Goal: Information Seeking & Learning: Learn about a topic

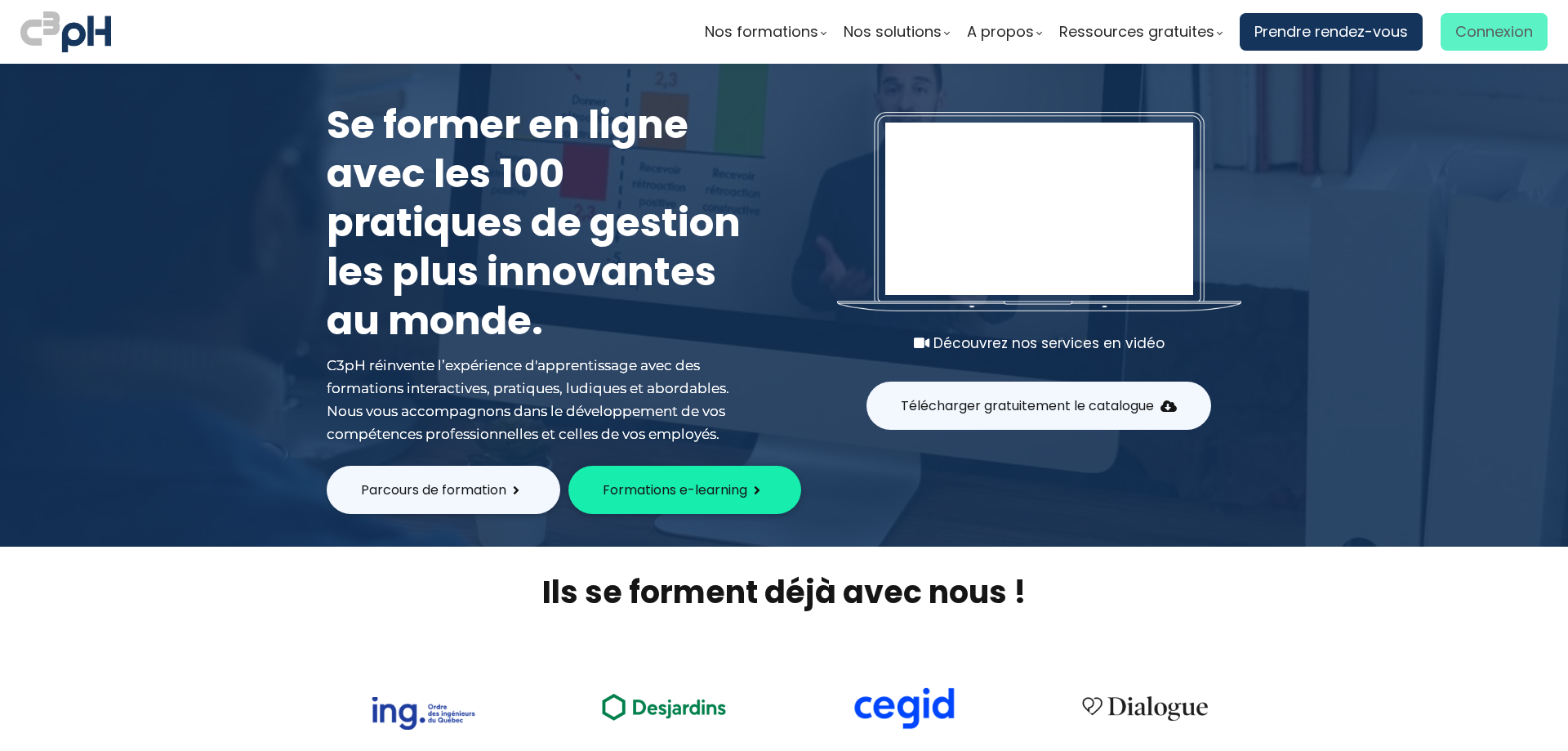
click at [1478, 25] on span "Connexion" at bounding box center [1494, 32] width 78 height 24
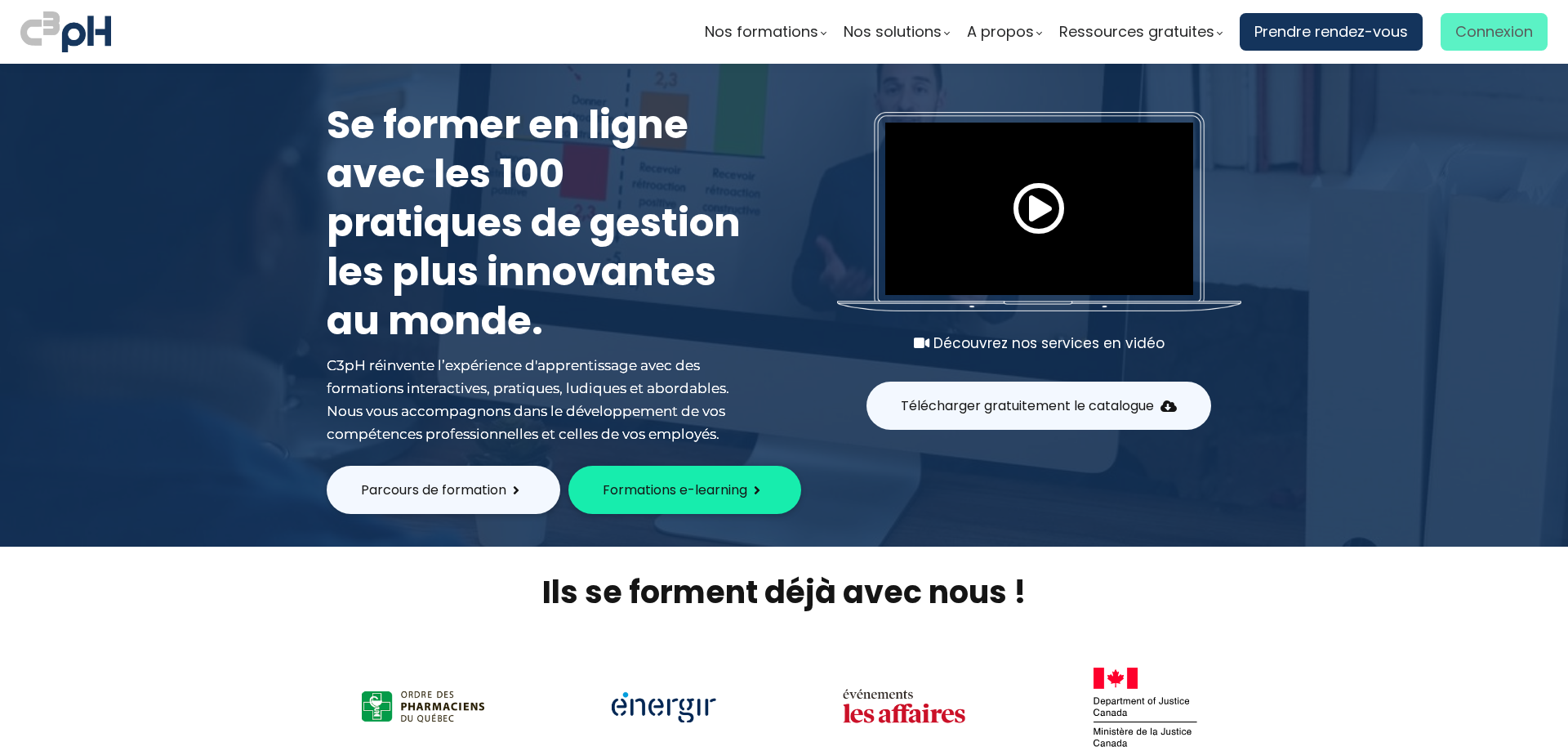
click at [1462, 32] on span "Connexion" at bounding box center [1494, 32] width 78 height 24
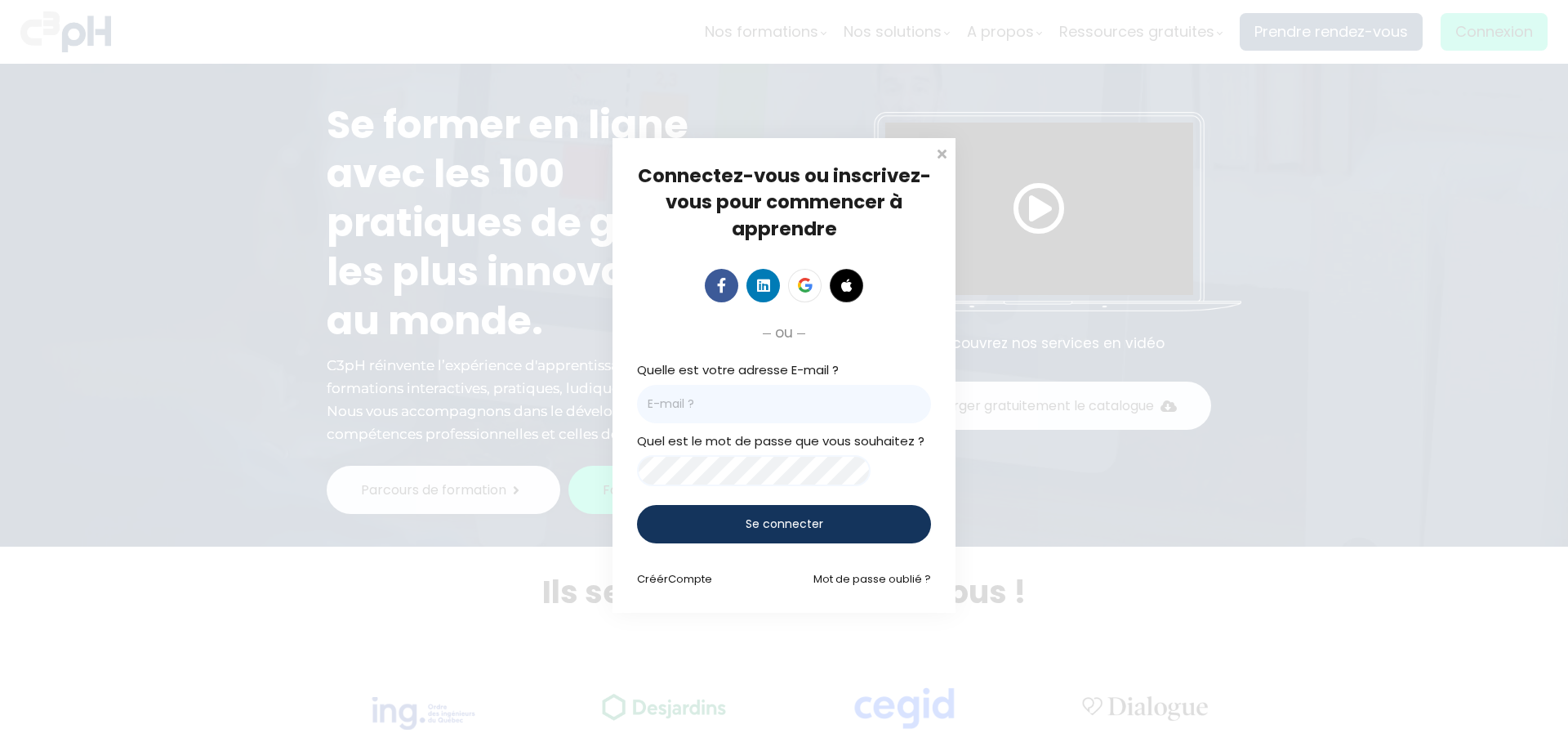
click at [674, 400] on input "email" at bounding box center [784, 404] width 294 height 38
click at [0, 750] on com-1password-button at bounding box center [0, 751] width 0 height 0
type input "laurendeaus@picheinc.com"
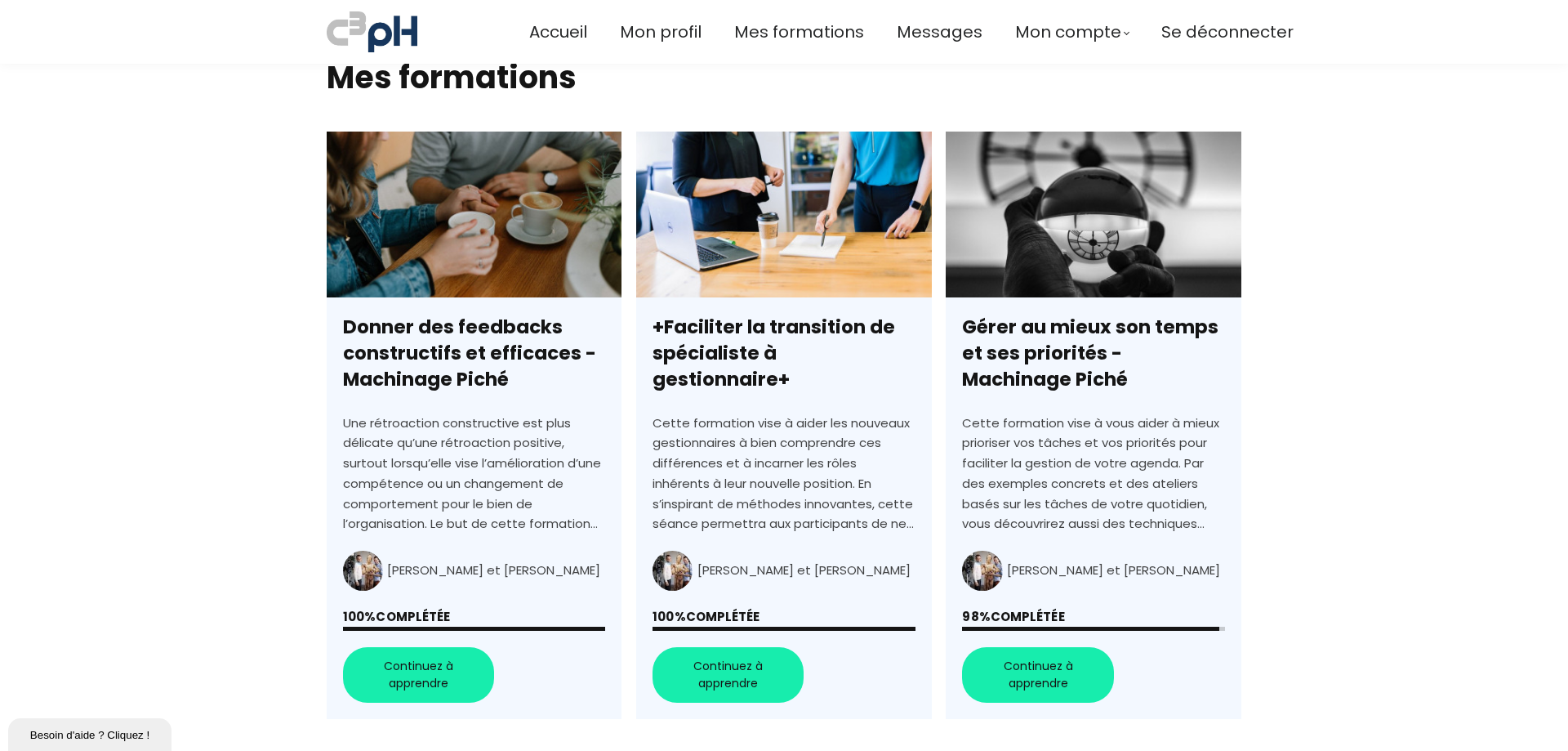
scroll to position [572, 0]
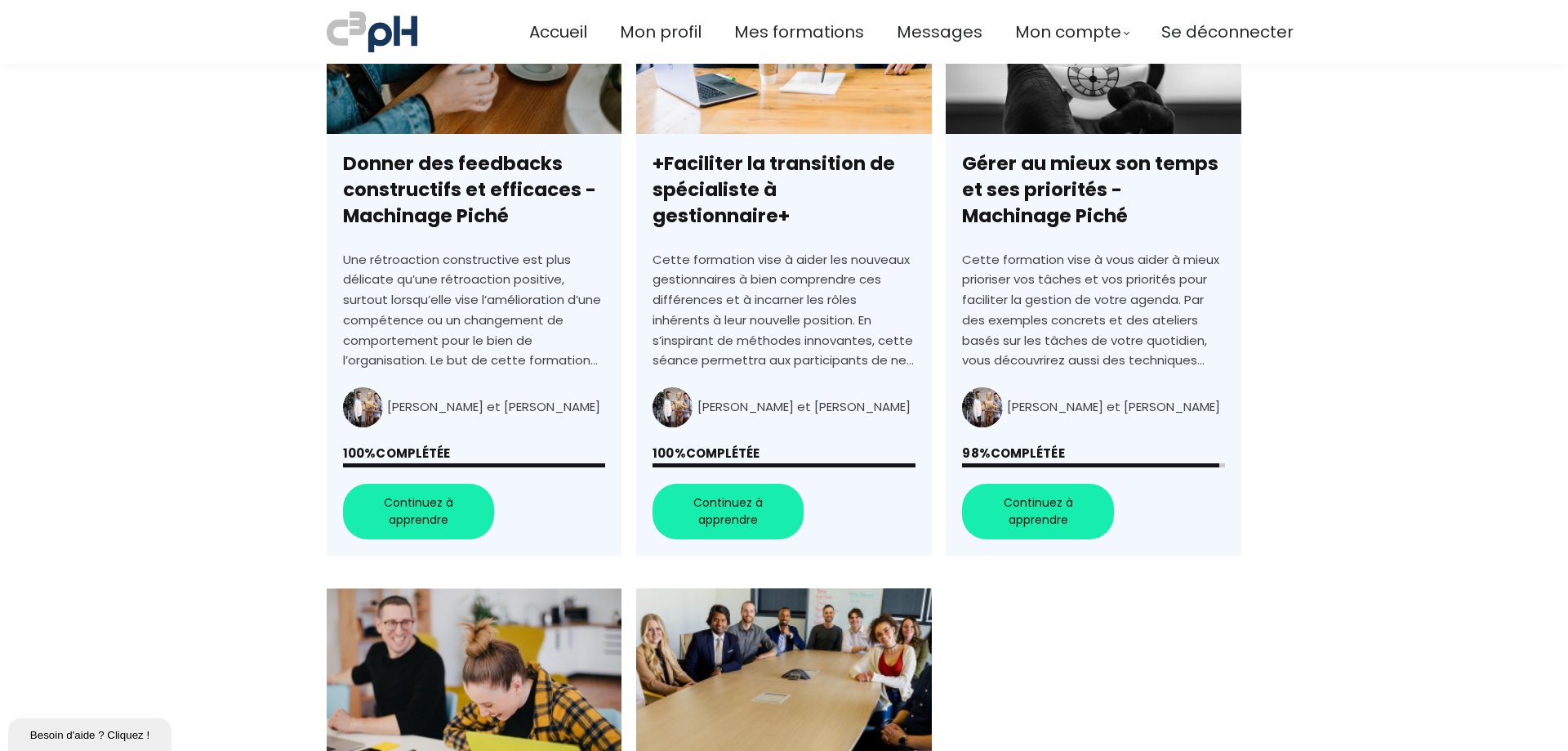
click at [1041, 515] on link "Gérer au mieux son temps et ses priorités - Machinage Piché" at bounding box center [1093, 262] width 295 height 588
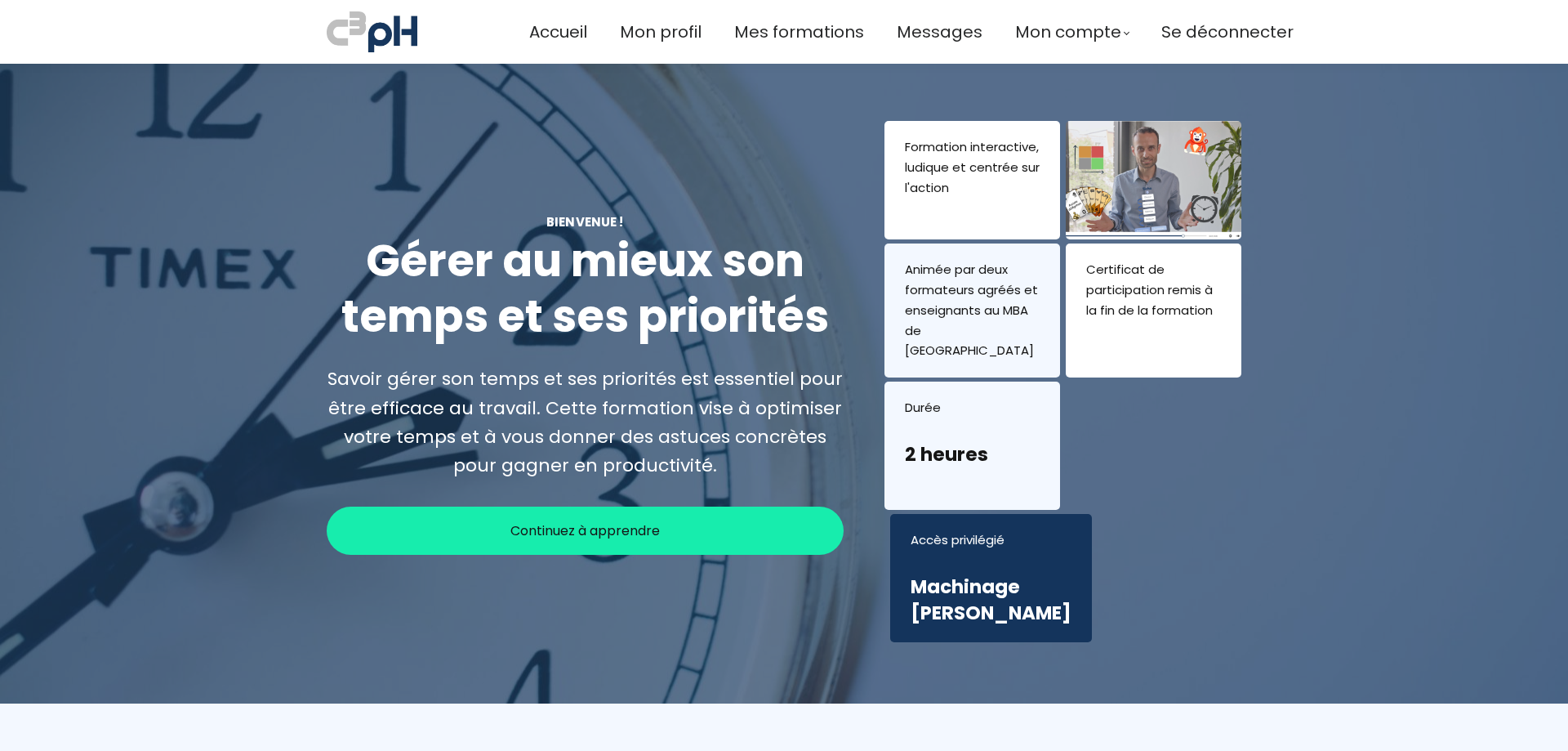
click at [613, 521] on span "Continuez à apprendre" at bounding box center [585, 531] width 149 height 20
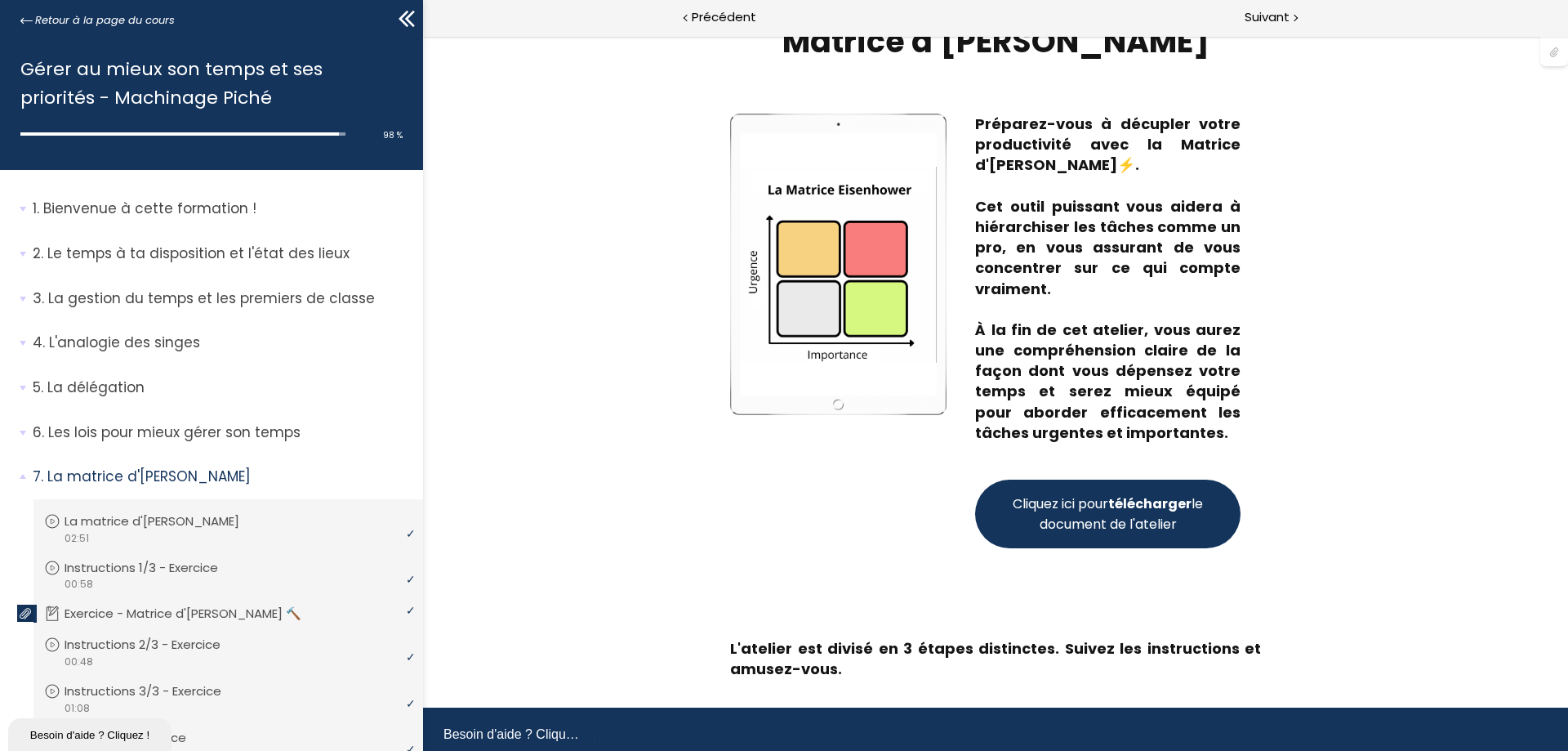
scroll to position [157, 0]
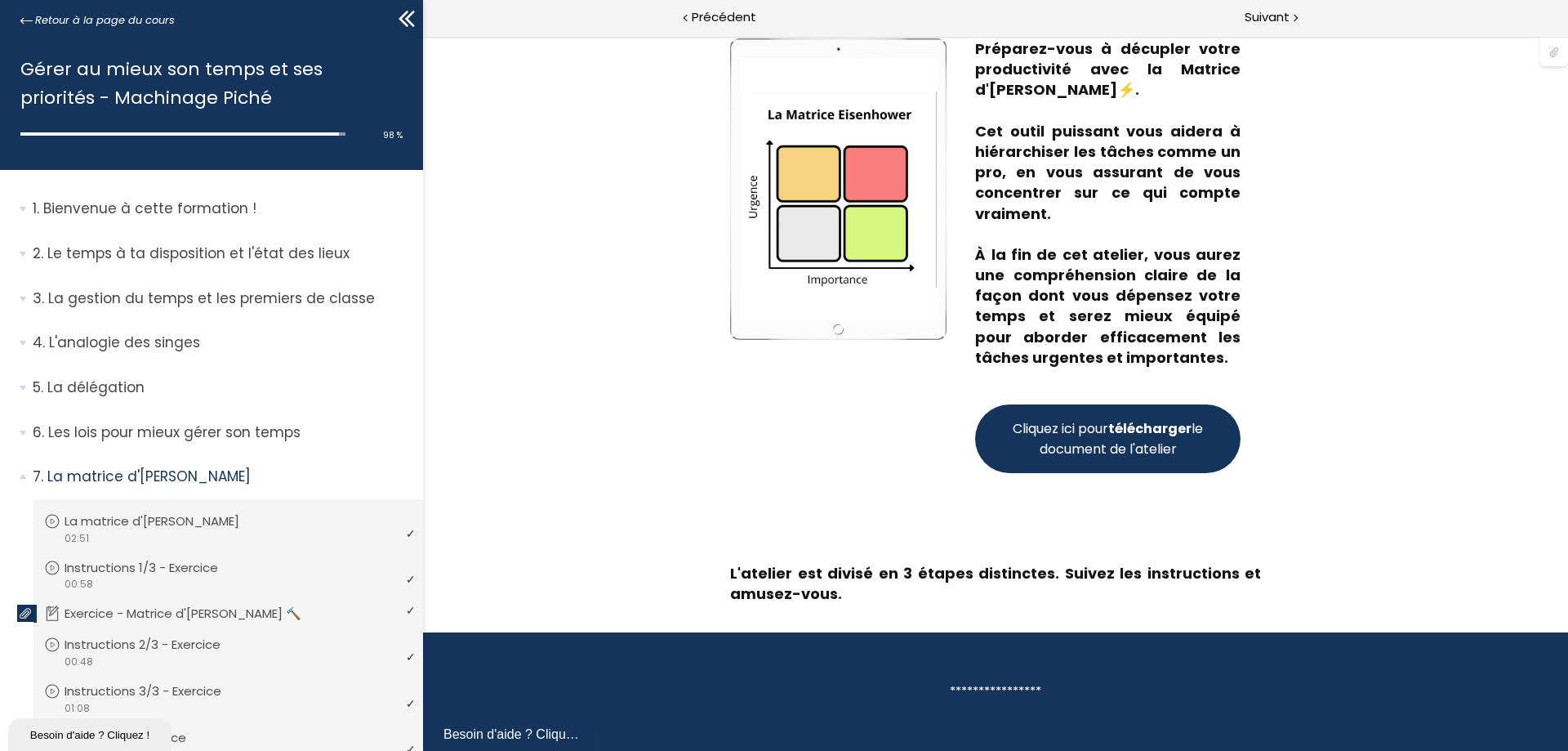
click at [1128, 444] on span "Cliquez ici pour télécharger le document de l'atelier" at bounding box center [1108, 439] width 197 height 41
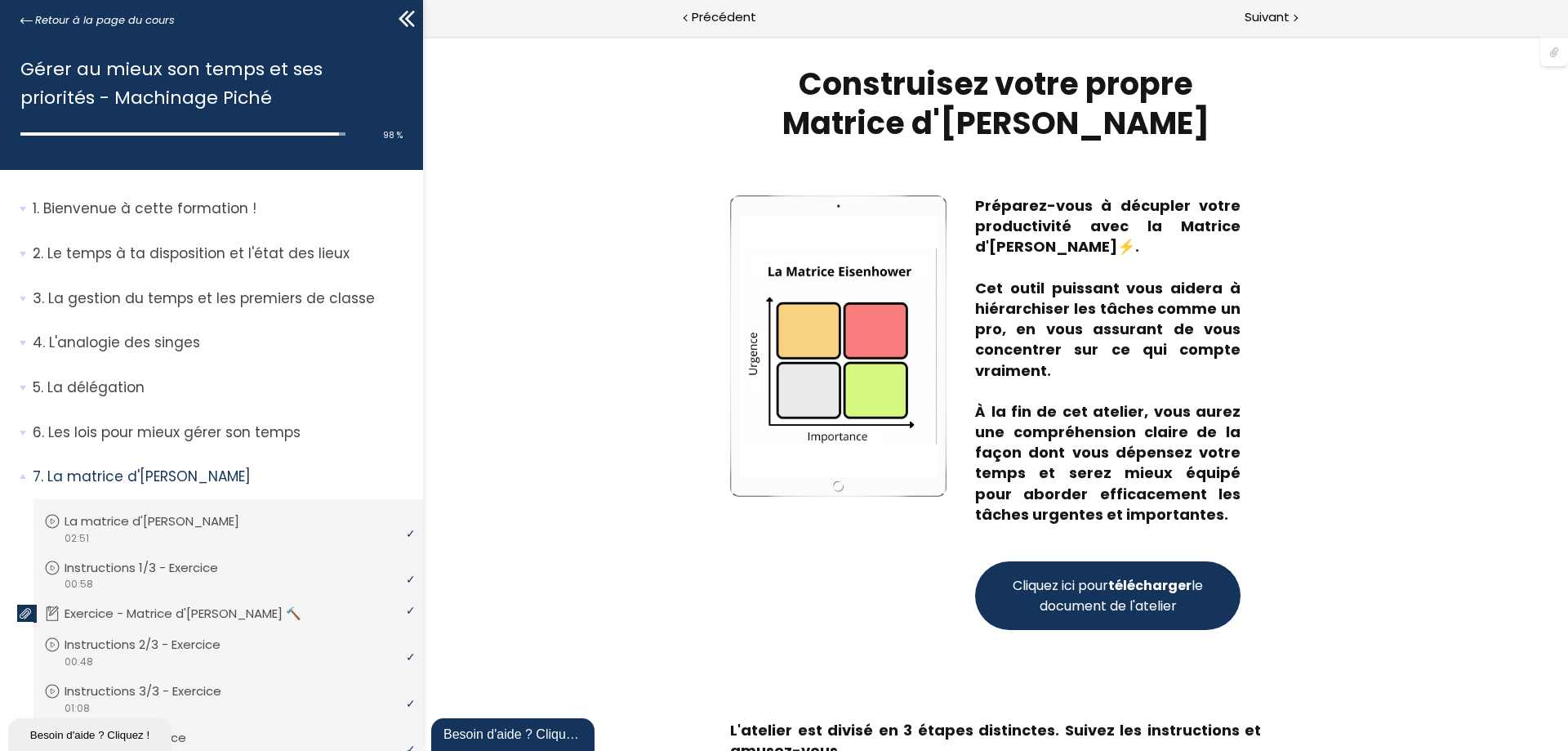
scroll to position [182, 0]
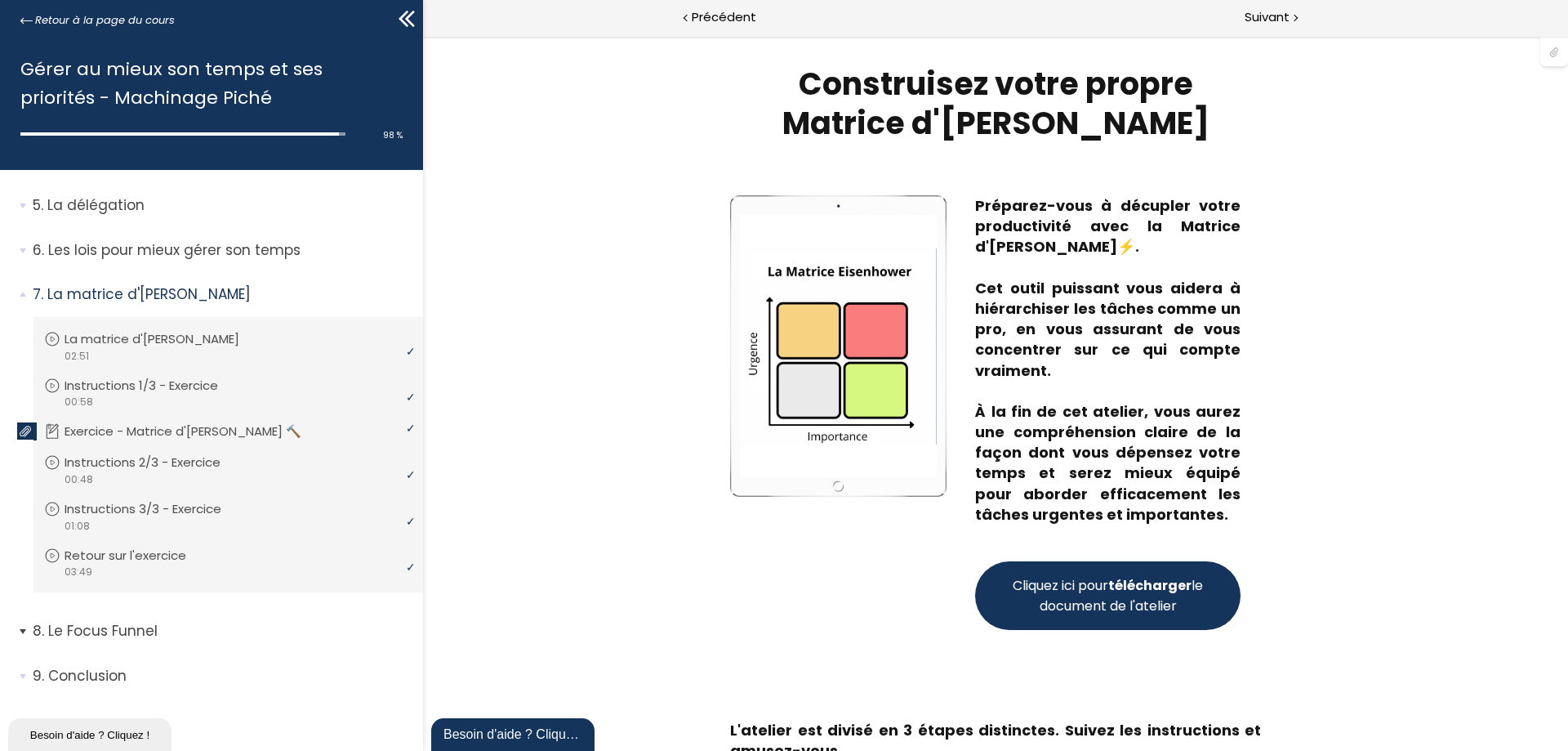
click at [181, 631] on p "Le Focus Funnel" at bounding box center [222, 631] width 379 height 20
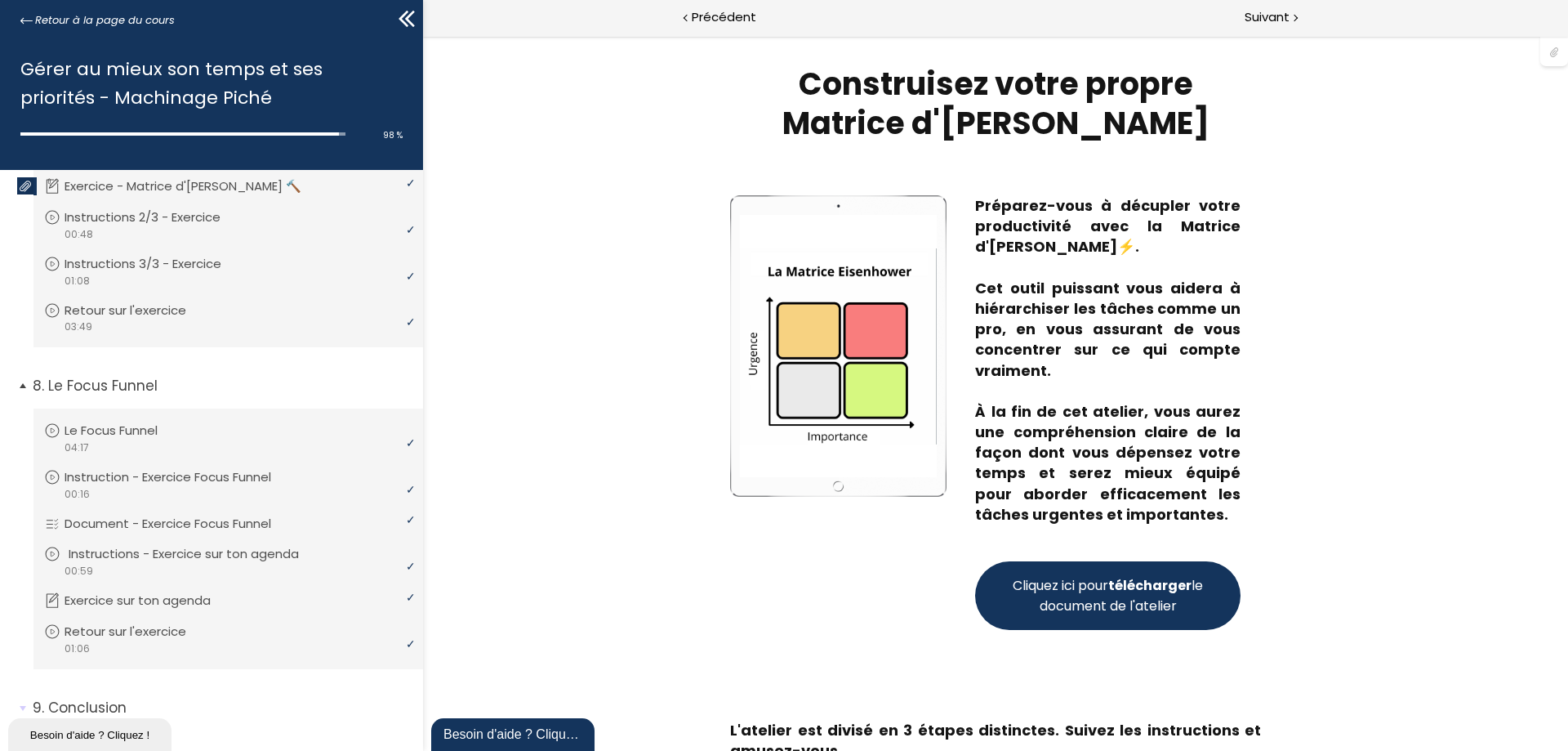
scroll to position [460, 0]
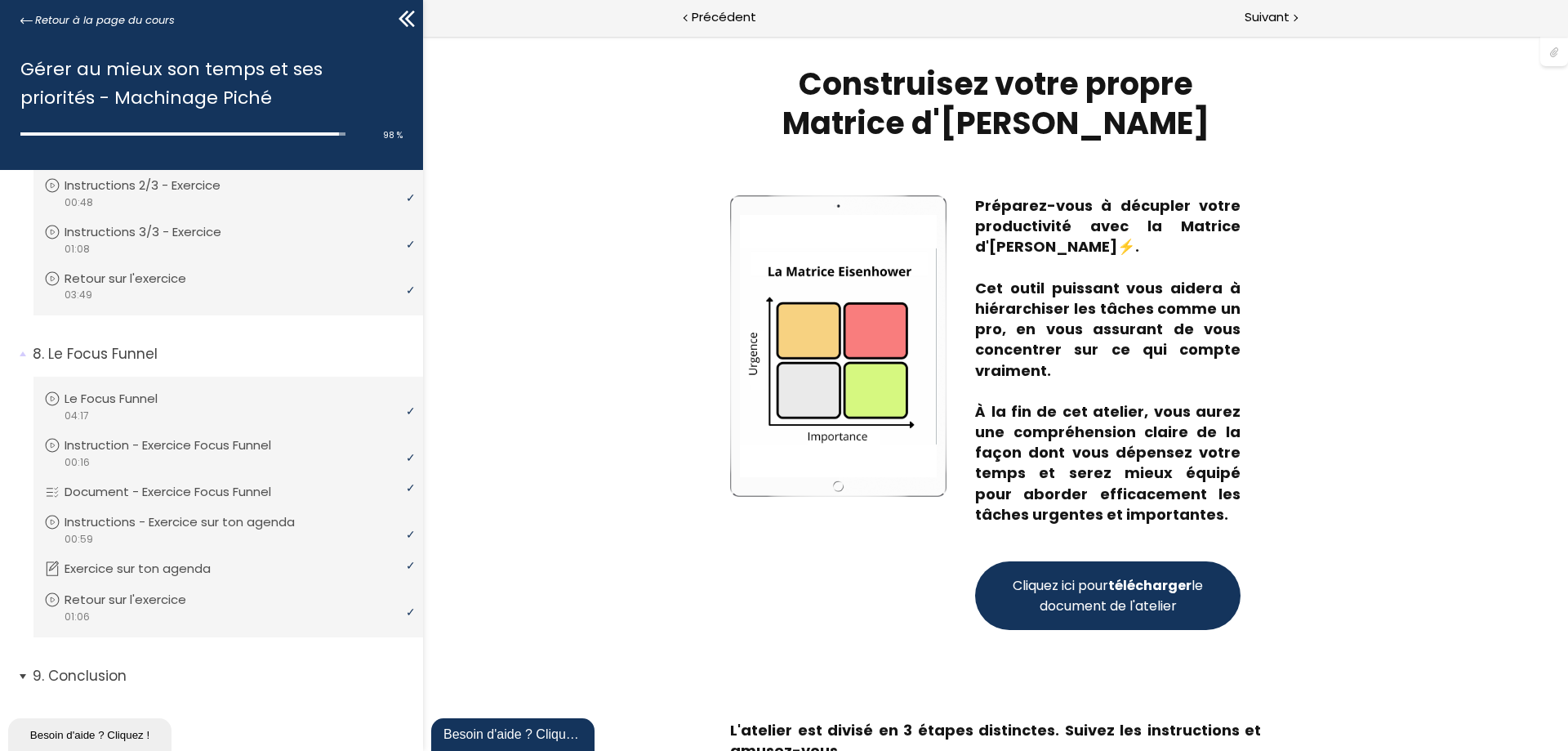
click at [82, 680] on p "Conclusion" at bounding box center [222, 676] width 379 height 20
click at [93, 676] on p "Conclusion" at bounding box center [222, 676] width 379 height 20
click at [155, 679] on p "Conclusion" at bounding box center [222, 676] width 379 height 20
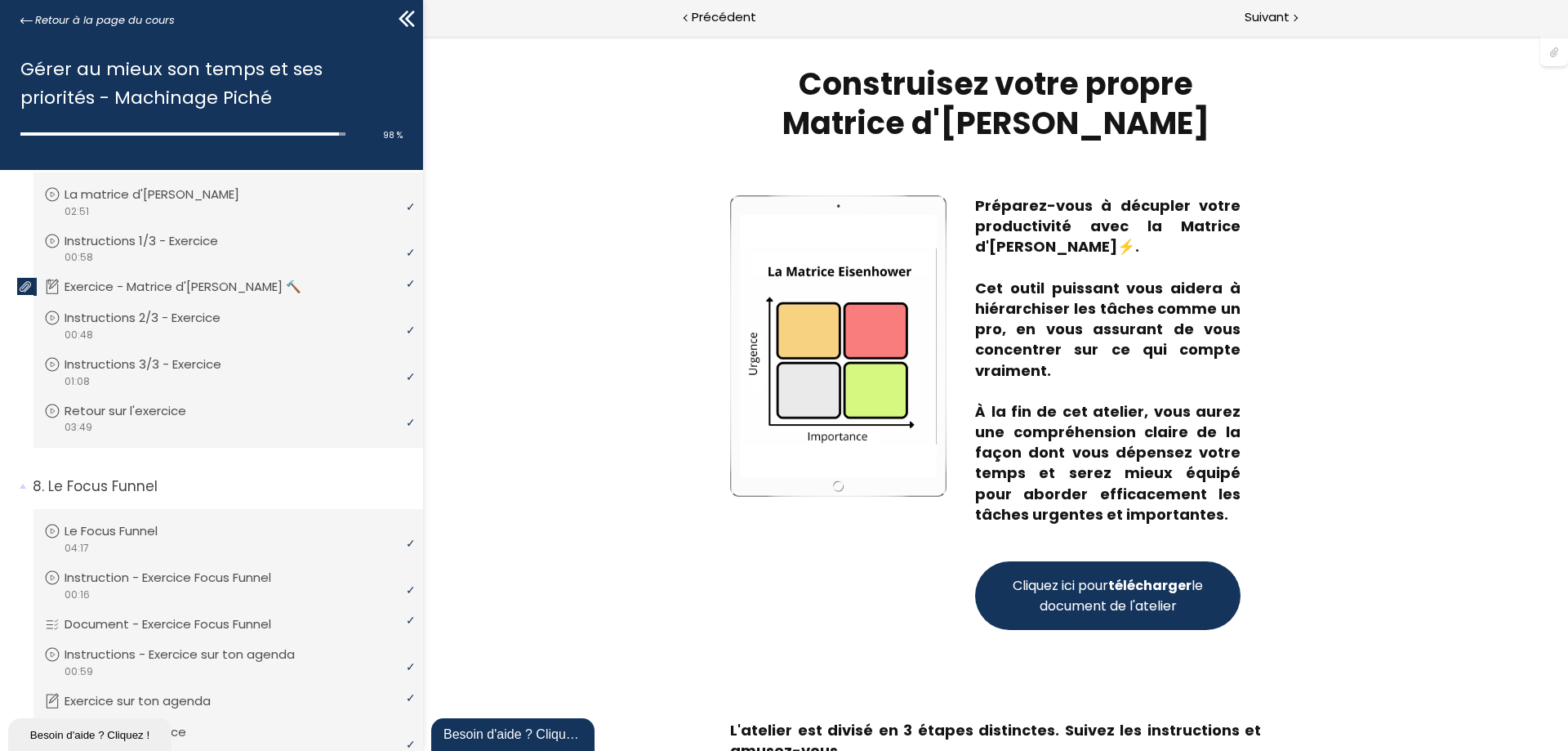
scroll to position [408, 0]
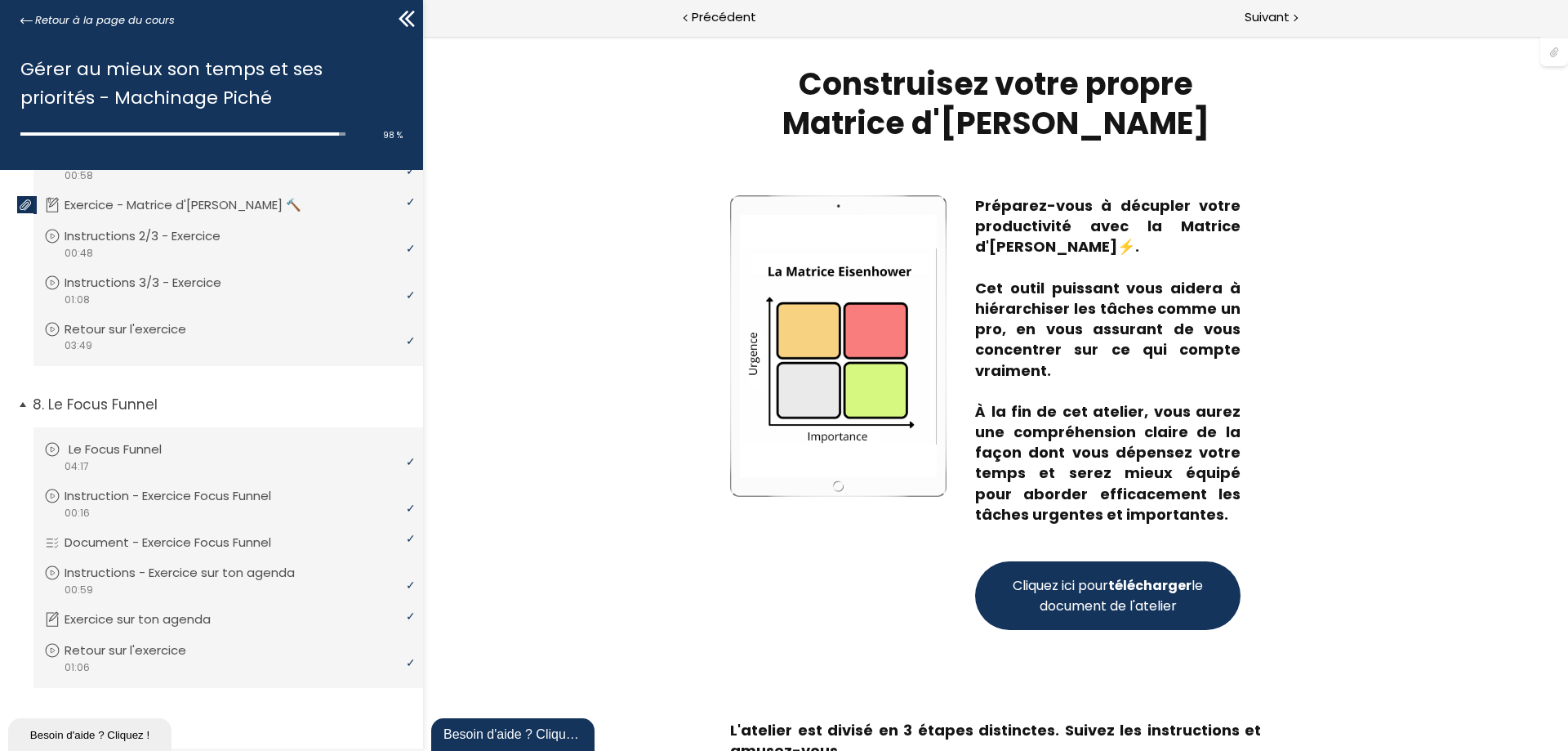
click at [324, 465] on div "video 04:17" at bounding box center [226, 466] width 365 height 16
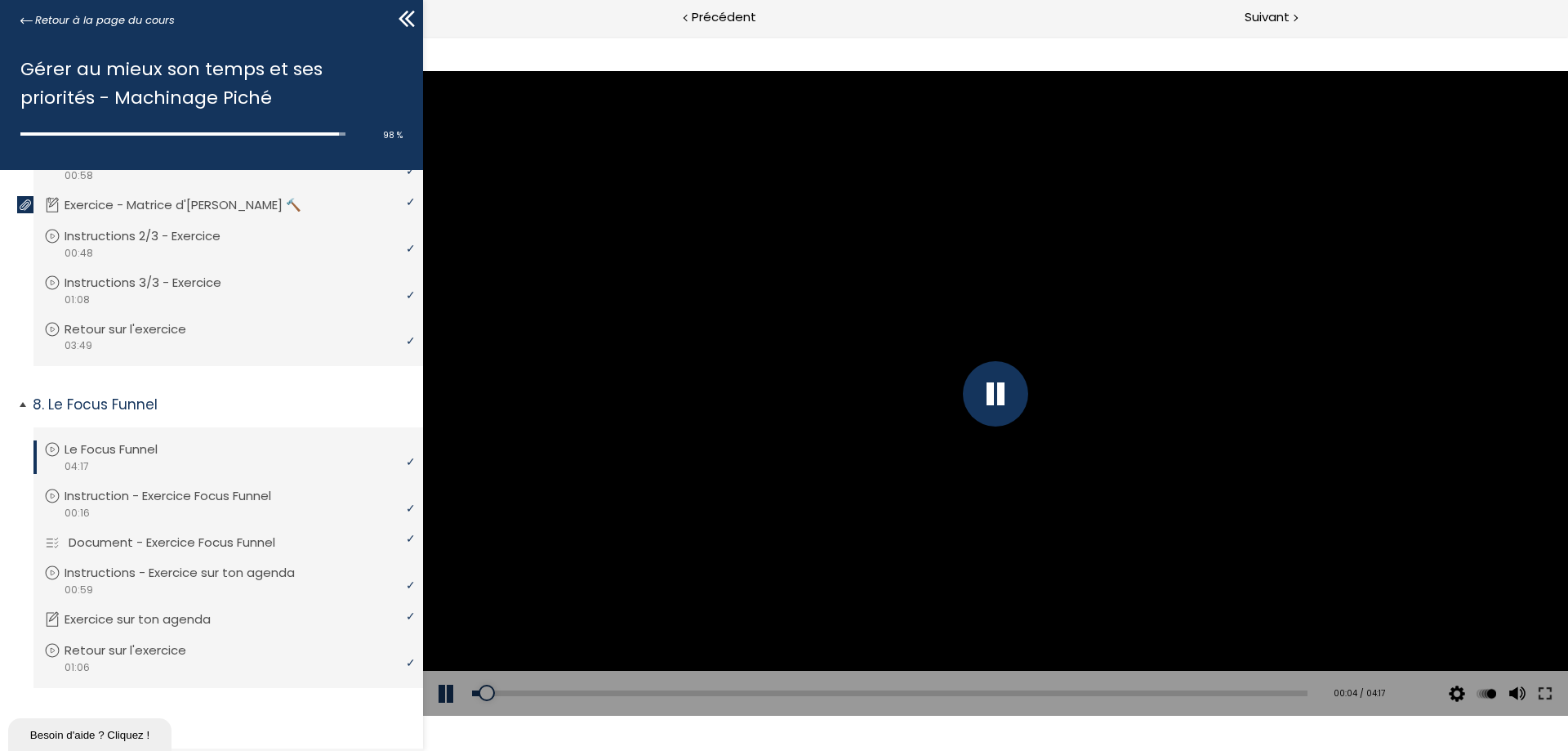
scroll to position [572, 0]
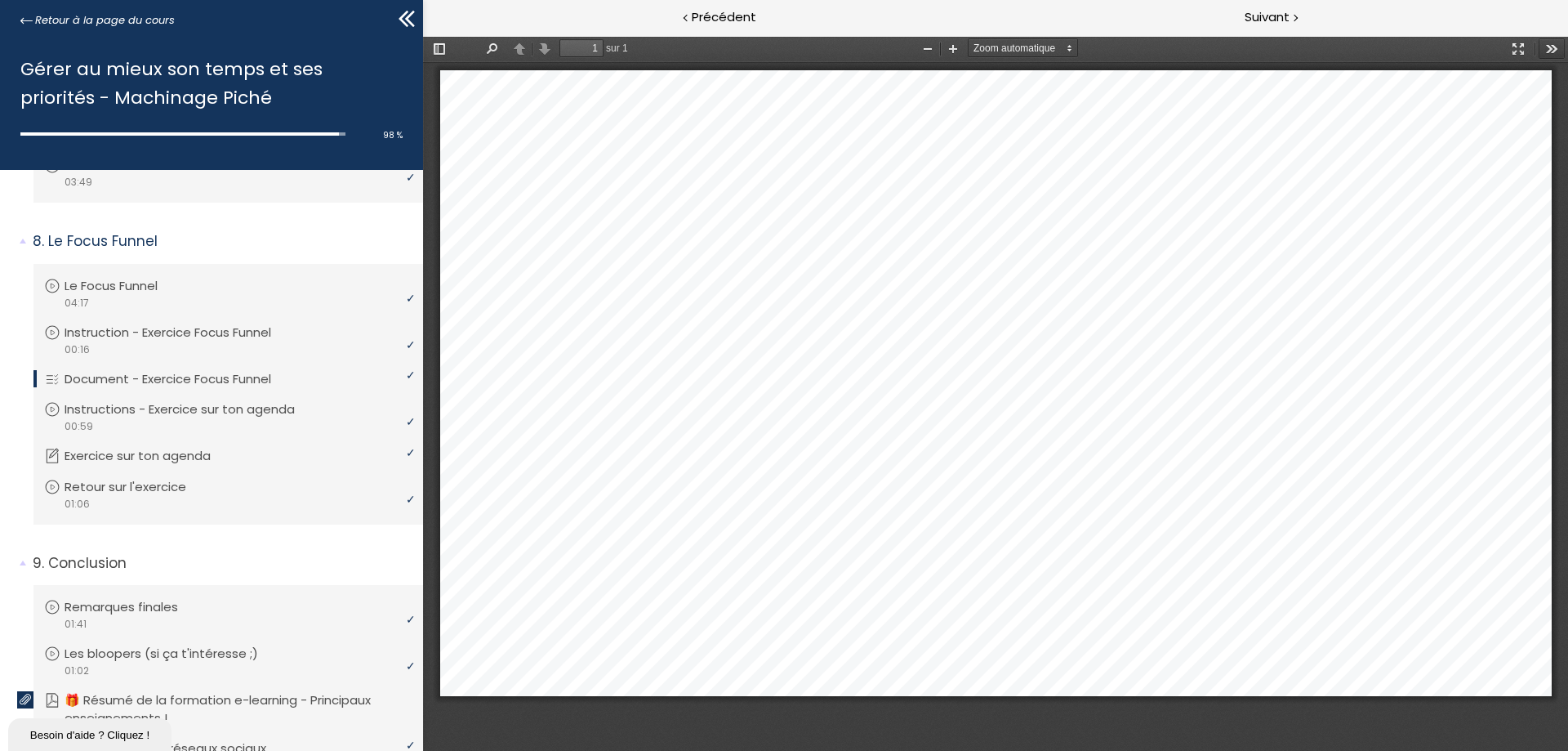
click at [1549, 48] on button "Outils" at bounding box center [1551, 48] width 26 height 20
click at [271, 413] on p "Instructions - Exercice sur ton agenda" at bounding box center [196, 408] width 255 height 18
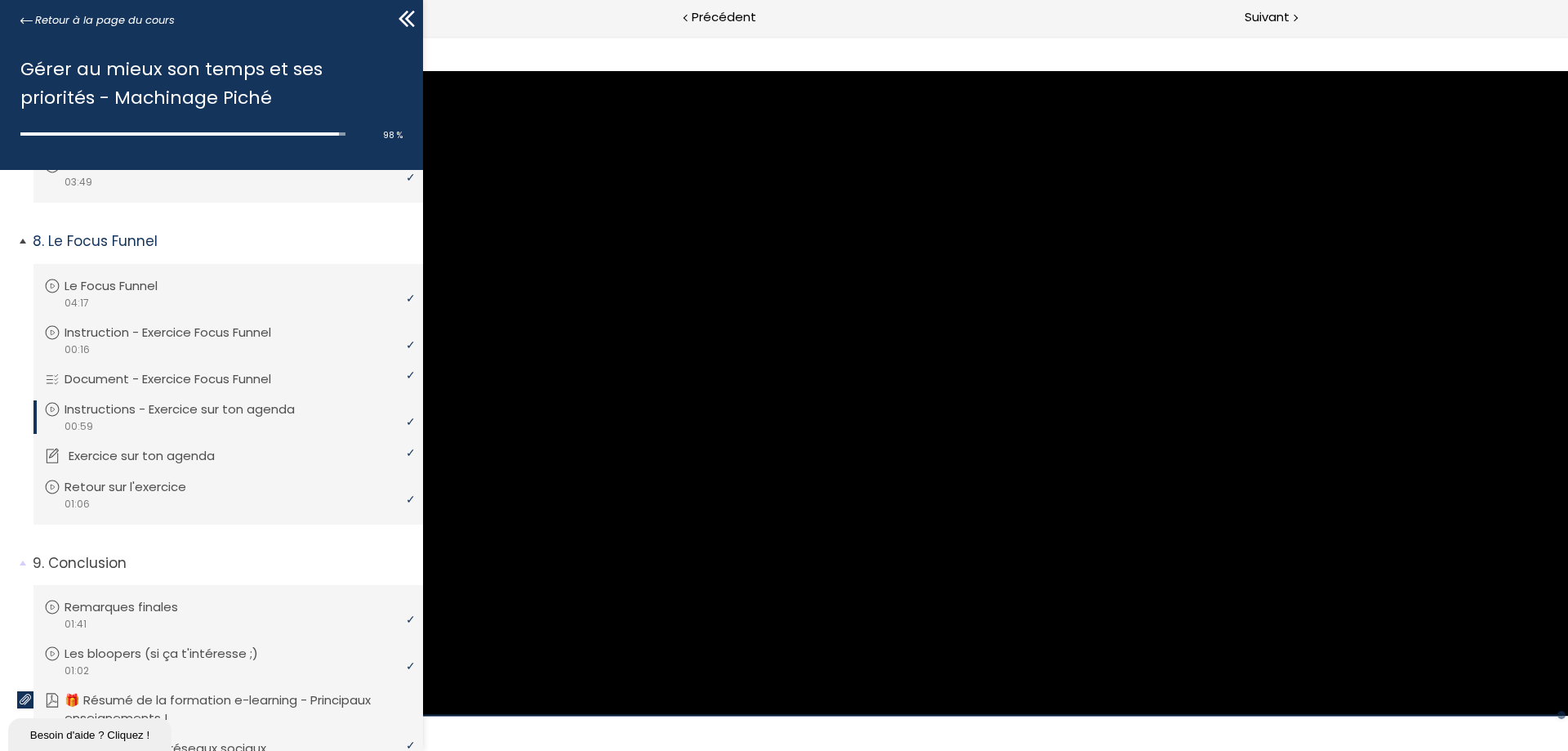
click at [204, 458] on p "Exercice sur ton agenda" at bounding box center [154, 455] width 171 height 18
click at [193, 455] on p "Exercice sur ton agenda" at bounding box center [154, 455] width 171 height 18
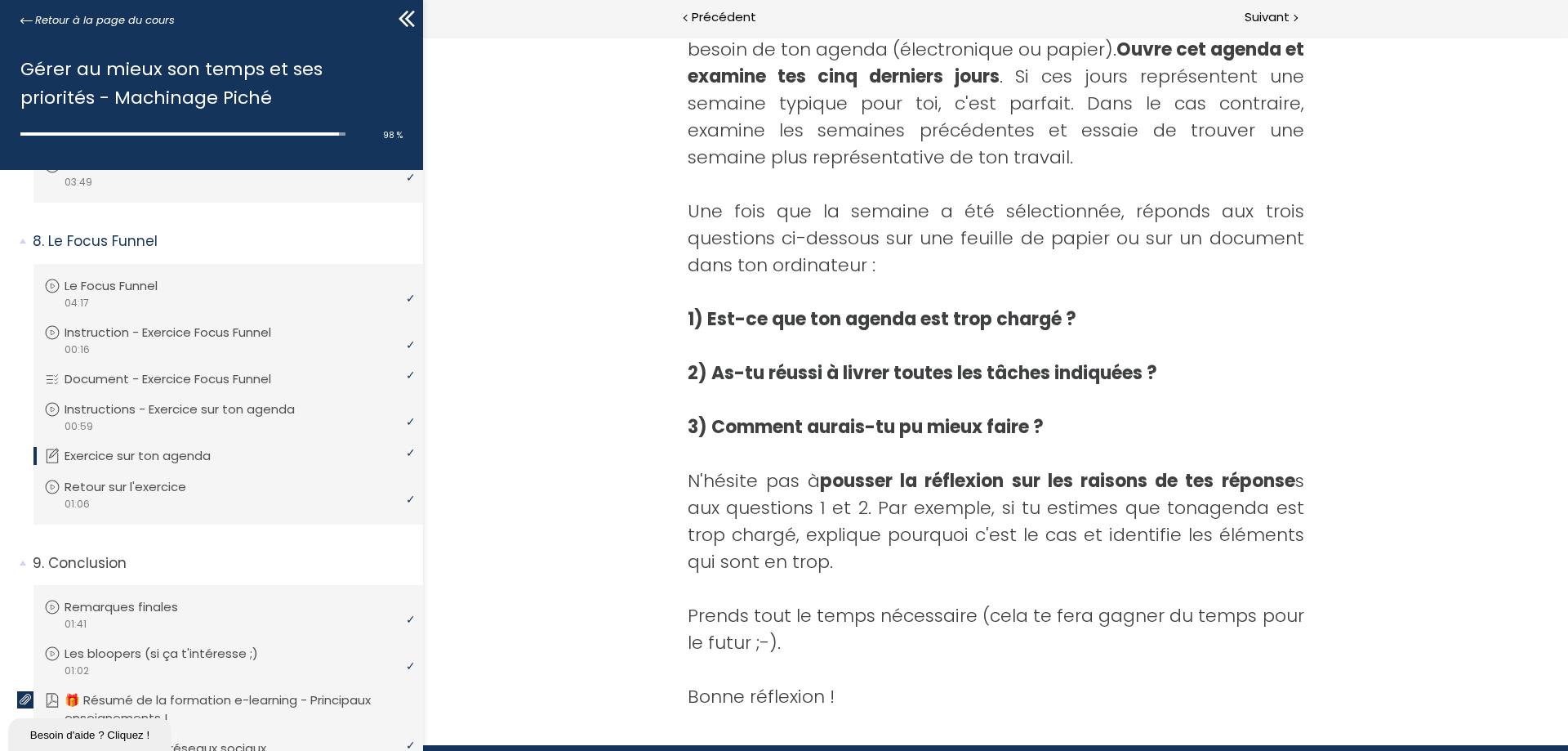
scroll to position [554, 0]
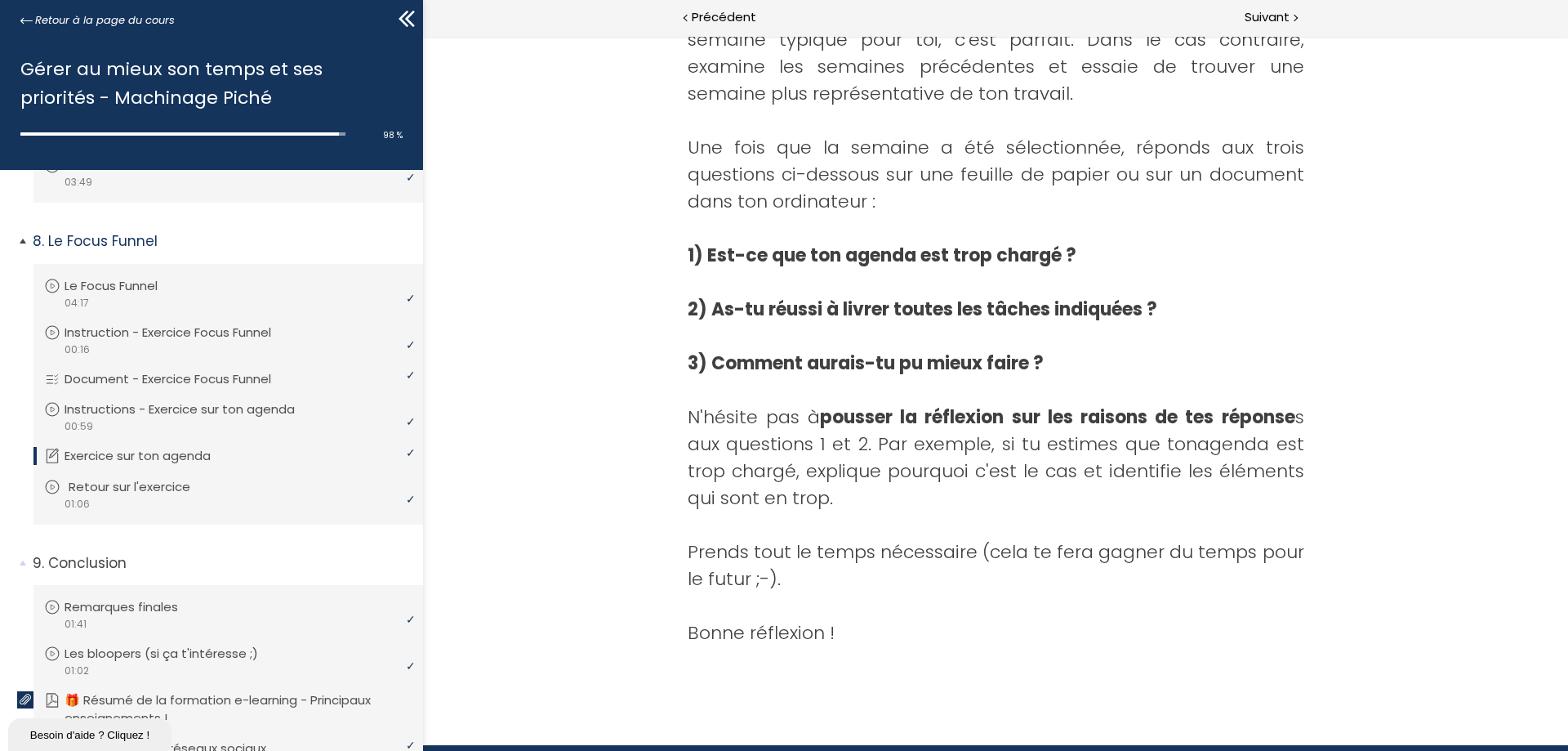
click at [161, 491] on p "Retour sur l'exercice" at bounding box center [142, 486] width 147 height 18
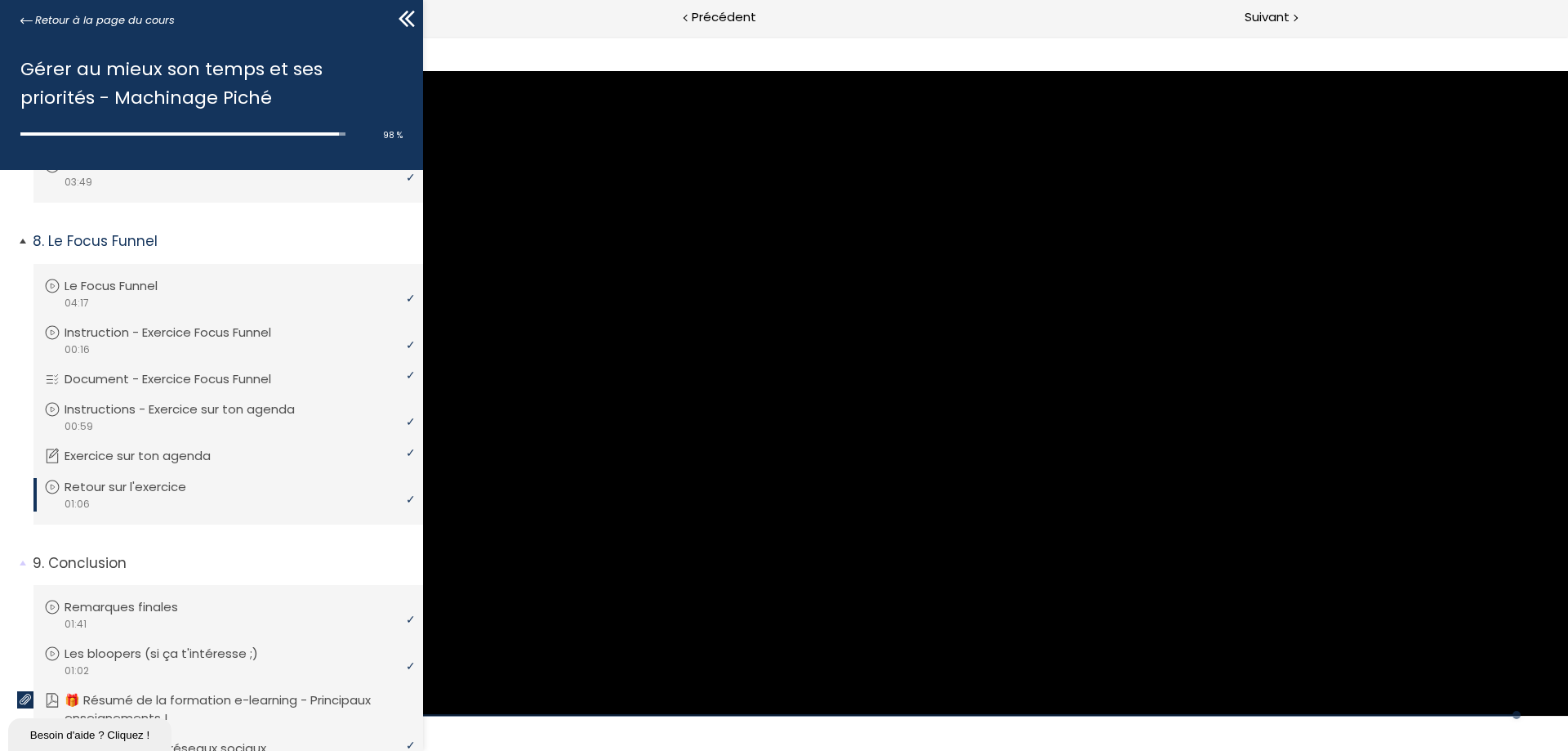
scroll to position [408, 0]
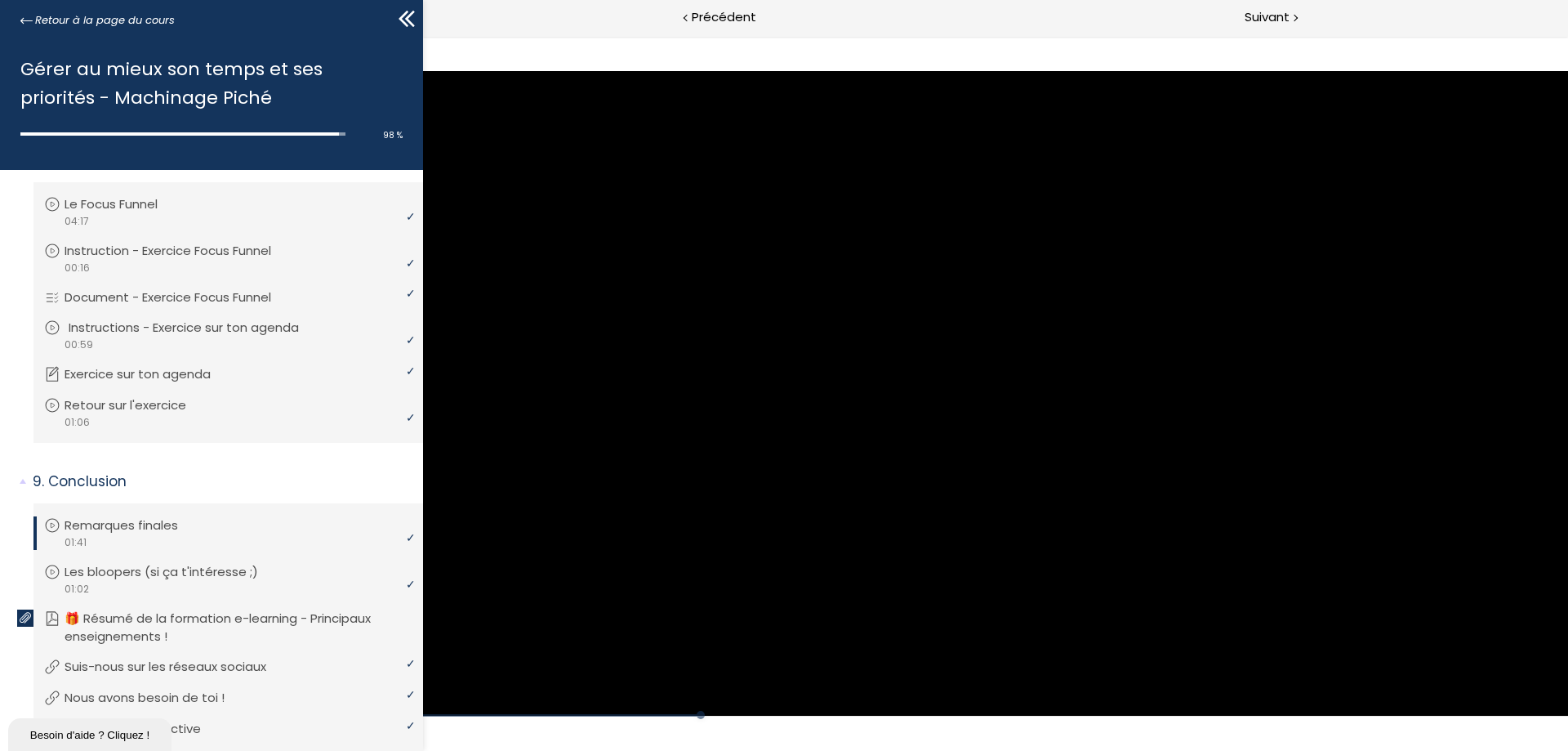
scroll to position [735, 0]
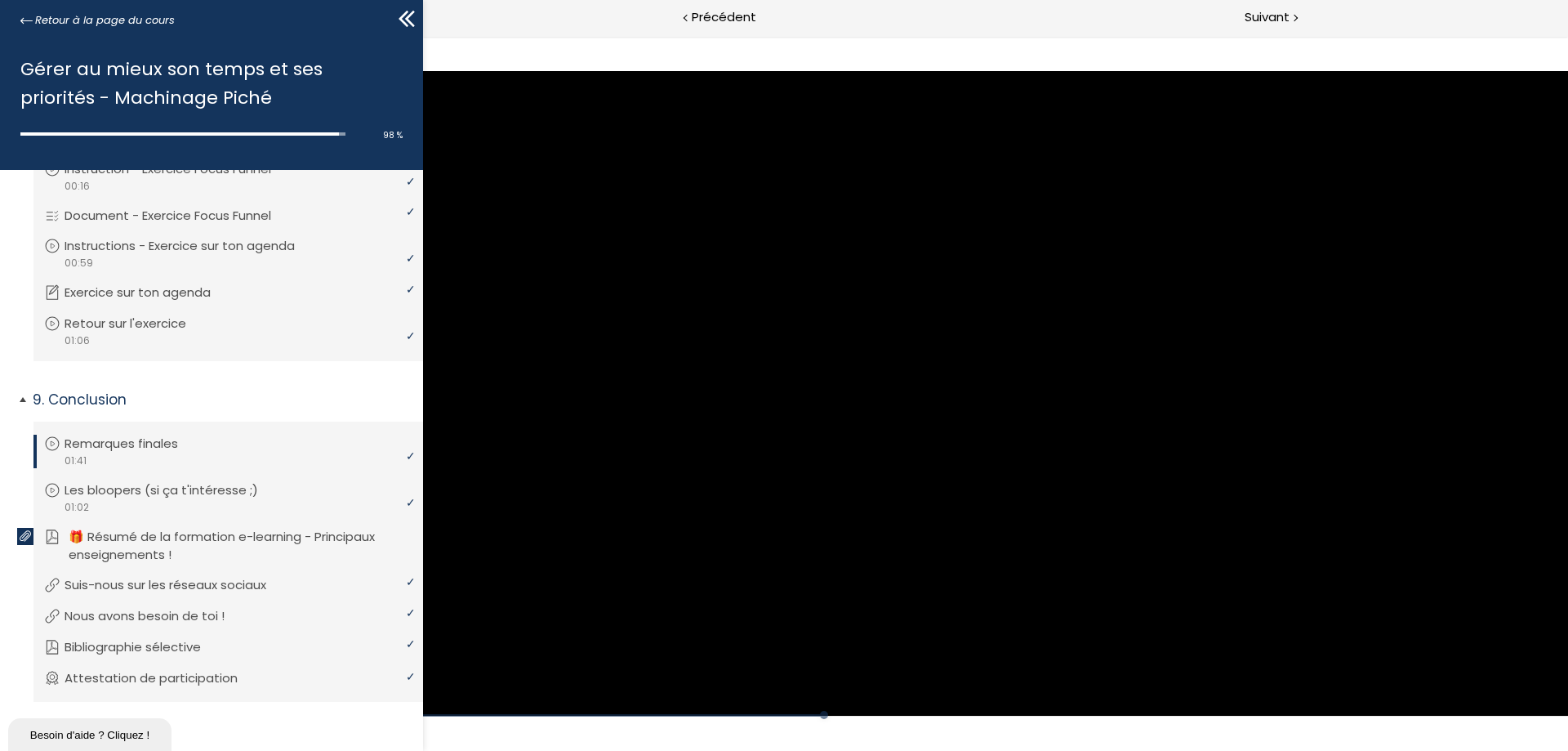
click at [242, 538] on p "🎁 Résumé de la formation e-learning - Principaux enseignements !" at bounding box center [240, 546] width 344 height 36
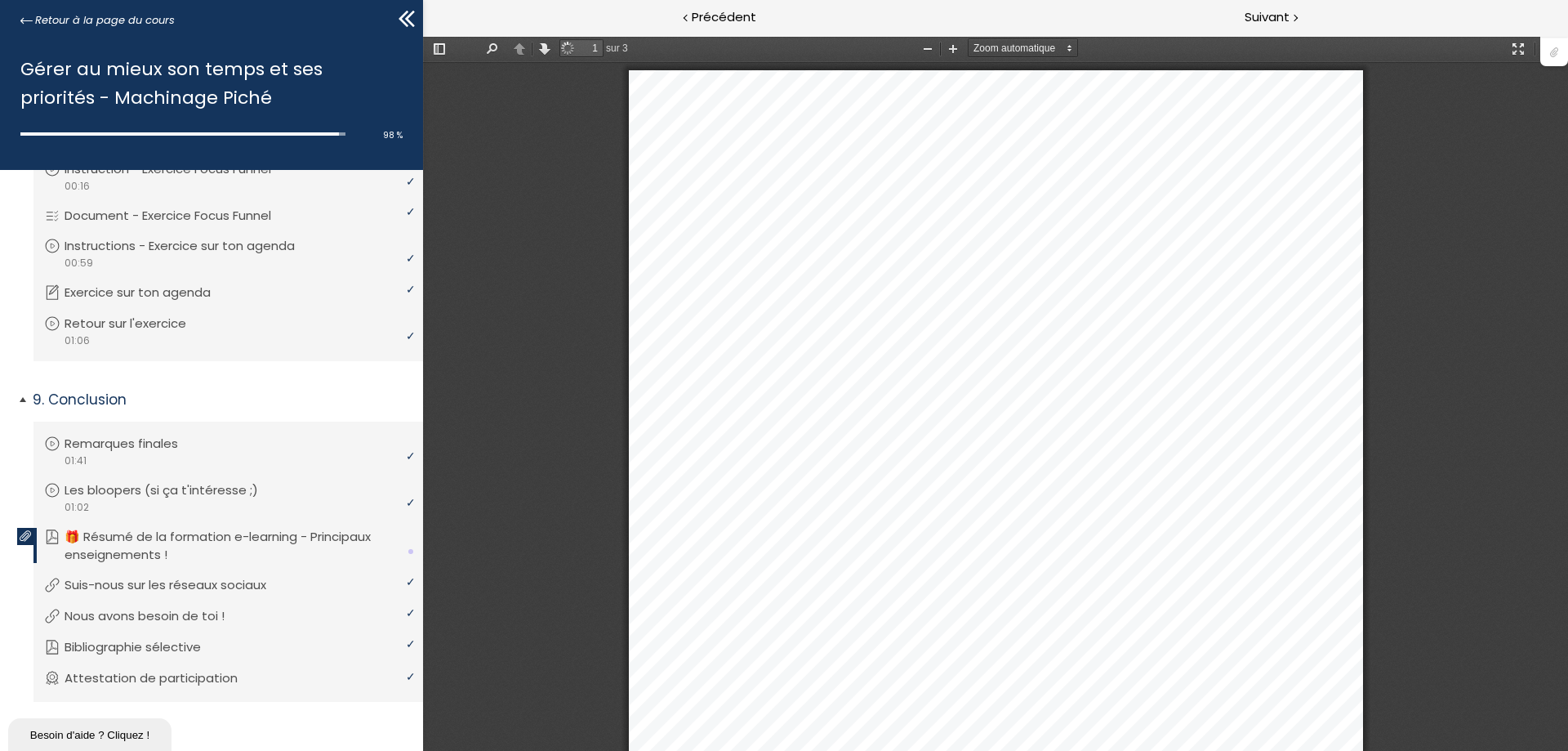
scroll to position [8, 0]
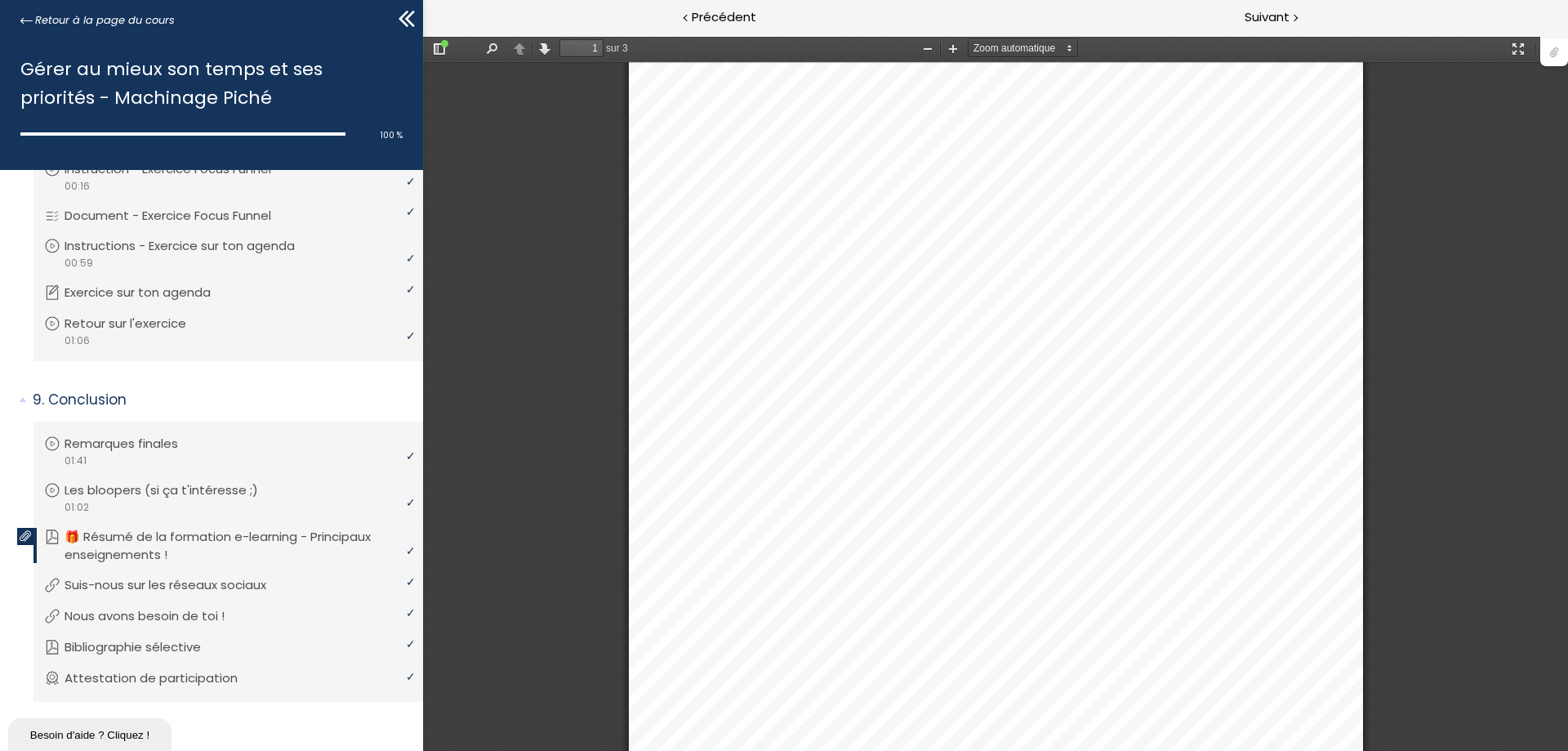
click at [1553, 53] on div at bounding box center [1554, 50] width 28 height 31
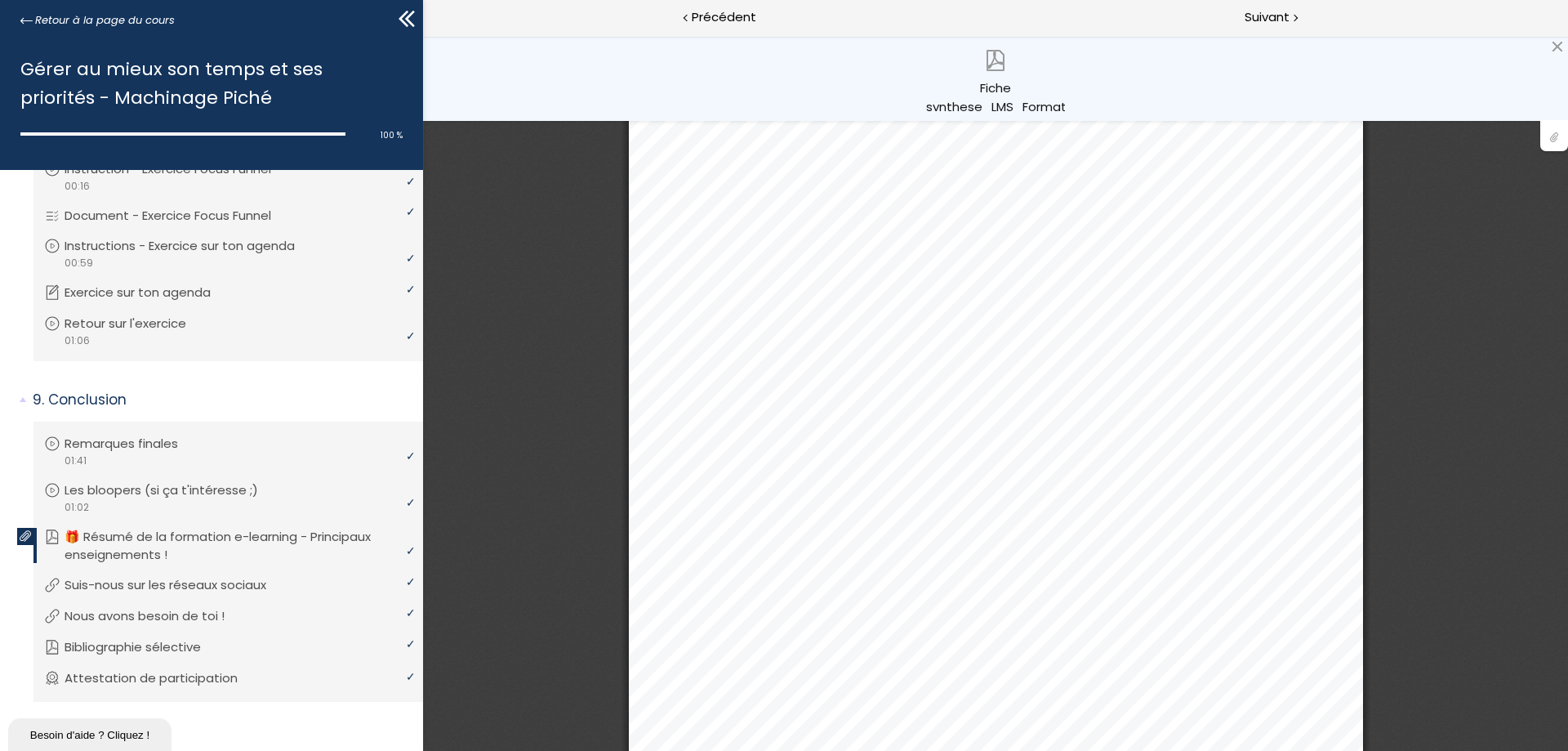
click at [1557, 140] on div at bounding box center [1554, 135] width 28 height 31
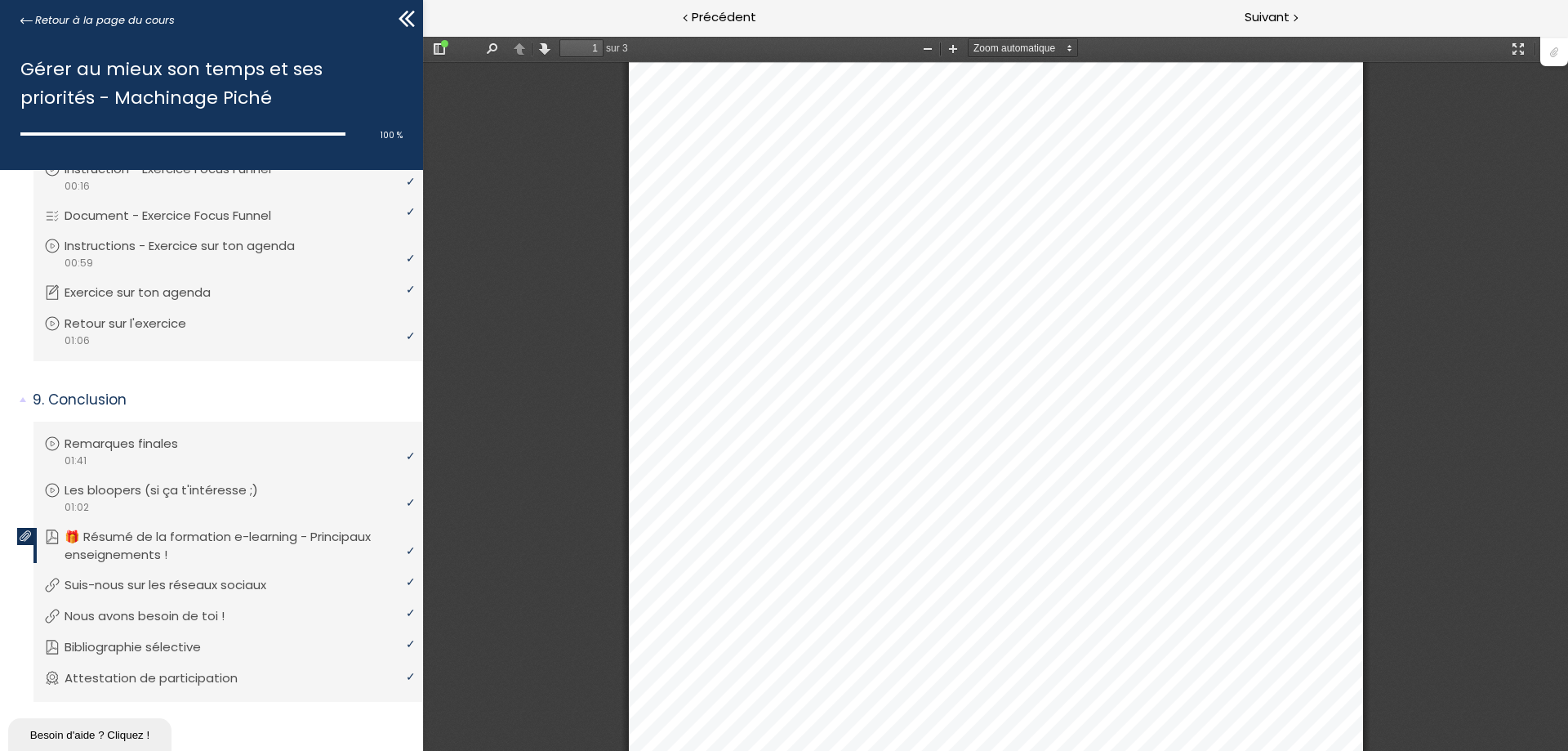
scroll to position [0, 0]
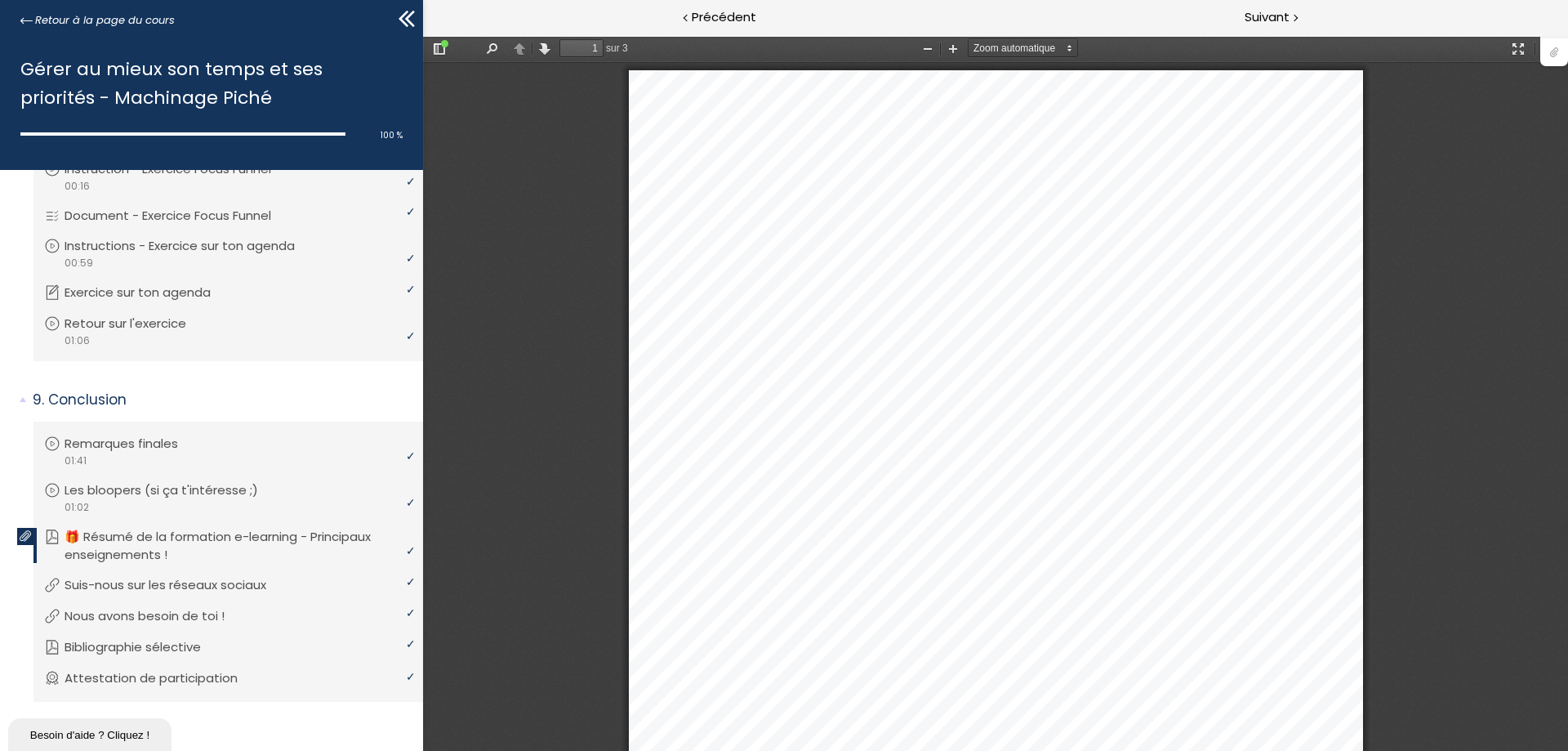
click at [1555, 49] on div at bounding box center [1554, 50] width 28 height 31
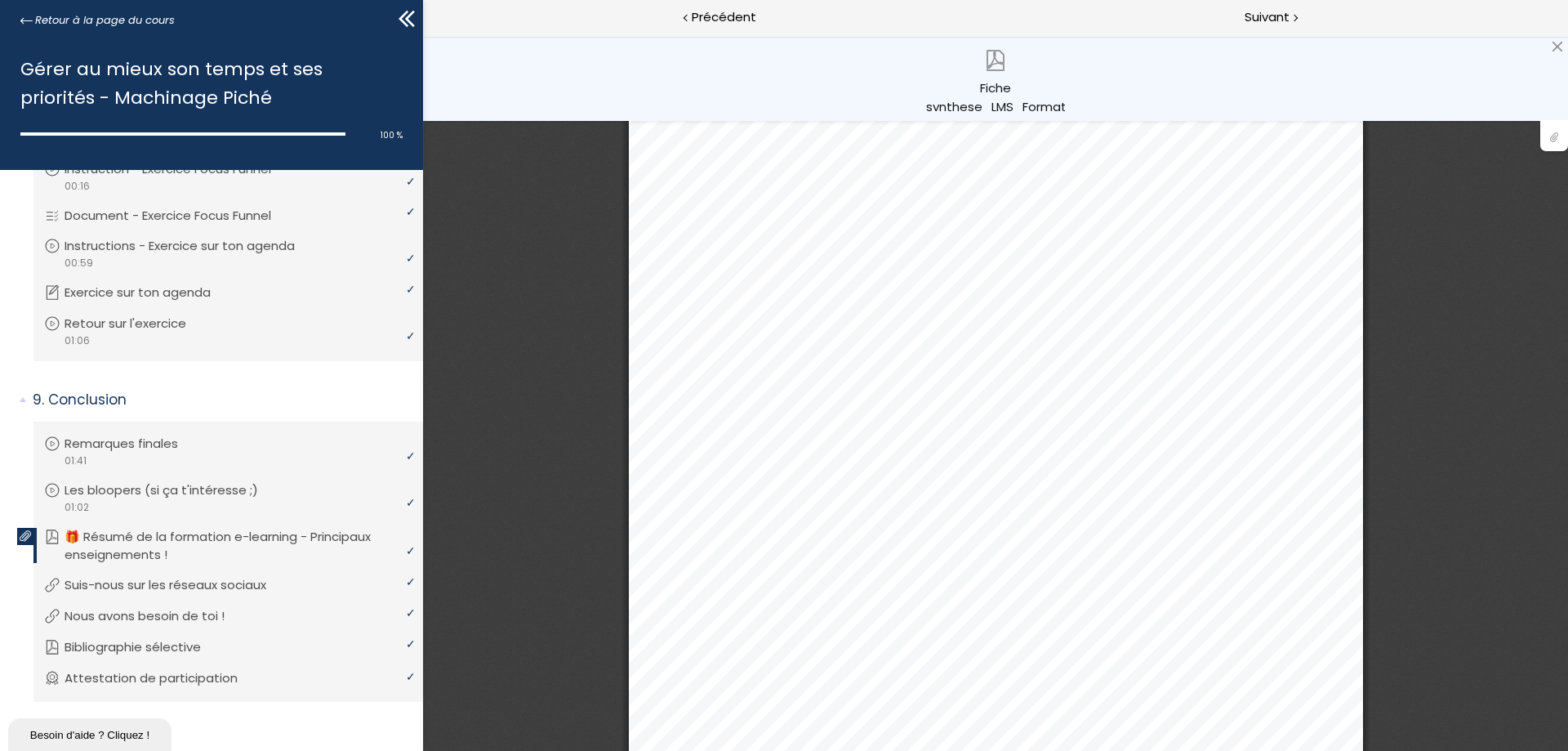
click at [1556, 137] on div at bounding box center [1554, 135] width 28 height 31
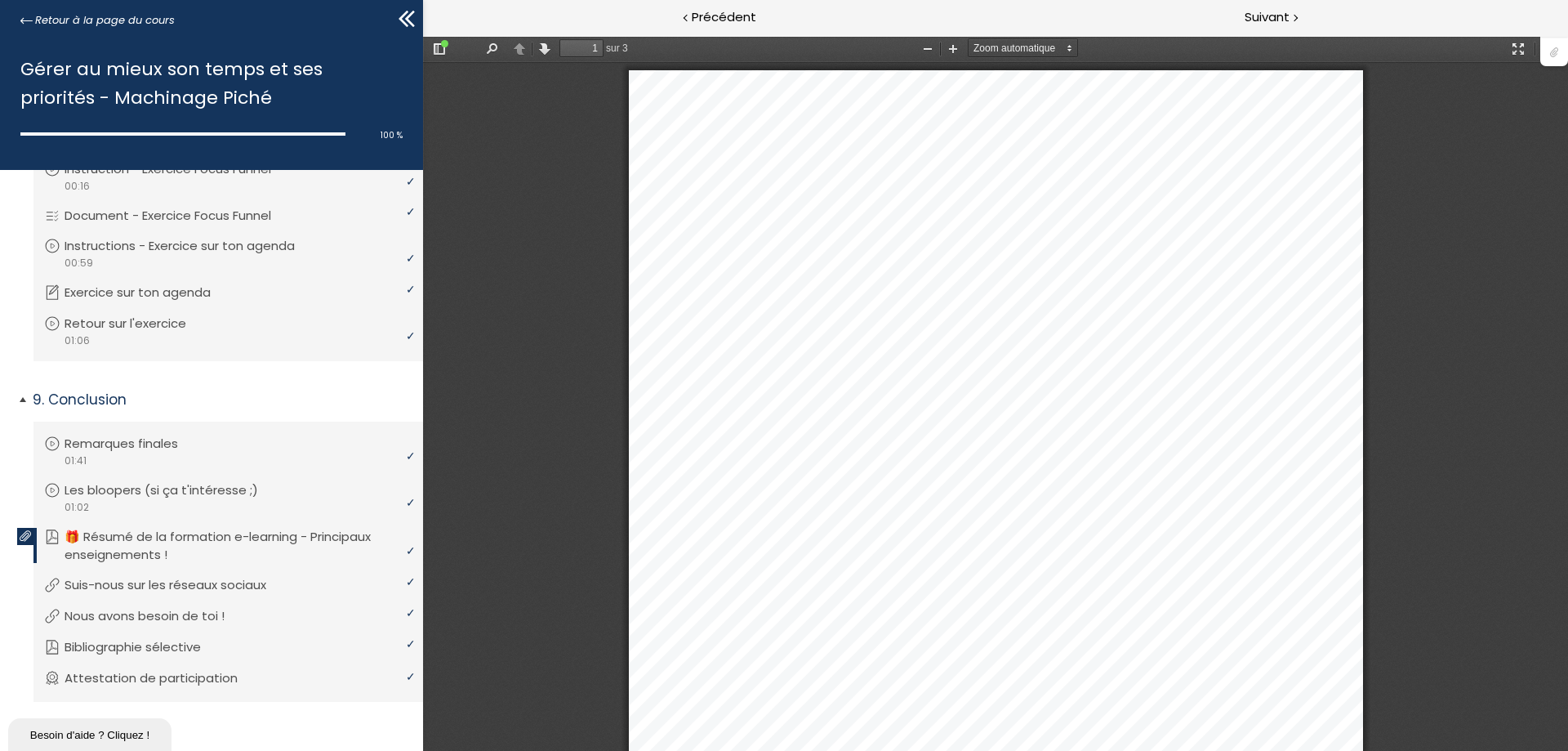
click at [29, 539] on icon at bounding box center [25, 536] width 11 height 11
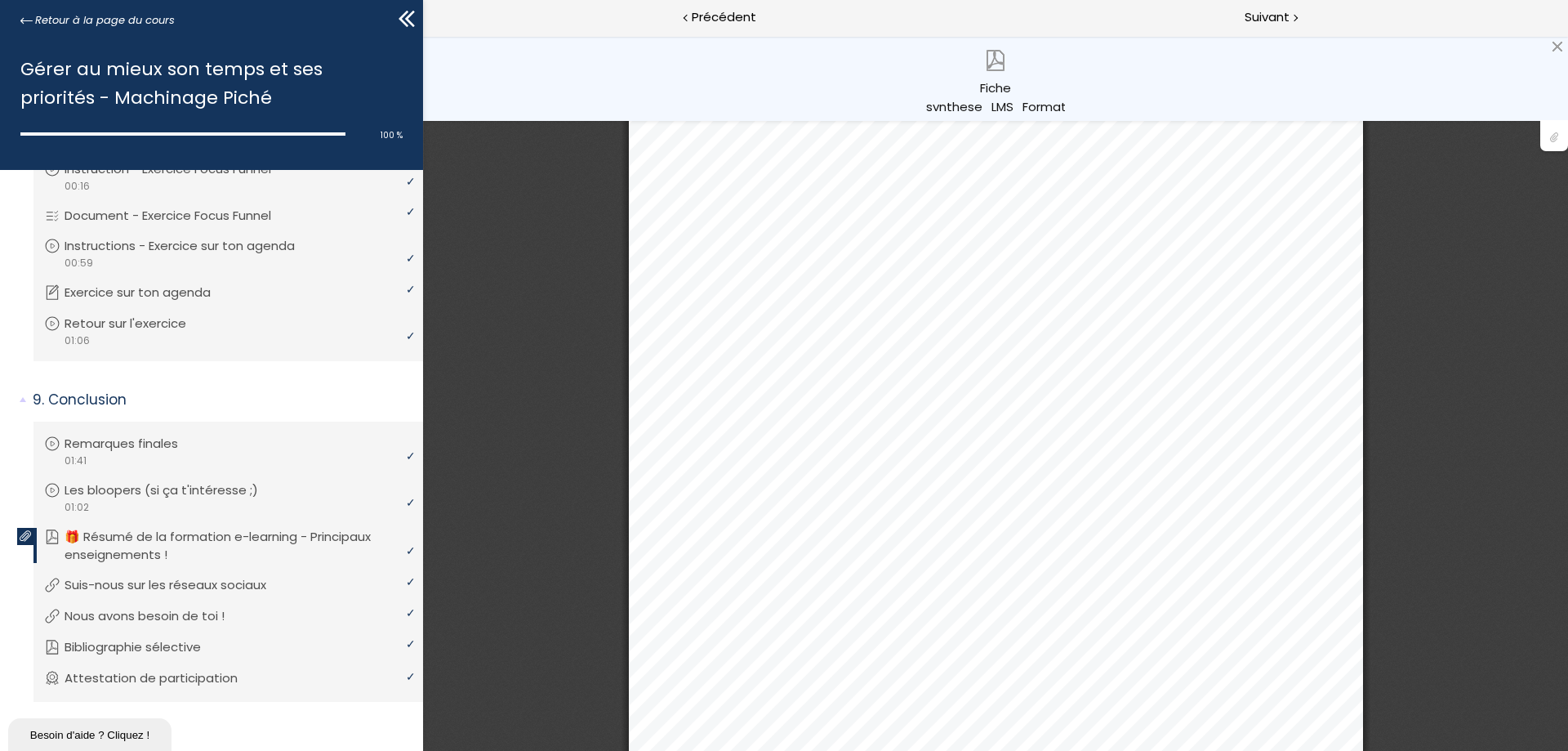
click at [1357, 176] on div at bounding box center [996, 601] width 749 height 1076
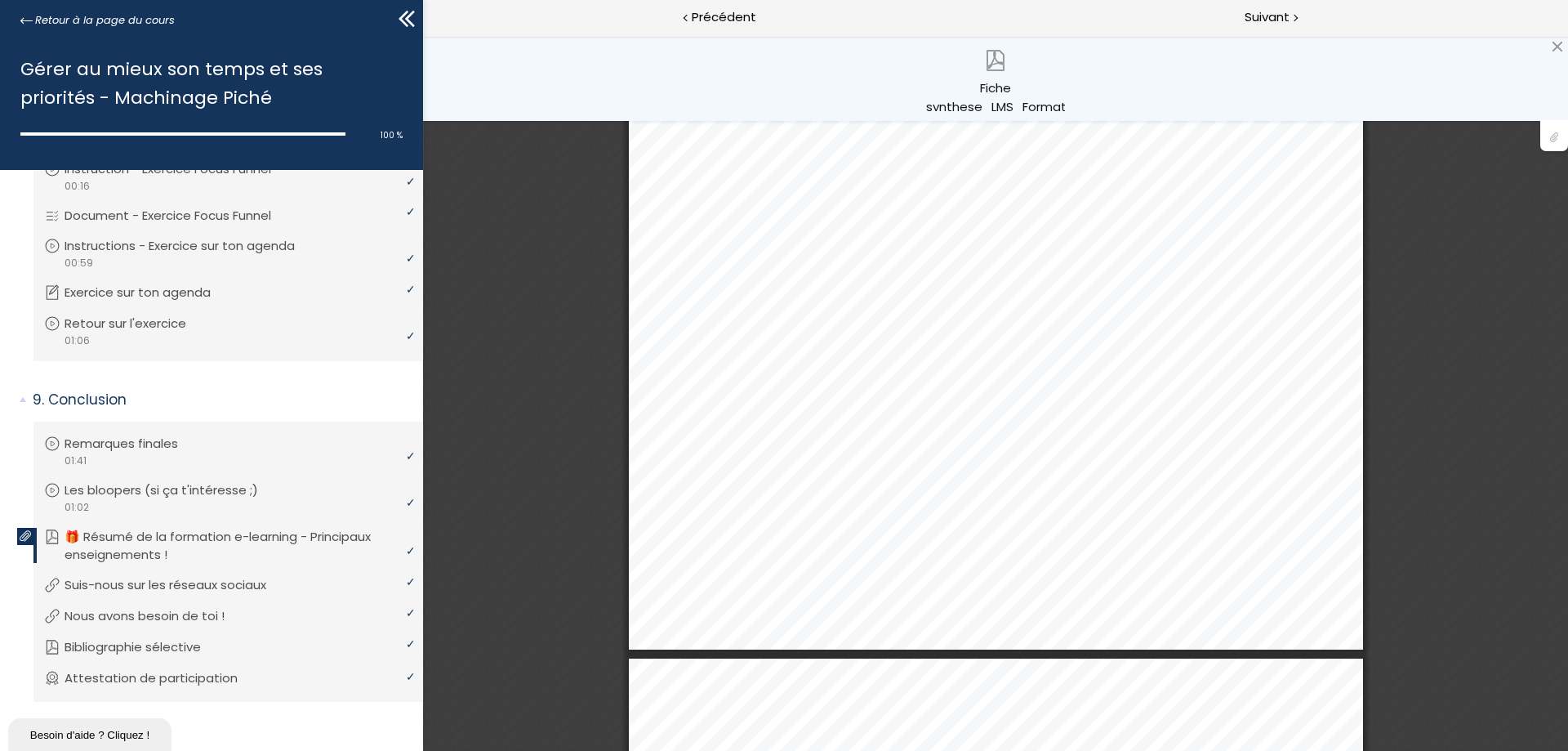
scroll to position [1225, 0]
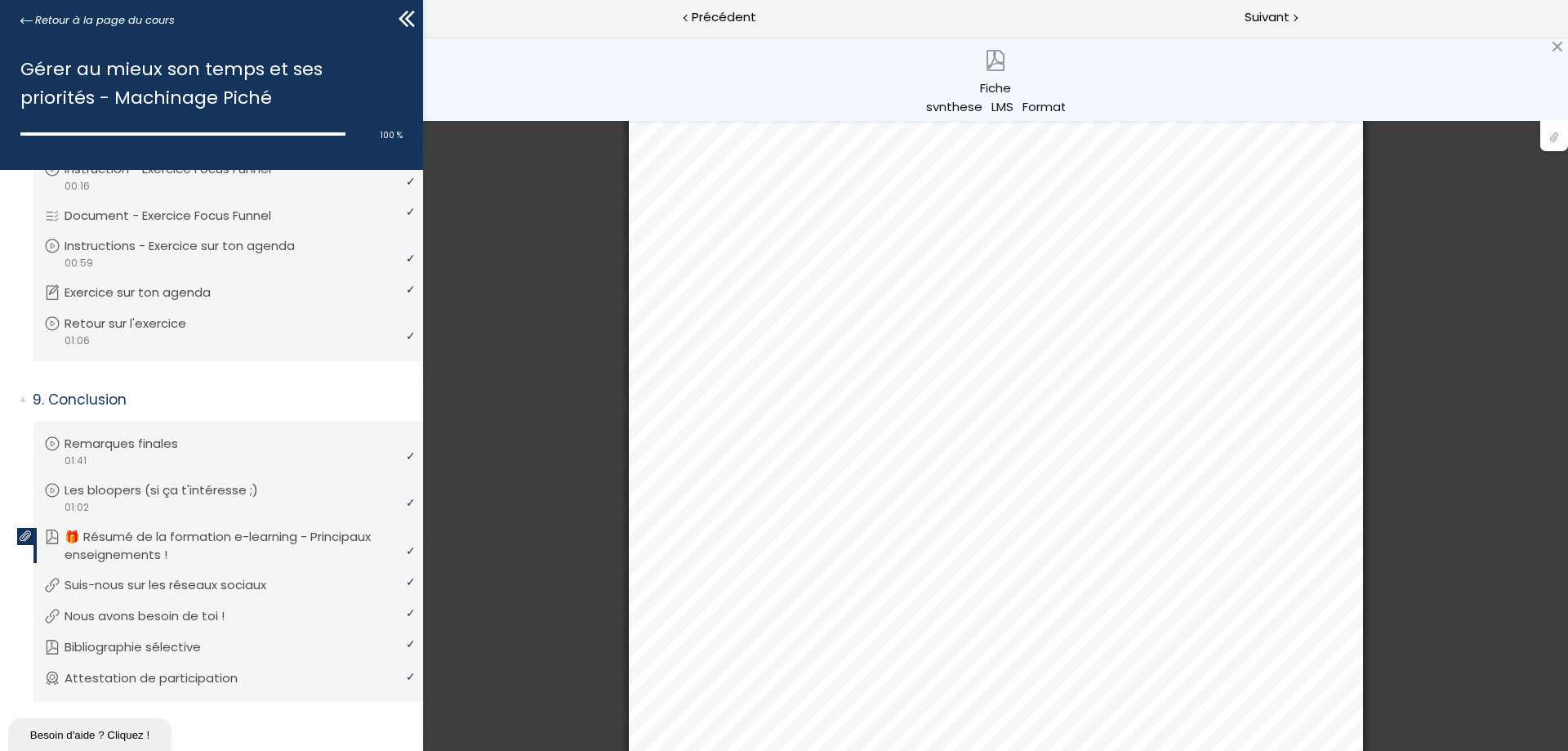
click at [1550, 137] on div at bounding box center [1554, 135] width 28 height 31
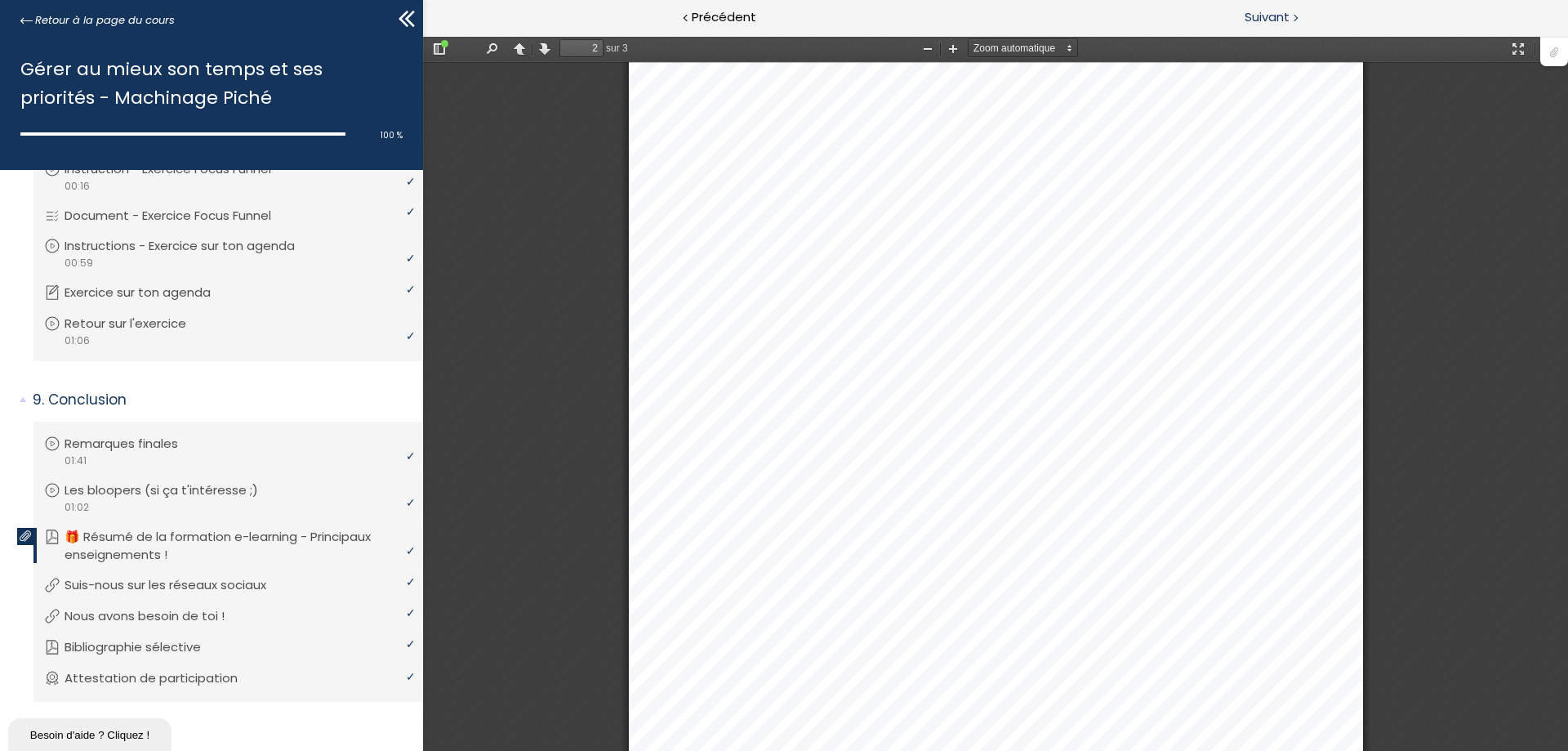
click at [1277, 10] on span "Suivant" at bounding box center [1266, 18] width 45 height 20
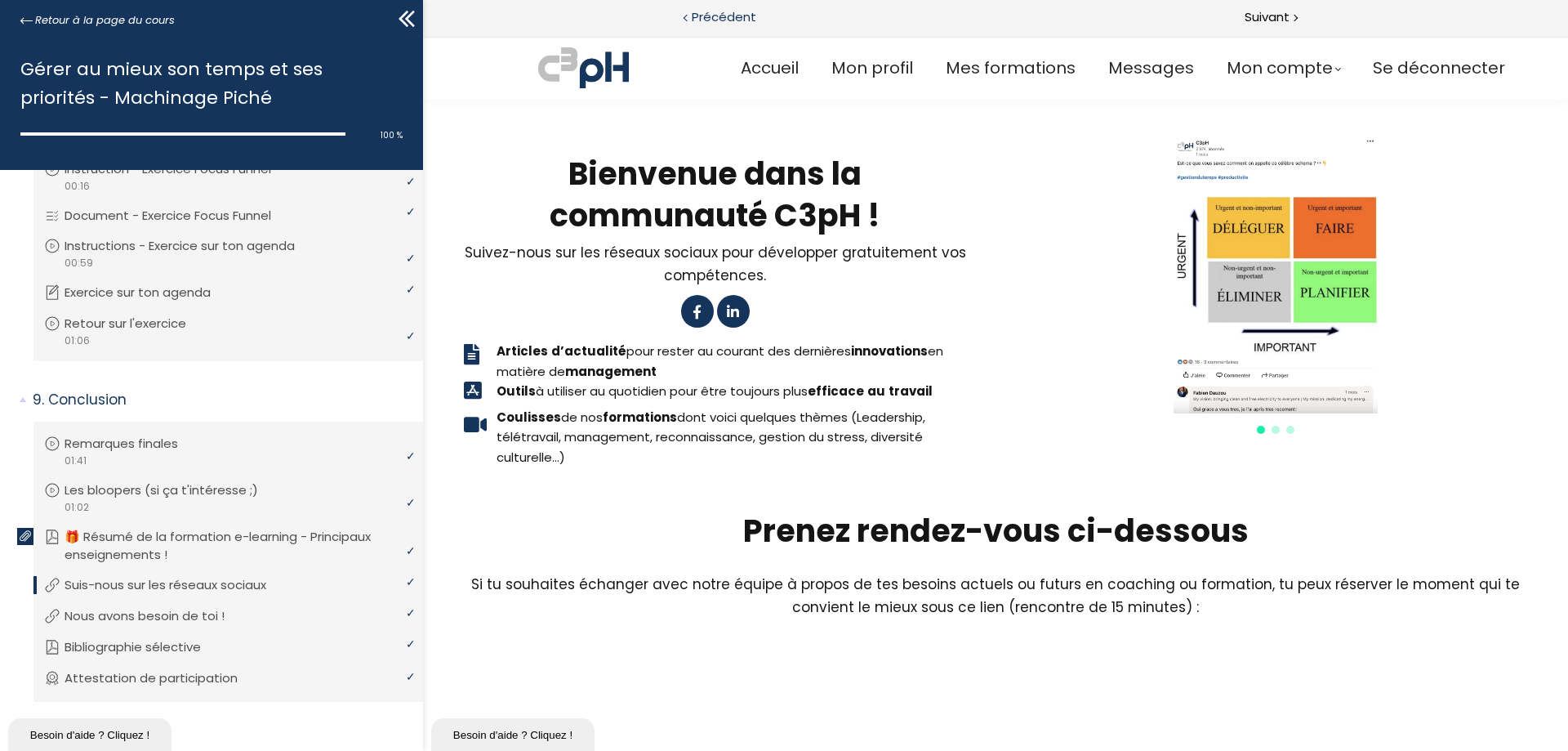
click at [732, 16] on span "Précédent" at bounding box center [725, 18] width 65 height 20
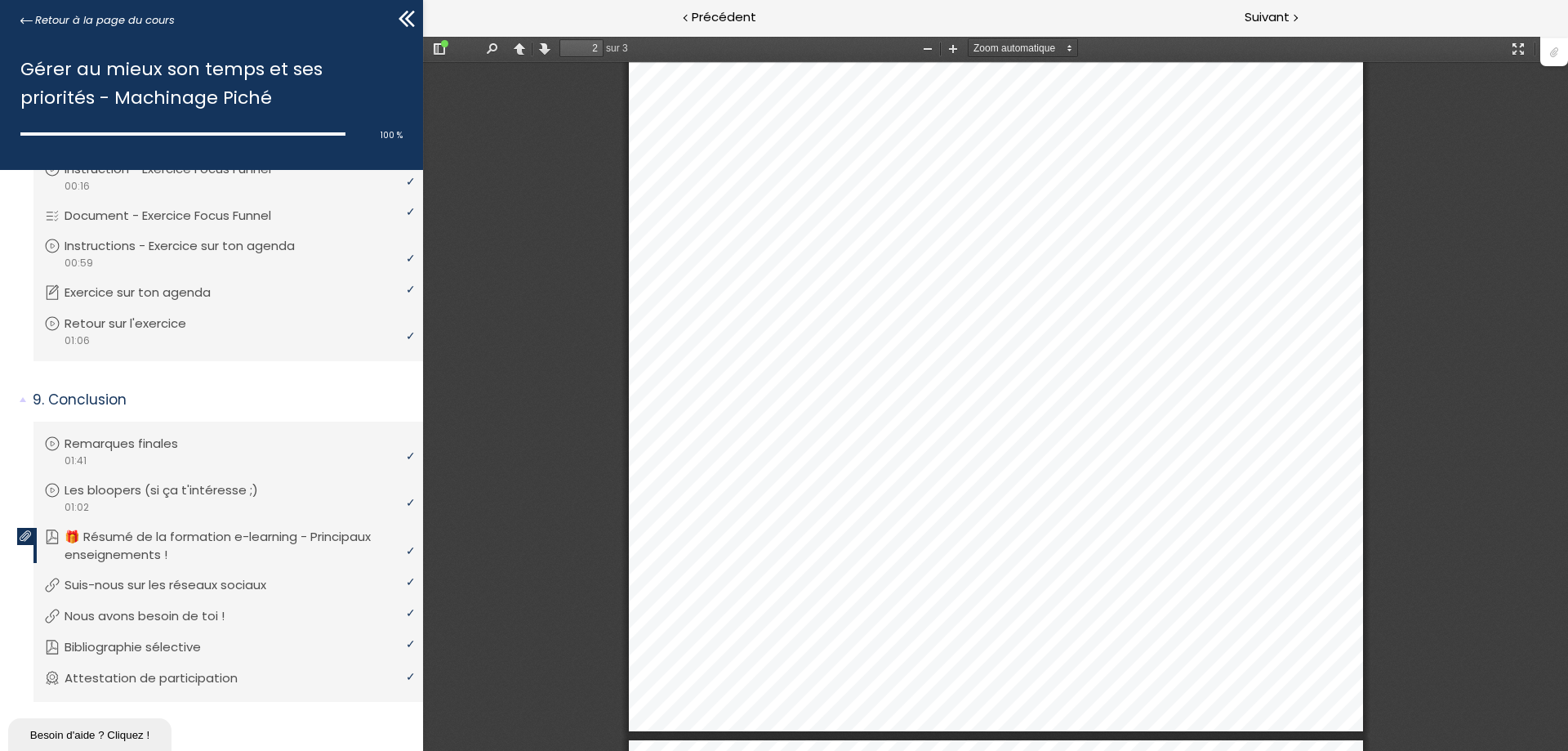
scroll to position [1552, 0]
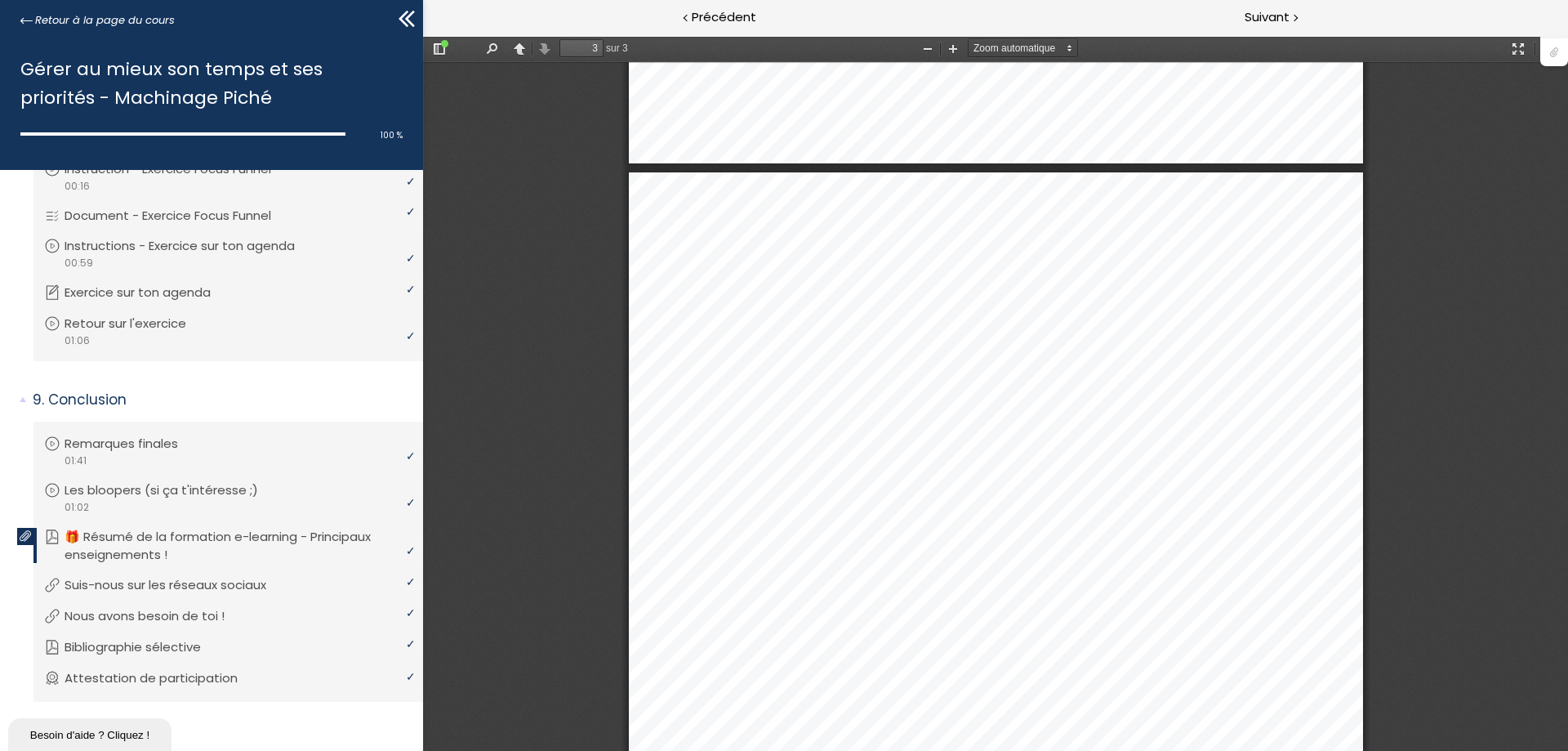
type input "2"
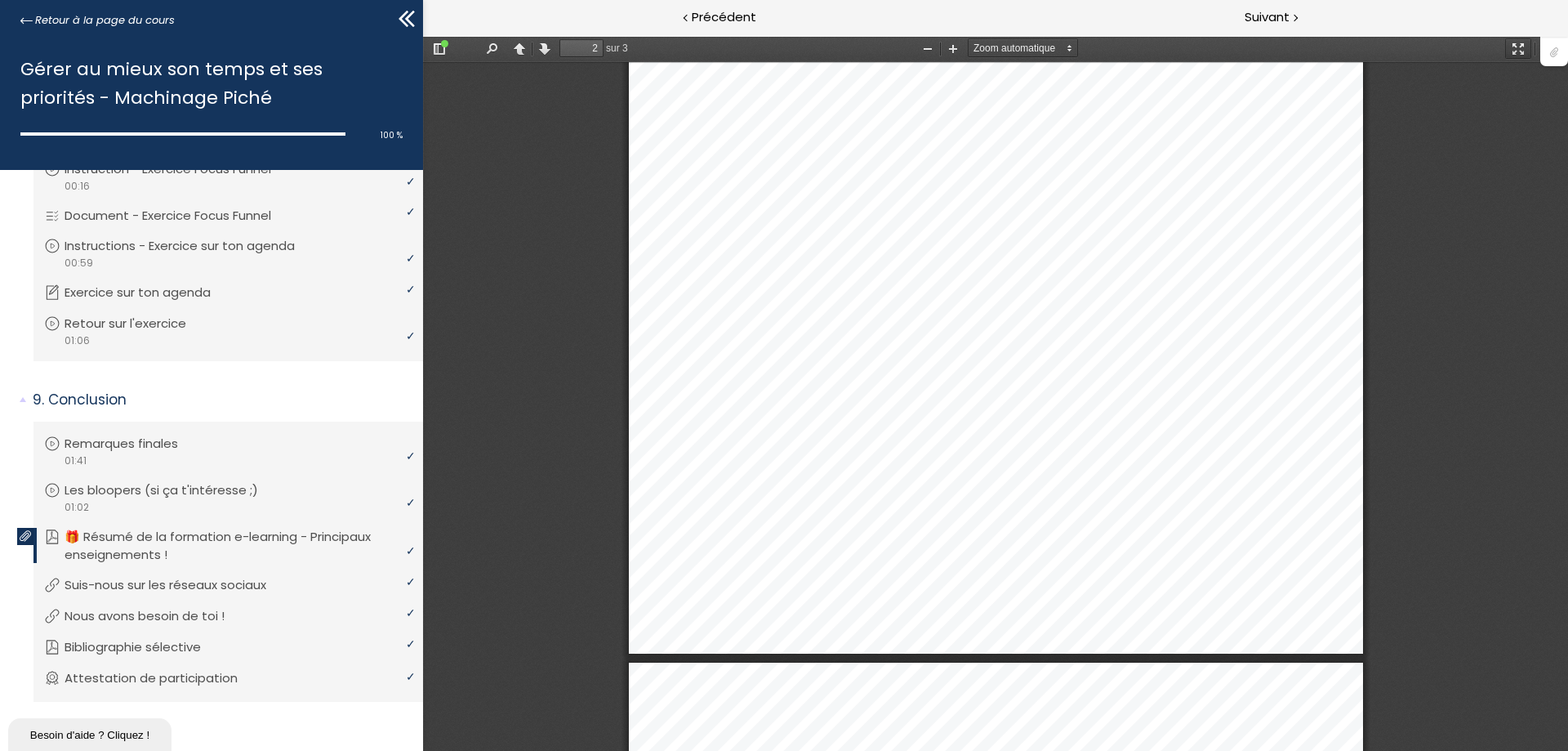
click at [1520, 49] on button "Mode présentation" at bounding box center [1518, 48] width 26 height 20
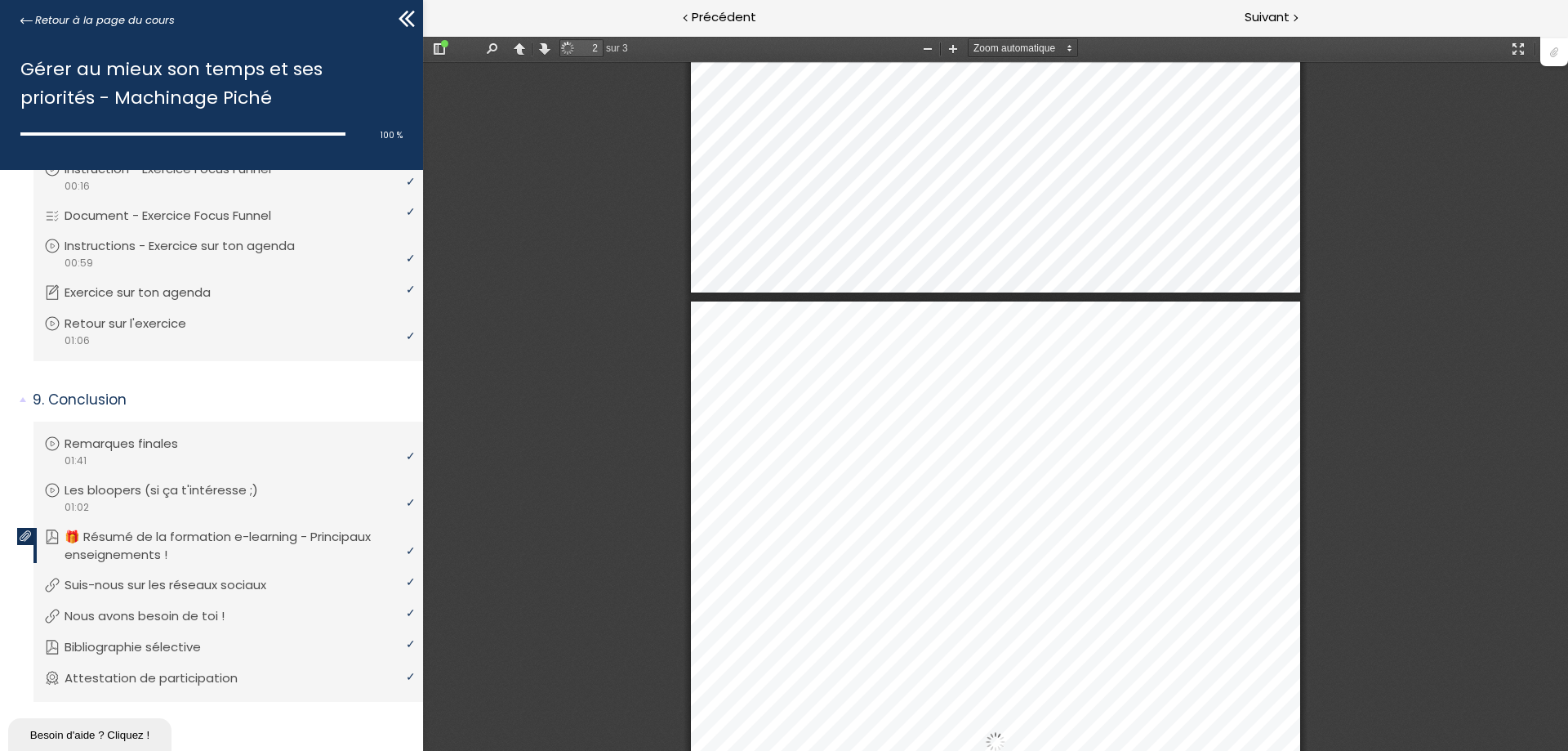
select select "page-fit"
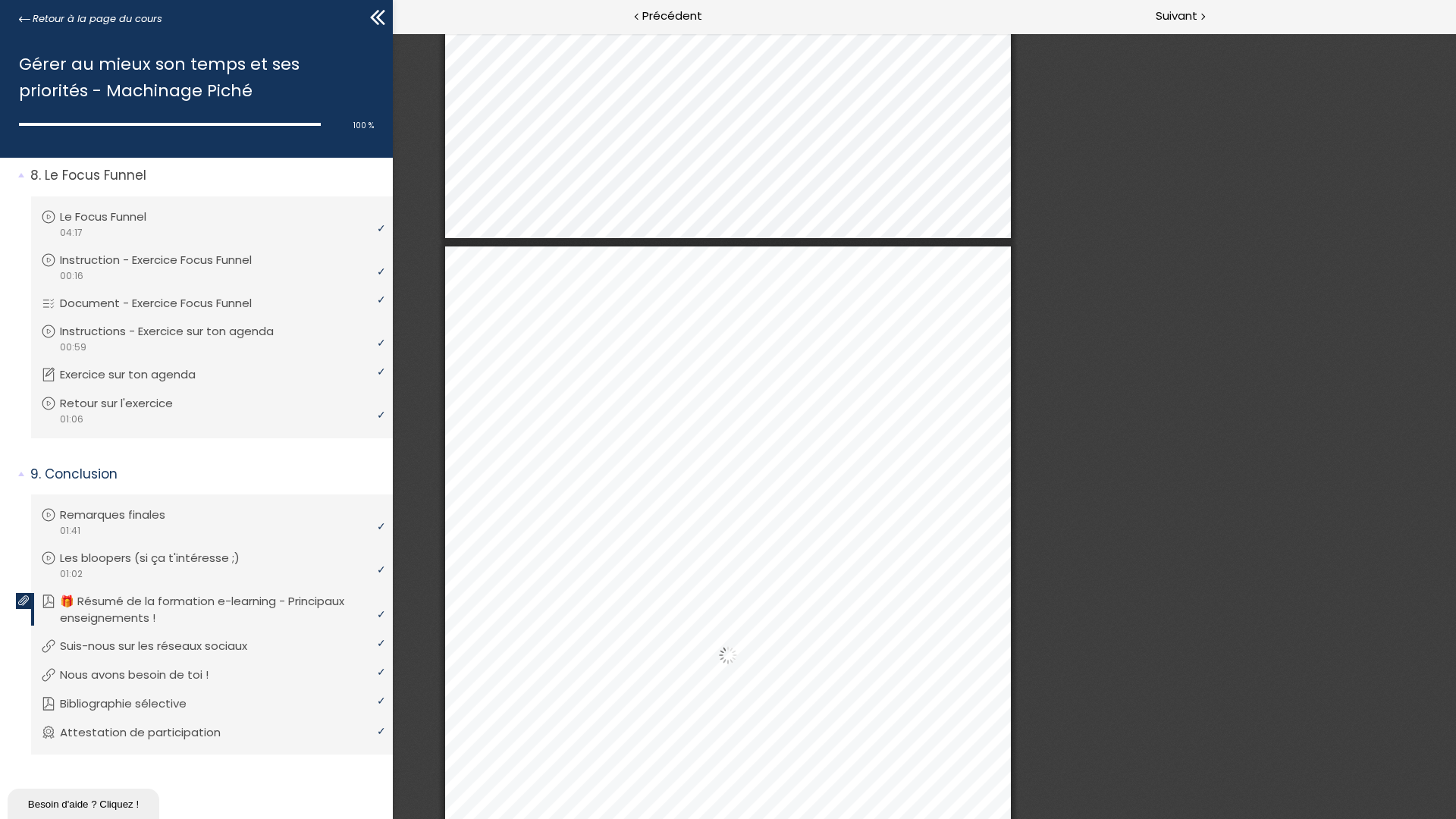
scroll to position [2274, 0]
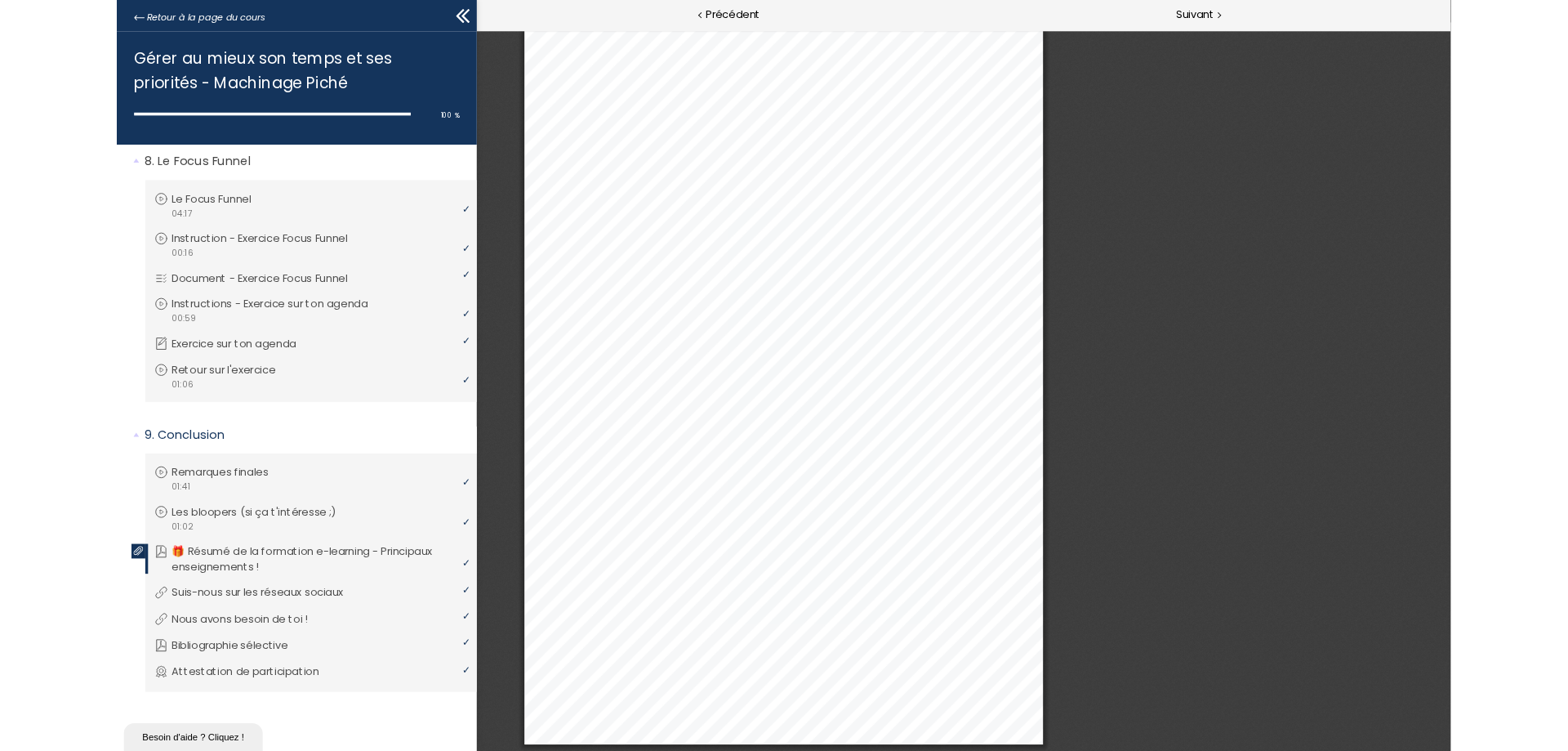
scroll to position [4900, 0]
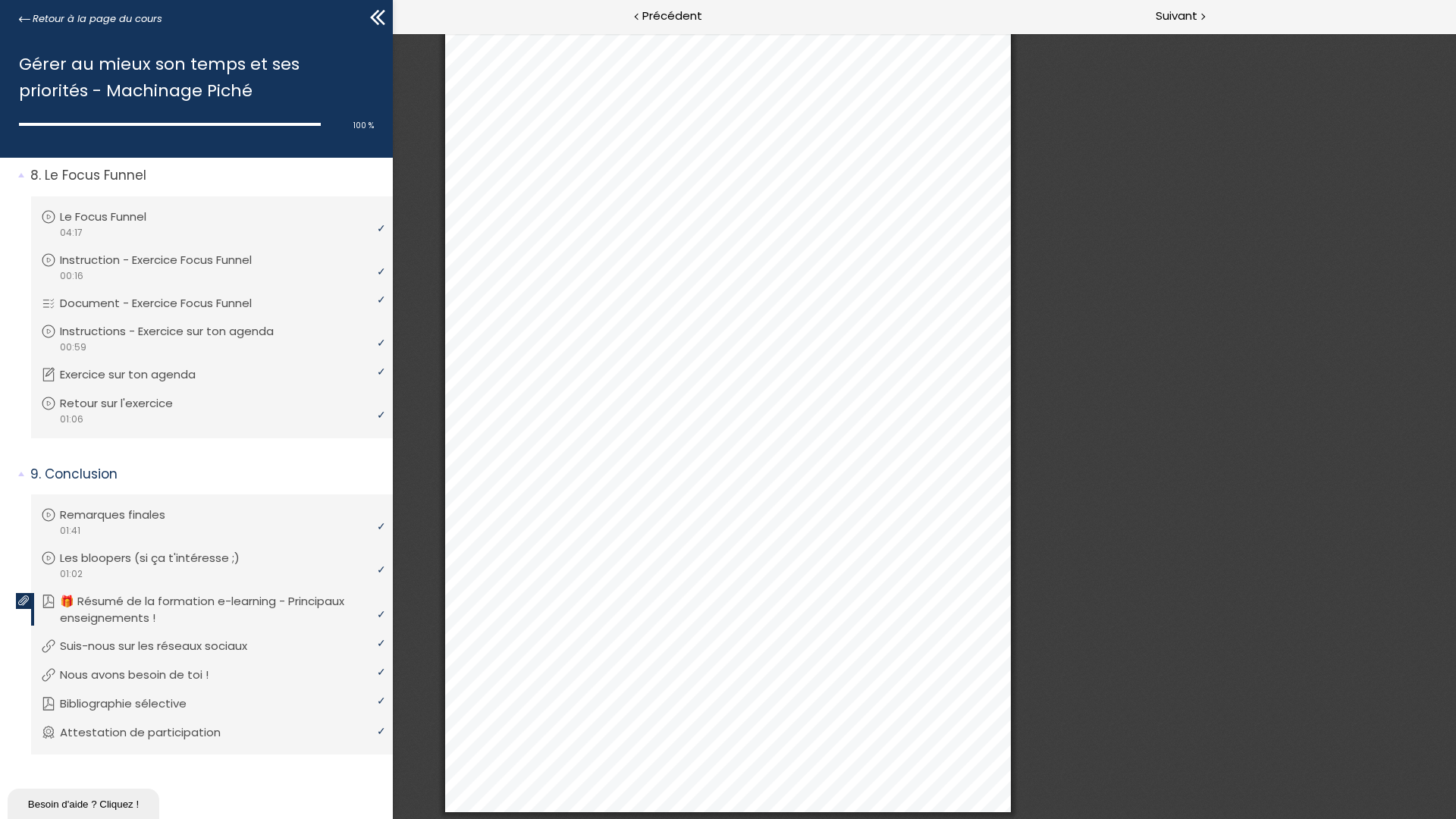
drag, startPoint x: 421, startPoint y: 229, endPoint x: 1293, endPoint y: 555, distance: 930.9
drag, startPoint x: 1260, startPoint y: 534, endPoint x: 1316, endPoint y: 581, distance: 73.1
type input "3"
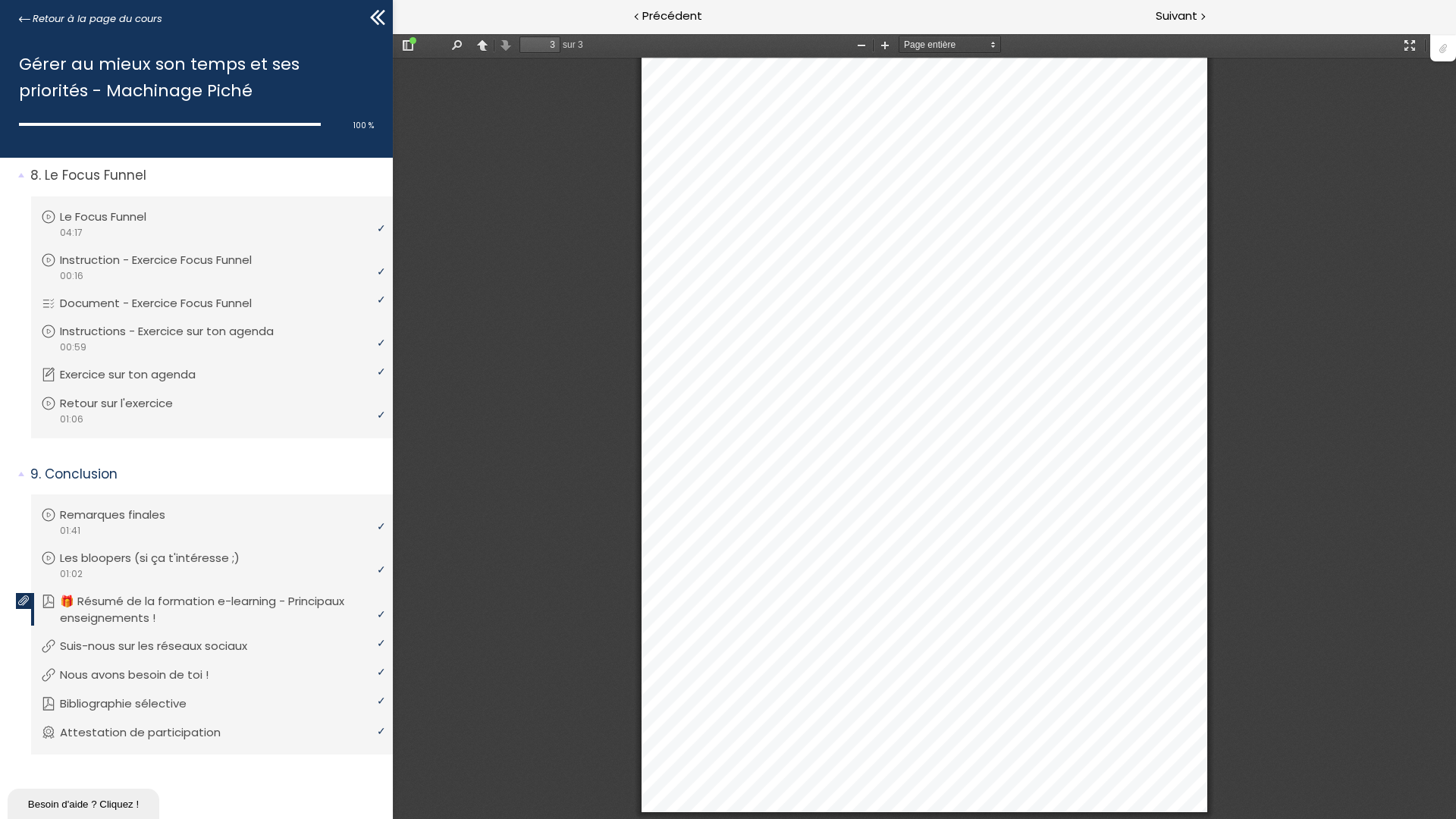
select select "auto"
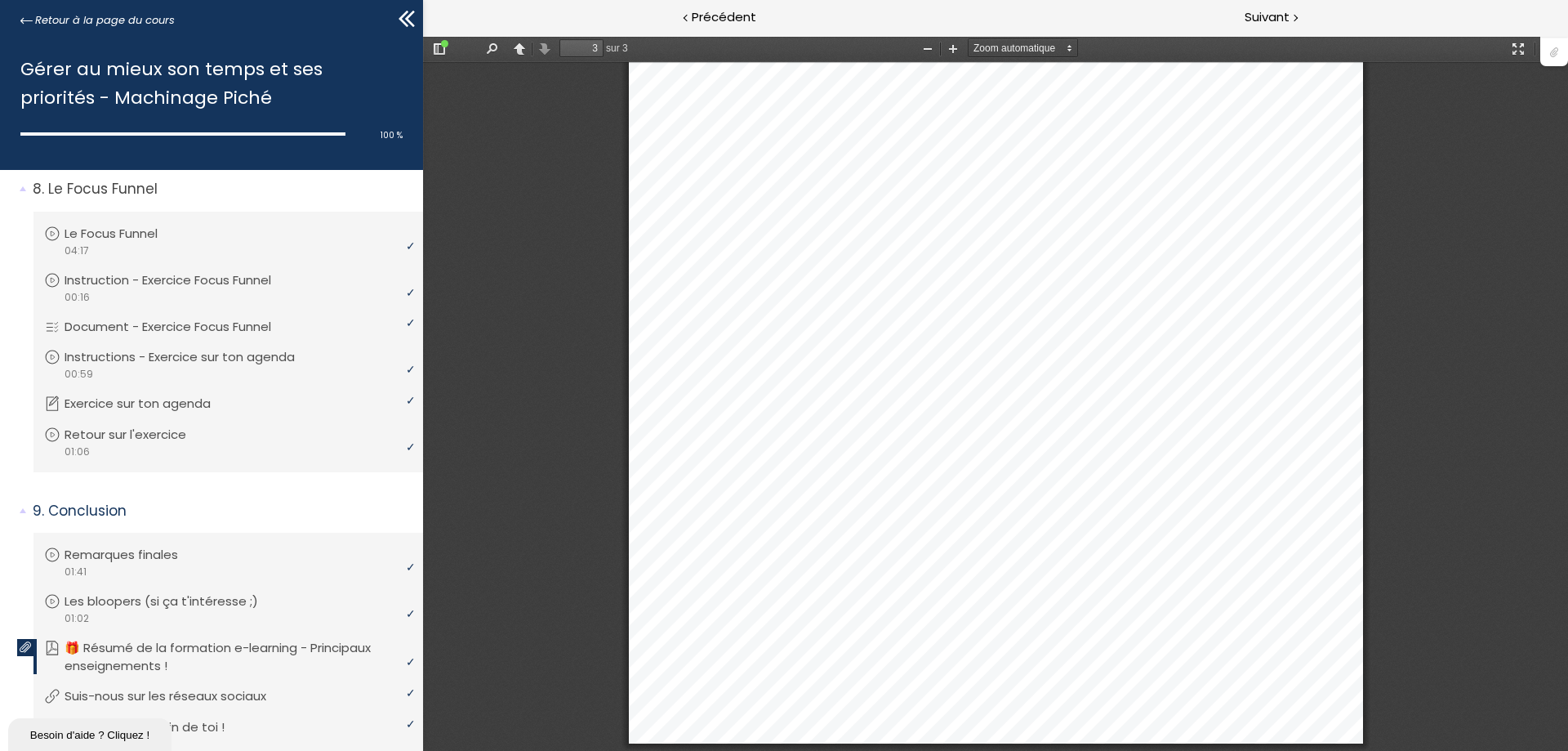
scroll to position [2149, 0]
click at [439, 45] on button "Afficher/Masquer le panneau latéral" at bounding box center [439, 48] width 26 height 20
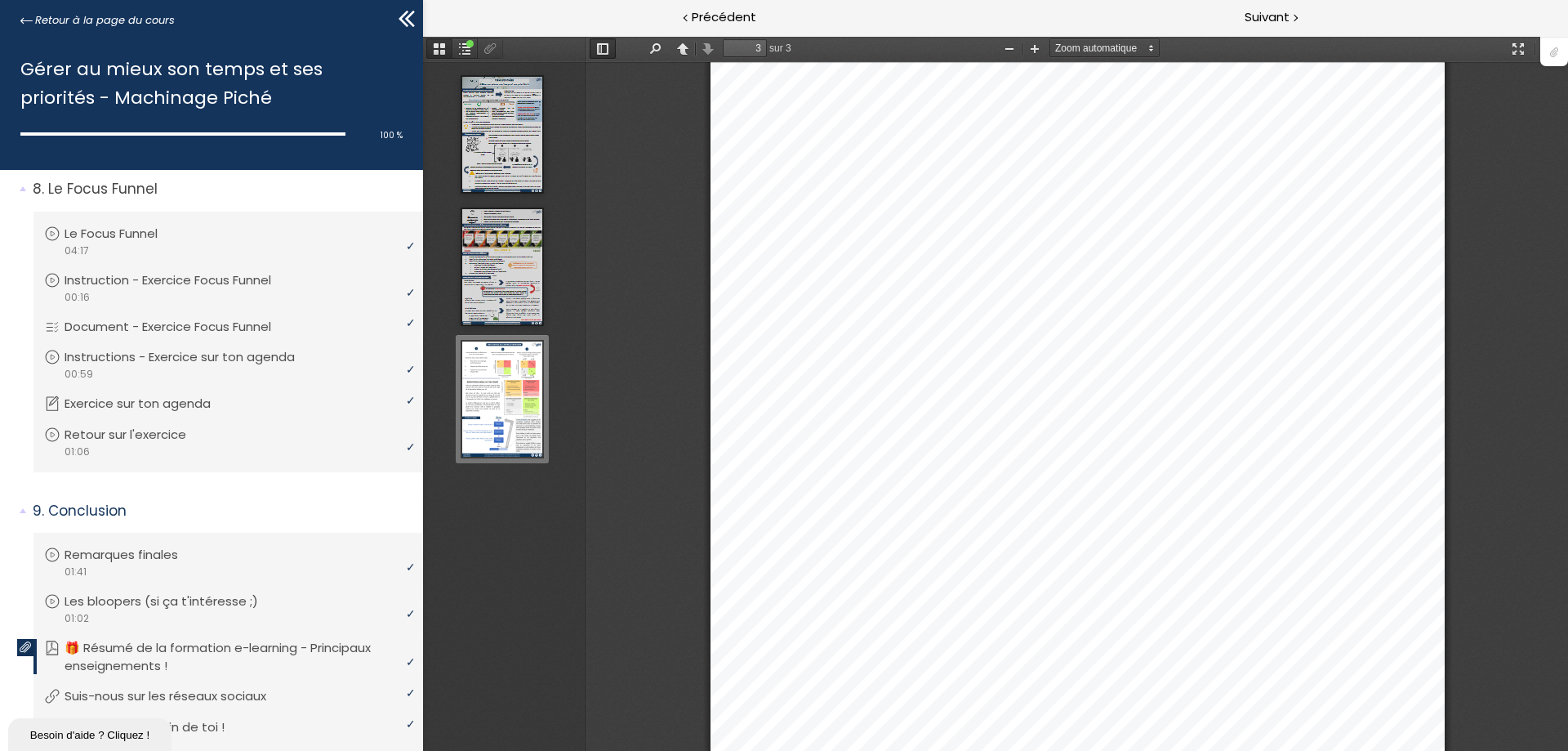
click at [439, 45] on button "Vignettes" at bounding box center [439, 48] width 26 height 20
click at [442, 50] on button "Vignettes" at bounding box center [439, 48] width 26 height 20
click at [467, 50] on button "Signets du document" at bounding box center [465, 48] width 26 height 20
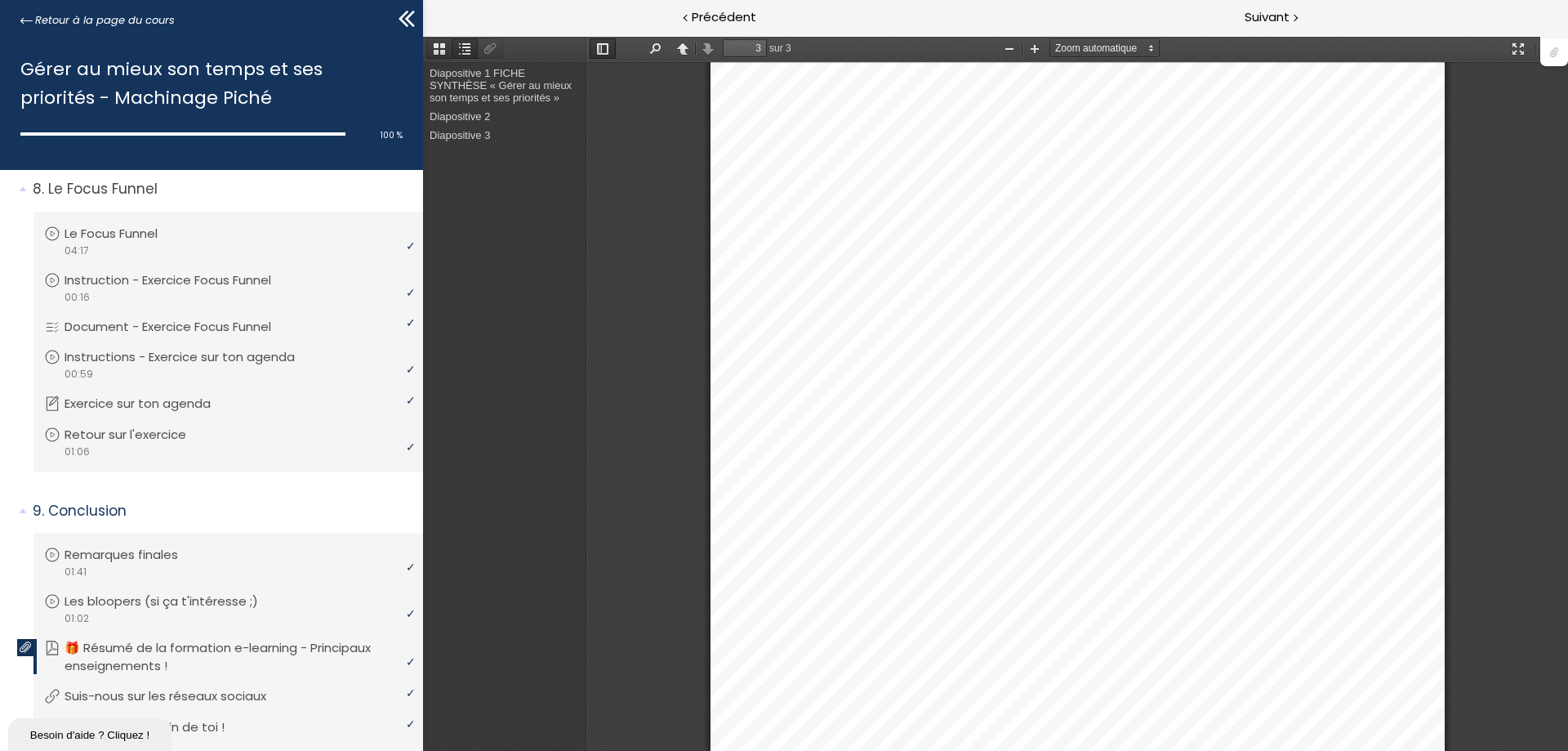
click at [436, 53] on button "Vignettes" at bounding box center [439, 48] width 26 height 20
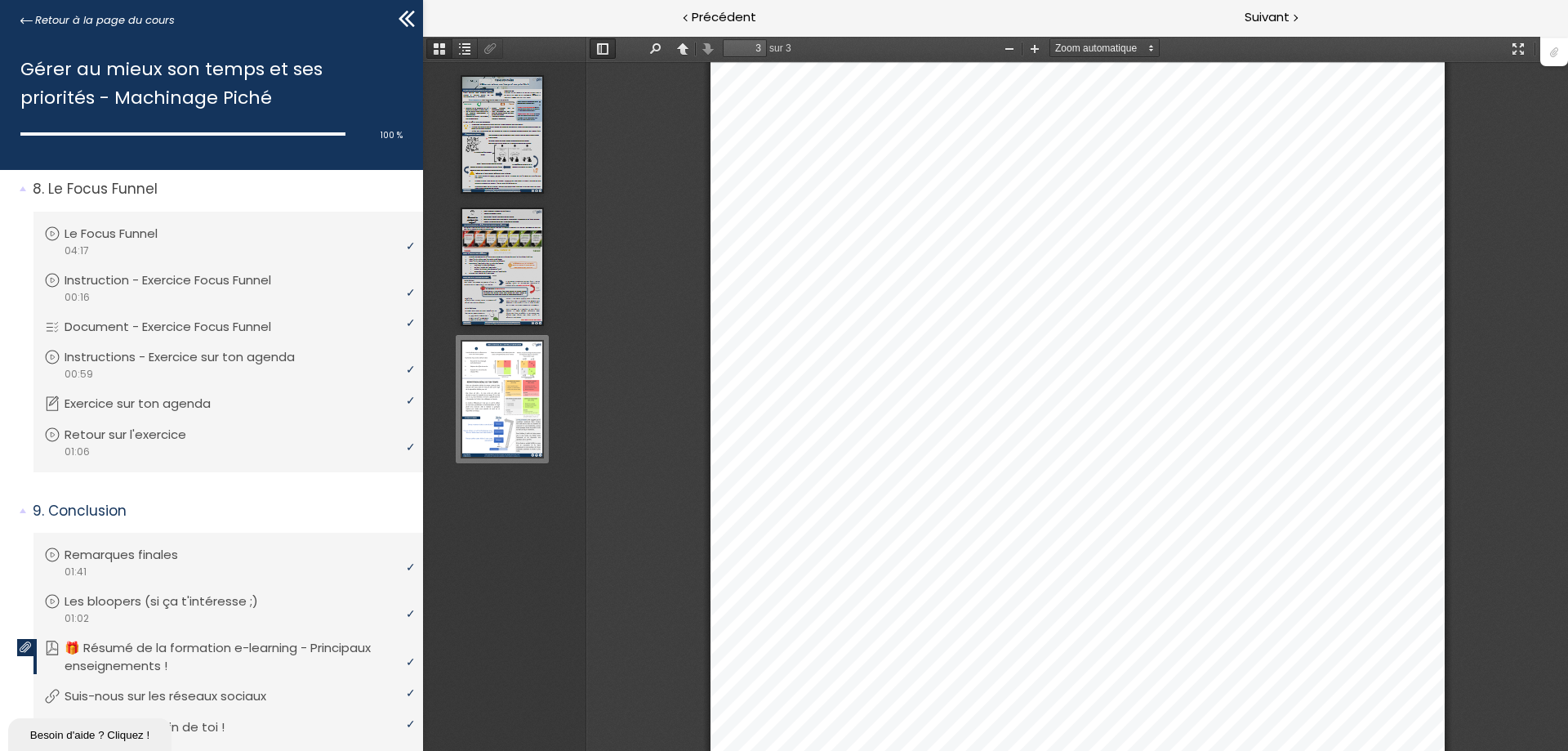
click at [436, 53] on button "Vignettes" at bounding box center [439, 48] width 26 height 20
click at [466, 47] on button "Signets du document" at bounding box center [465, 48] width 26 height 20
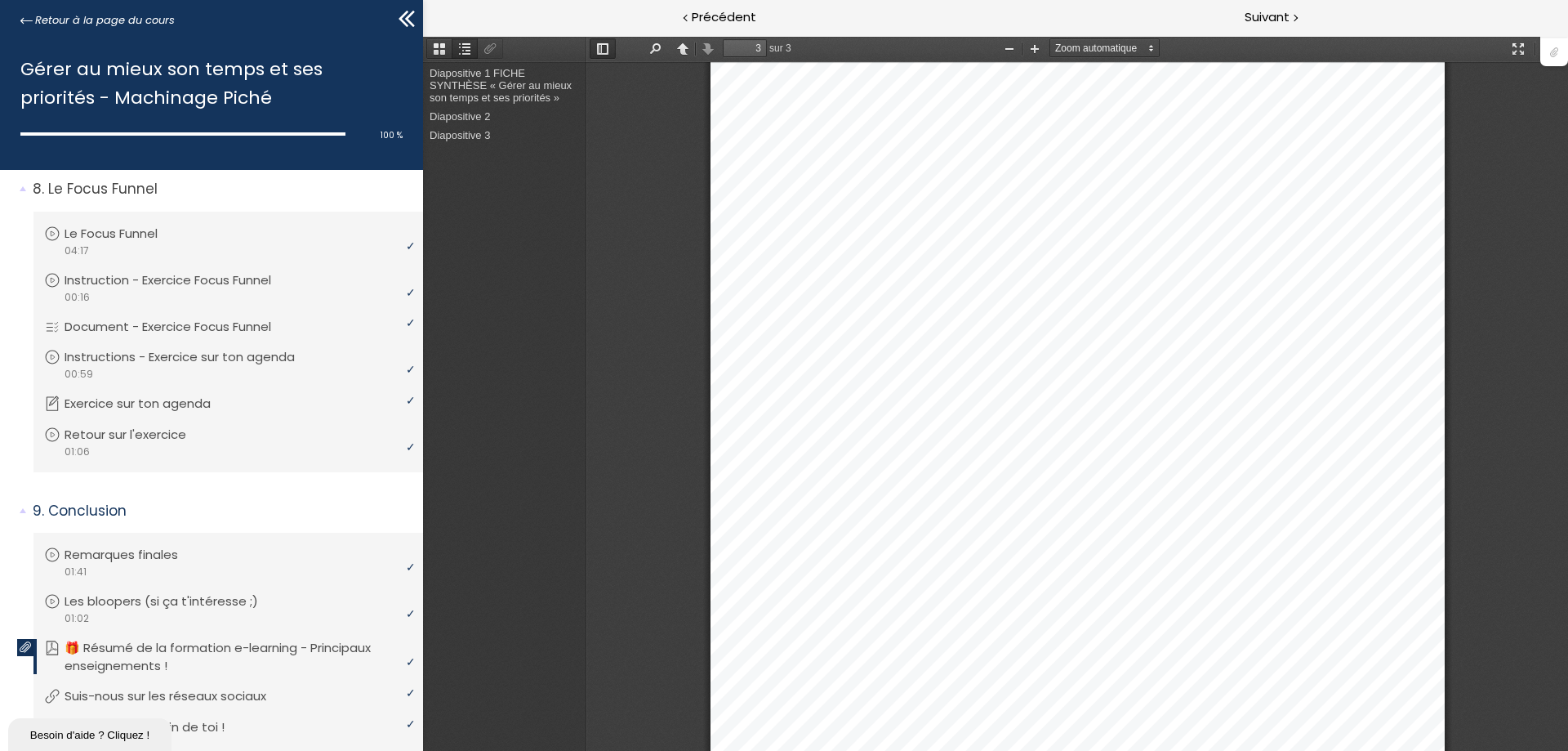
click at [599, 51] on button "Afficher/Masquer le panneau latéral" at bounding box center [602, 48] width 26 height 20
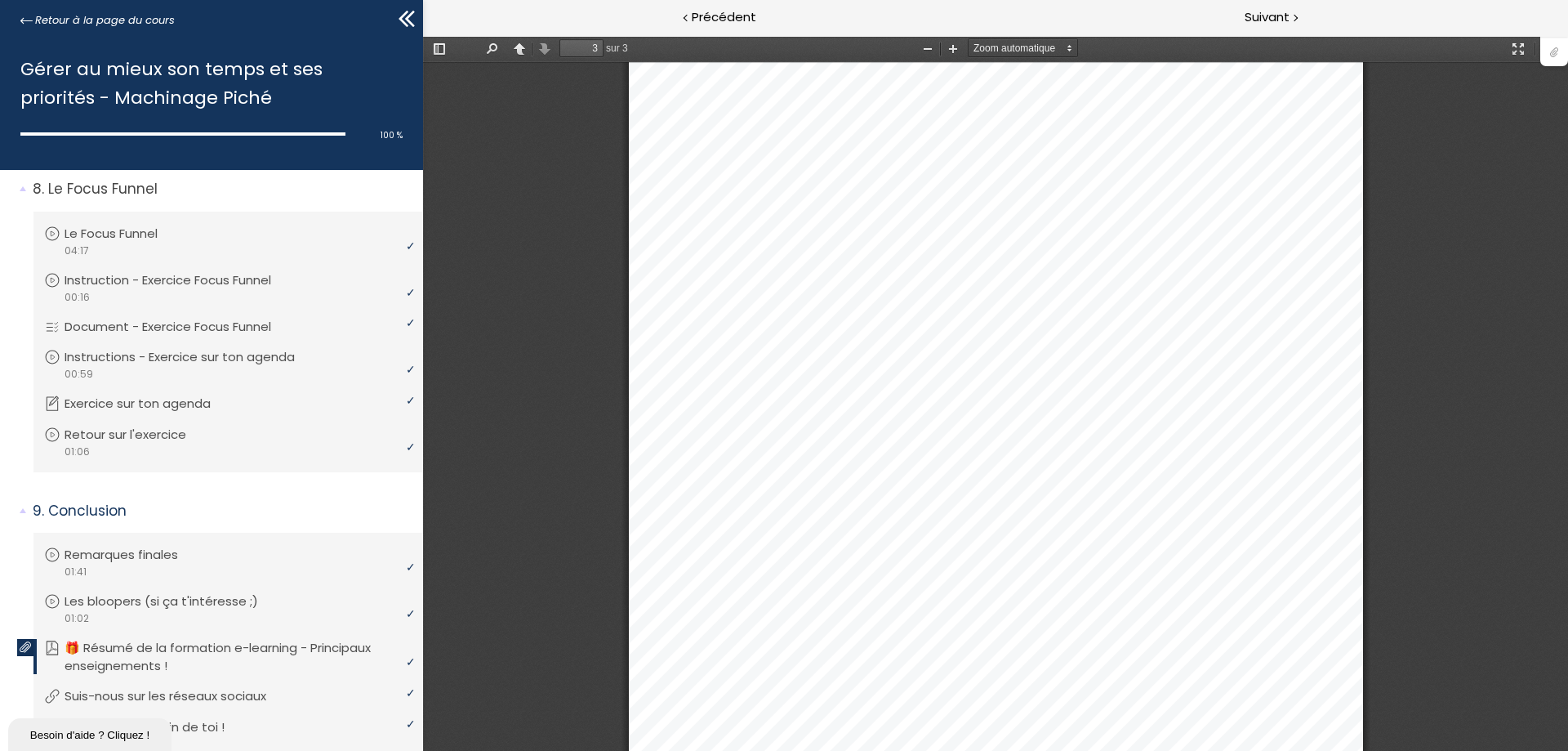
click at [1555, 54] on div at bounding box center [1554, 50] width 28 height 31
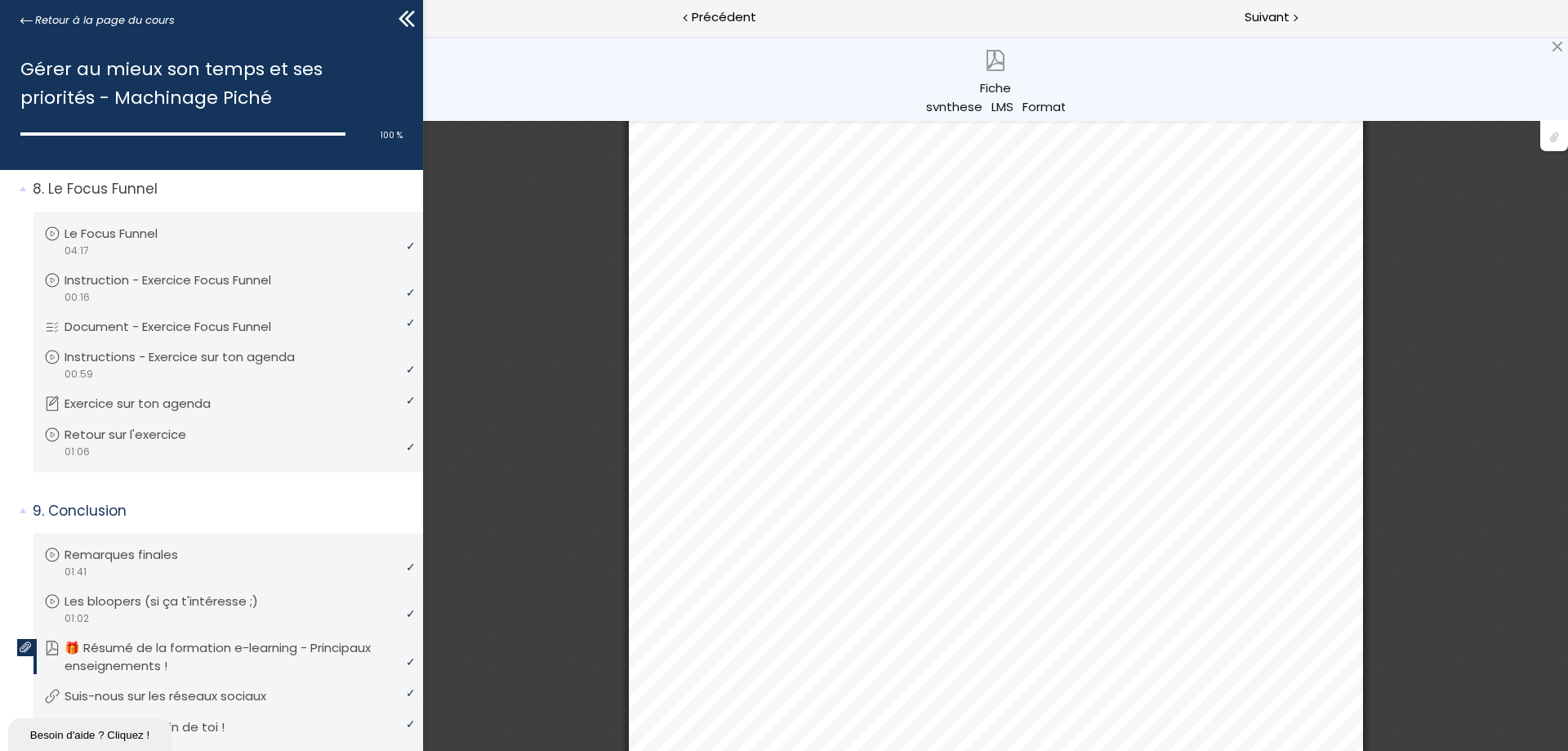
click at [999, 85] on div "Fiche synthese_LMS_Formation_1.pdf" at bounding box center [996, 94] width 139 height 32
click at [224, 647] on p "🎁 Résumé de la formation e-learning - Principaux enseignements !" at bounding box center [237, 656] width 344 height 36
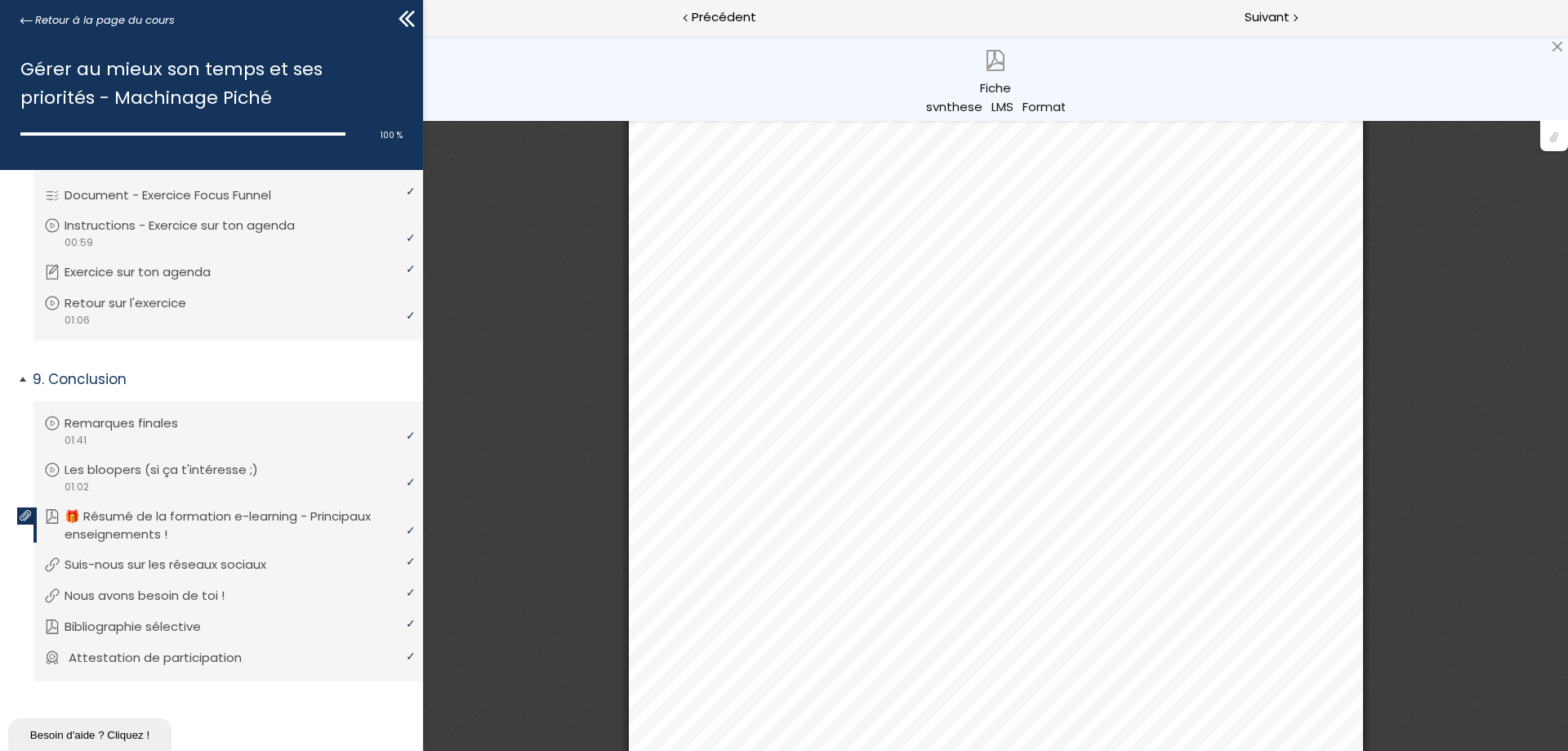
click at [177, 655] on p "Attestation de participation" at bounding box center [167, 657] width 198 height 18
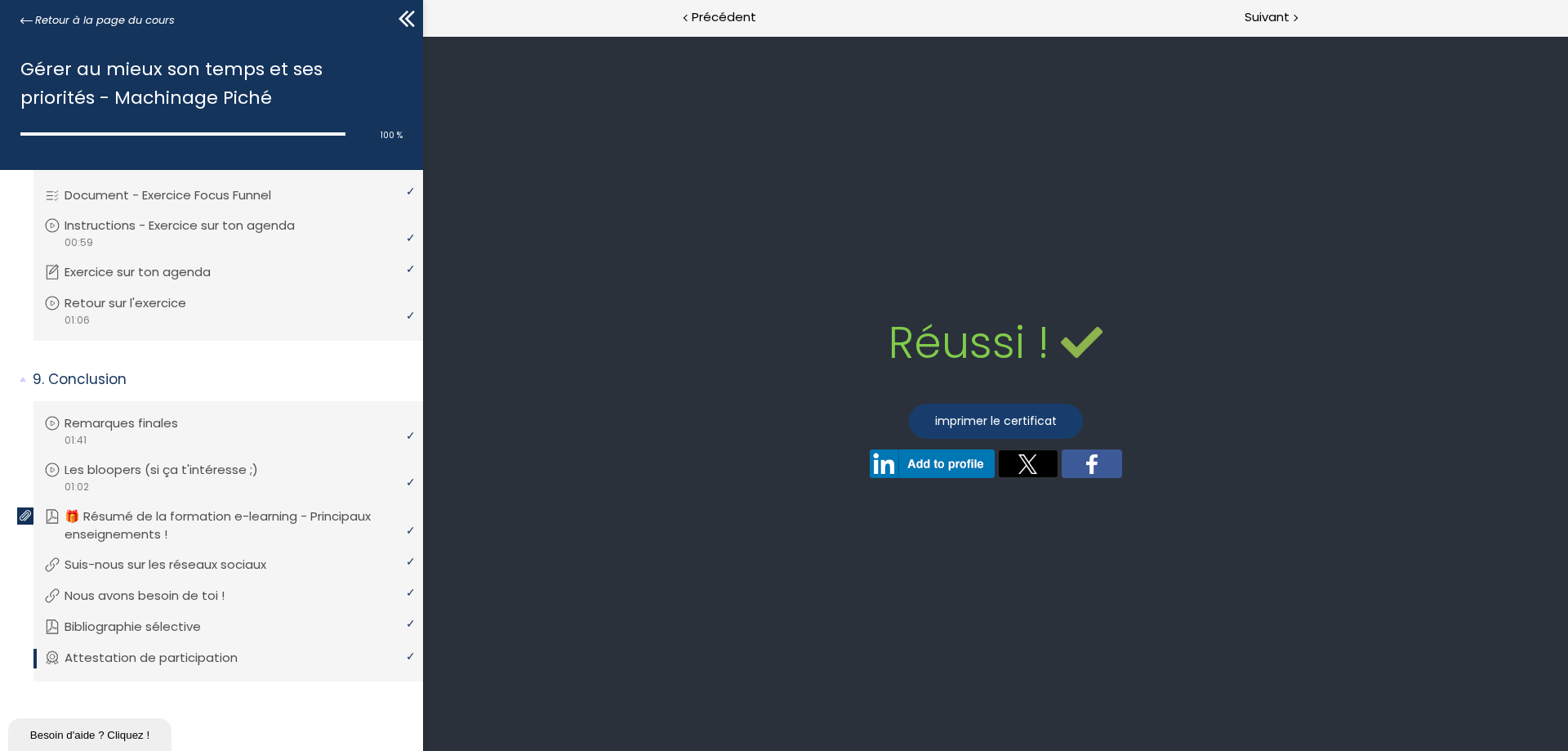
click at [994, 421] on link "imprimer le certificat" at bounding box center [996, 421] width 174 height 35
click at [96, 25] on span "Retour à la page du cours" at bounding box center [105, 19] width 140 height 18
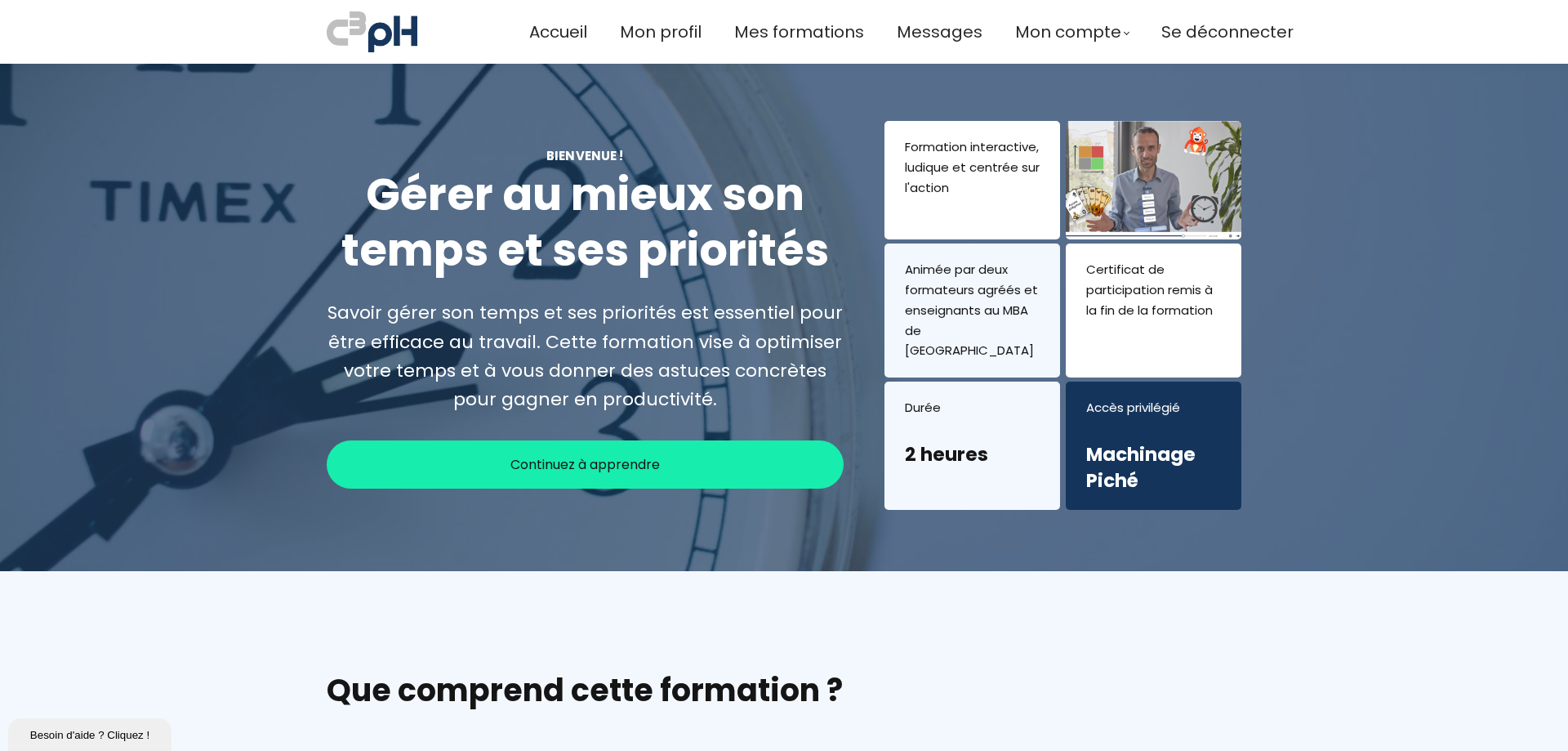
click at [580, 454] on span "Continuez à apprendre" at bounding box center [585, 464] width 149 height 20
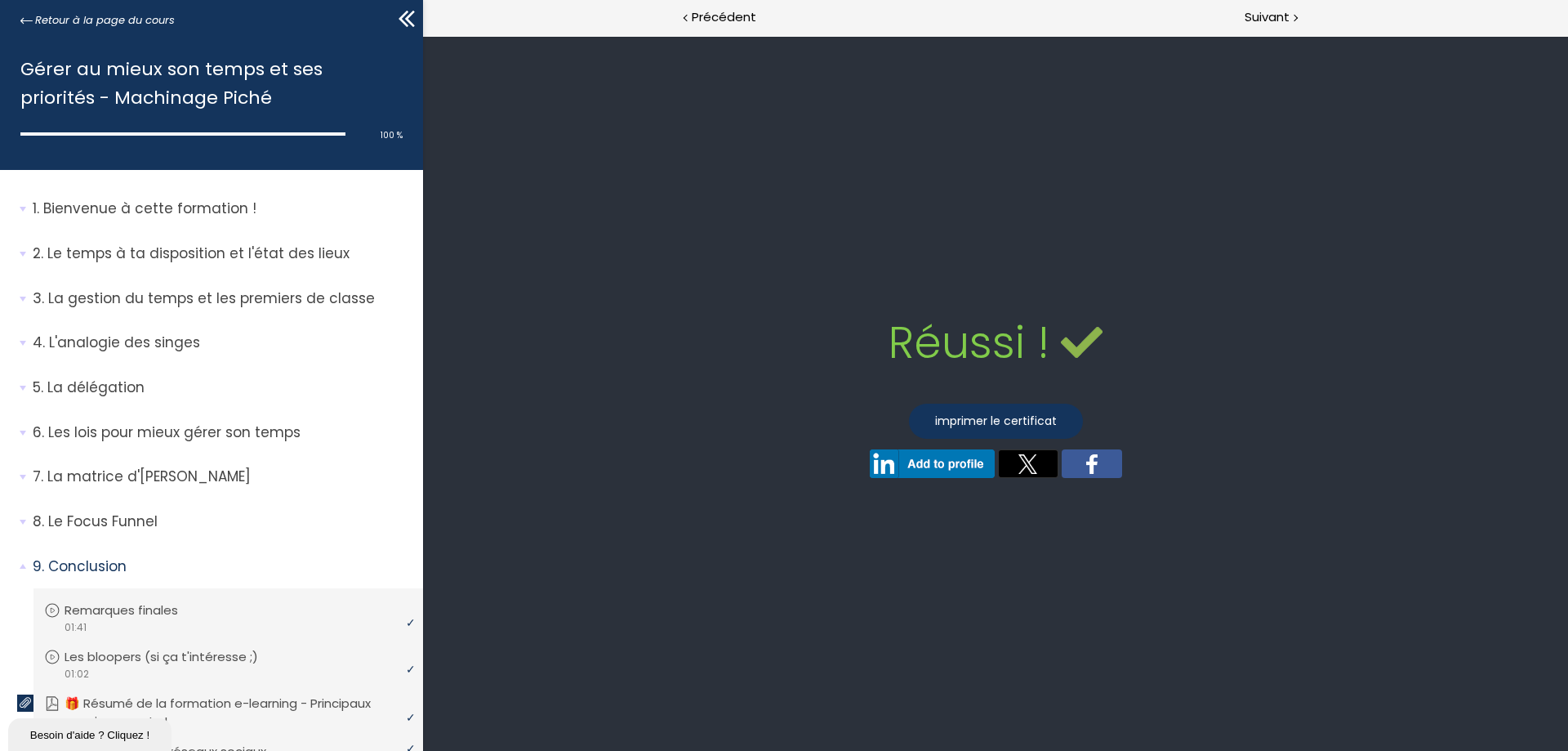
click at [405, 17] on icon at bounding box center [406, 19] width 24 height 24
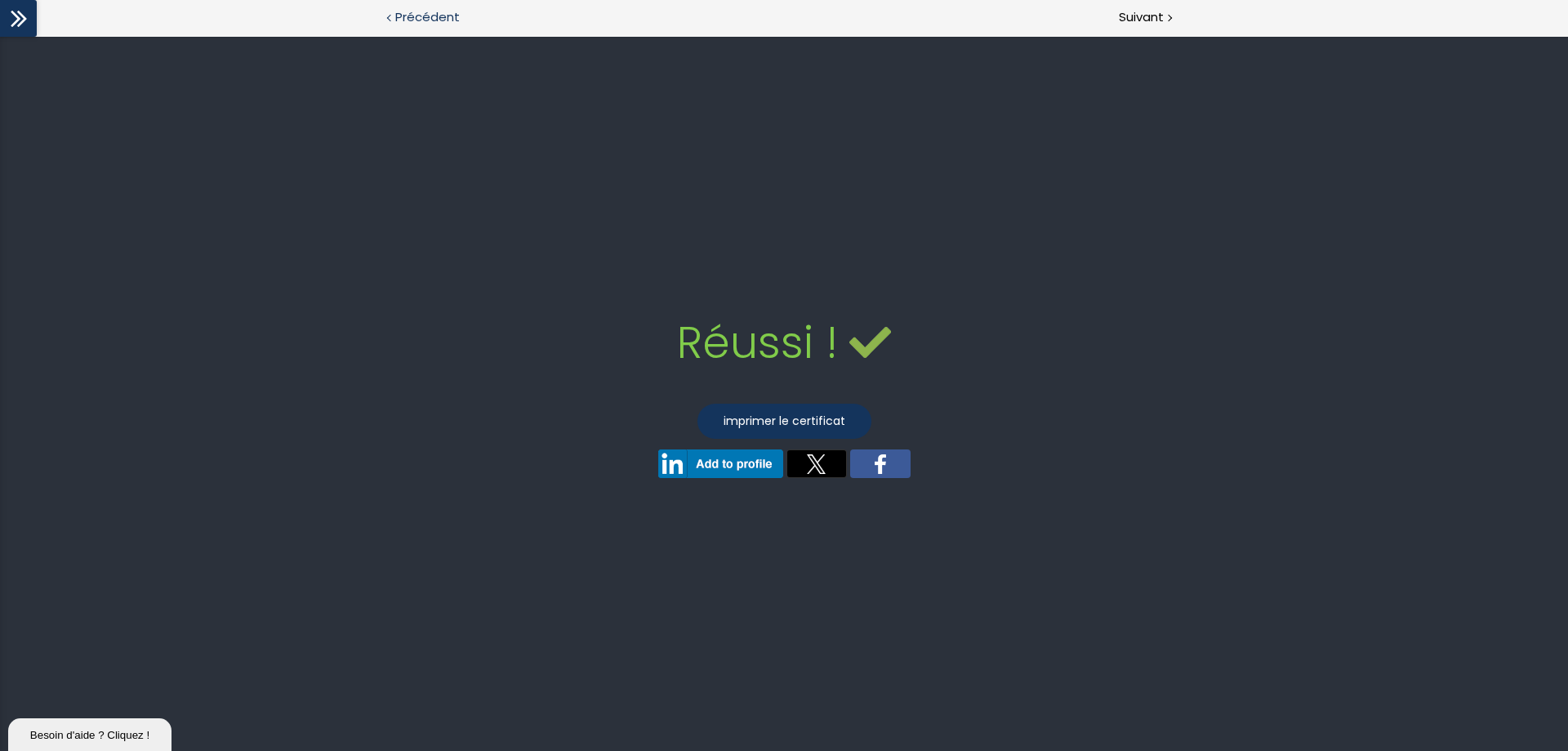
click at [432, 21] on span "Précédent" at bounding box center [428, 18] width 65 height 20
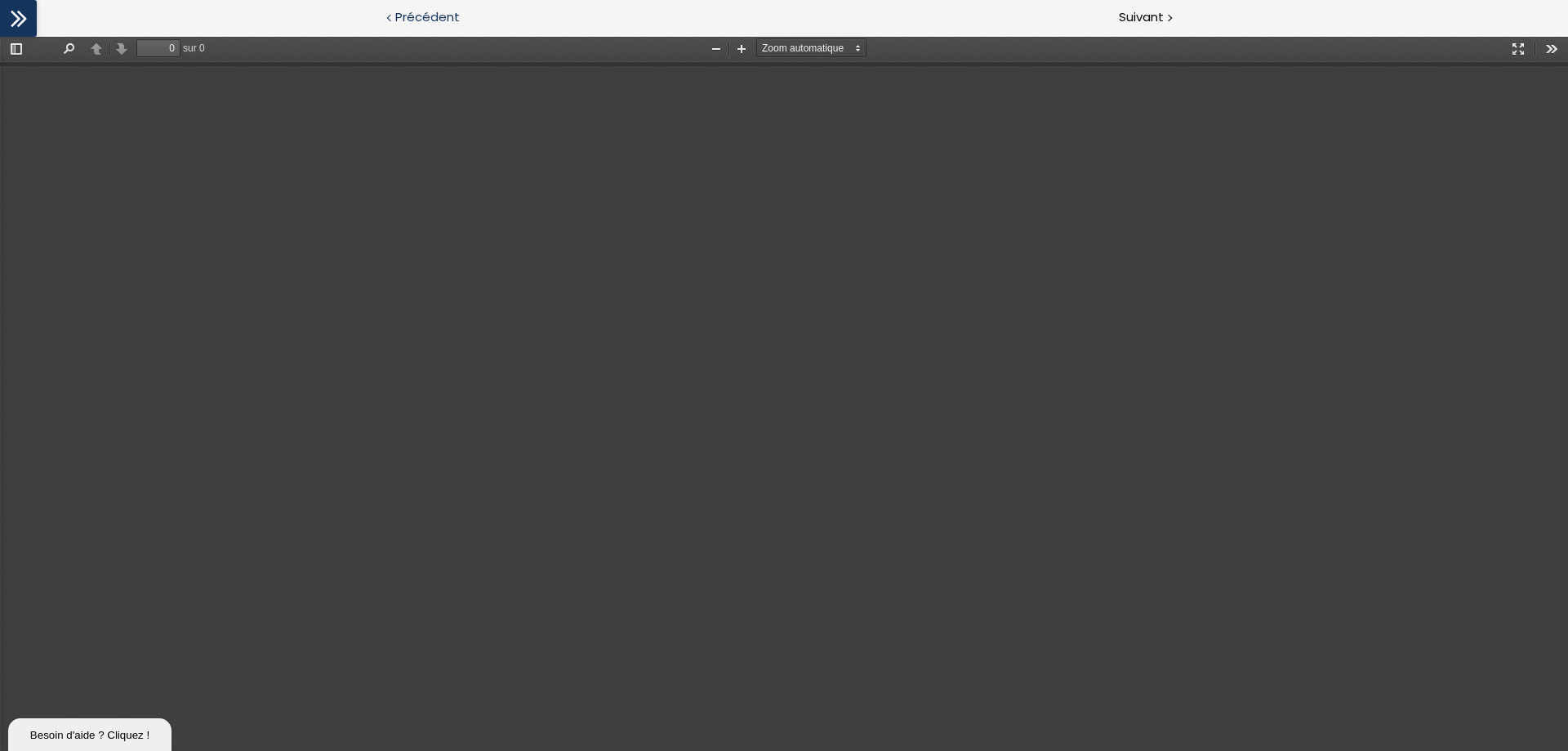
type input "1"
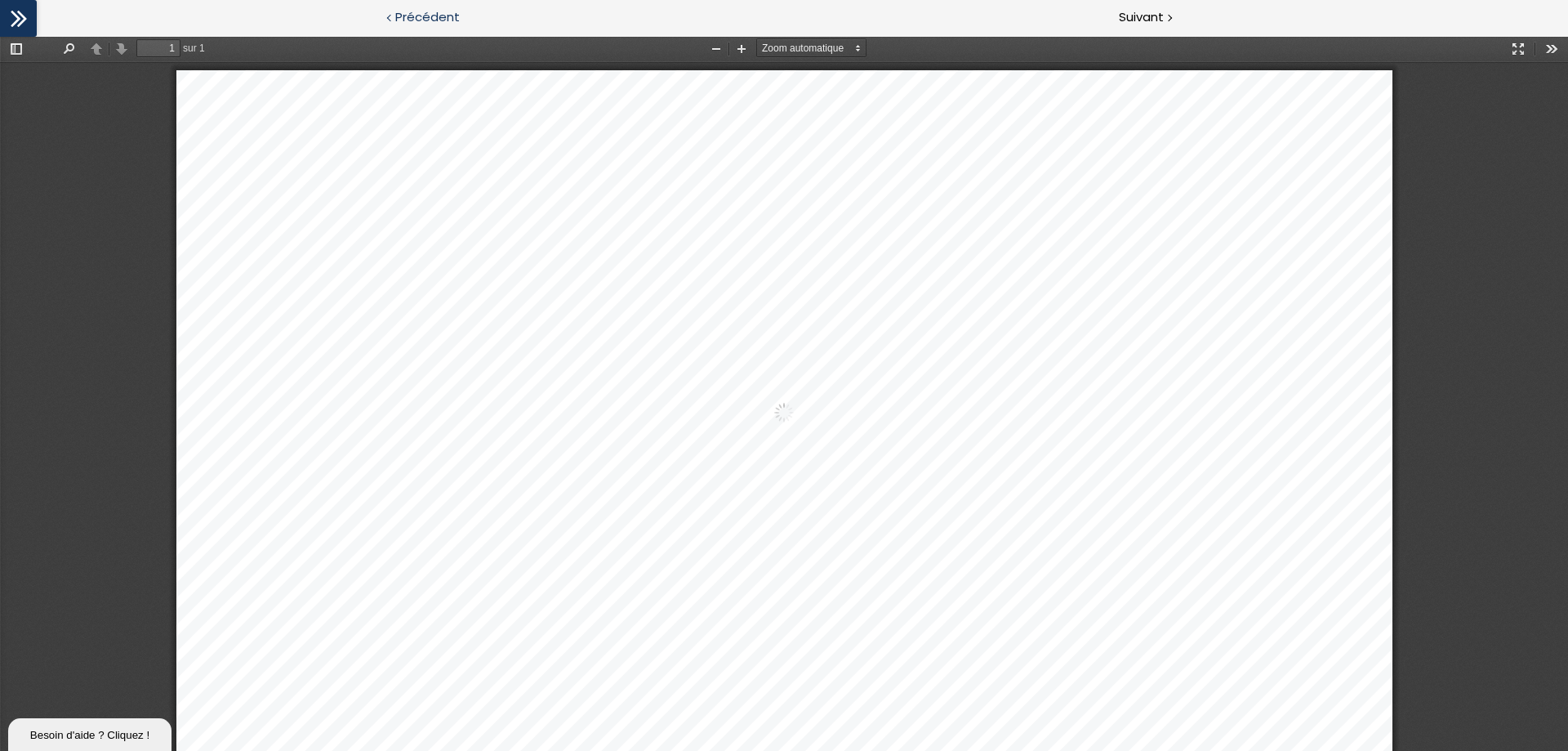
scroll to position [8, 0]
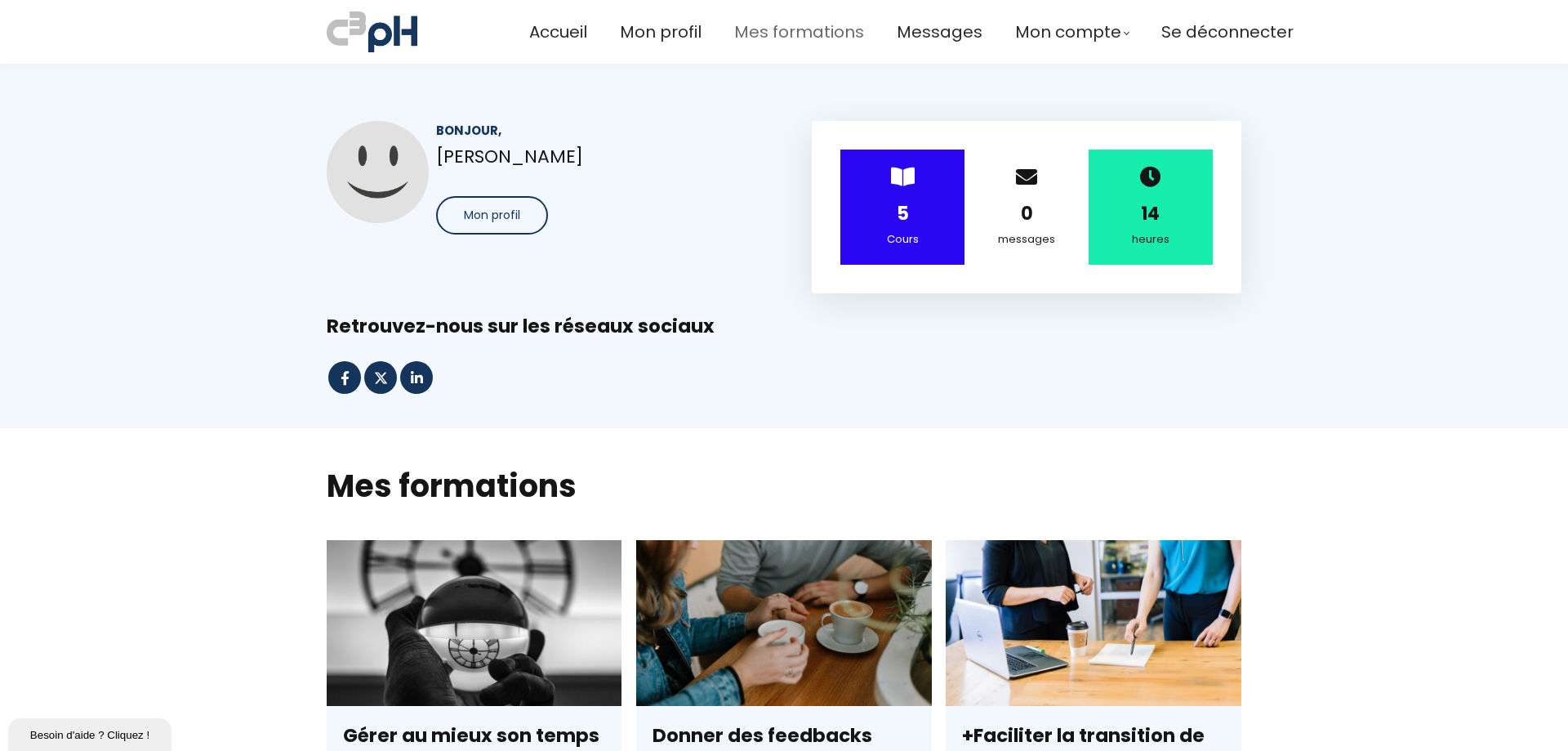
click at [771, 28] on span "Mes formations" at bounding box center [799, 32] width 130 height 27
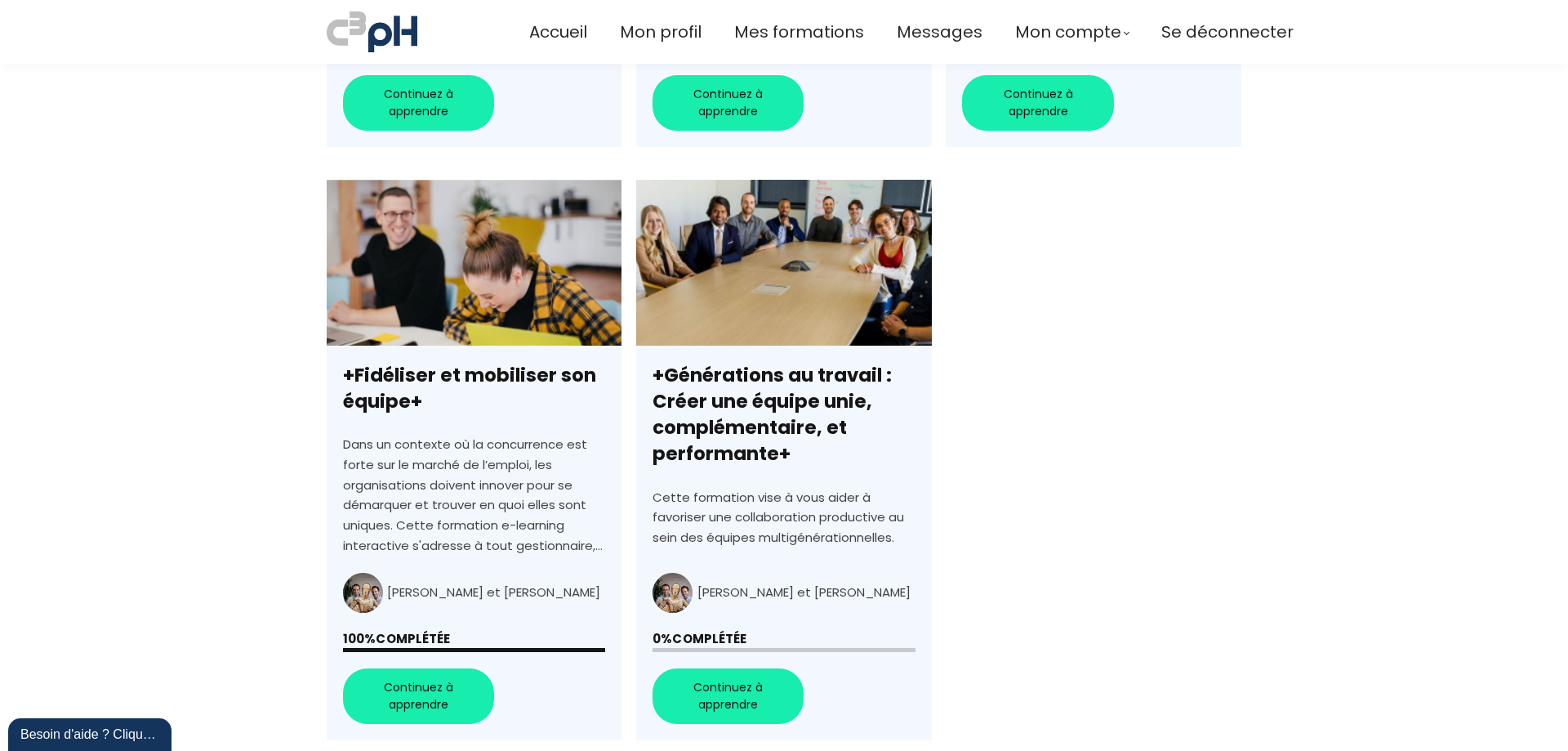
scroll to position [1144, 0]
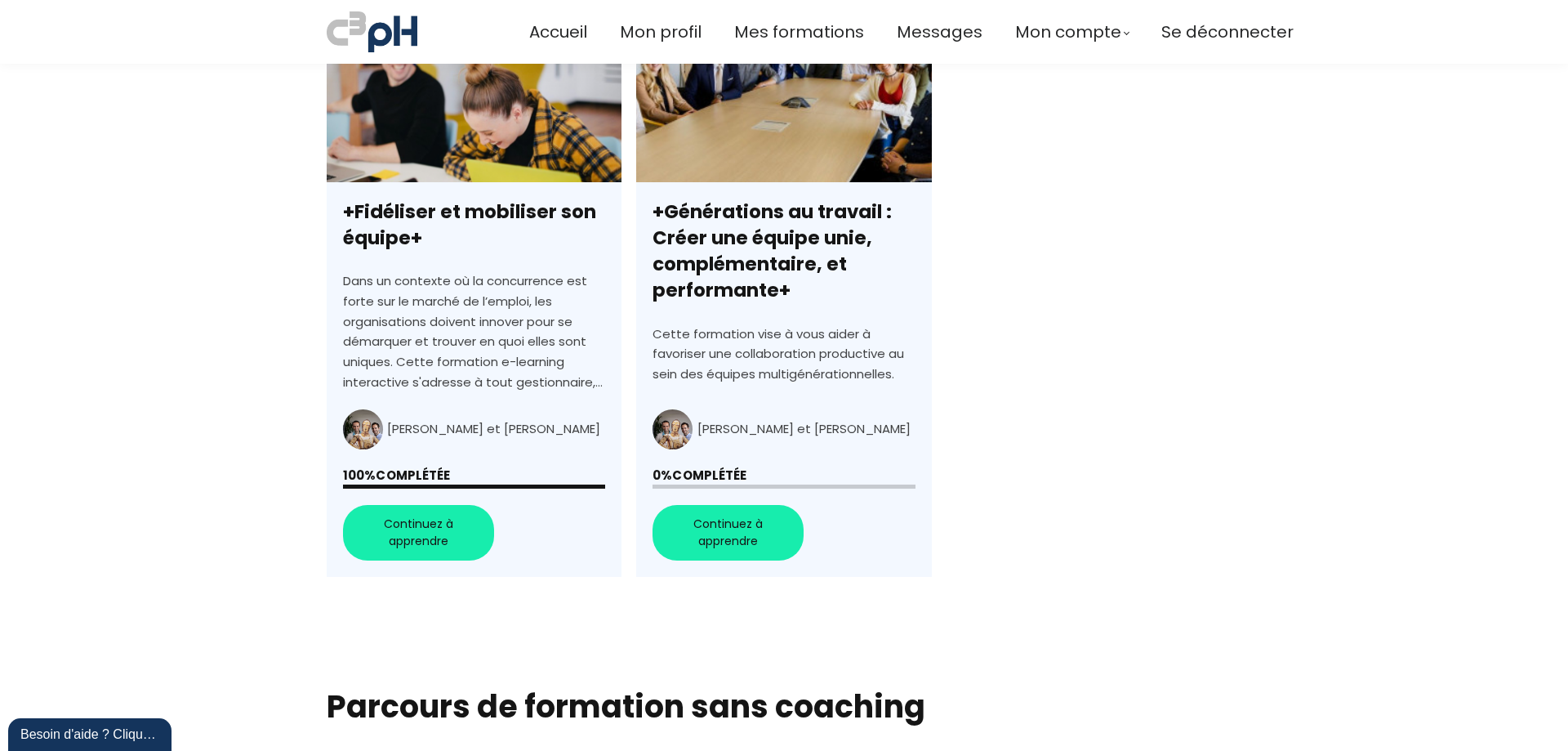
click at [763, 518] on link "+Générations au travail : Créer une équipe unie, complémentaire, et performante+" at bounding box center [784, 297] width 295 height 562
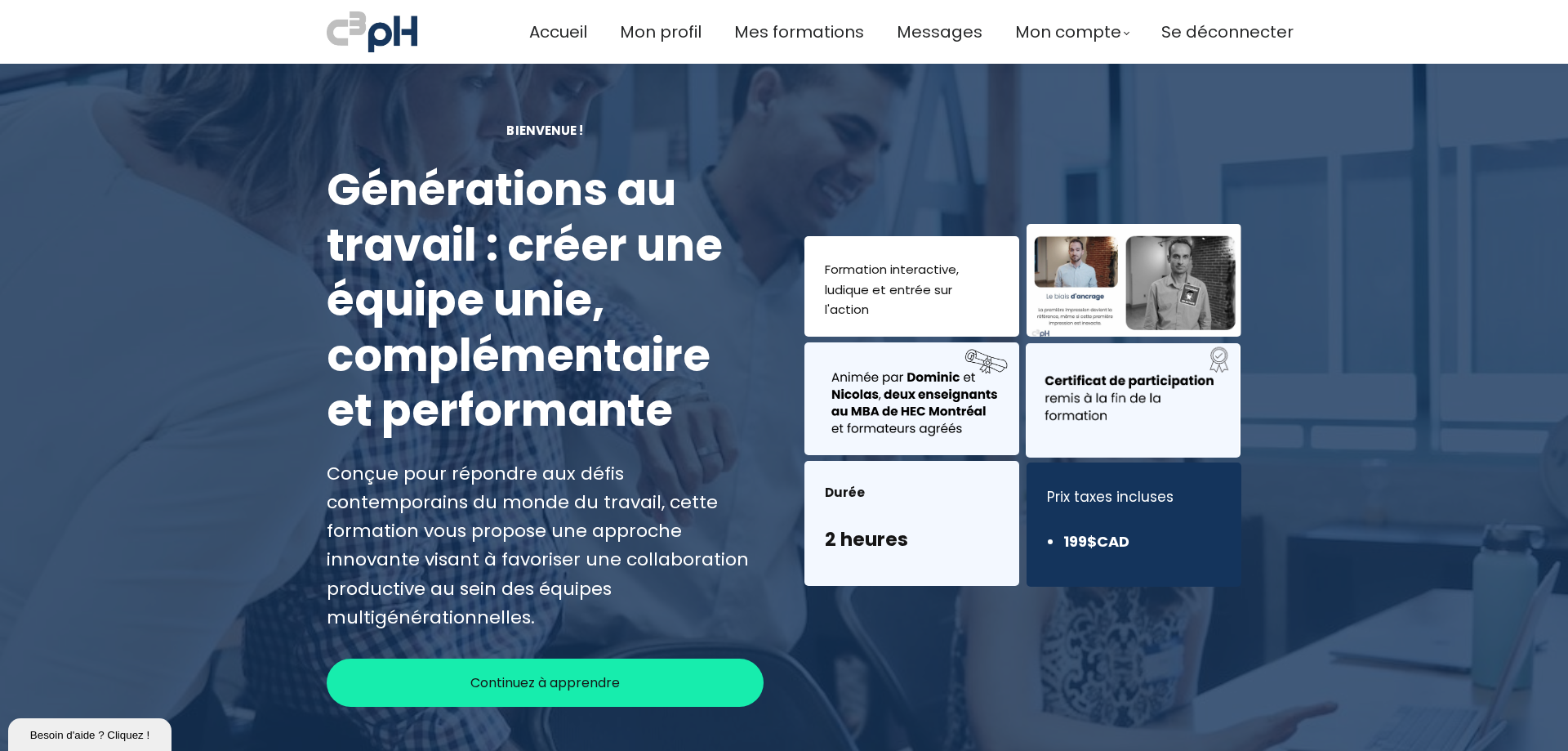
click at [531, 672] on span "Continuez à apprendre" at bounding box center [545, 682] width 149 height 20
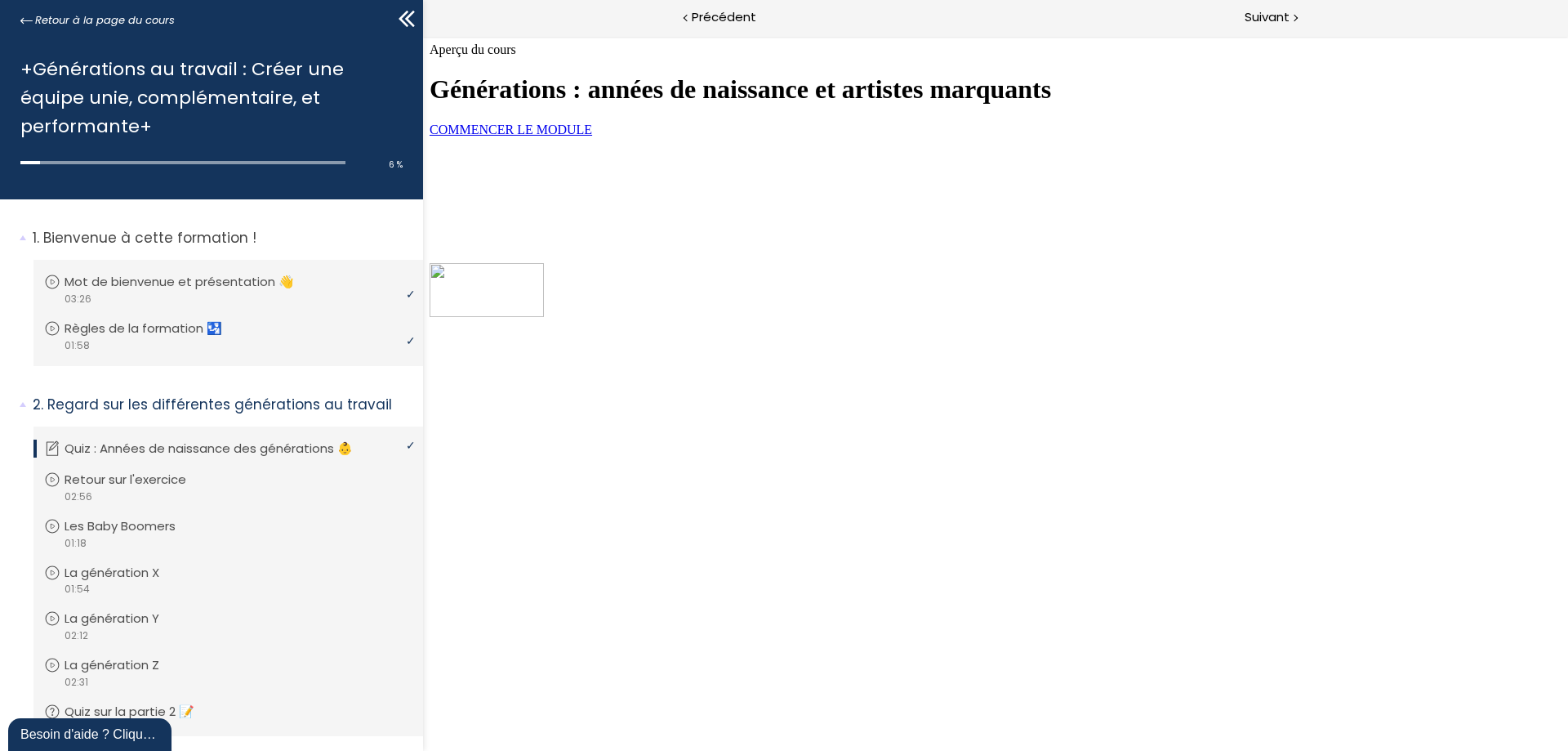
click at [592, 136] on span "COMMENCER LE MODULE" at bounding box center [510, 129] width 162 height 14
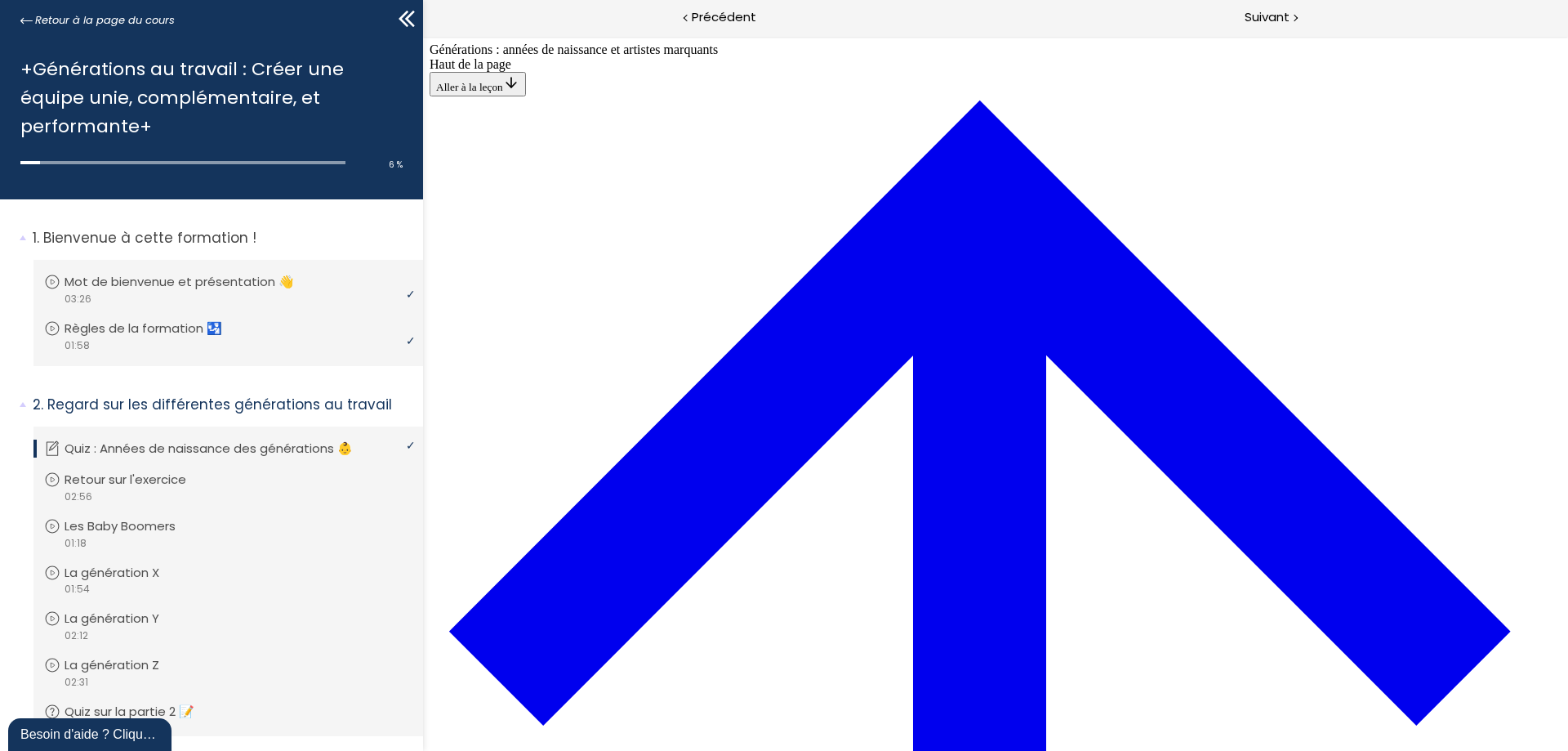
scroll to position [466, 0]
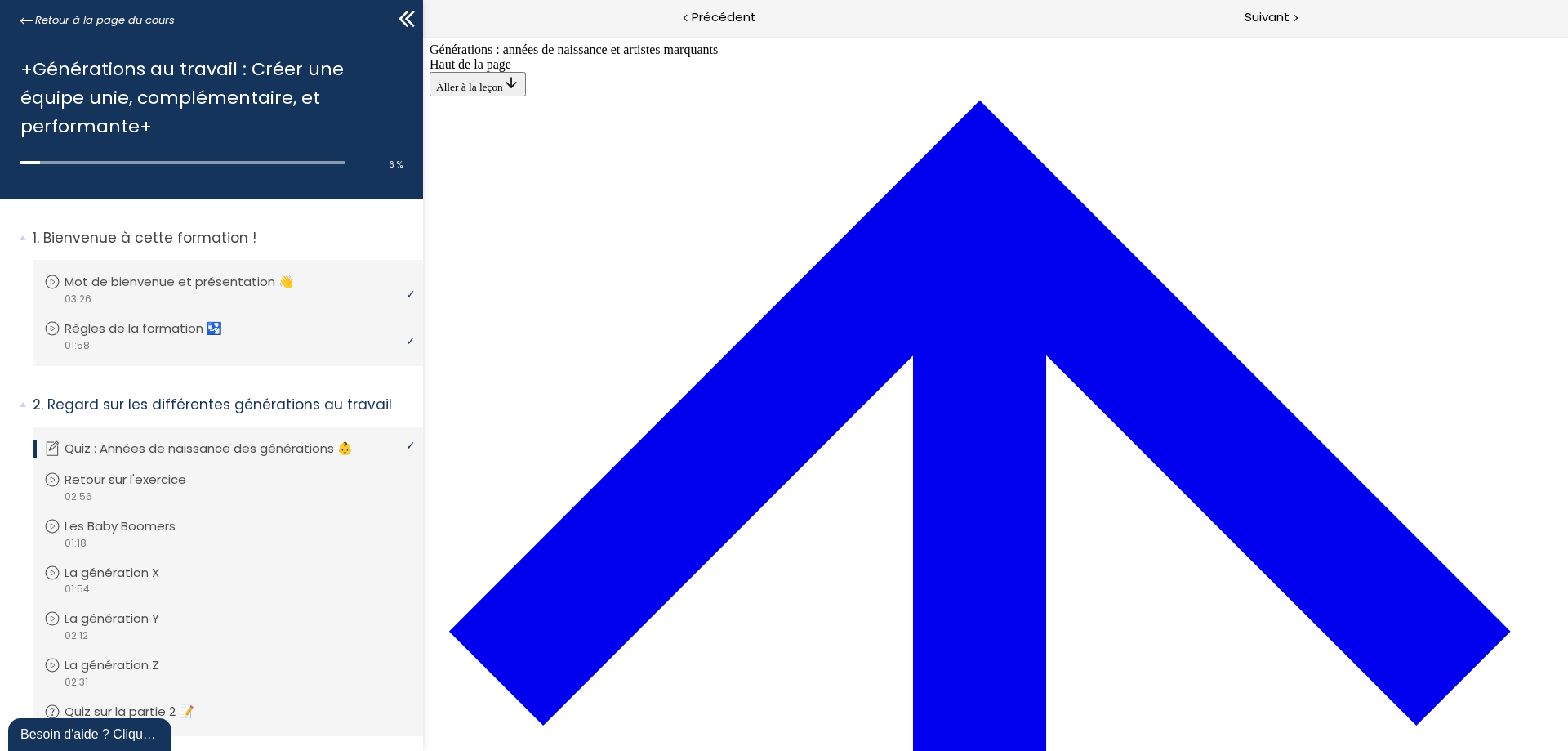
scroll to position [4287, 0]
click at [291, 472] on link "Retour sur l'exercice" at bounding box center [226, 479] width 365 height 18
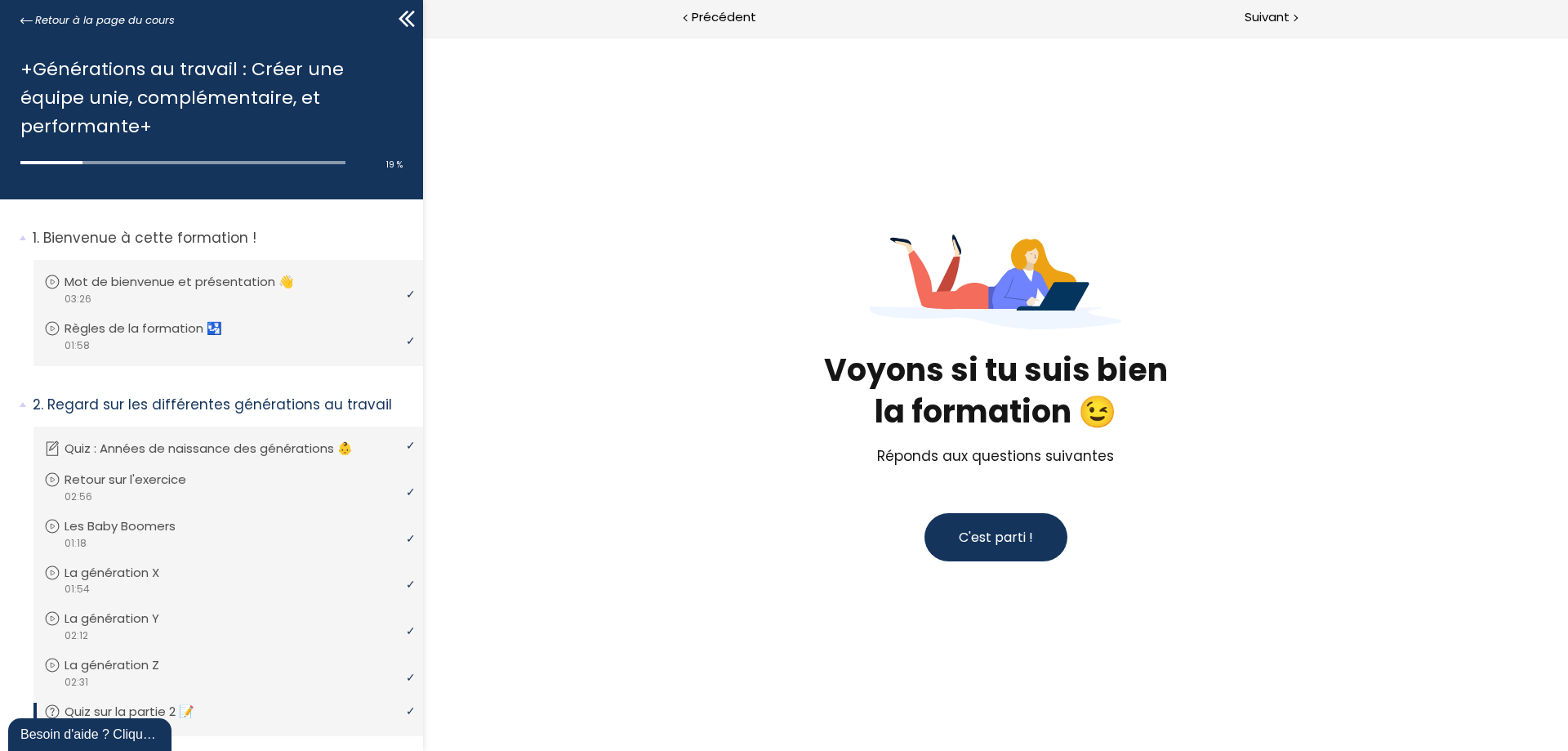
click at [990, 543] on span "C'est parti !" at bounding box center [996, 537] width 74 height 19
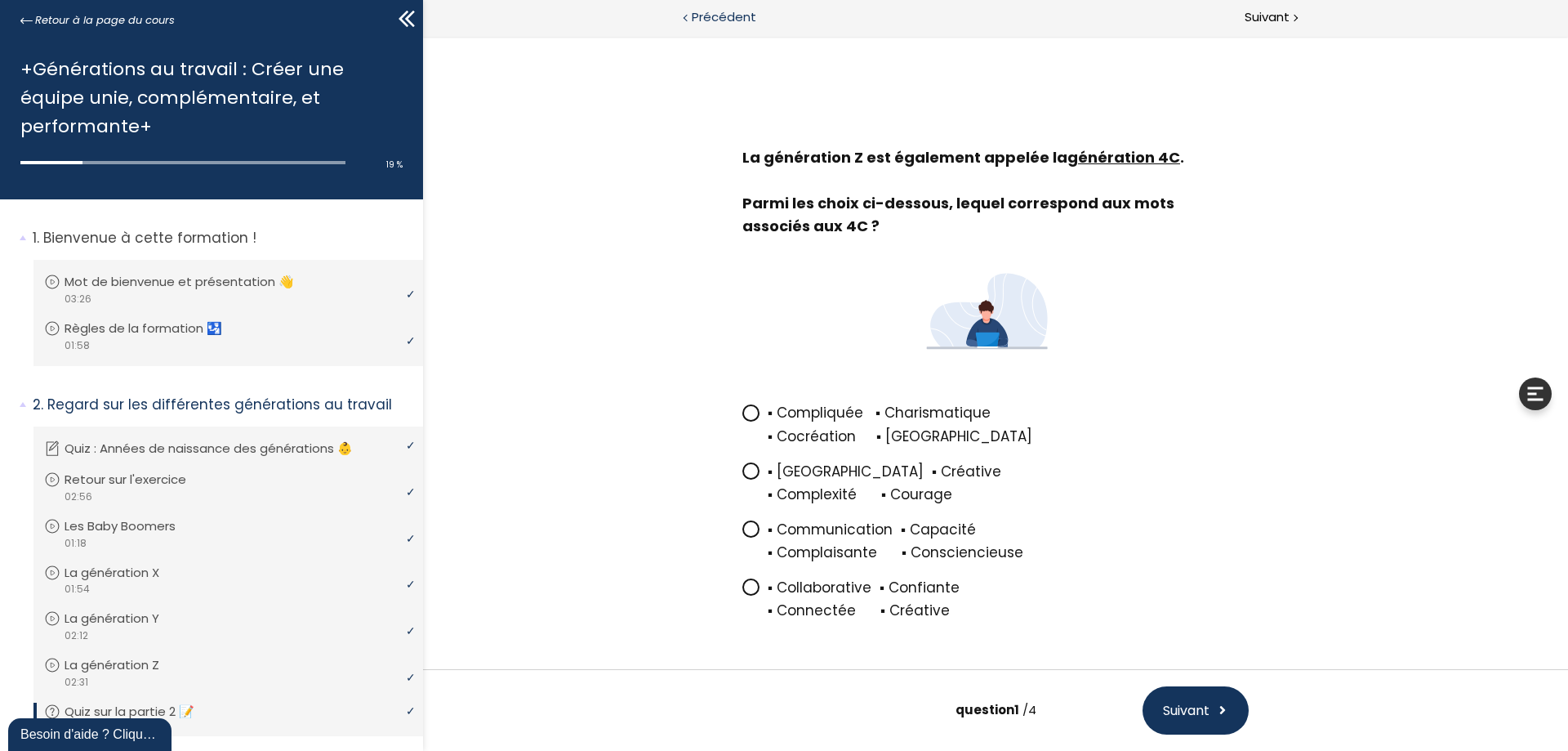
click at [723, 16] on span "Précédent" at bounding box center [725, 18] width 65 height 20
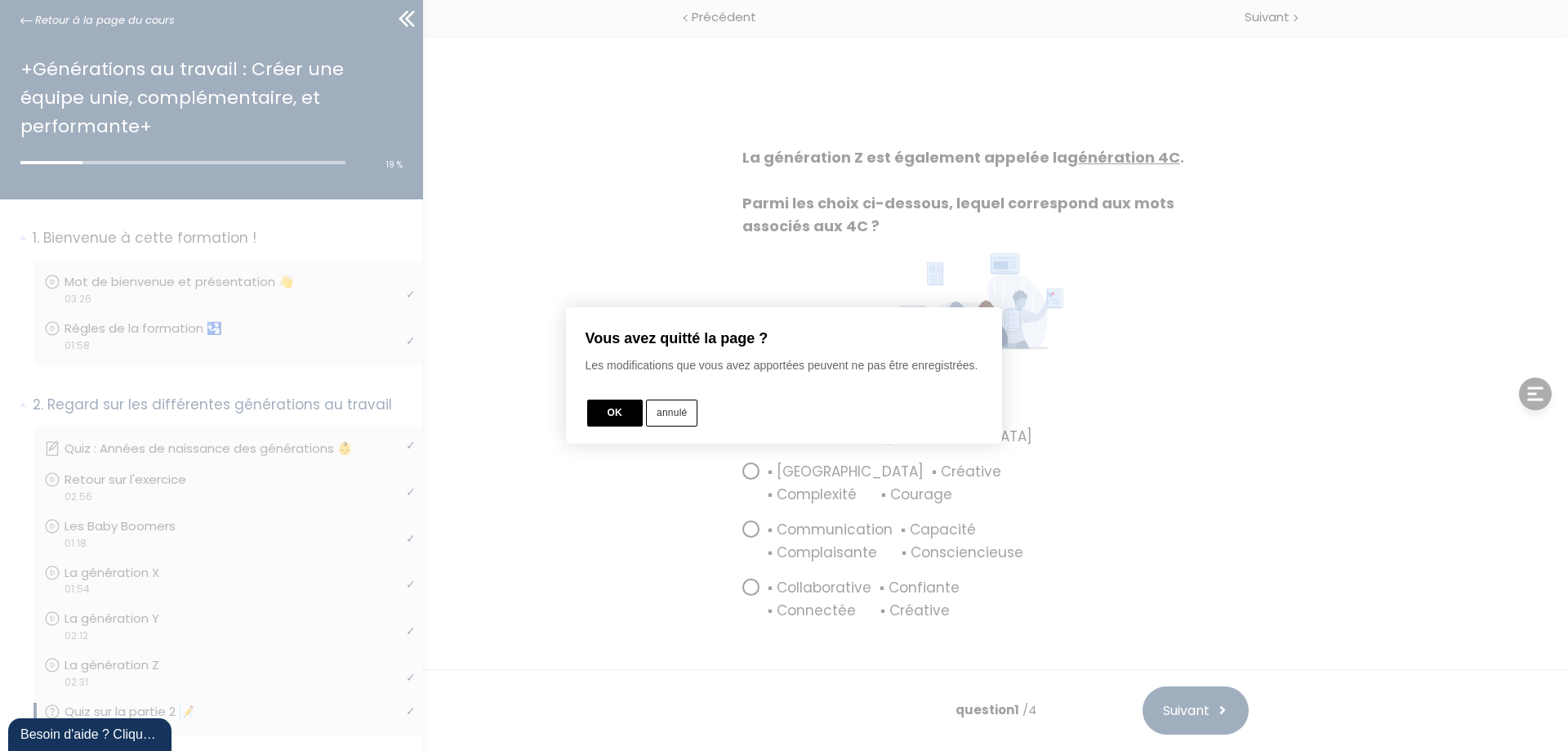
click at [689, 419] on button "annulé" at bounding box center [671, 412] width 51 height 27
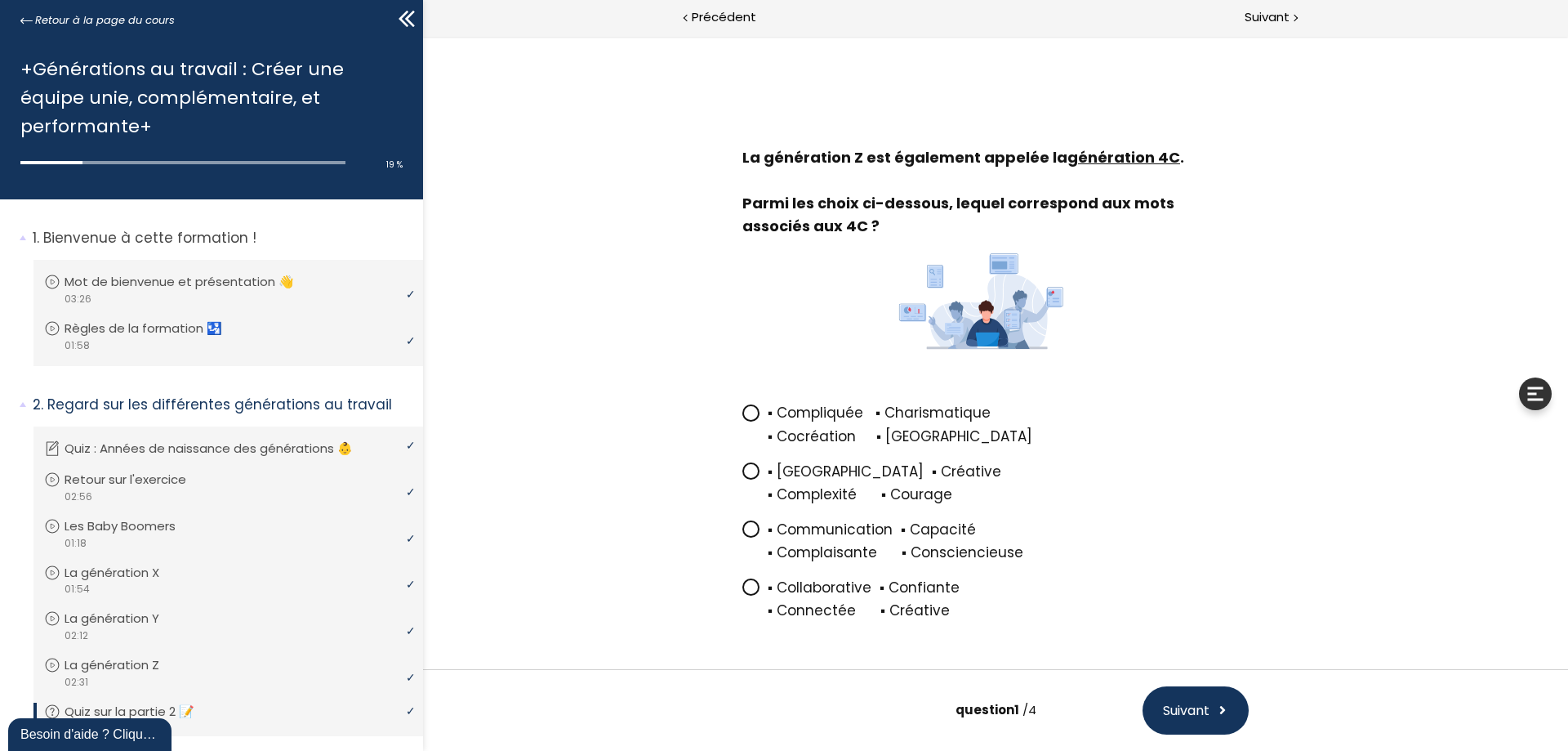
click at [744, 593] on icon at bounding box center [751, 587] width 14 height 14
click at [742, 592] on input "▪ Collaborative ▪ Confiante ▪ Connectée ▪ Créative" at bounding box center [742, 592] width 0 height 0
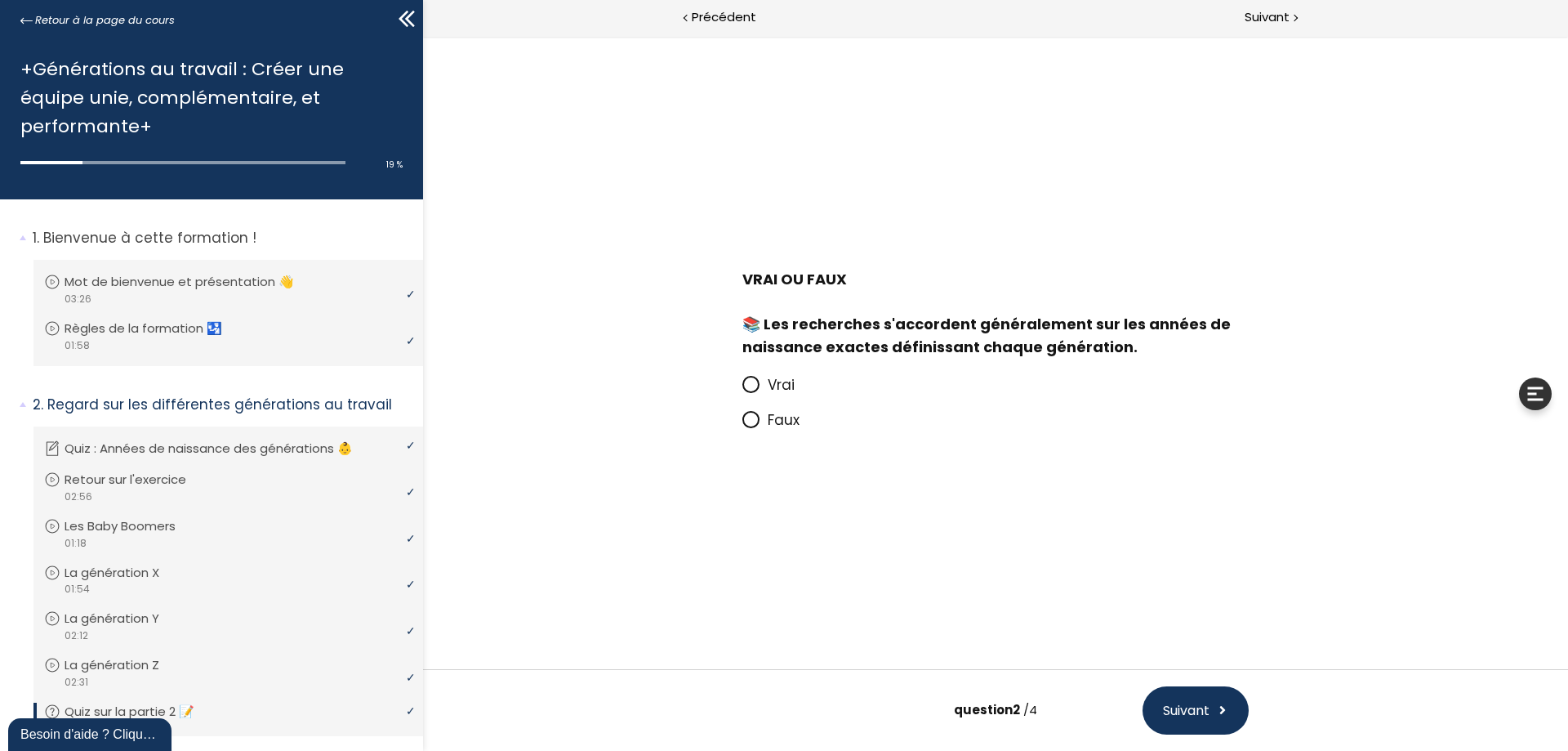
click at [750, 420] on icon at bounding box center [751, 419] width 10 height 10
click at [742, 425] on input "Faux" at bounding box center [742, 425] width 0 height 0
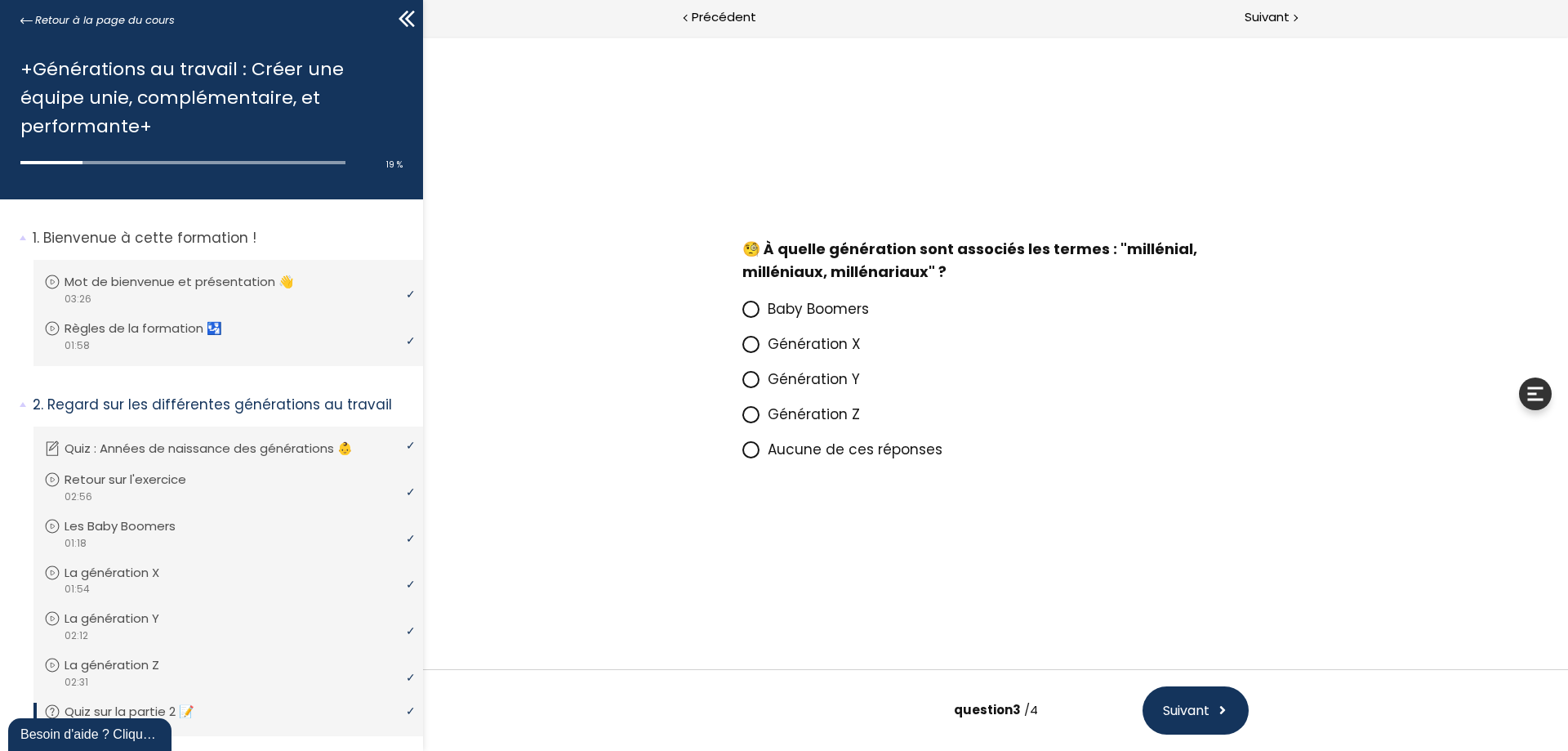
click at [752, 377] on icon at bounding box center [751, 379] width 10 height 10
click at [742, 384] on input "Génération Y" at bounding box center [742, 384] width 0 height 0
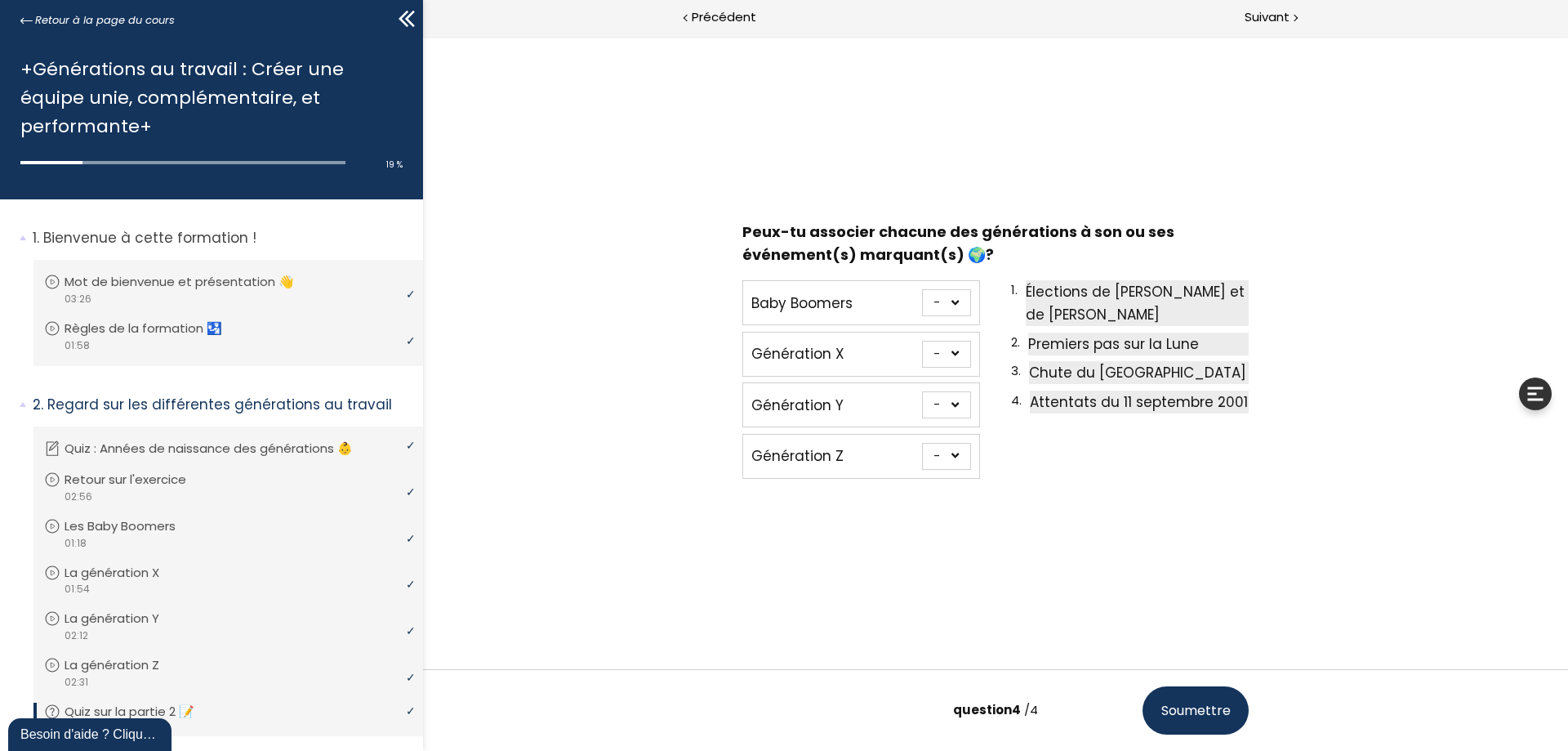
click at [953, 303] on select "- 1 2 3 4" at bounding box center [946, 303] width 49 height 27
select select "667aa744ca7f1"
click at [922, 290] on select "- 1 2 3 4" at bounding box center [946, 303] width 49 height 27
click at [951, 352] on select "- 1 2 3 4" at bounding box center [946, 354] width 49 height 27
select select "667aa744ca862"
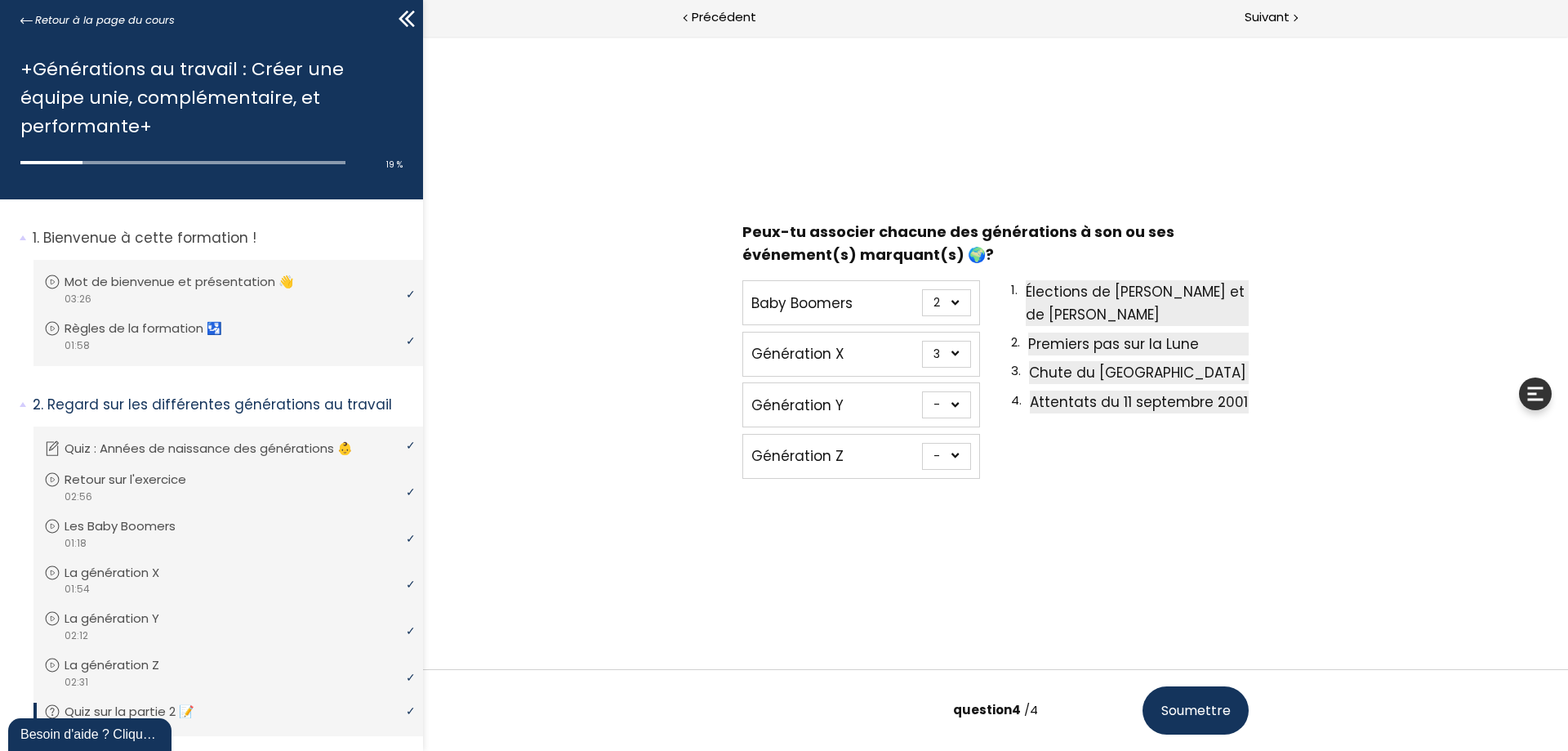
click at [922, 341] on select "- 1 2 3 4" at bounding box center [946, 354] width 49 height 27
click at [952, 457] on select "- 1 2 3 4" at bounding box center [946, 456] width 49 height 27
select select "667aa744ca949"
click at [922, 443] on select "- 1 2 3 4" at bounding box center [946, 456] width 49 height 27
click at [958, 405] on select "- 1 2 3 4" at bounding box center [946, 405] width 49 height 27
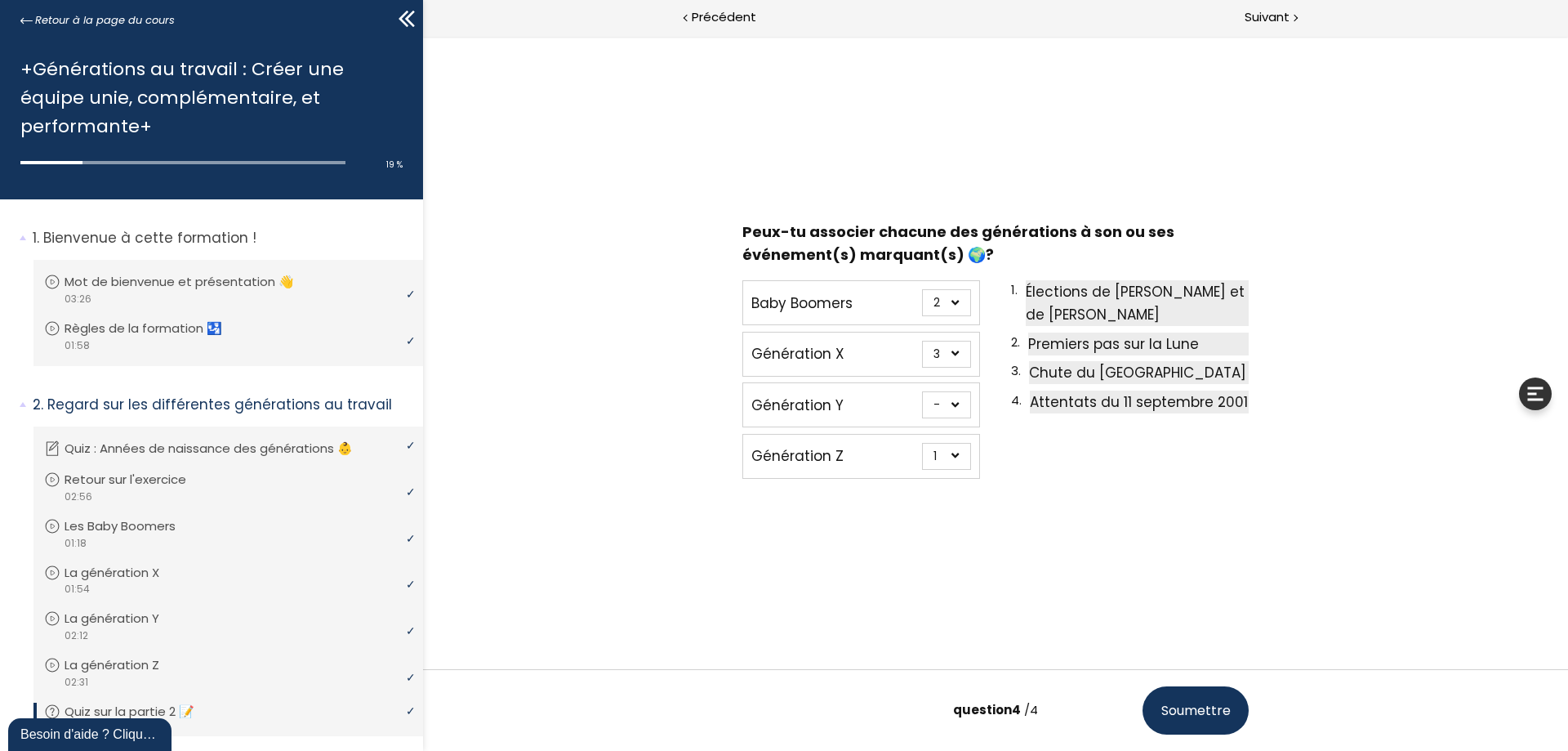
select select "667aa744ca8ce"
click at [922, 392] on select "- 1 2 3 4" at bounding box center [946, 405] width 49 height 27
click at [1192, 713] on span "Soumettre" at bounding box center [1196, 710] width 70 height 20
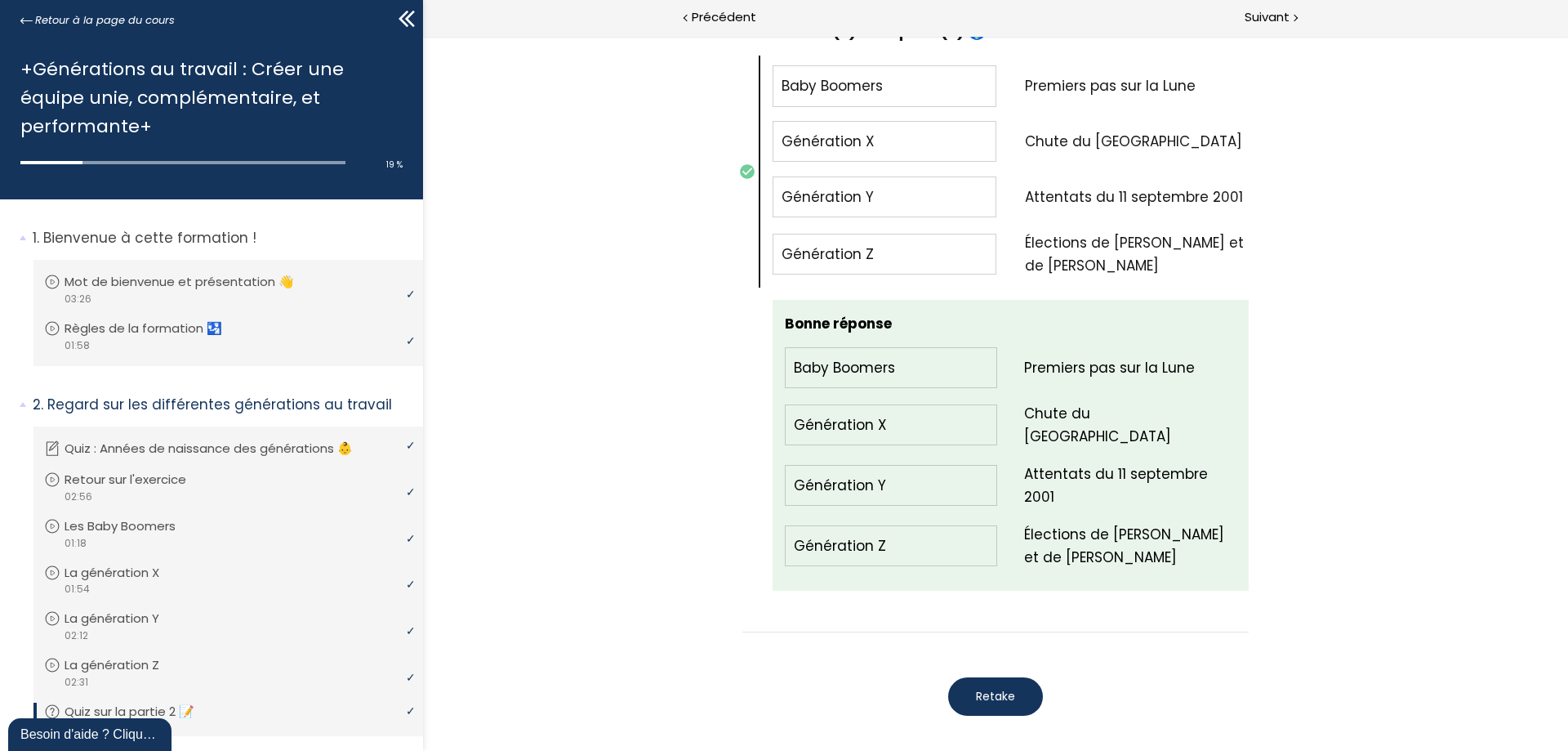
scroll to position [1955, 0]
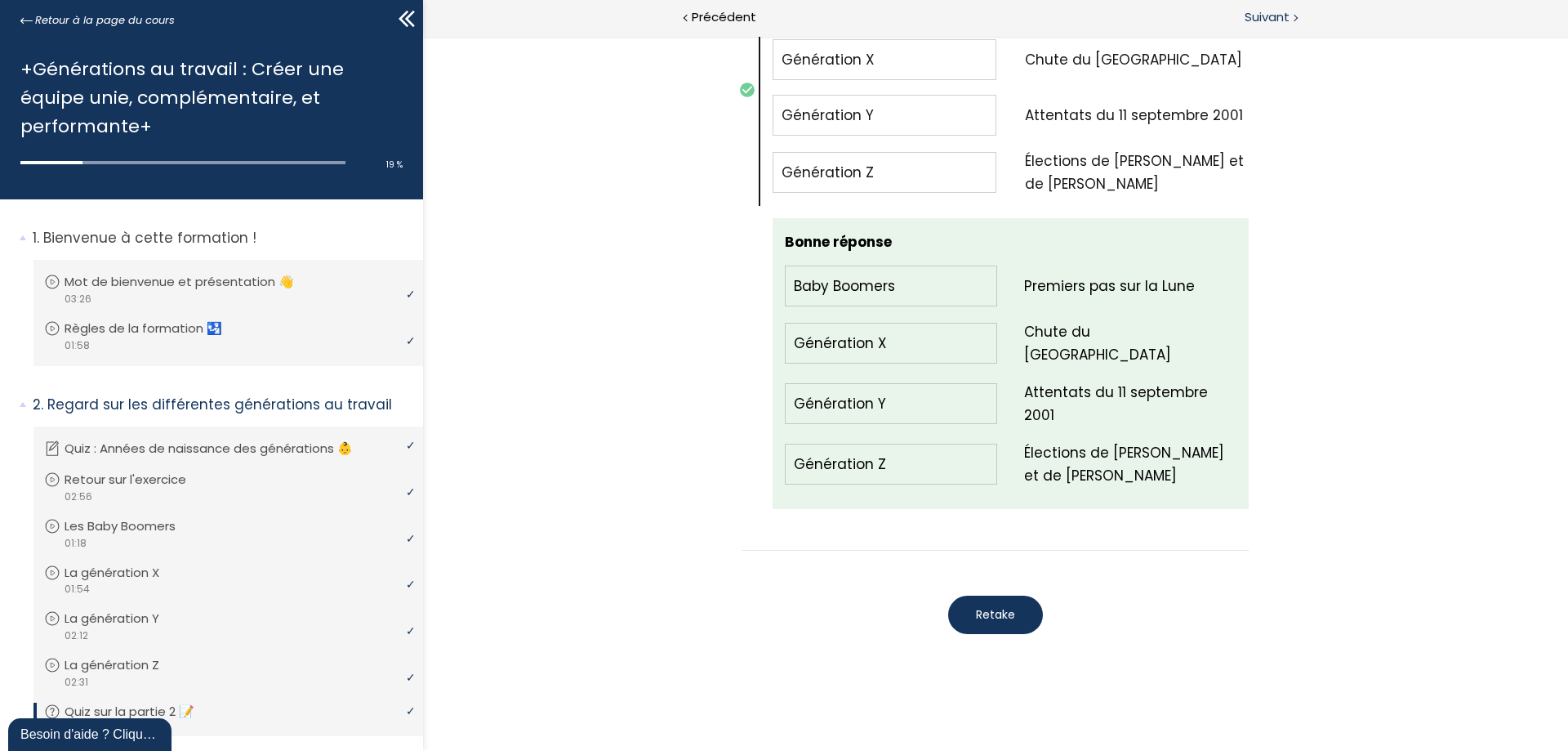
click at [1264, 14] on span "Suivant" at bounding box center [1266, 18] width 45 height 20
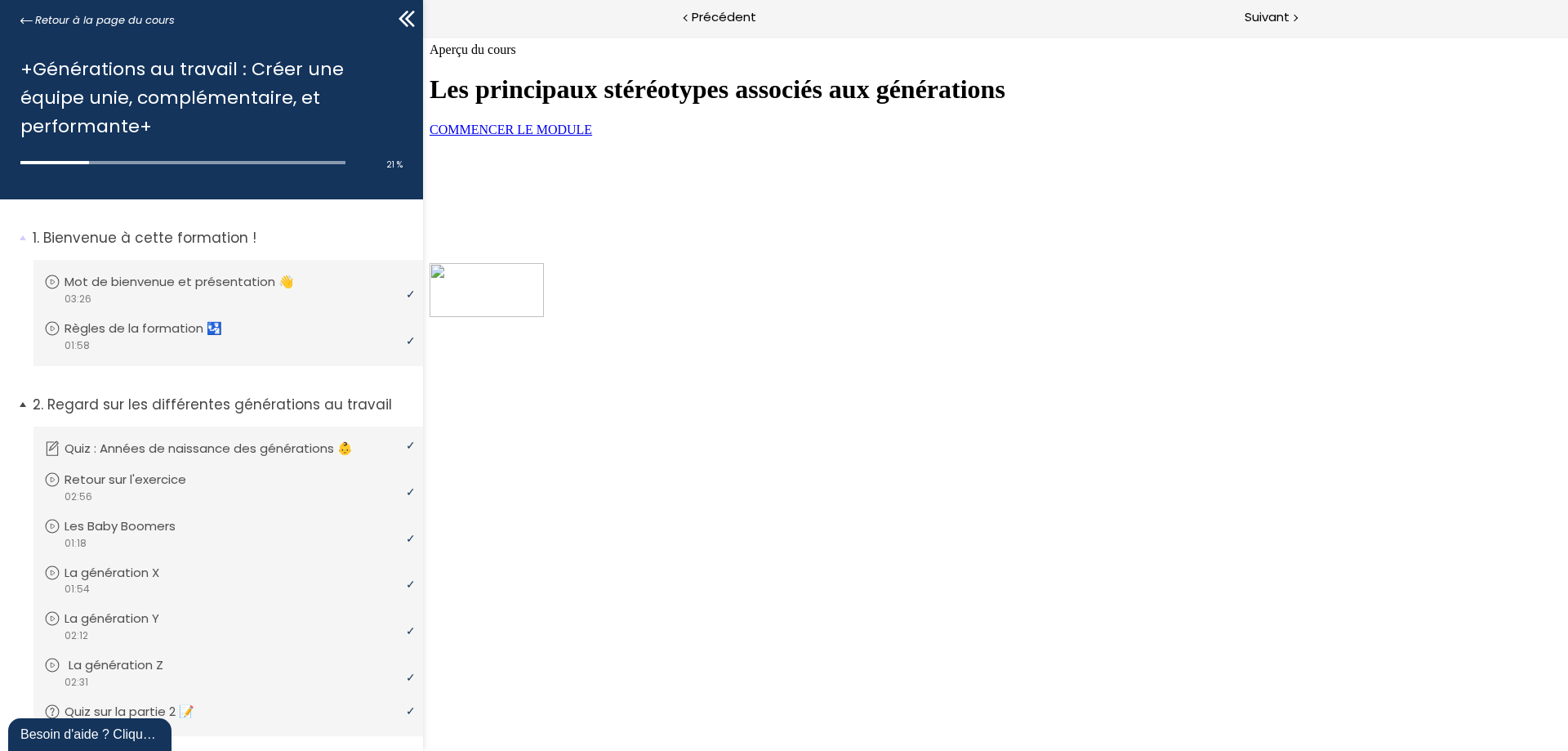
scroll to position [245, 0]
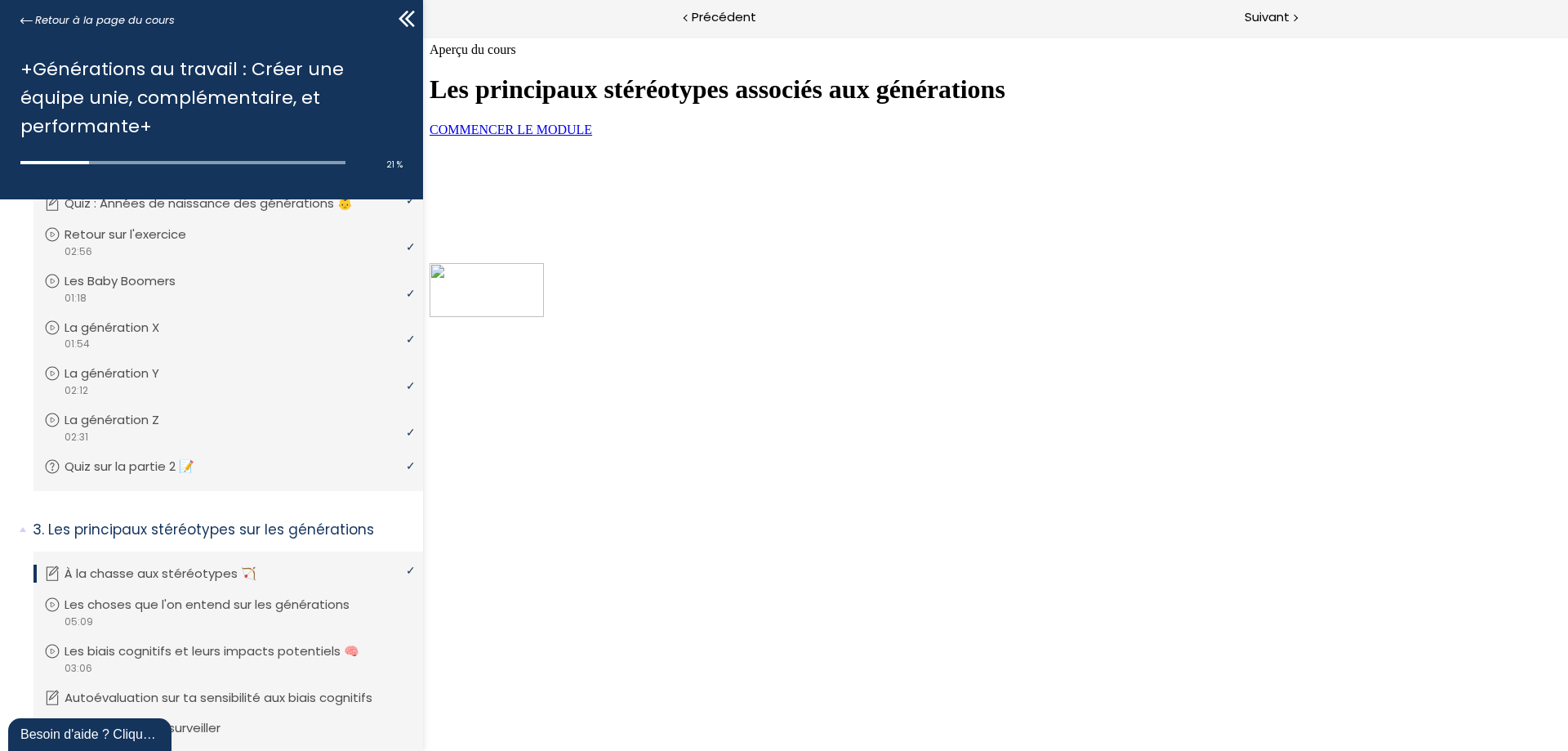
click at [579, 136] on span "COMMENCER LE MODULE" at bounding box center [510, 129] width 162 height 14
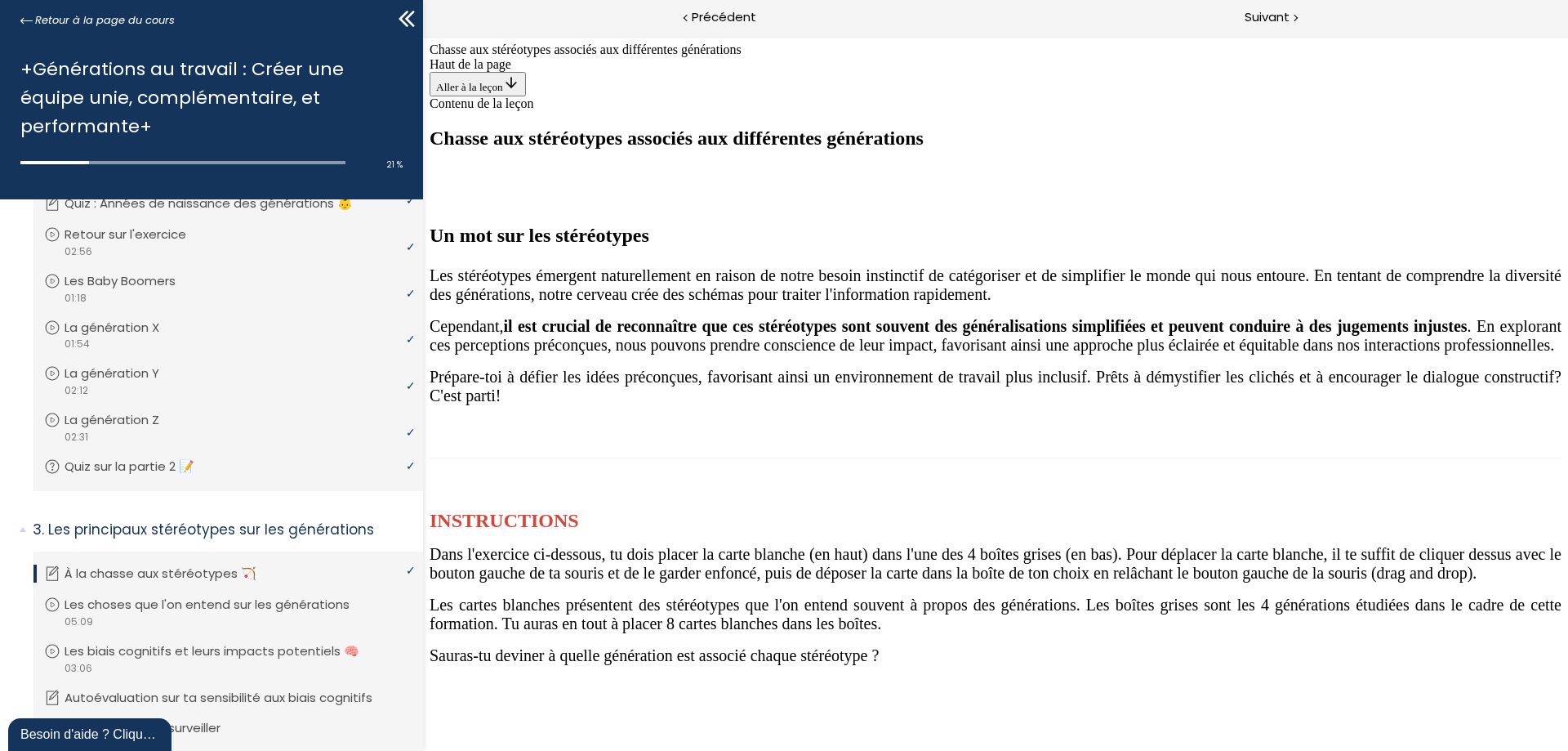
scroll to position [1225, 0]
drag, startPoint x: 1129, startPoint y: 499, endPoint x: 1010, endPoint y: 312, distance: 221.7
drag, startPoint x: 987, startPoint y: 287, endPoint x: 1100, endPoint y: 482, distance: 225.4
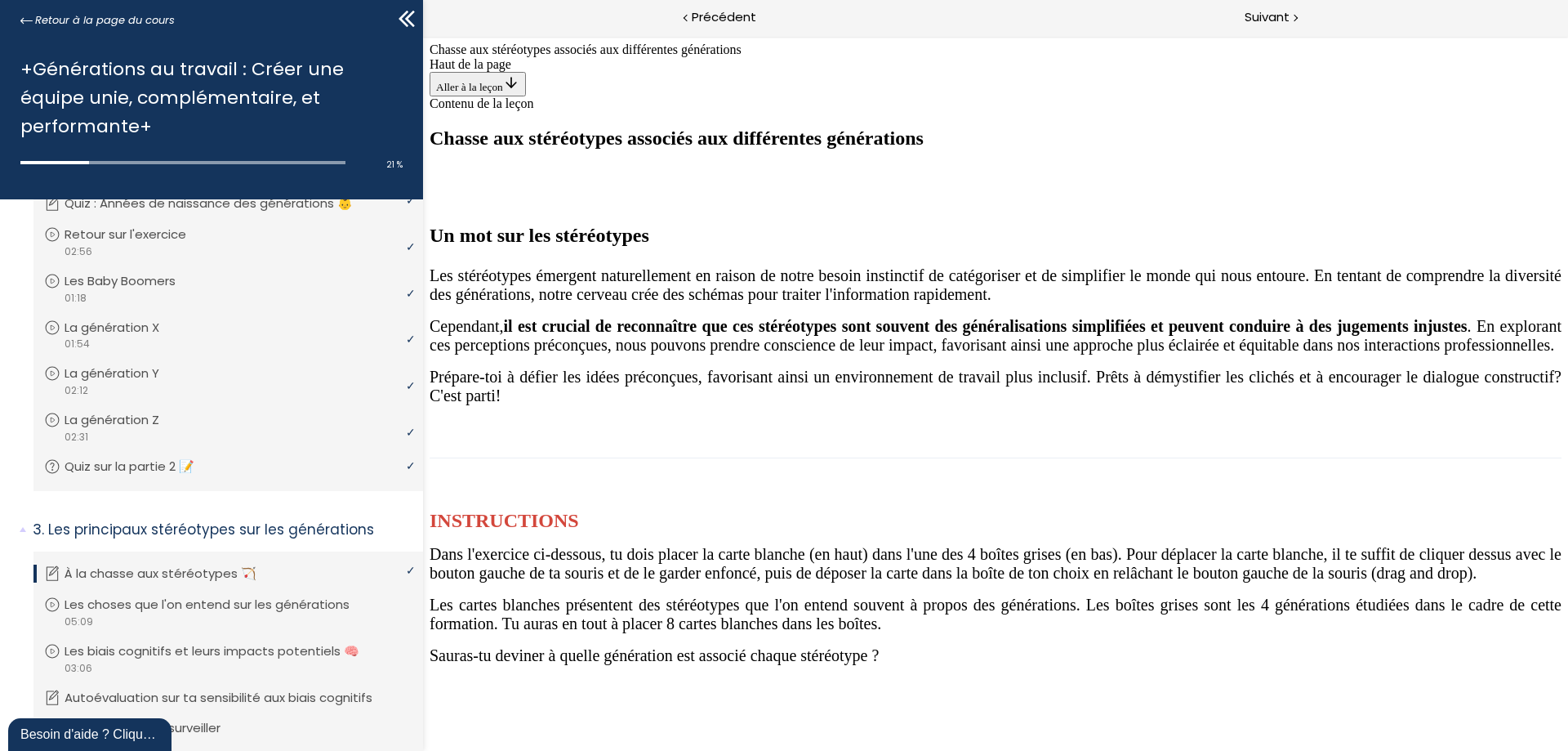
scroll to position [1307, 0]
drag, startPoint x: 1029, startPoint y: 184, endPoint x: 1152, endPoint y: 392, distance: 241.6
drag, startPoint x: 1003, startPoint y: 197, endPoint x: 1325, endPoint y: 382, distance: 371.4
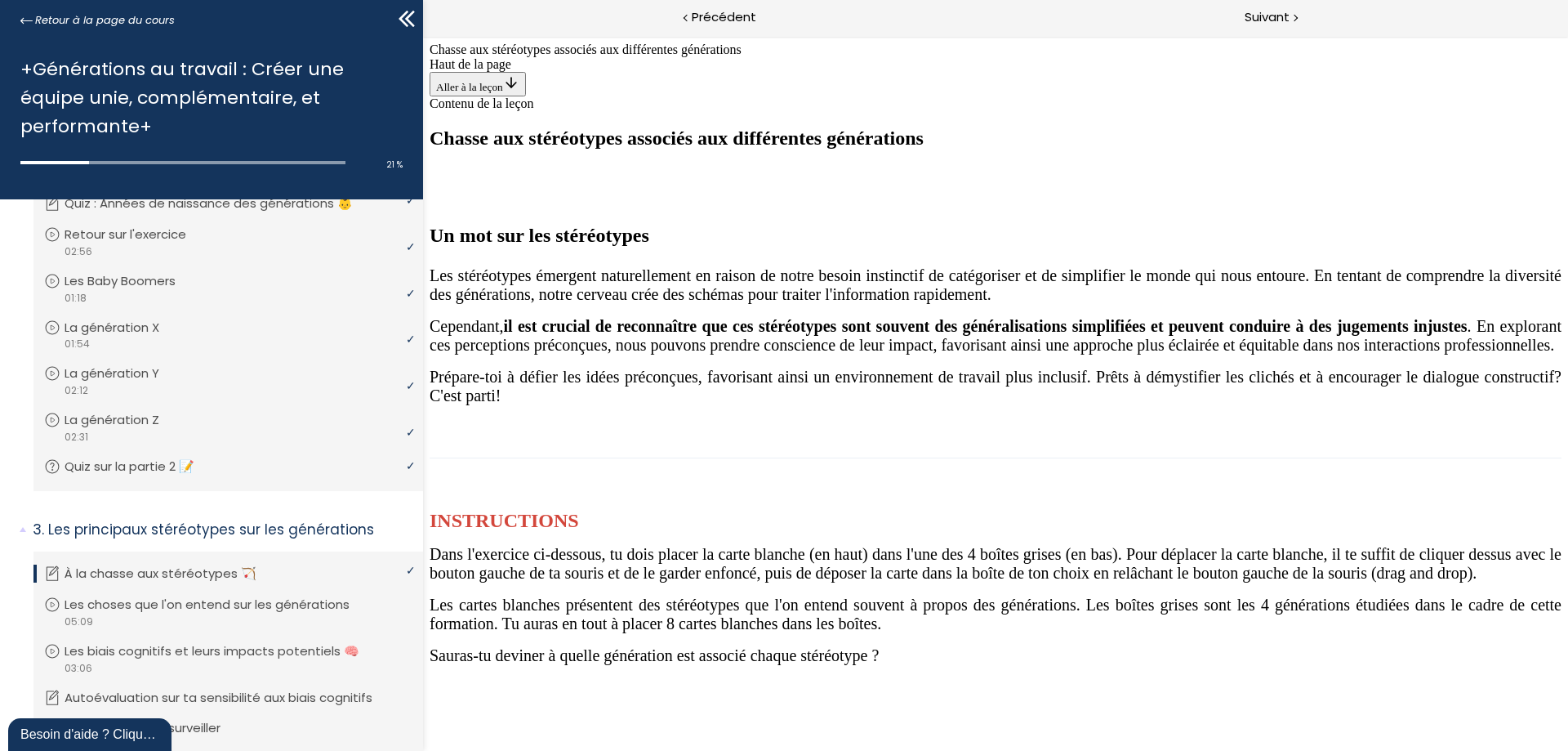
drag, startPoint x: 989, startPoint y: 192, endPoint x: 688, endPoint y: 398, distance: 364.7
drag, startPoint x: 984, startPoint y: 179, endPoint x: 895, endPoint y: 386, distance: 225.3
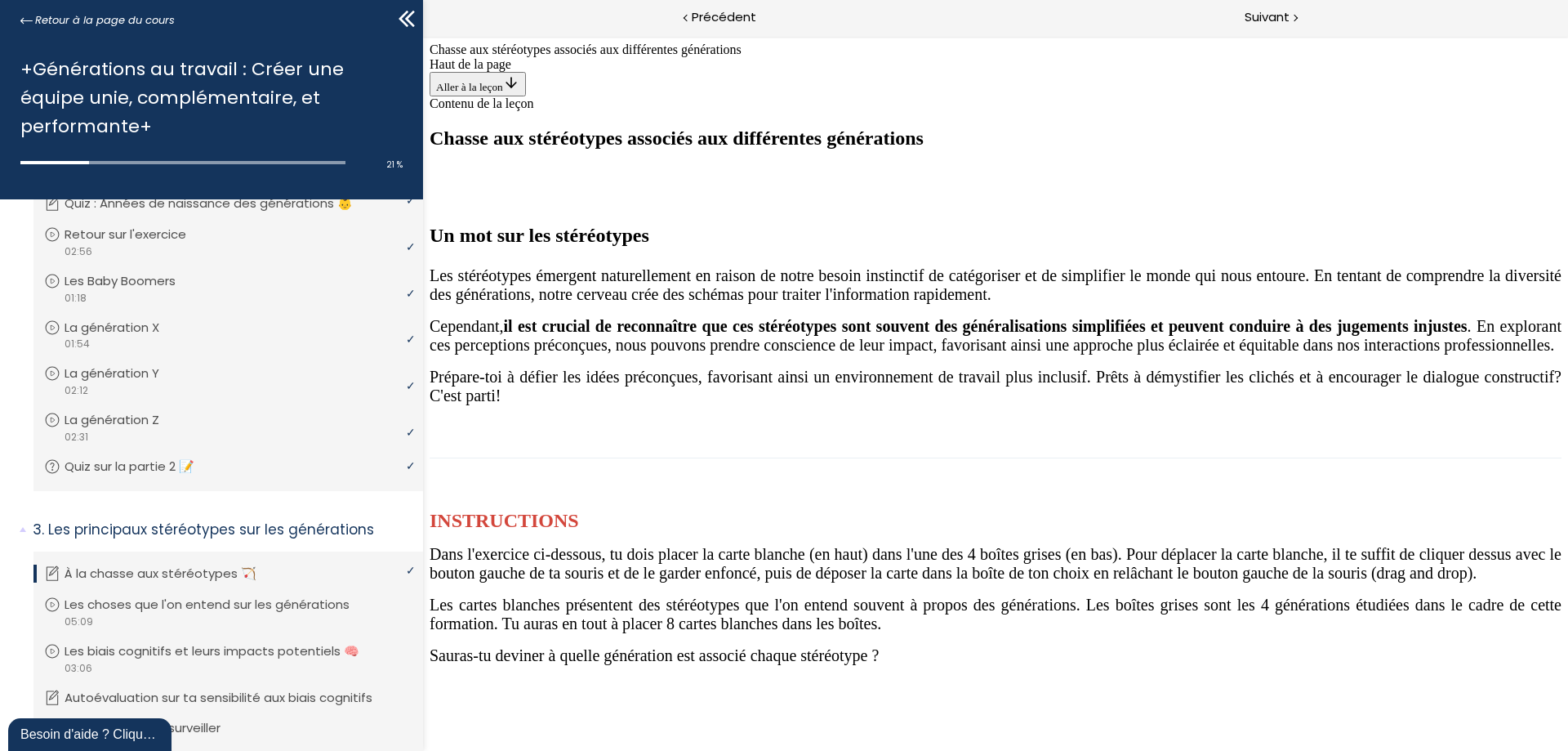
drag, startPoint x: 997, startPoint y: 191, endPoint x: 1110, endPoint y: 369, distance: 210.8
drag, startPoint x: 971, startPoint y: 179, endPoint x: 1340, endPoint y: 381, distance: 420.7
drag, startPoint x: 1021, startPoint y: 180, endPoint x: 695, endPoint y: 384, distance: 384.6
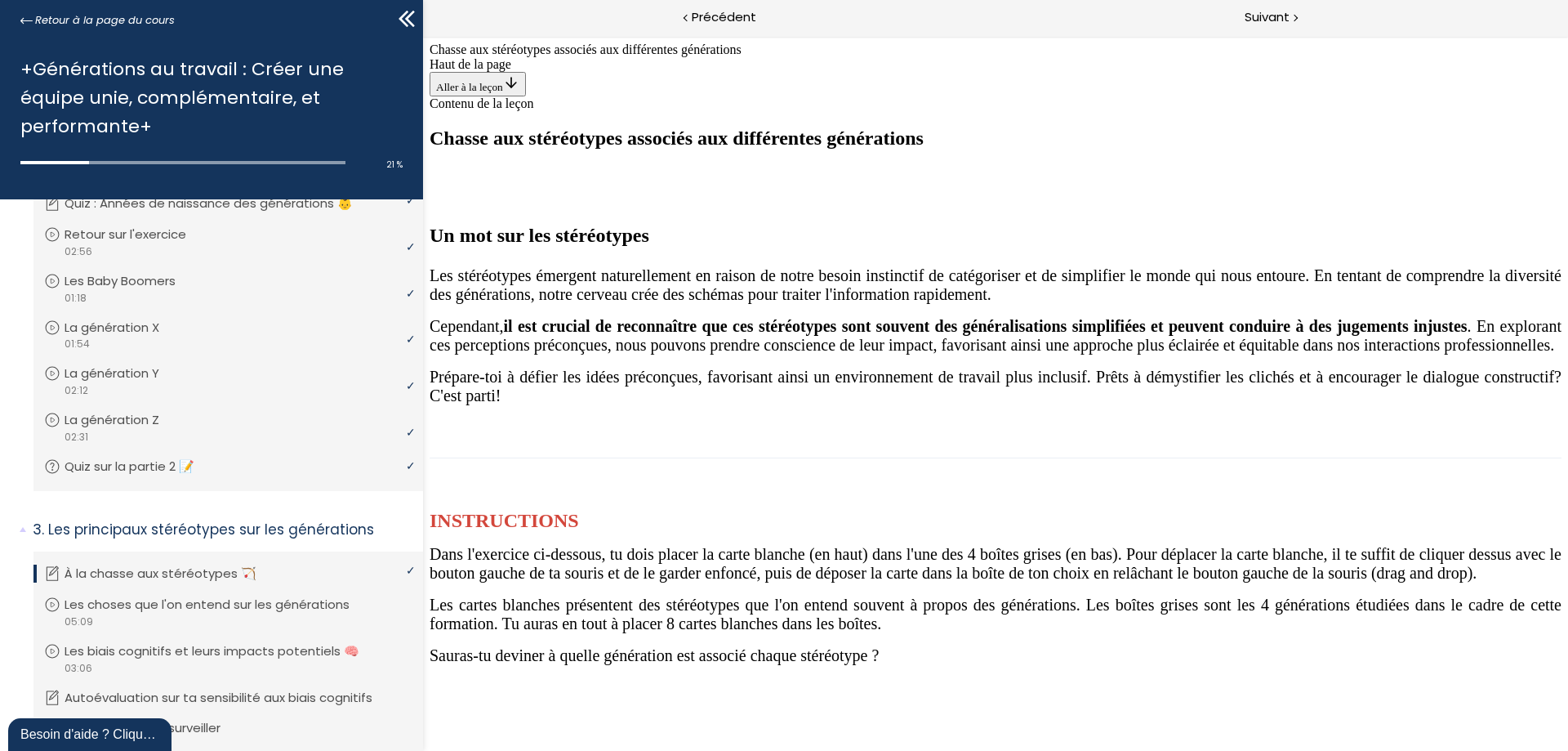
drag, startPoint x: 952, startPoint y: 188, endPoint x: 869, endPoint y: 390, distance: 218.4
drag, startPoint x: 981, startPoint y: 190, endPoint x: 658, endPoint y: 391, distance: 380.4
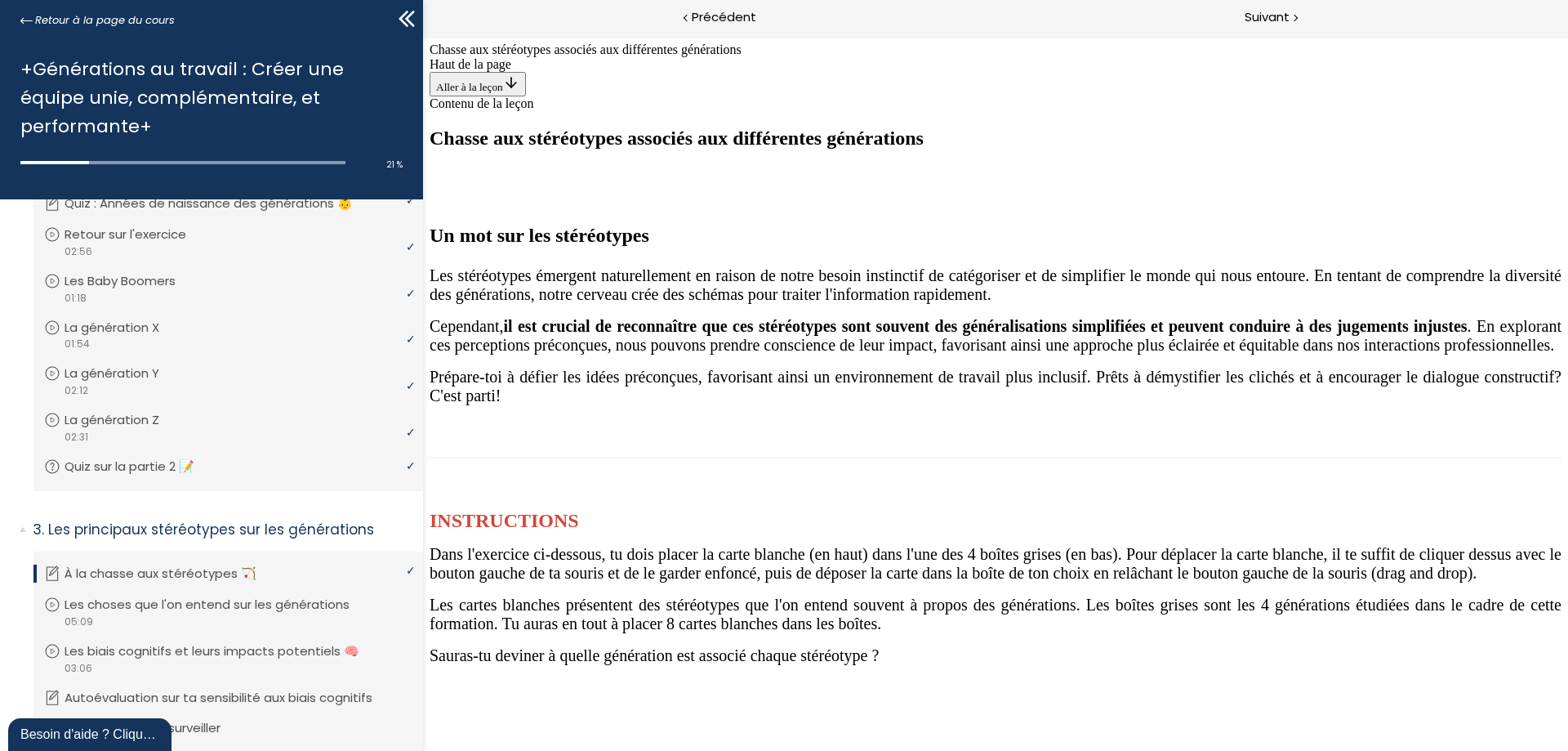
drag, startPoint x: 945, startPoint y: 181, endPoint x: 599, endPoint y: 378, distance: 398.2
drag, startPoint x: 947, startPoint y: 188, endPoint x: 1050, endPoint y: 399, distance: 234.8
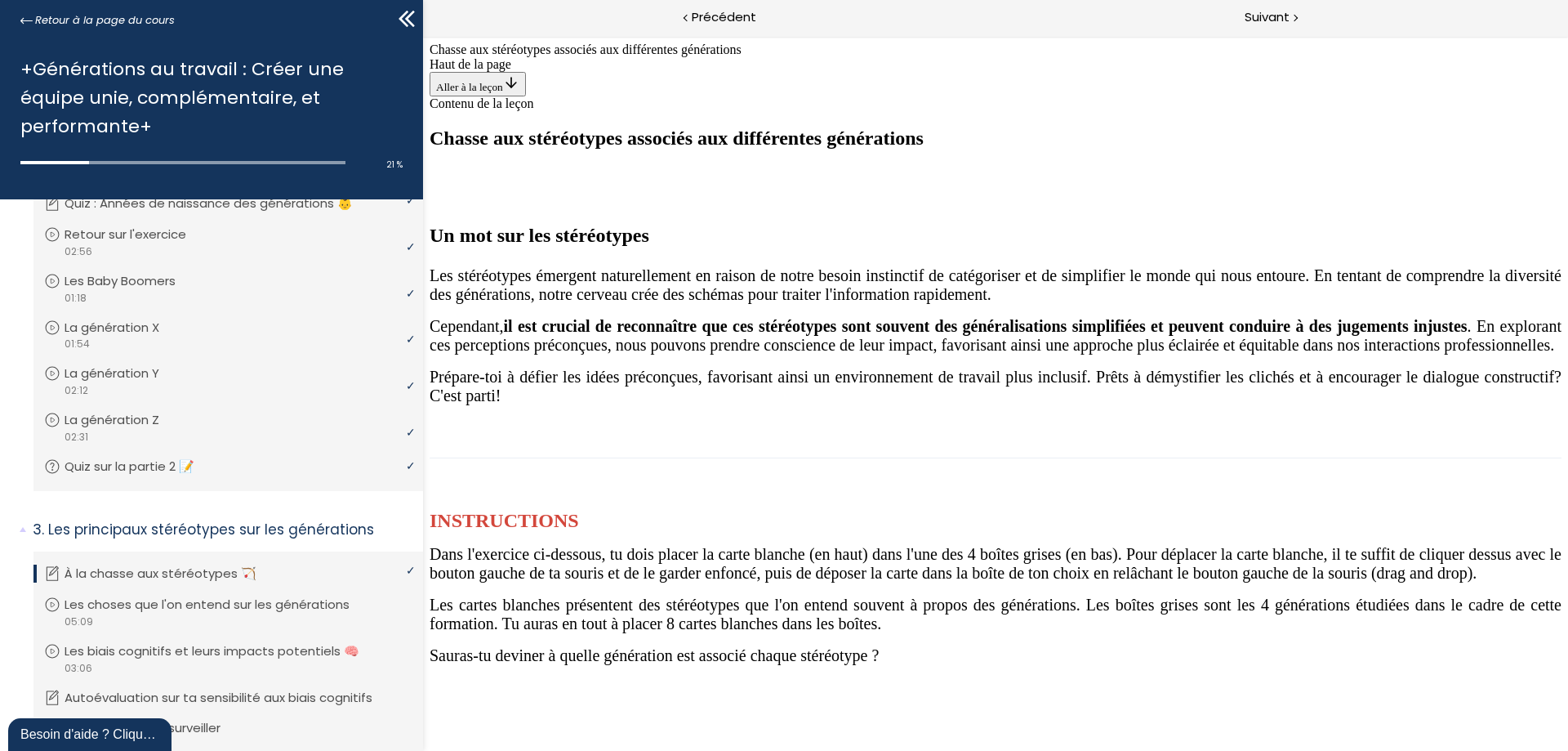
drag, startPoint x: 1021, startPoint y: 169, endPoint x: 1357, endPoint y: 369, distance: 391.0
click at [1277, 14] on span "Suivant" at bounding box center [1266, 18] width 45 height 20
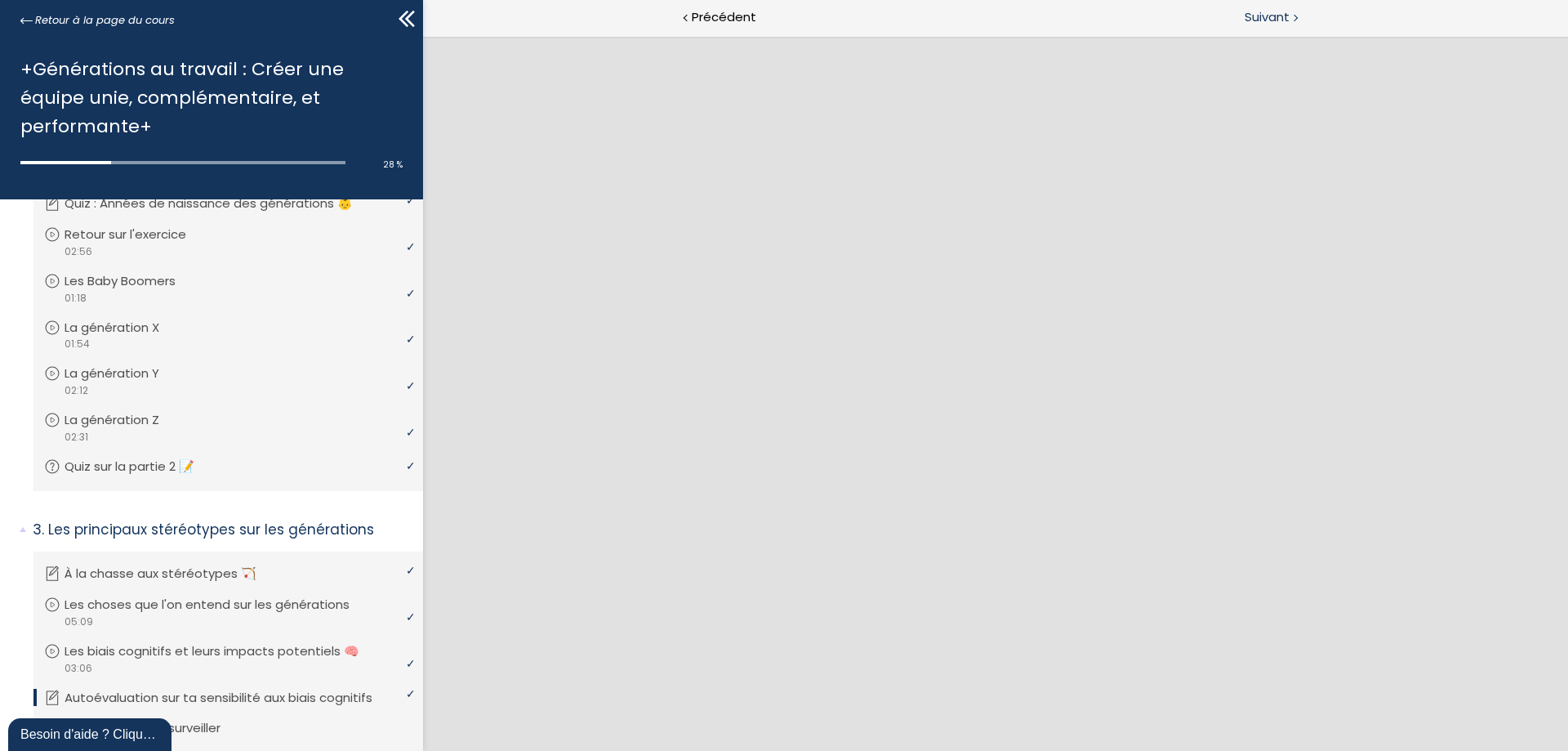
click at [1264, 15] on span "Suivant" at bounding box center [1266, 18] width 45 height 20
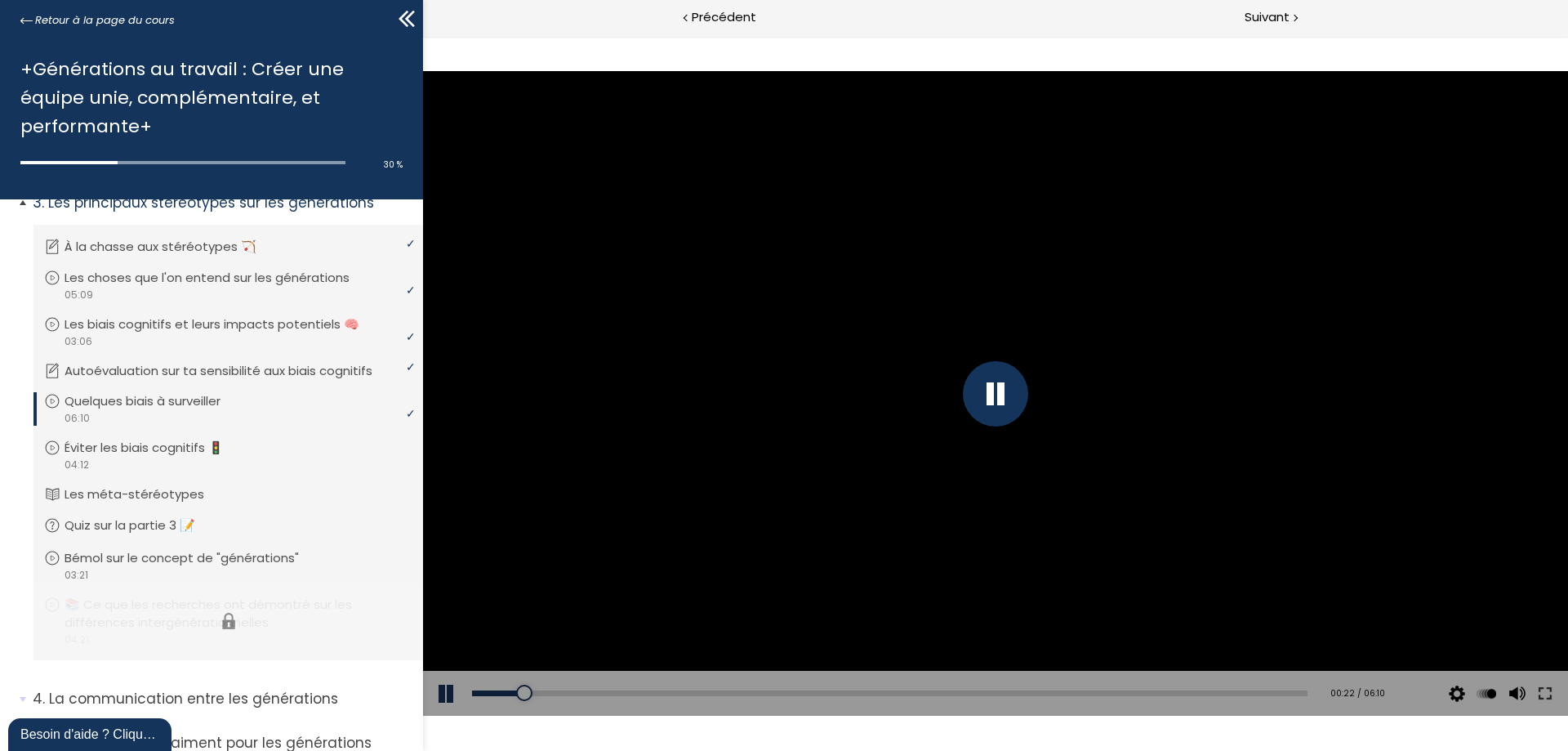
scroll to position [685, 0]
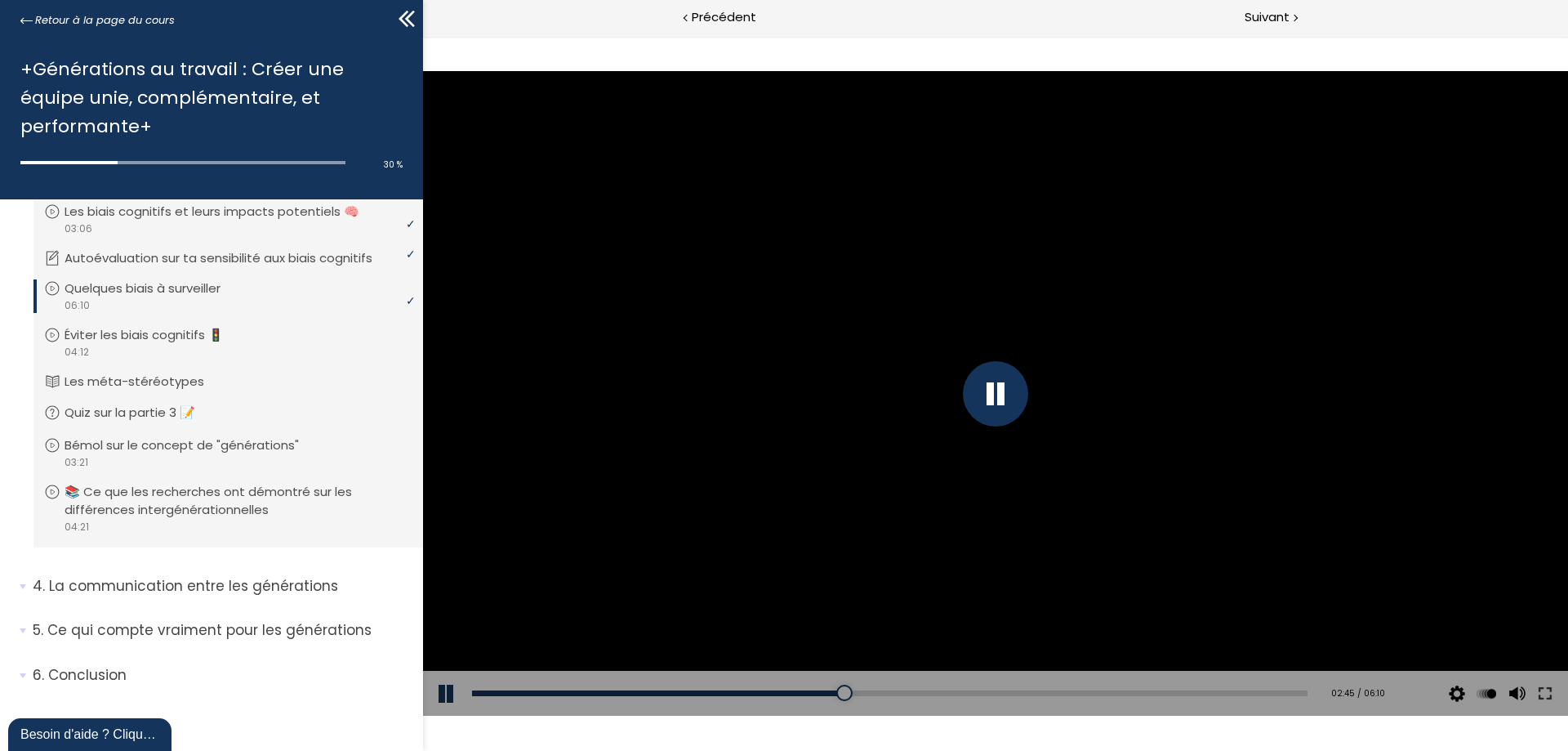
click at [827, 380] on div at bounding box center [996, 394] width 1145 height 644
click at [1061, 405] on div at bounding box center [996, 394] width 1145 height 644
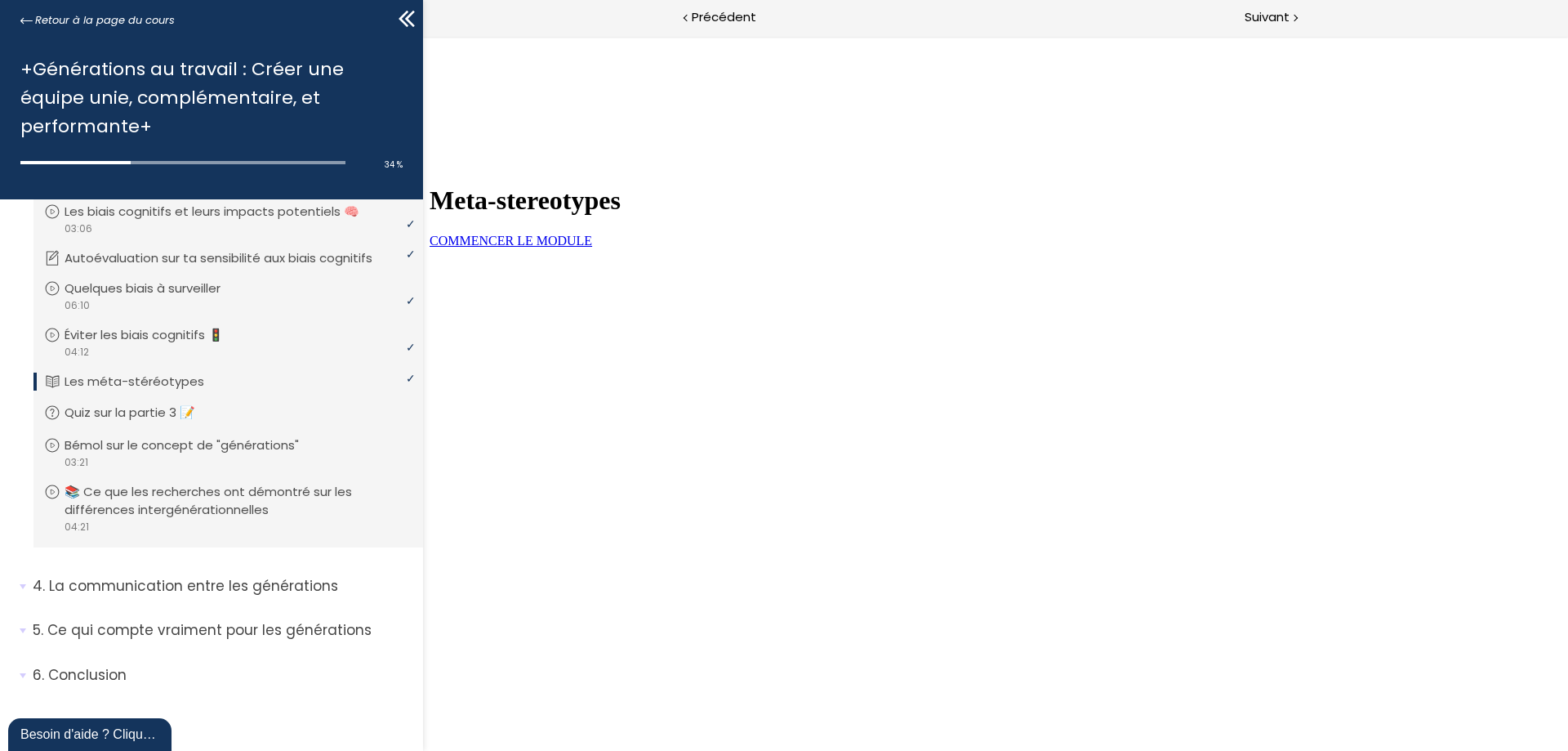
click at [592, 248] on span "COMMENCER LE MODULE" at bounding box center [510, 240] width 162 height 14
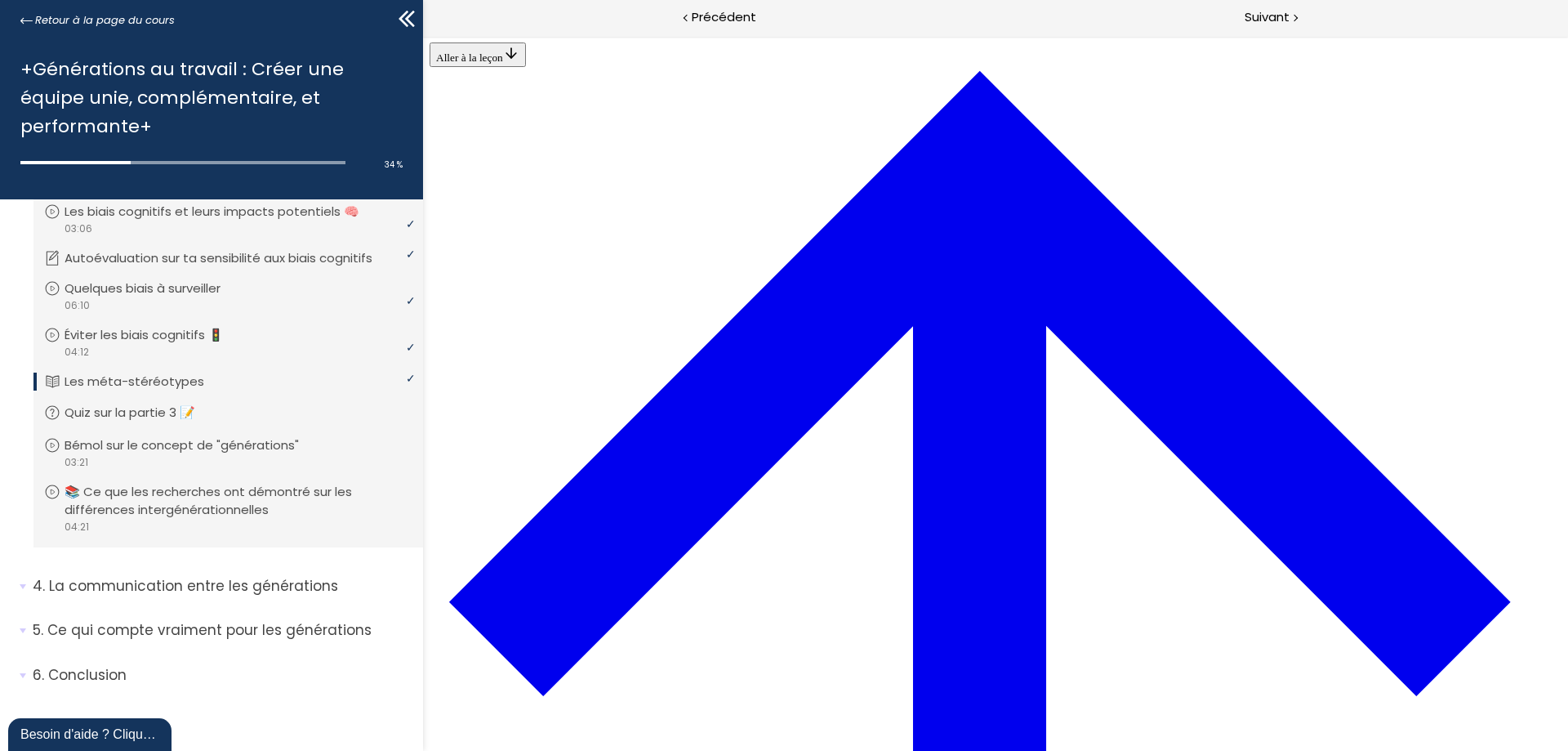
scroll to position [3026, 0]
click at [1272, 17] on span "Suivant" at bounding box center [1266, 18] width 45 height 20
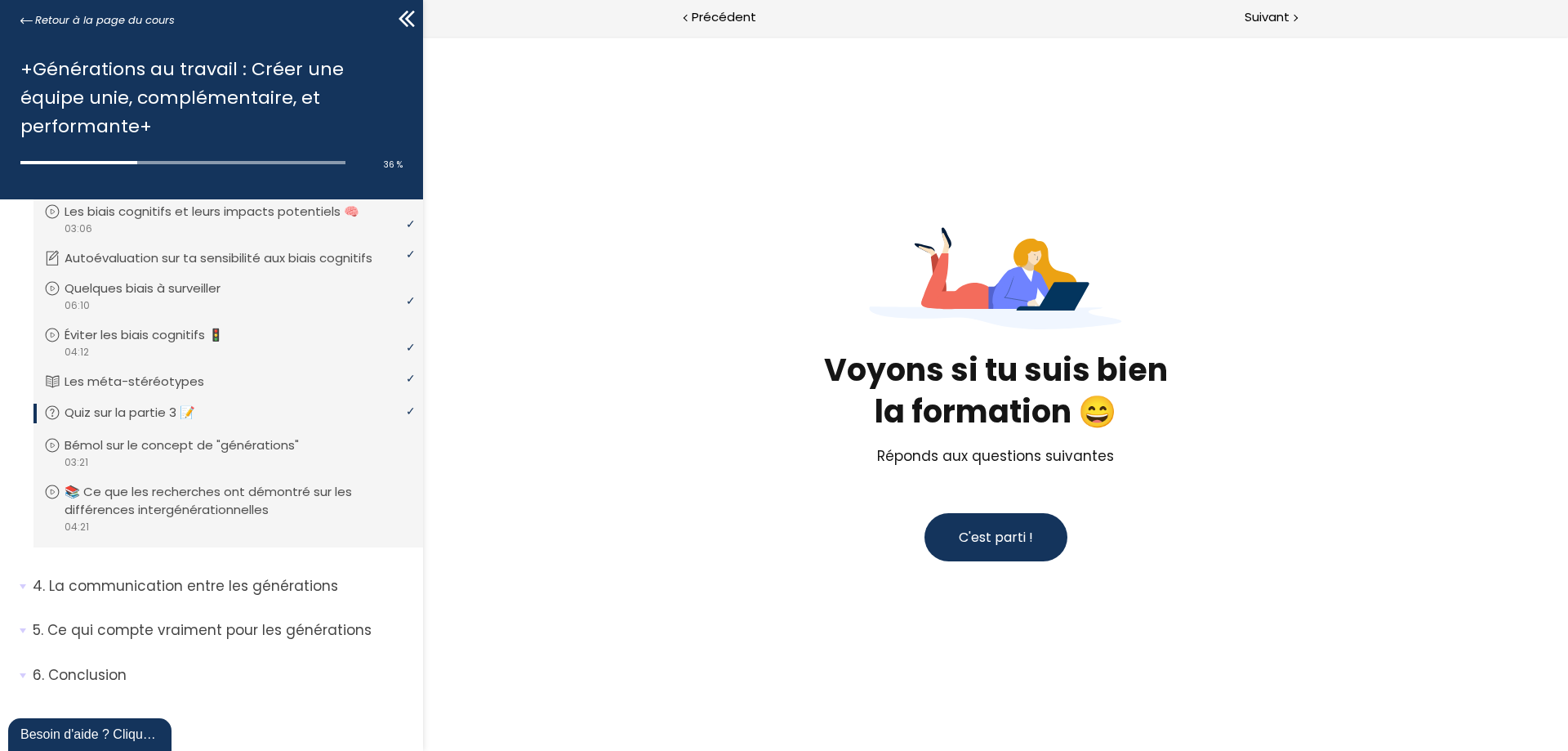
click at [1005, 544] on span "C'est parti !" at bounding box center [996, 537] width 74 height 19
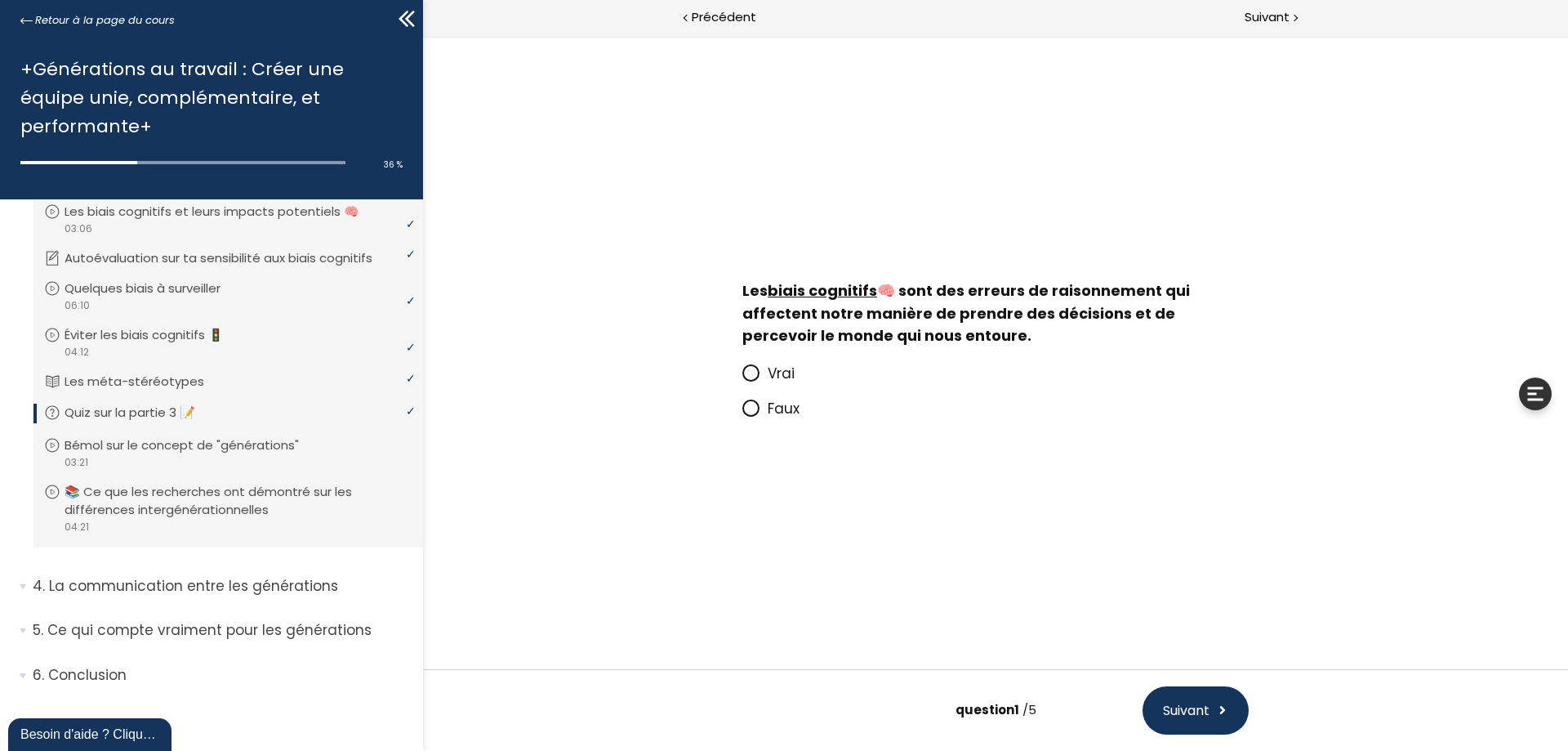
click at [752, 377] on icon at bounding box center [751, 372] width 10 height 10
click at [742, 379] on input "Vrai" at bounding box center [742, 379] width 0 height 0
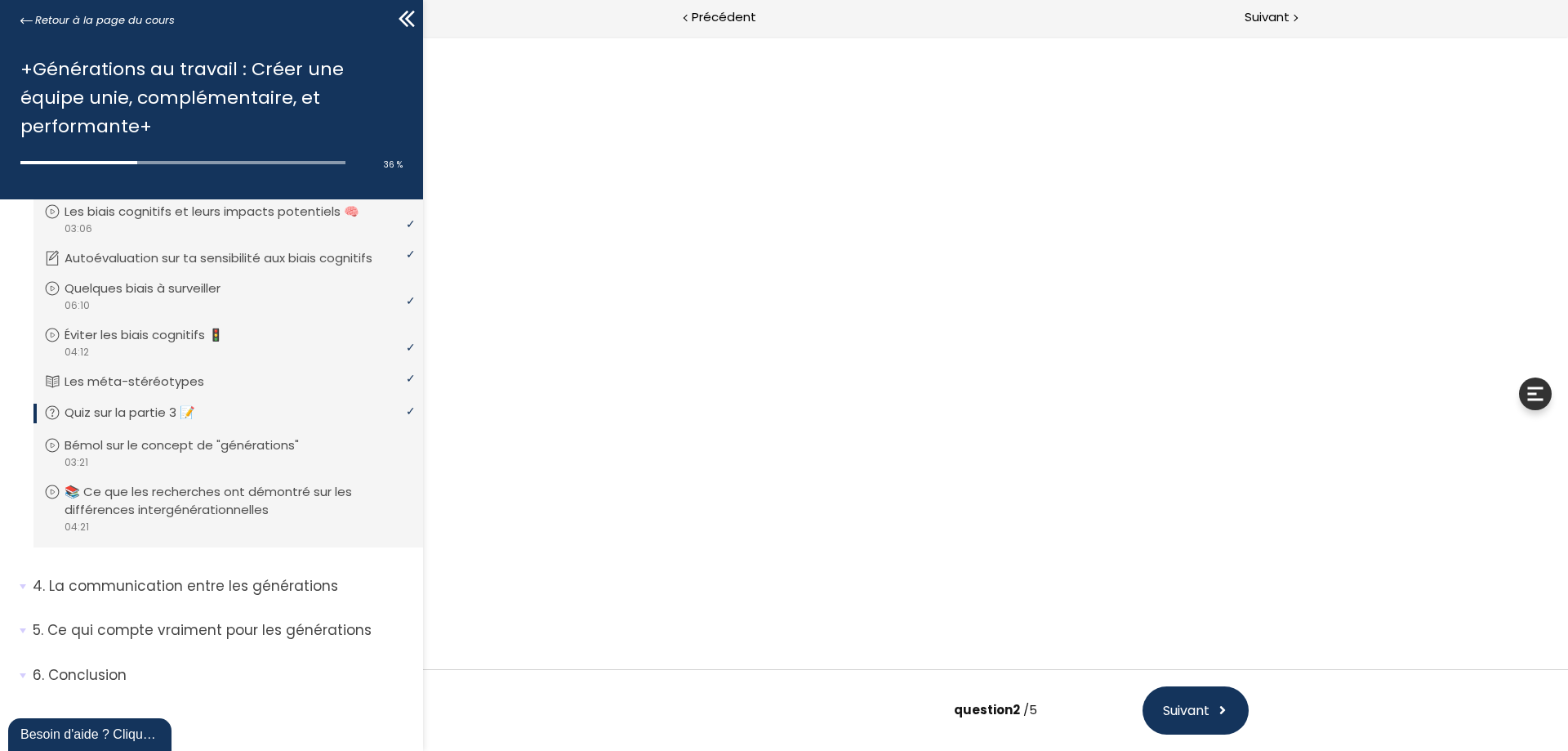
scroll to position [16, 0]
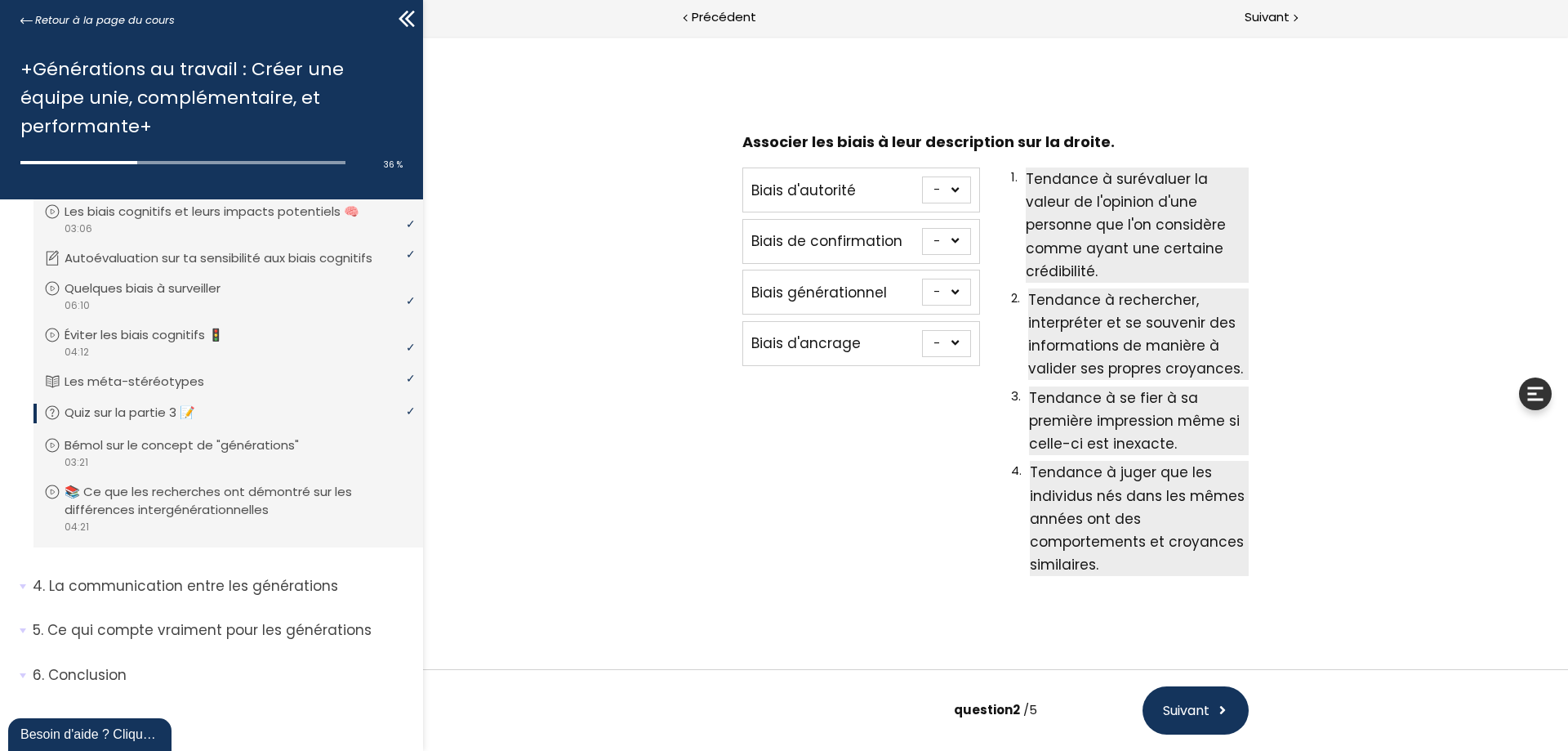
click at [951, 188] on select "- 1 2 3 4" at bounding box center [946, 189] width 49 height 27
select select "667aa74778402"
click at [922, 176] on select "- 1 2 3 4" at bounding box center [946, 189] width 49 height 27
click at [950, 240] on select "- 1 2 3 4" at bounding box center [946, 241] width 49 height 27
click at [922, 228] on select "- 1 2 3 4" at bounding box center [946, 241] width 49 height 27
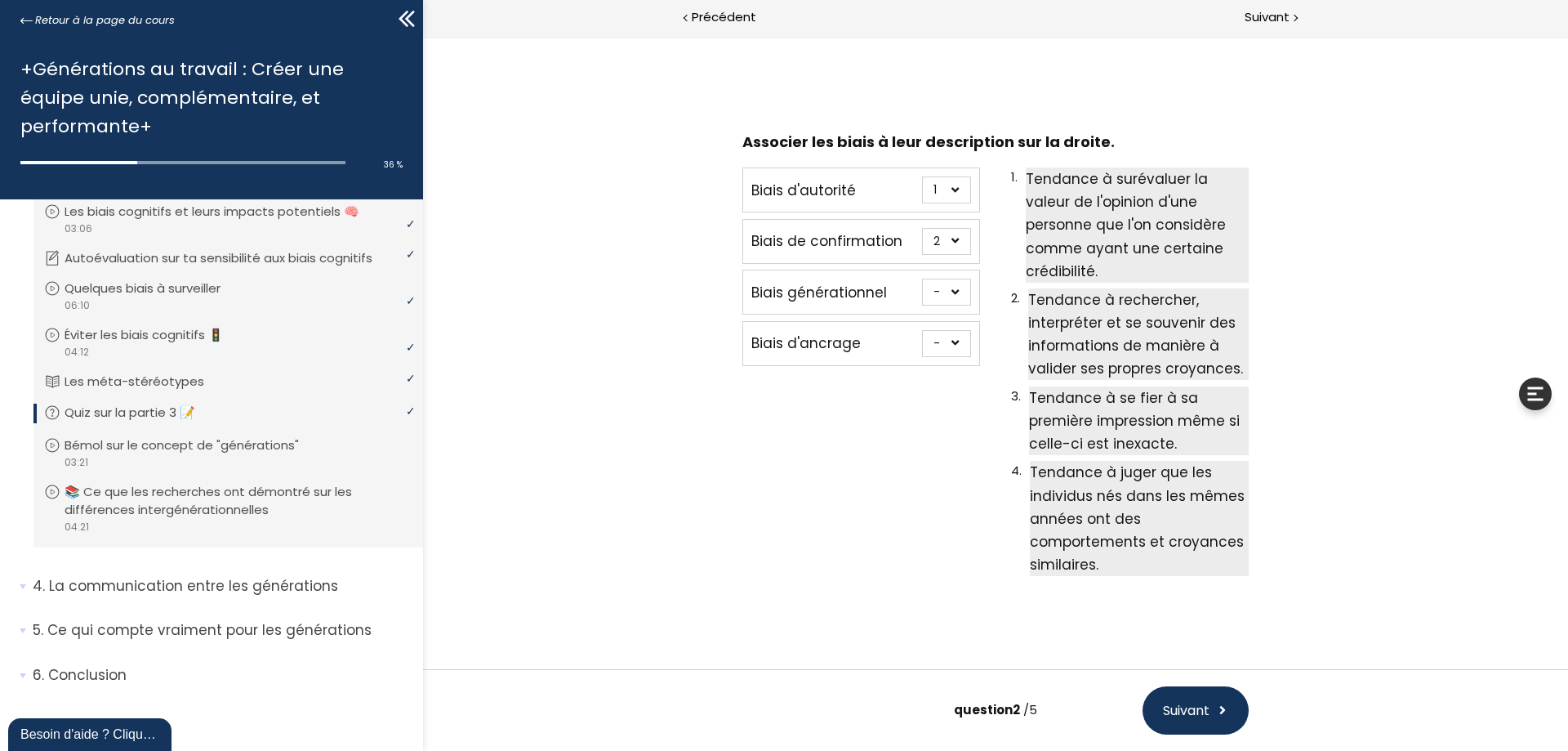
click at [950, 241] on select "- 1 2 3 4" at bounding box center [946, 241] width 49 height 27
select select "667aa74778345"
click at [922, 228] on select "- 1 2 3 4" at bounding box center [946, 241] width 49 height 27
click at [958, 343] on select "- 1 2 3 4" at bounding box center [946, 343] width 49 height 27
select select "667aa74778384"
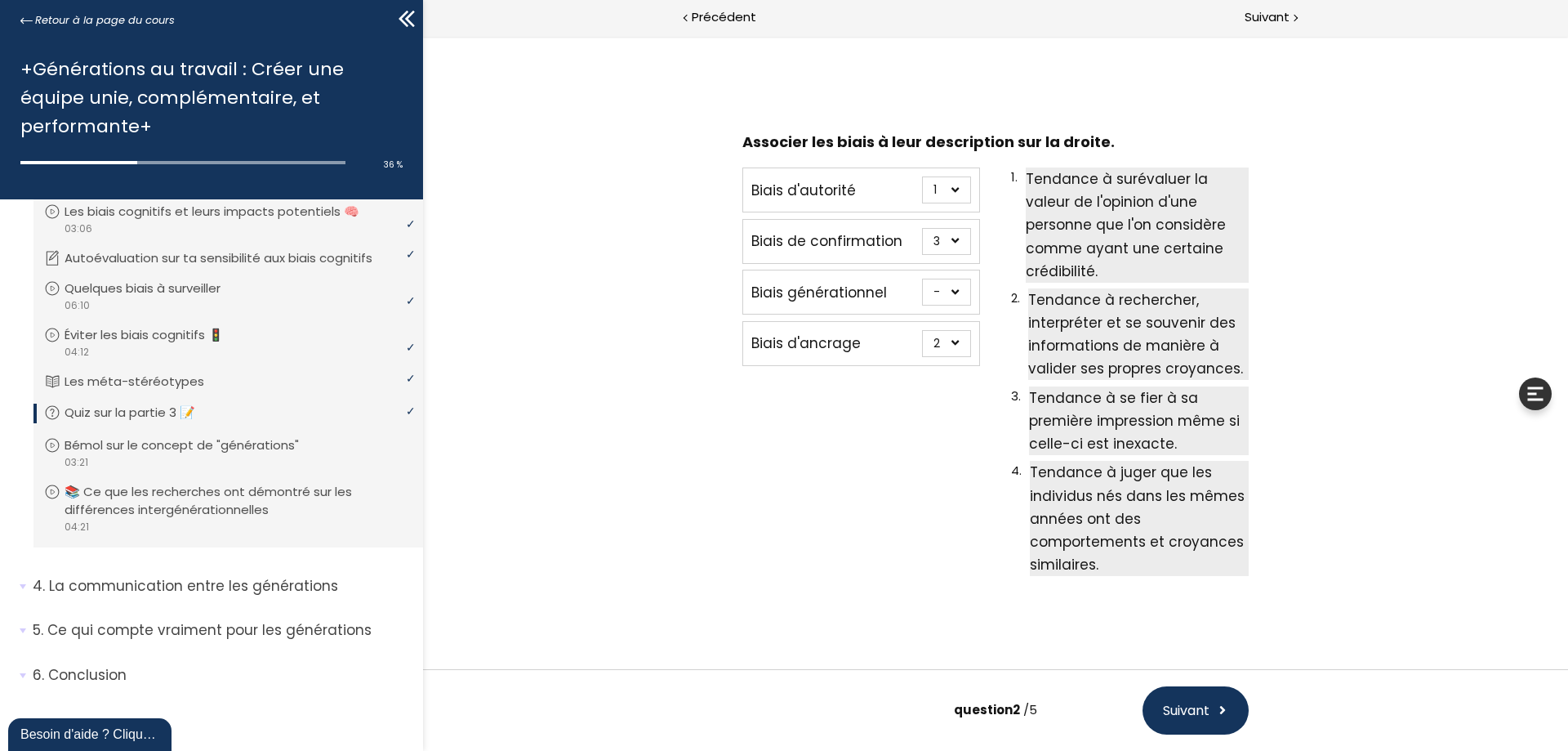
click at [922, 330] on select "- 1 2 3 4" at bounding box center [946, 343] width 49 height 27
click at [954, 290] on select "- 1 2 3 4" at bounding box center [946, 291] width 49 height 27
select select "667aa747783c5"
click at [922, 278] on select "- 1 2 3 4" at bounding box center [946, 291] width 49 height 27
click at [1190, 712] on span "Suivant" at bounding box center [1186, 710] width 46 height 20
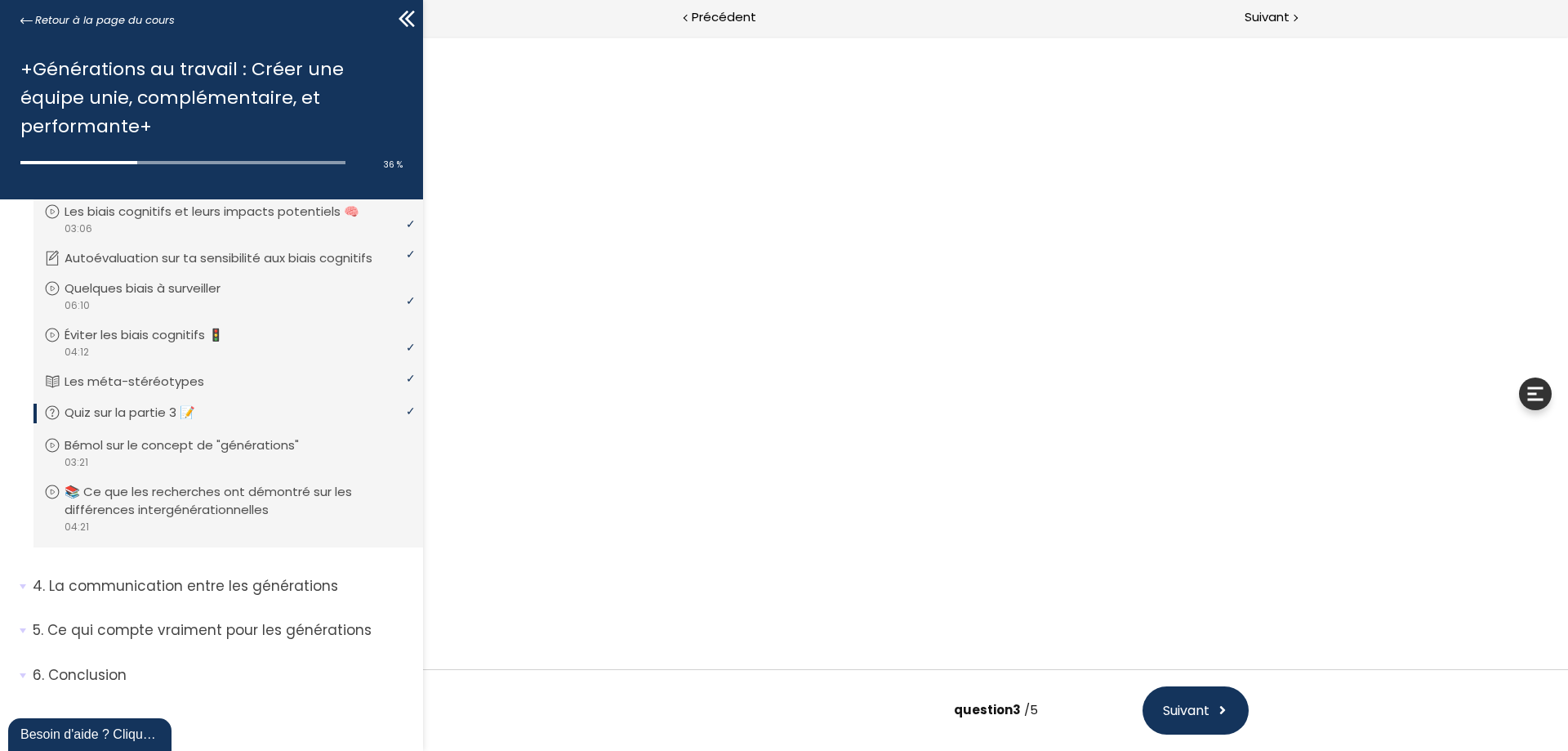
scroll to position [0, 0]
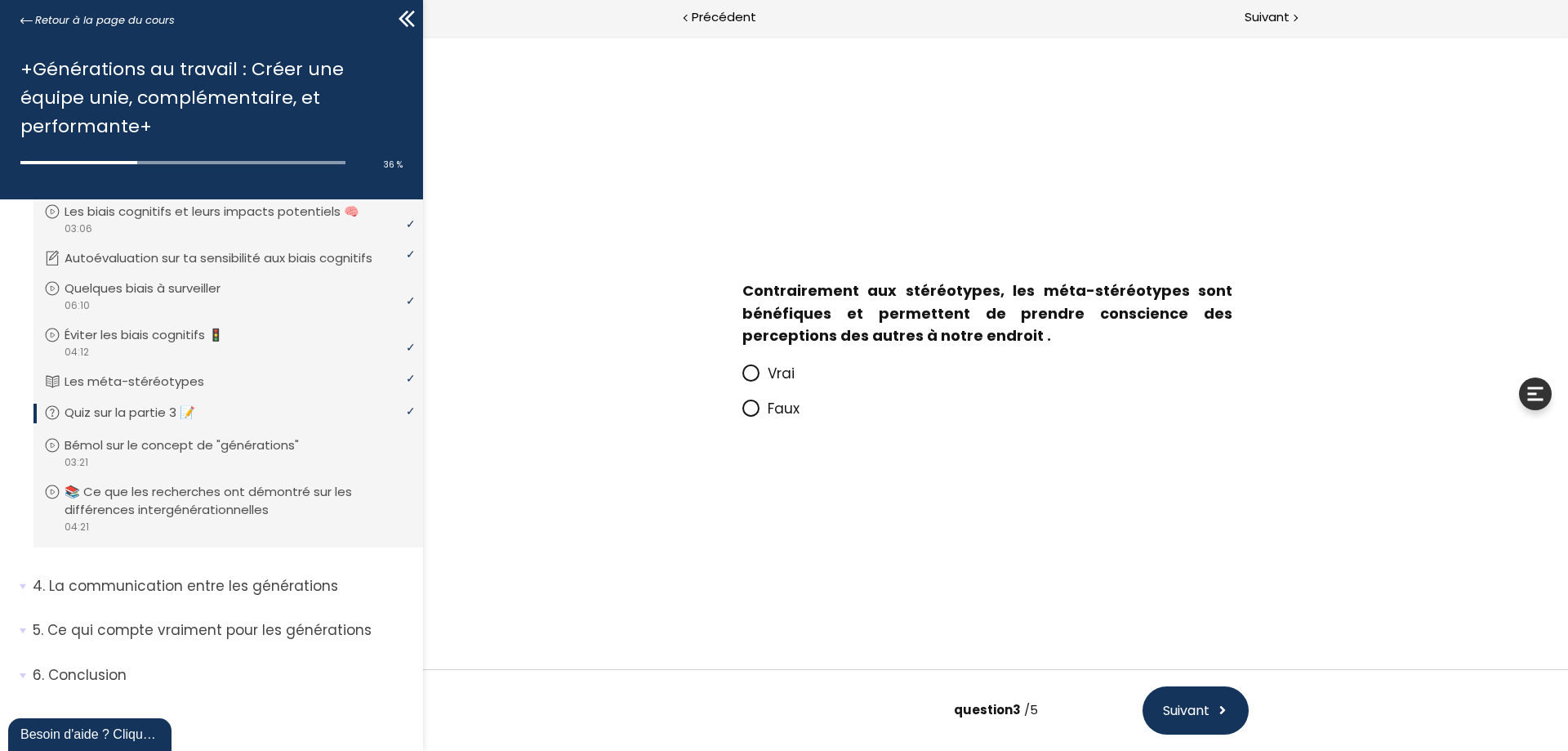
click at [752, 416] on span at bounding box center [751, 408] width 17 height 17
click at [742, 413] on input "Faux" at bounding box center [742, 413] width 0 height 0
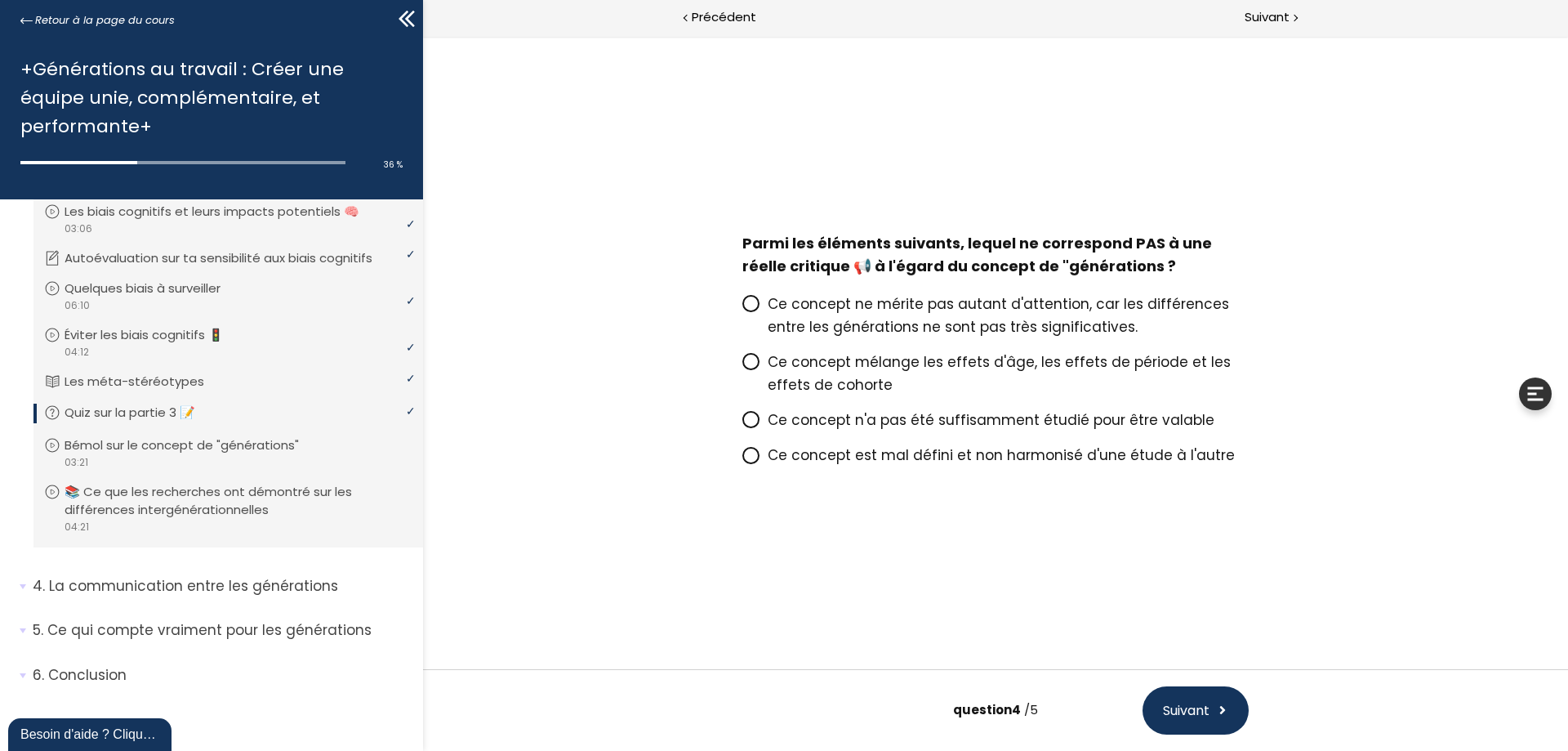
click at [752, 455] on icon at bounding box center [751, 455] width 10 height 10
click at [742, 460] on input "Ce concept est mal défini et non harmonisé d'une étude à l'autre" at bounding box center [742, 460] width 0 height 0
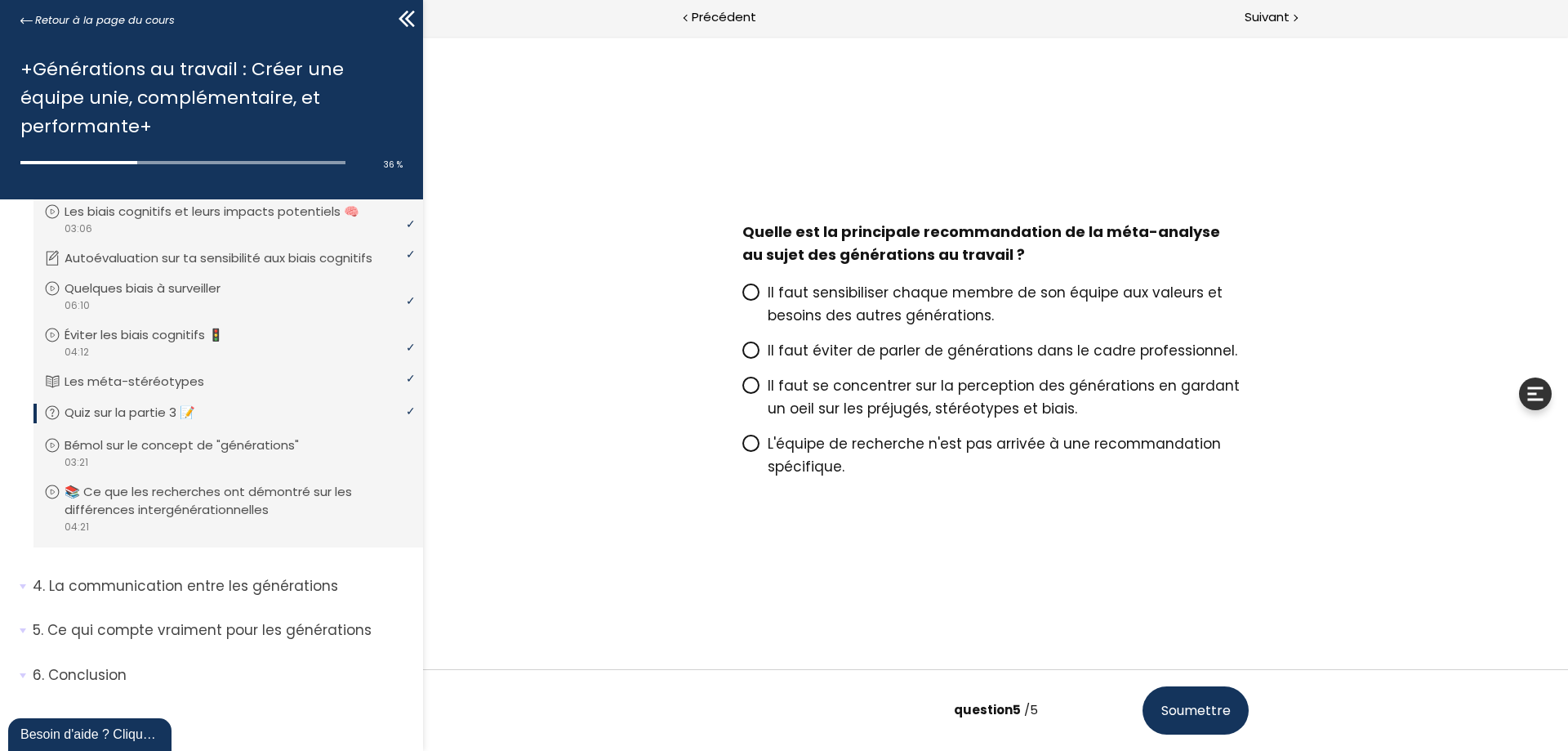
click at [749, 290] on icon at bounding box center [751, 291] width 10 height 10
click at [742, 297] on input "Il faut sensibiliser chaque membre de son équipe aux valeurs et besoins des aut…" at bounding box center [742, 297] width 0 height 0
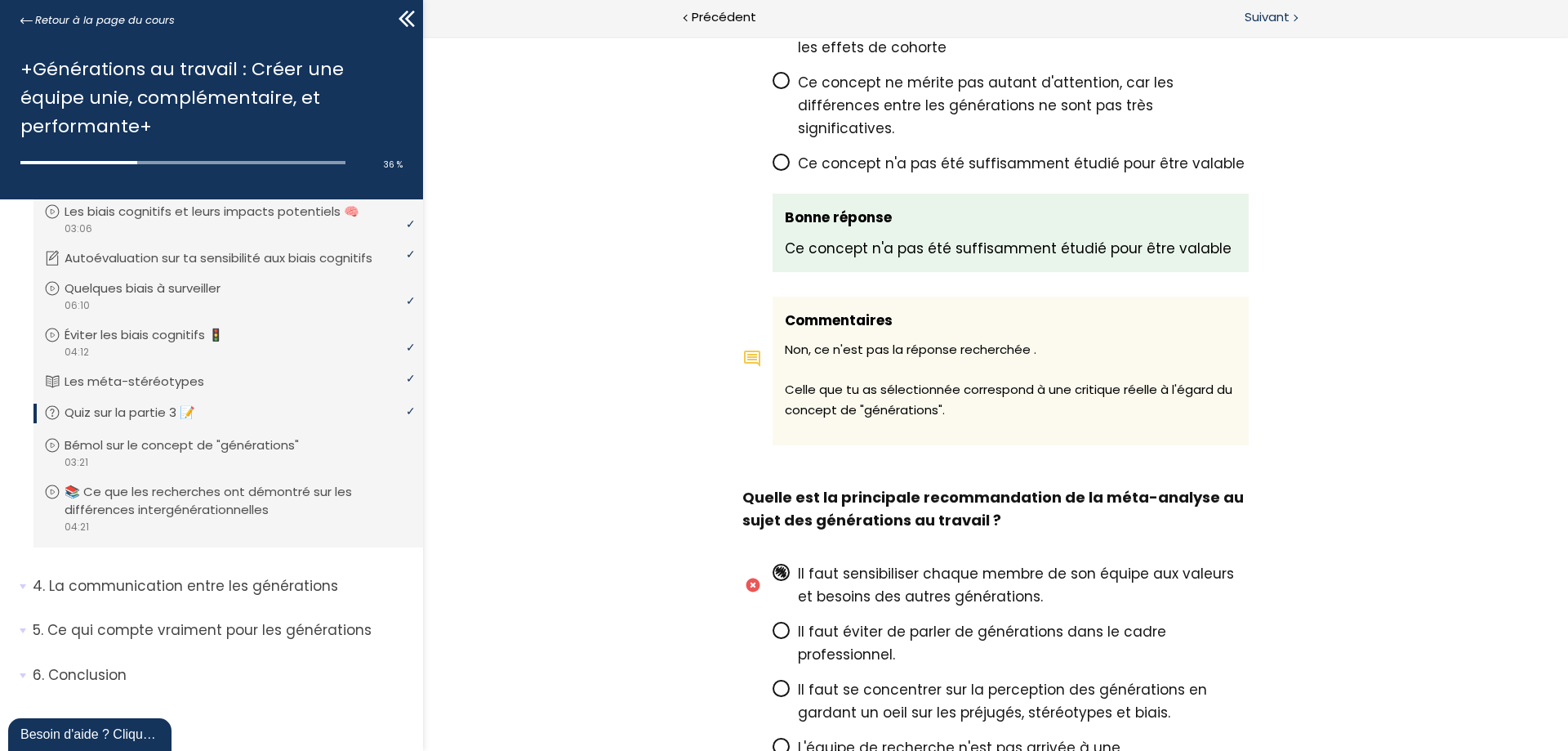
scroll to position [2252, 0]
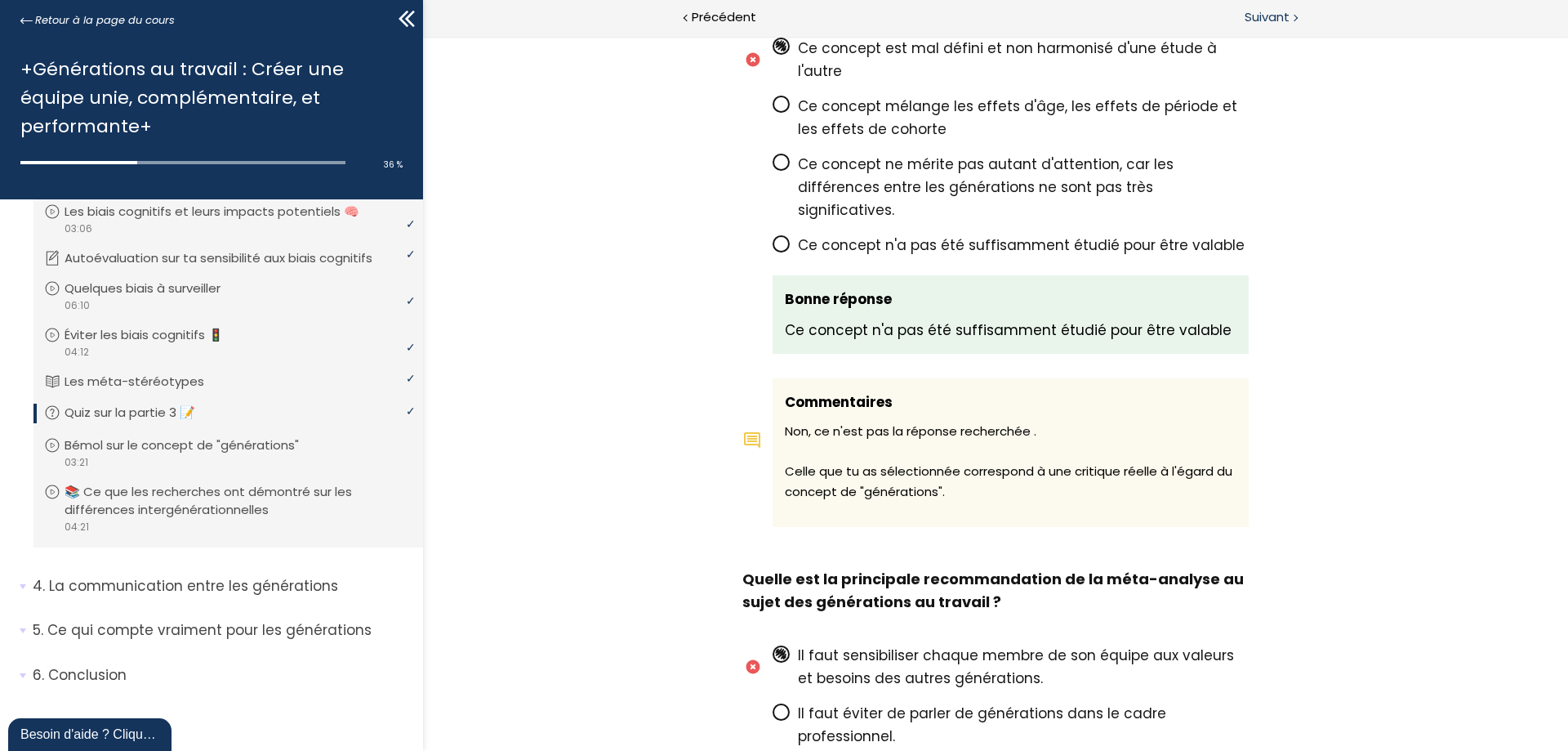
click at [1274, 10] on span "Suivant" at bounding box center [1266, 18] width 45 height 20
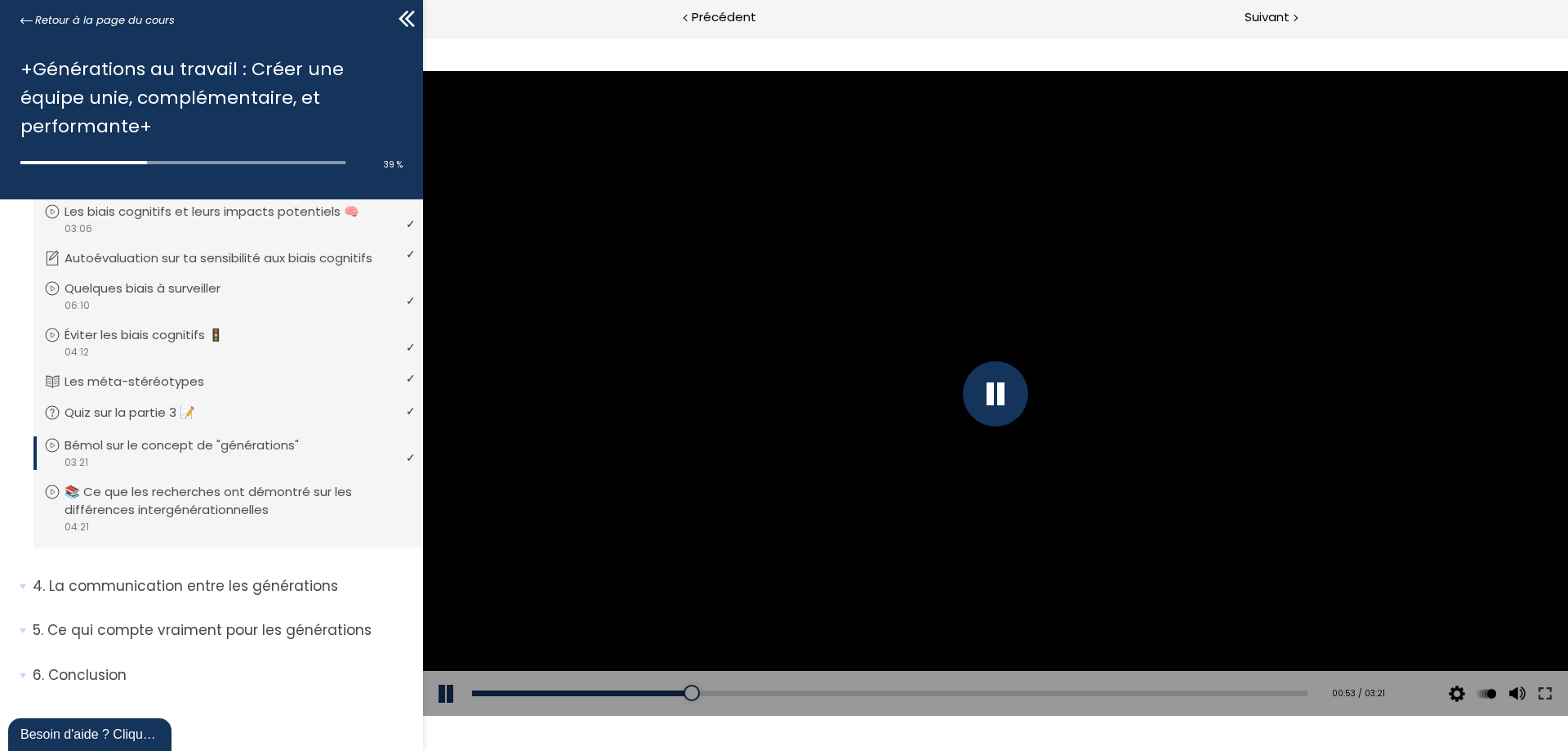
click at [989, 392] on div at bounding box center [996, 394] width 65 height 65
click at [1004, 364] on div at bounding box center [996, 394] width 1145 height 644
click at [720, 9] on span "Précédent" at bounding box center [725, 18] width 65 height 20
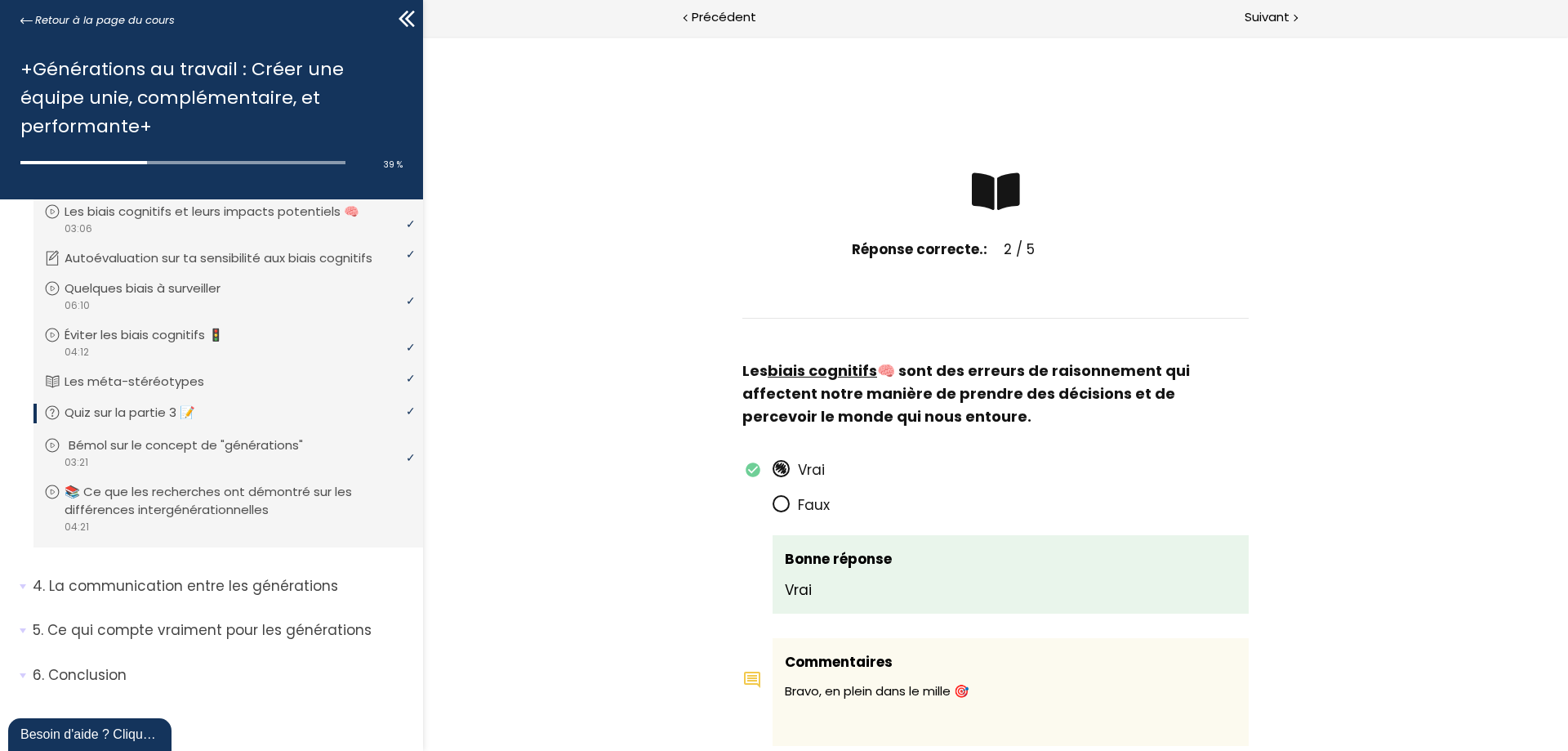
click at [286, 447] on p "Bémol sur le concept de "générations"" at bounding box center [198, 445] width 259 height 18
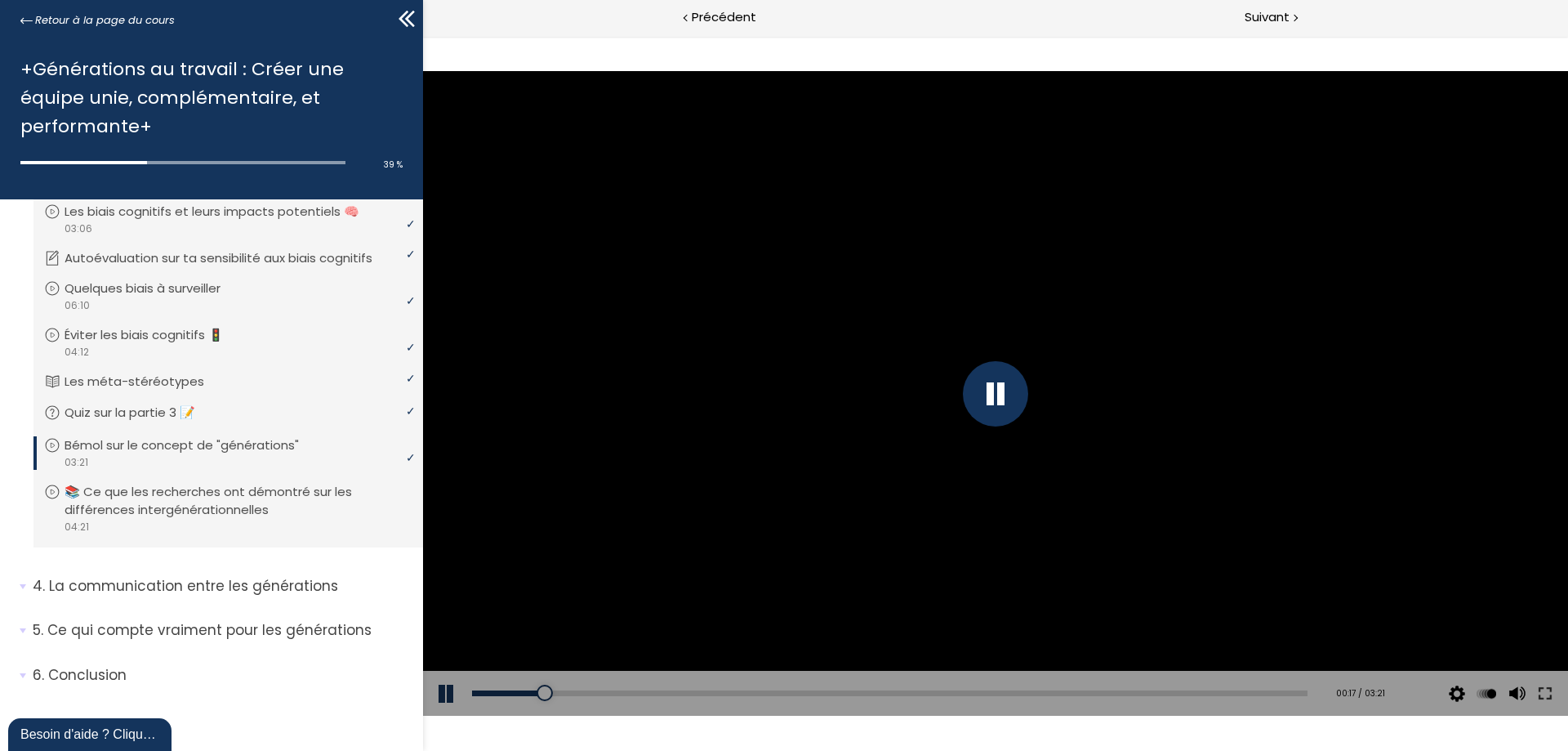
drag, startPoint x: 803, startPoint y: 690, endPoint x: 356, endPoint y: 701, distance: 447.1
click at [423, 36] on html "Click for sound @keyframes VOLUME_SMALL_WAVE_FLASH { 0% { opacity: 0; } 33% { o…" at bounding box center [996, 36] width 1145 height 0
click at [993, 402] on div at bounding box center [996, 394] width 65 height 65
click at [982, 347] on div at bounding box center [996, 394] width 1145 height 644
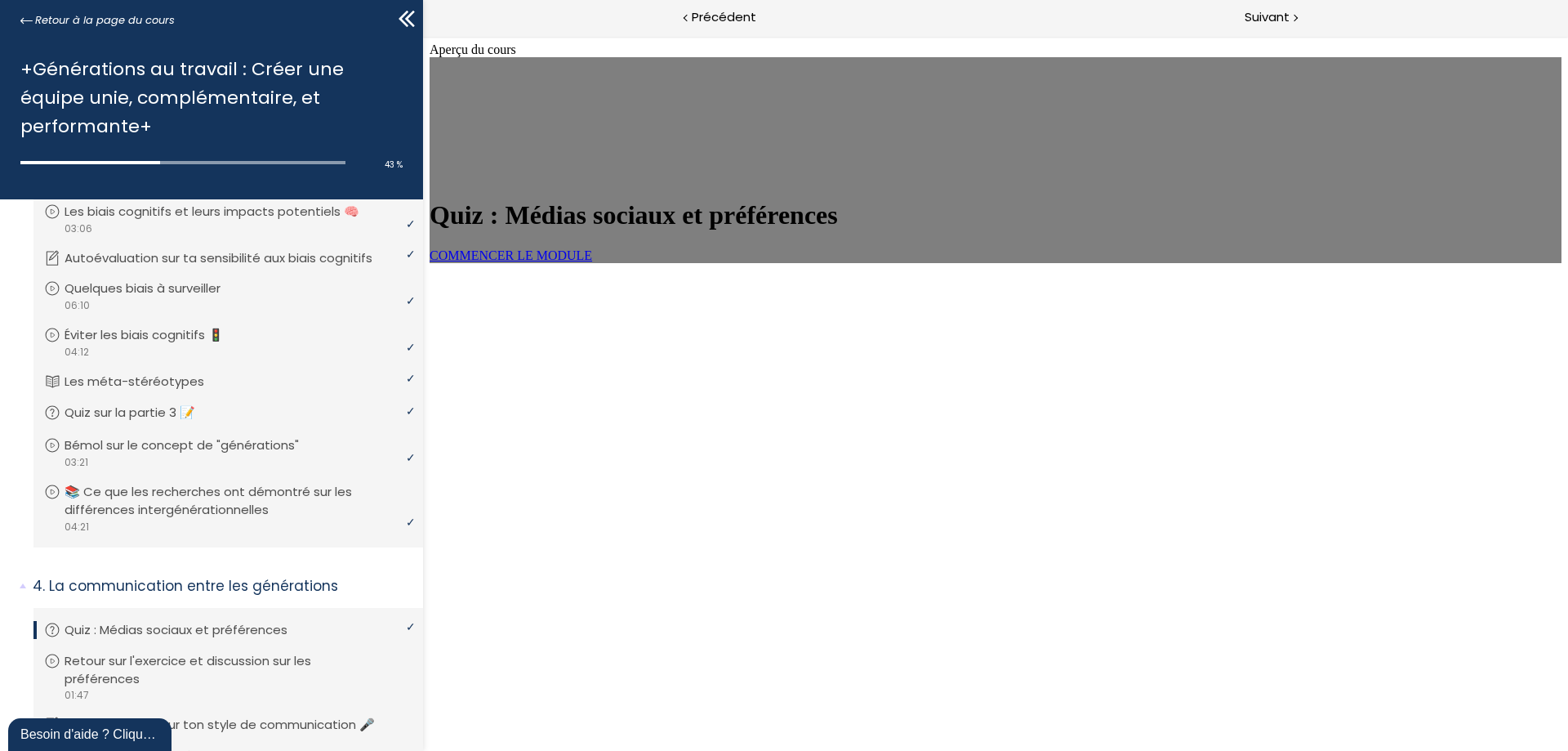
click at [592, 263] on span "COMMENCER LE MODULE" at bounding box center [510, 255] width 162 height 14
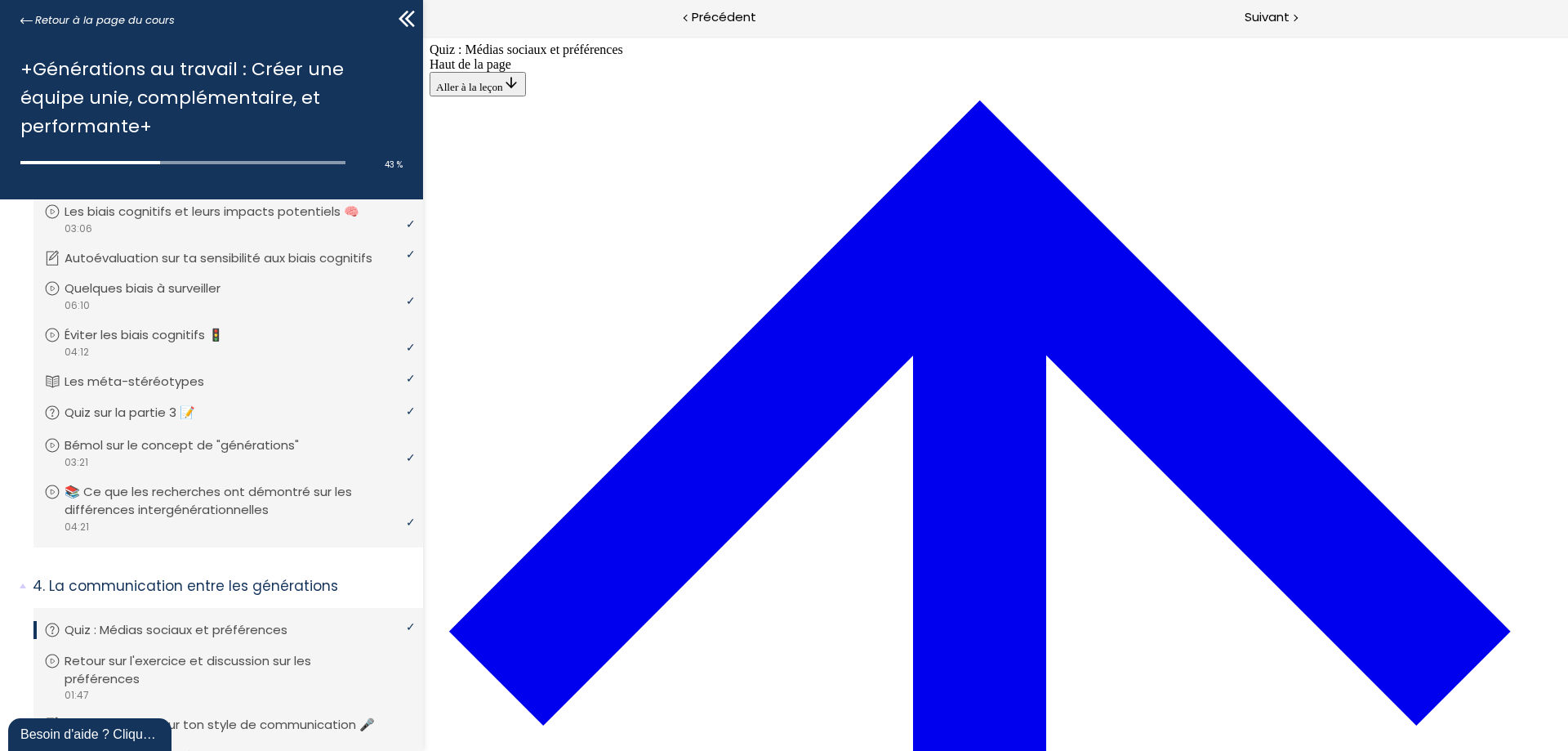
scroll to position [548, 0]
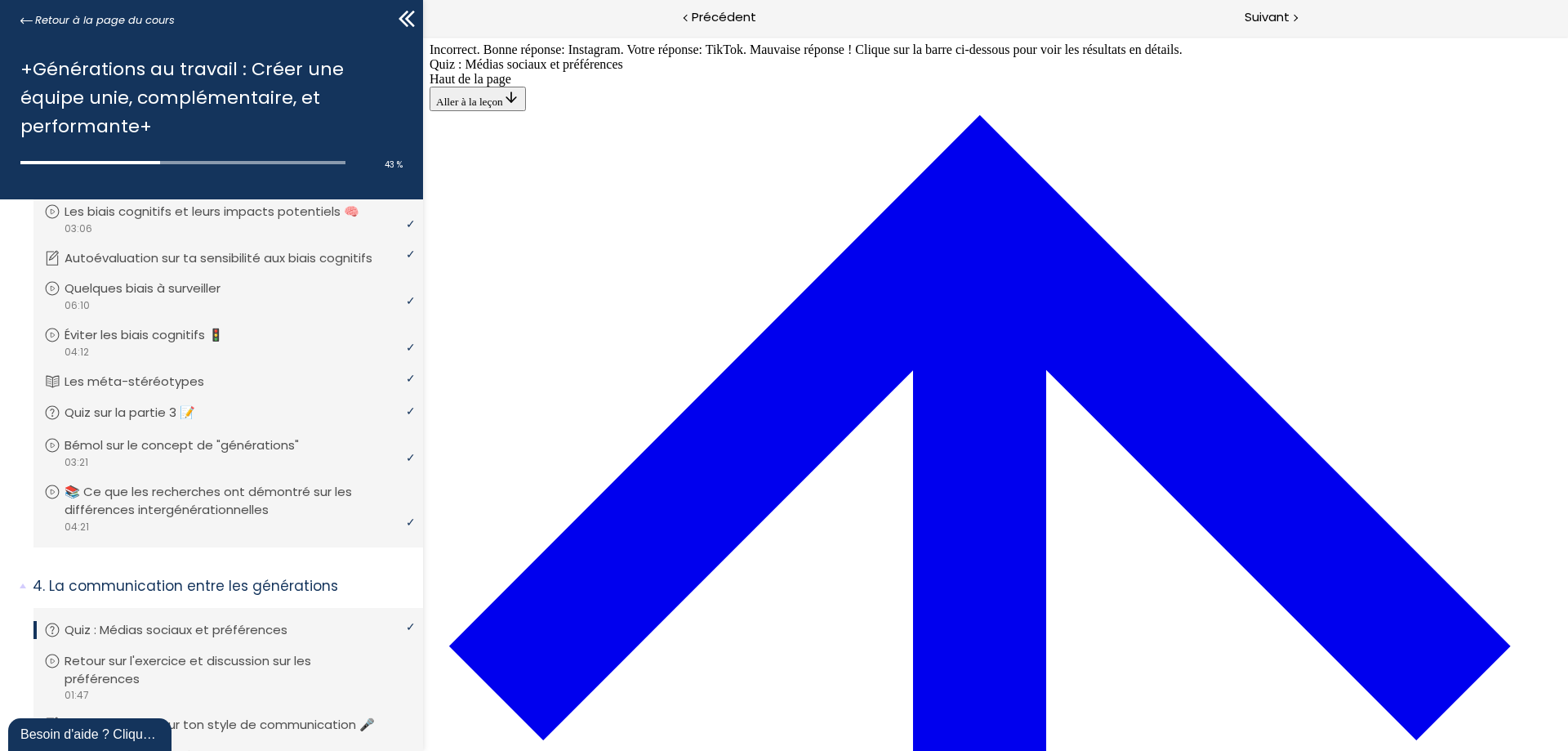
scroll to position [1450, 0]
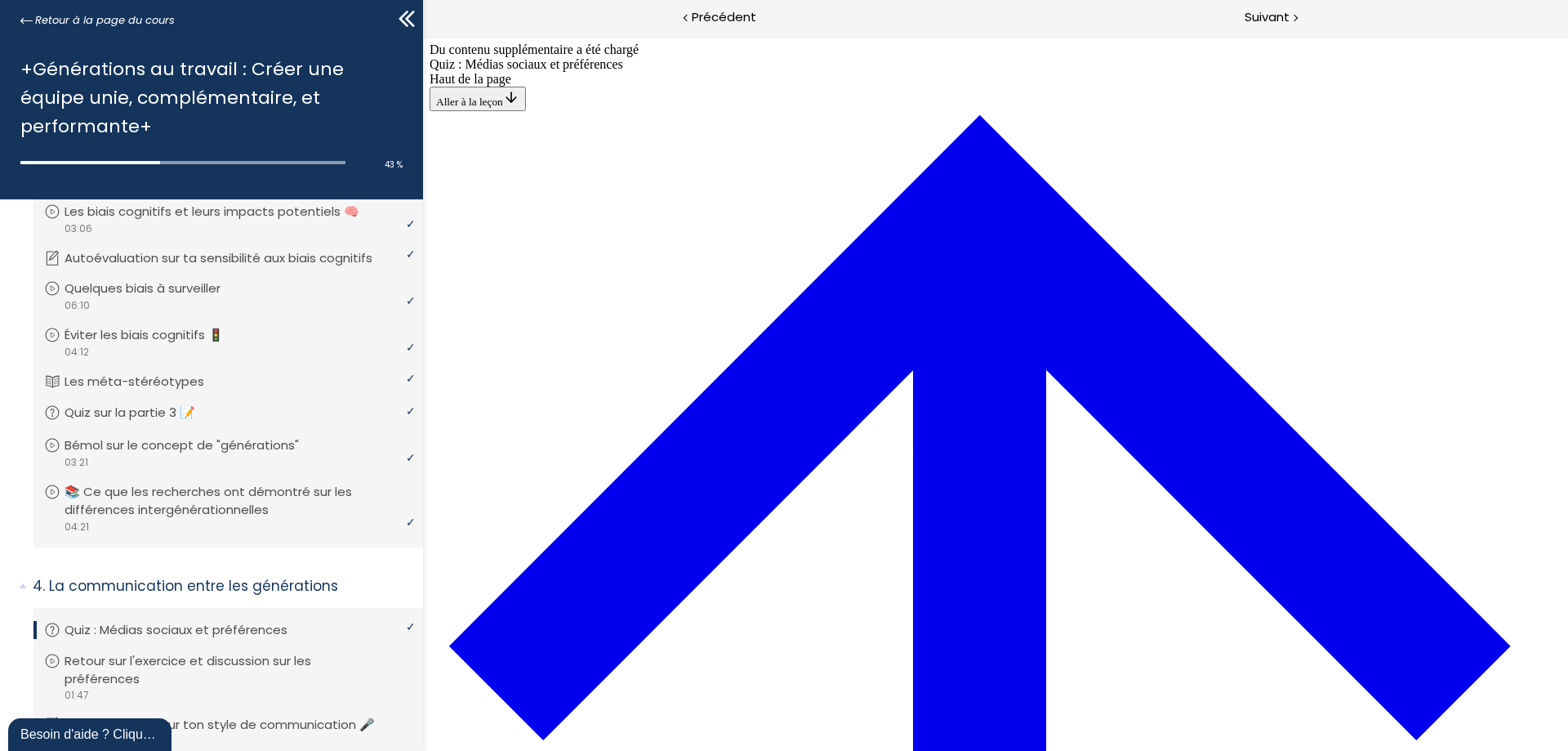
scroll to position [2062, 0]
click at [1271, 16] on span "Suivant" at bounding box center [1266, 18] width 45 height 20
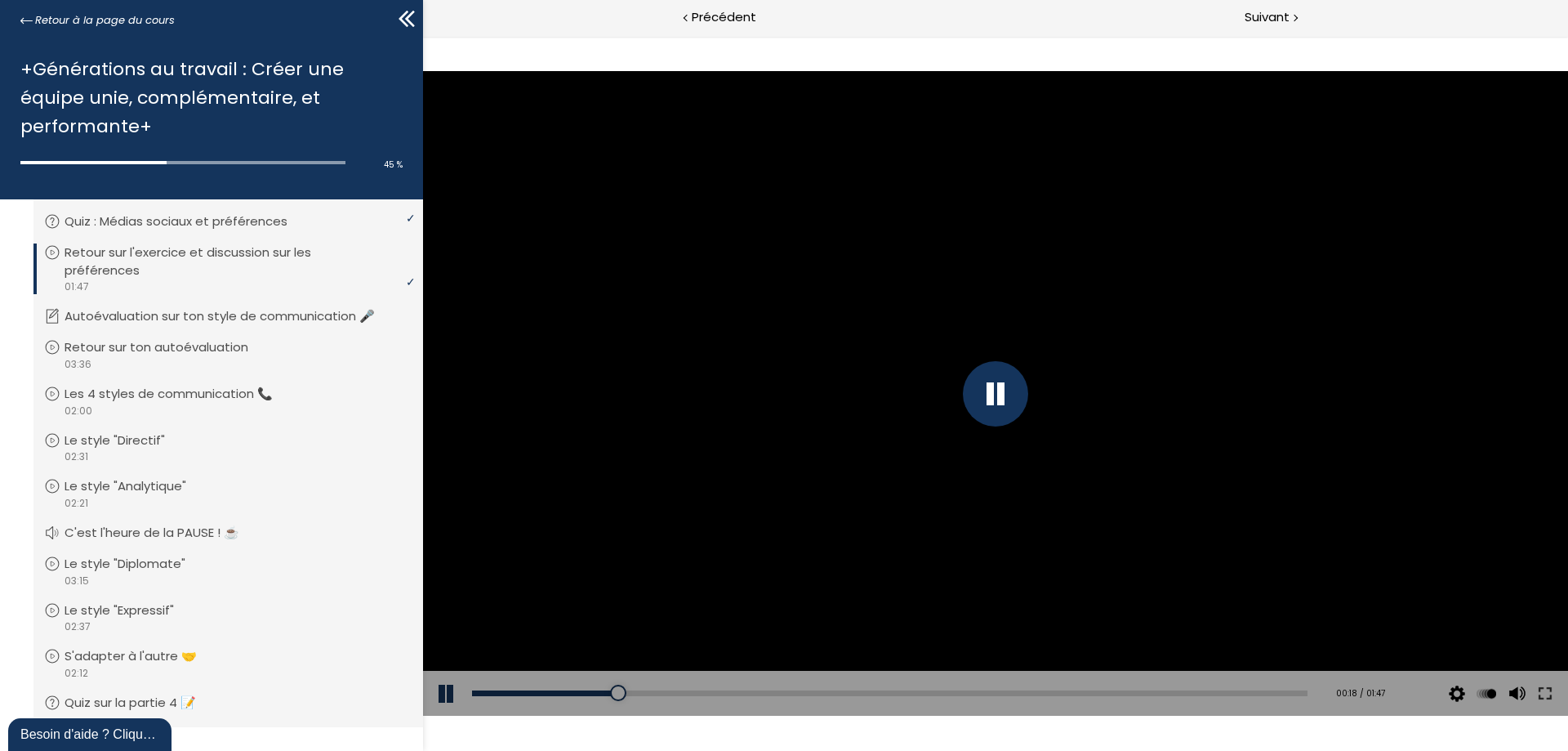
scroll to position [1175, 0]
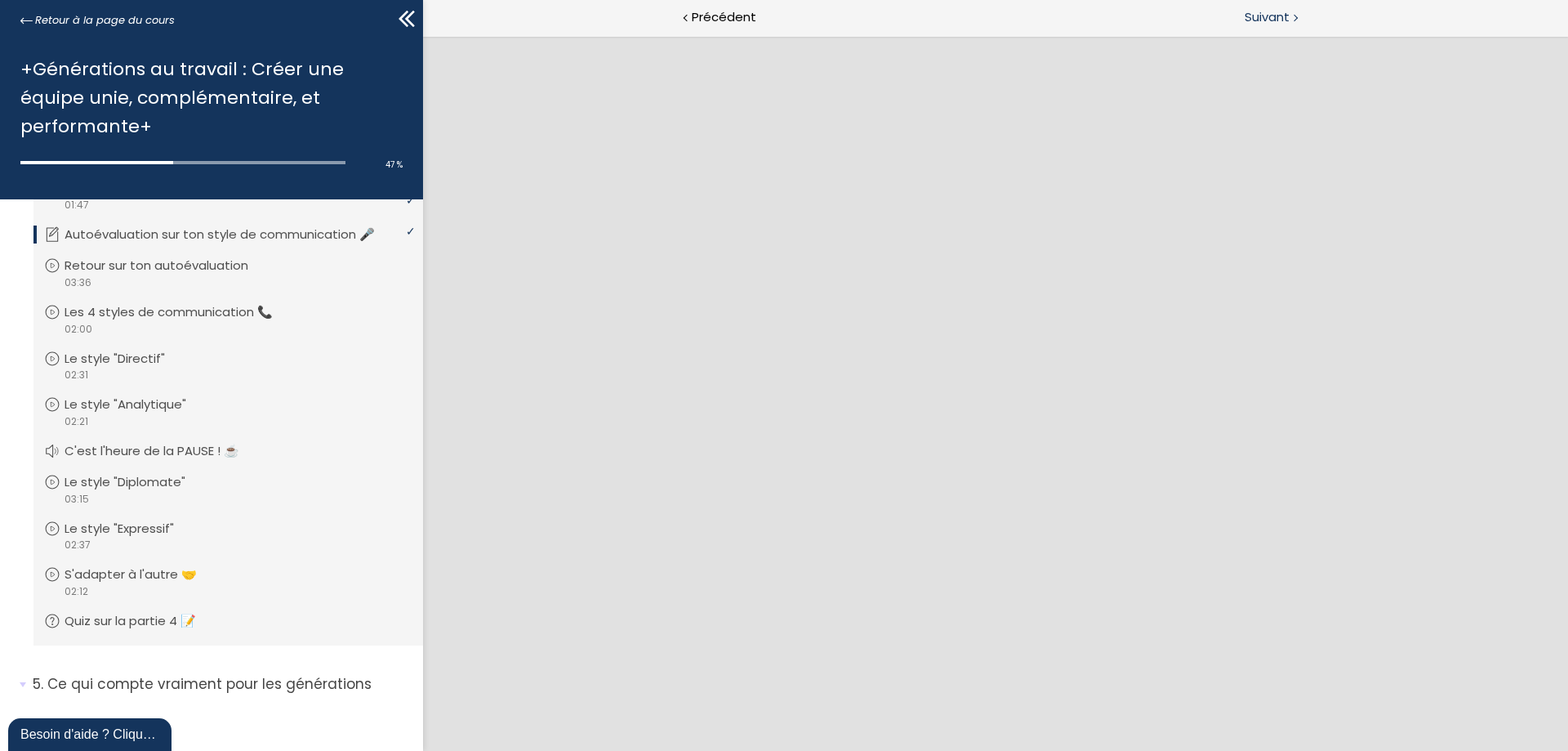
click at [1271, 13] on span "Suivant" at bounding box center [1266, 18] width 45 height 20
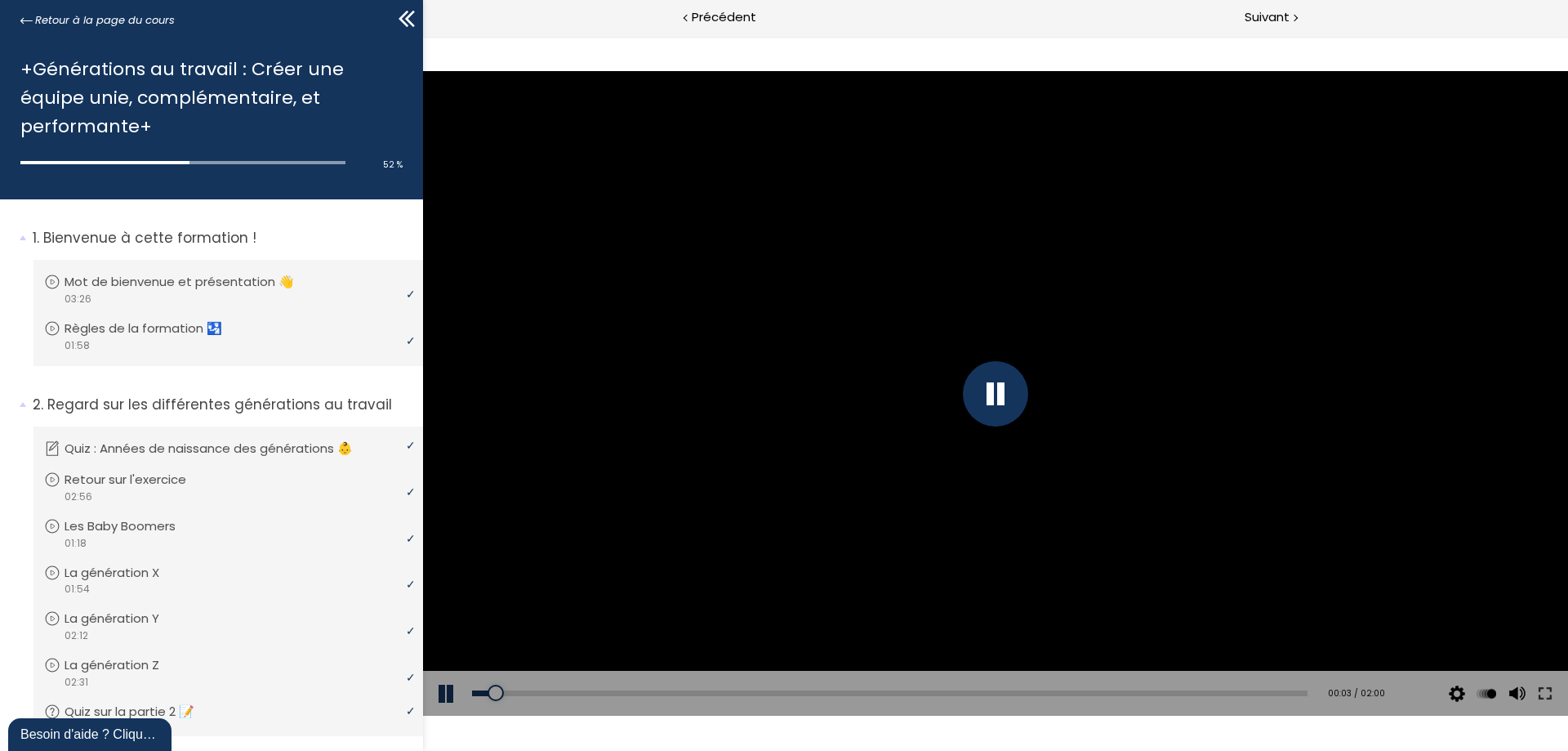
scroll to position [1175, 0]
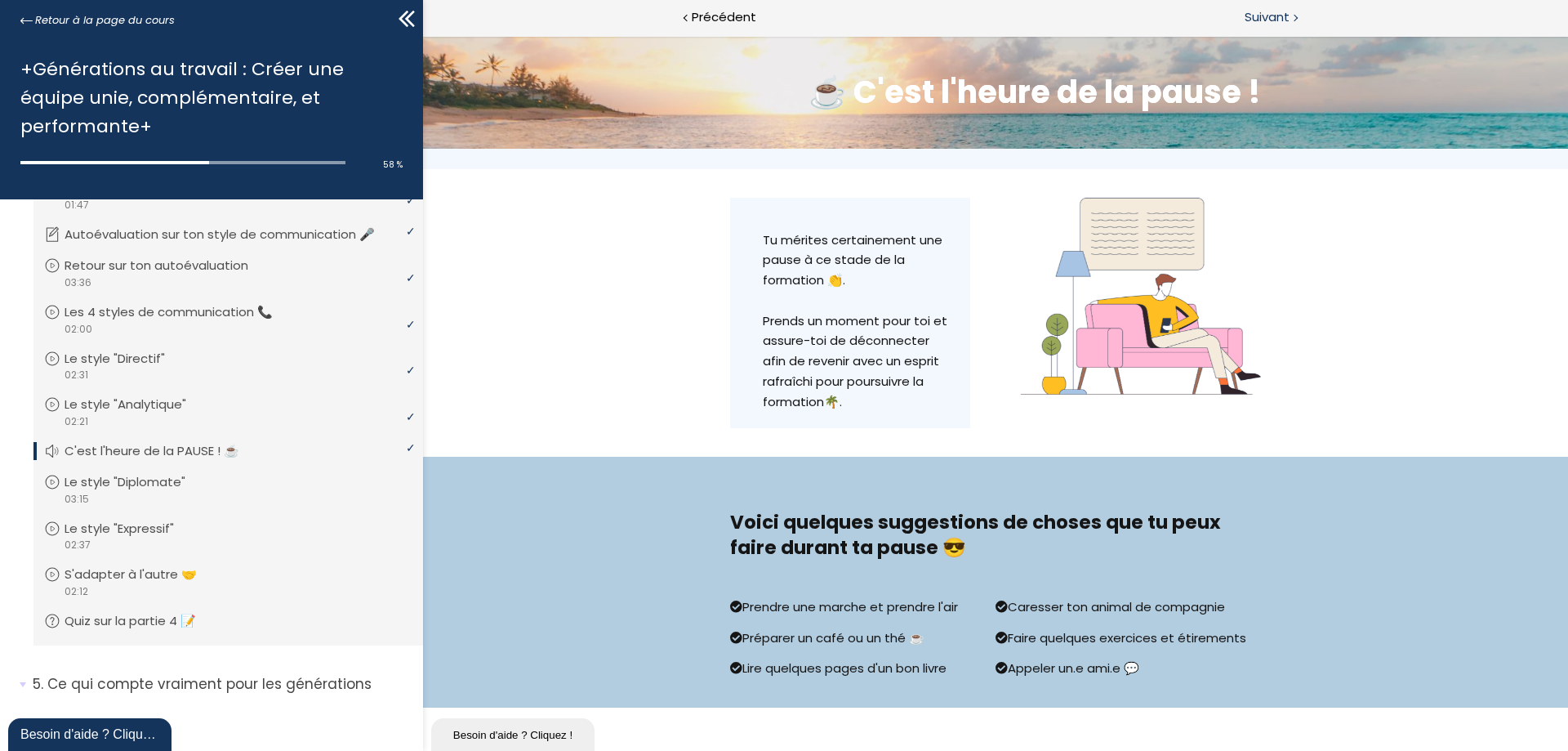
click at [1258, 19] on span "Suivant" at bounding box center [1266, 18] width 45 height 20
click at [1259, 14] on span "Suivant" at bounding box center [1266, 18] width 45 height 20
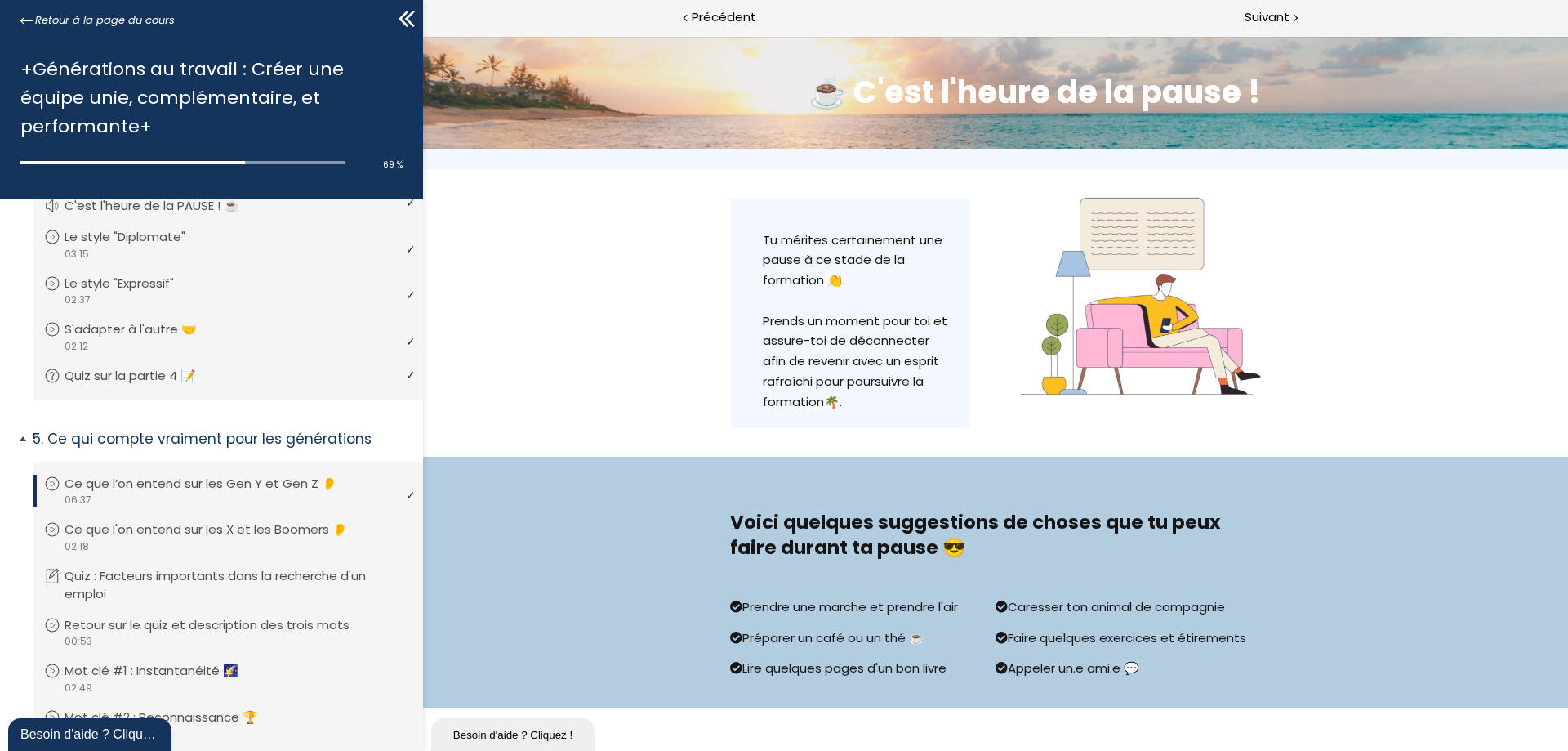
scroll to position [1584, 0]
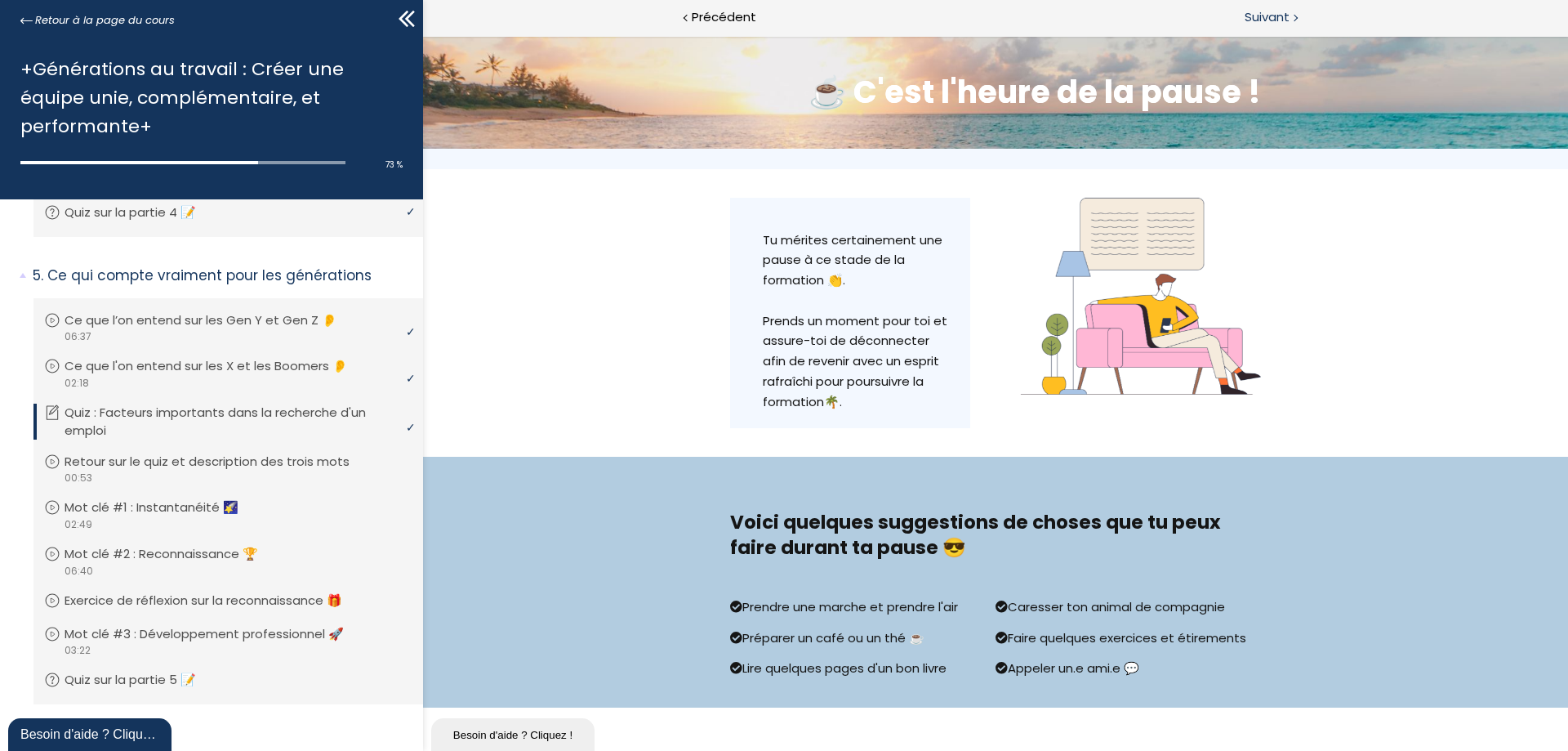
click at [1269, 19] on span "Suivant" at bounding box center [1266, 18] width 45 height 20
click at [1271, 16] on span "Suivant" at bounding box center [1266, 18] width 45 height 20
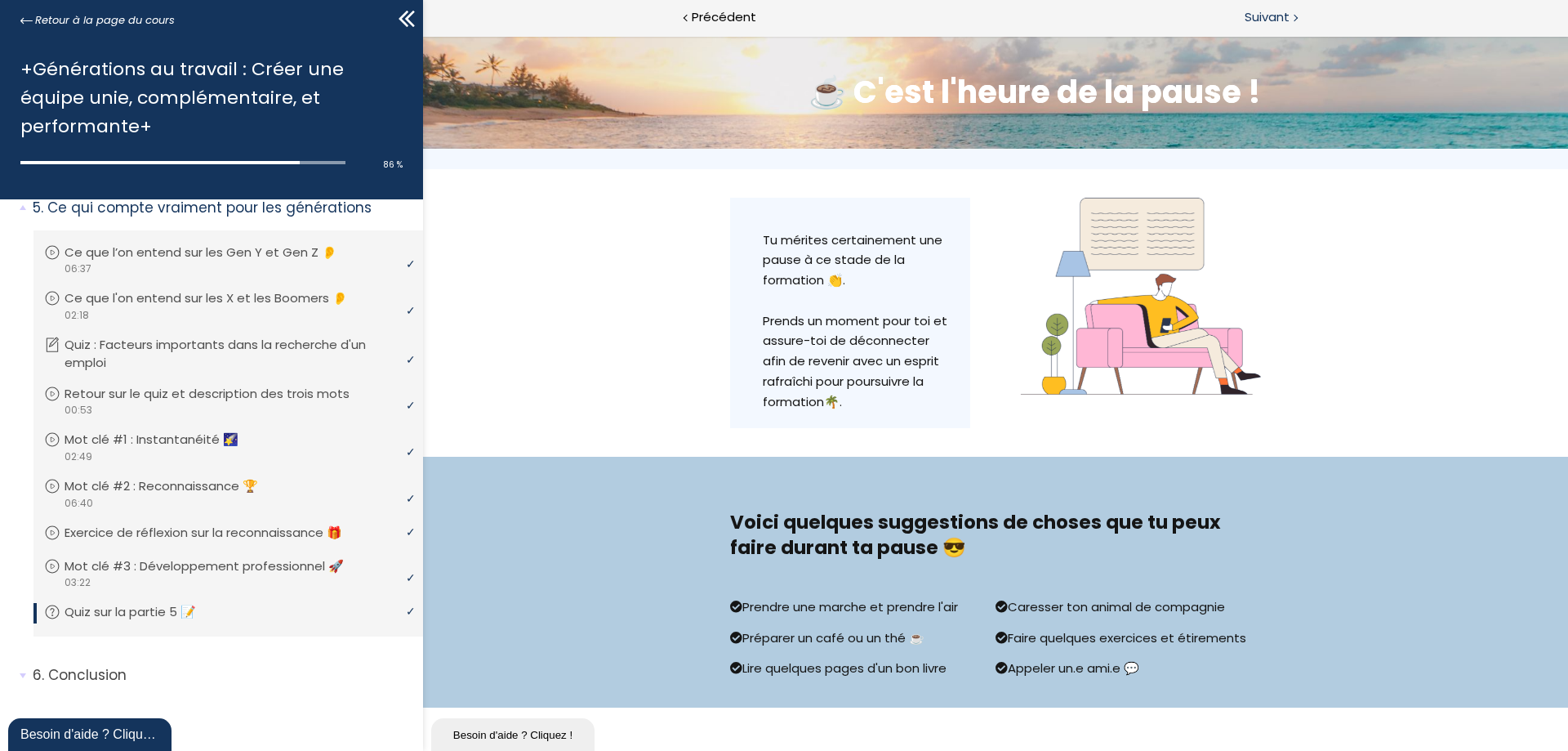
click at [1265, 18] on span "Suivant" at bounding box center [1266, 18] width 45 height 20
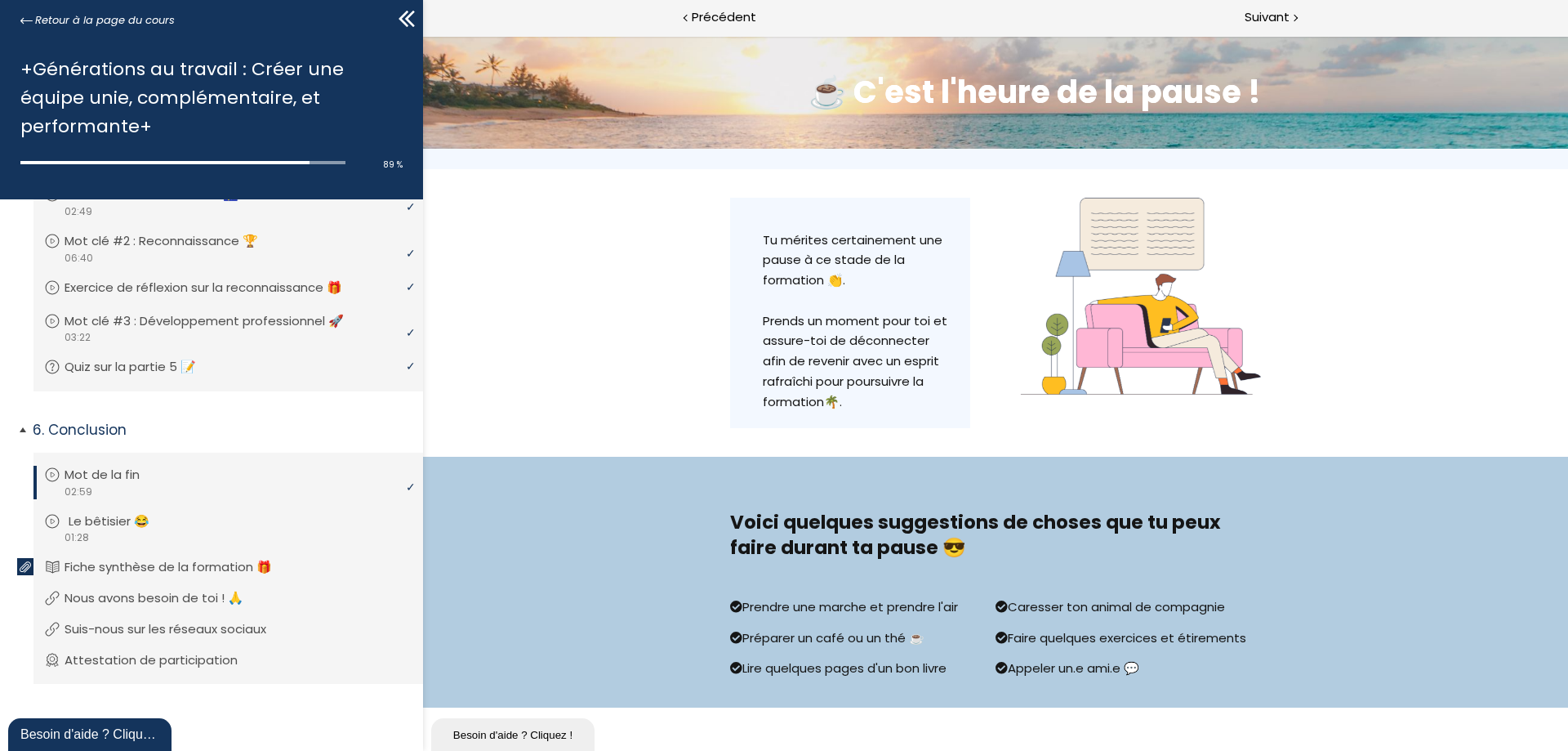
scroll to position [1899, 0]
click at [152, 569] on p "Fiche synthèse de la formation 🎁" at bounding box center [185, 564] width 232 height 18
click at [1550, 52] on div at bounding box center [1554, 50] width 28 height 31
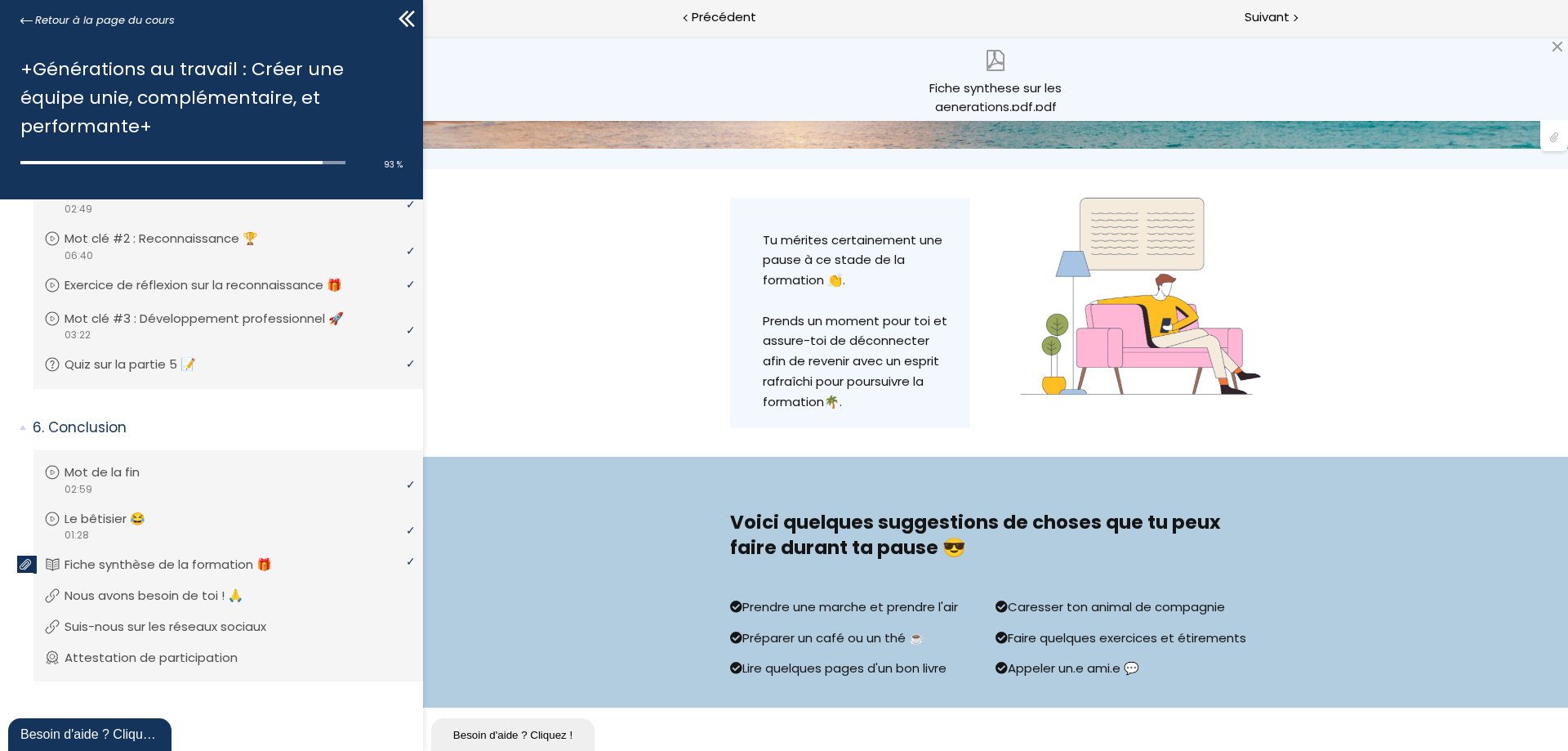
click at [995, 61] on img at bounding box center [995, 60] width 21 height 21
click at [173, 658] on li "Vous devez avoir terminé l'unité (Attestation de participation) pour pouvoir co…" at bounding box center [228, 659] width 390 height 46
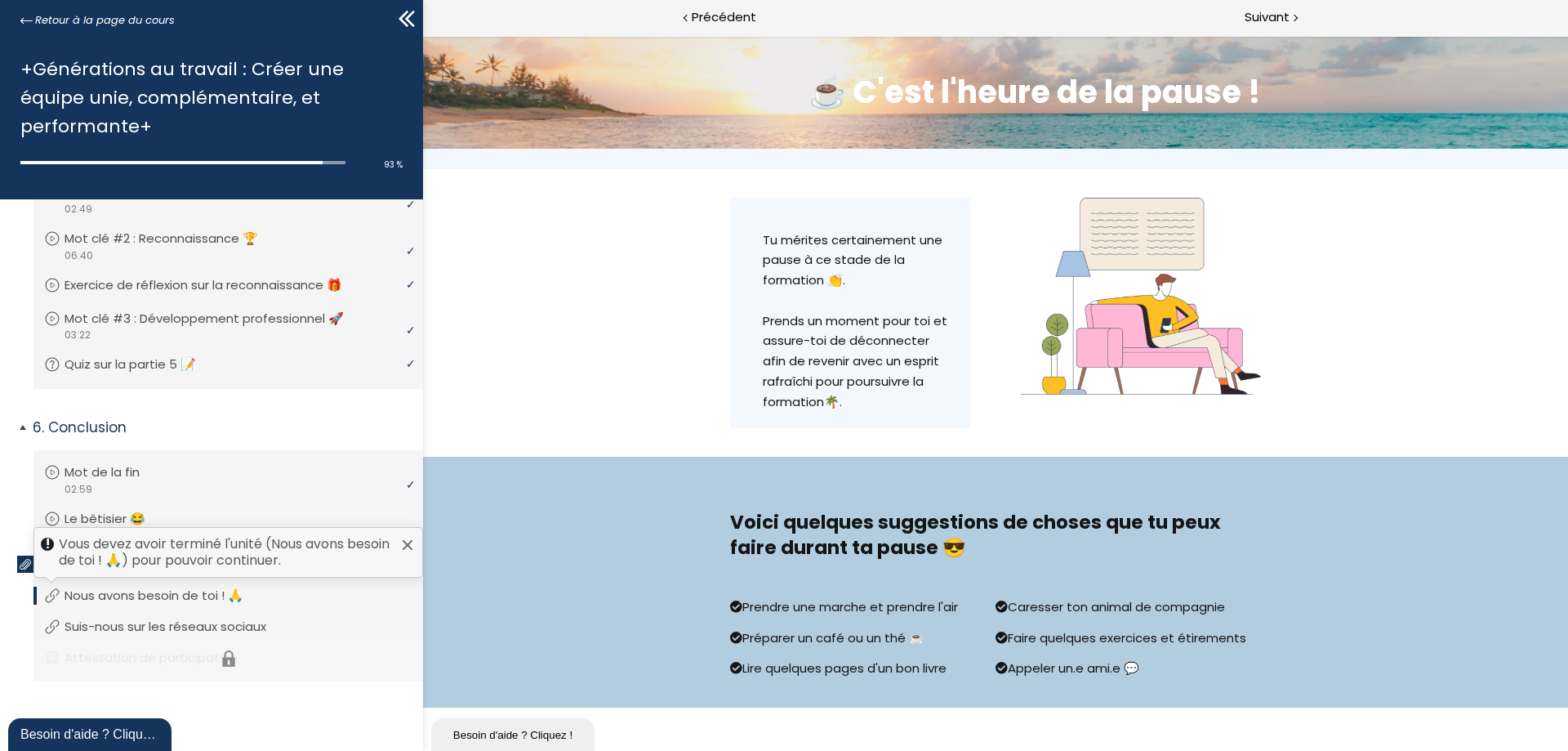
scroll to position [1899, 0]
click at [181, 656] on li "Vous devez avoir terminé l'unité (Attestation de participation) pour pouvoir co…" at bounding box center [228, 658] width 390 height 46
click at [123, 656] on p "Attestation de participation" at bounding box center [167, 656] width 198 height 18
click at [1288, 18] on span "Suivant" at bounding box center [1266, 18] width 45 height 20
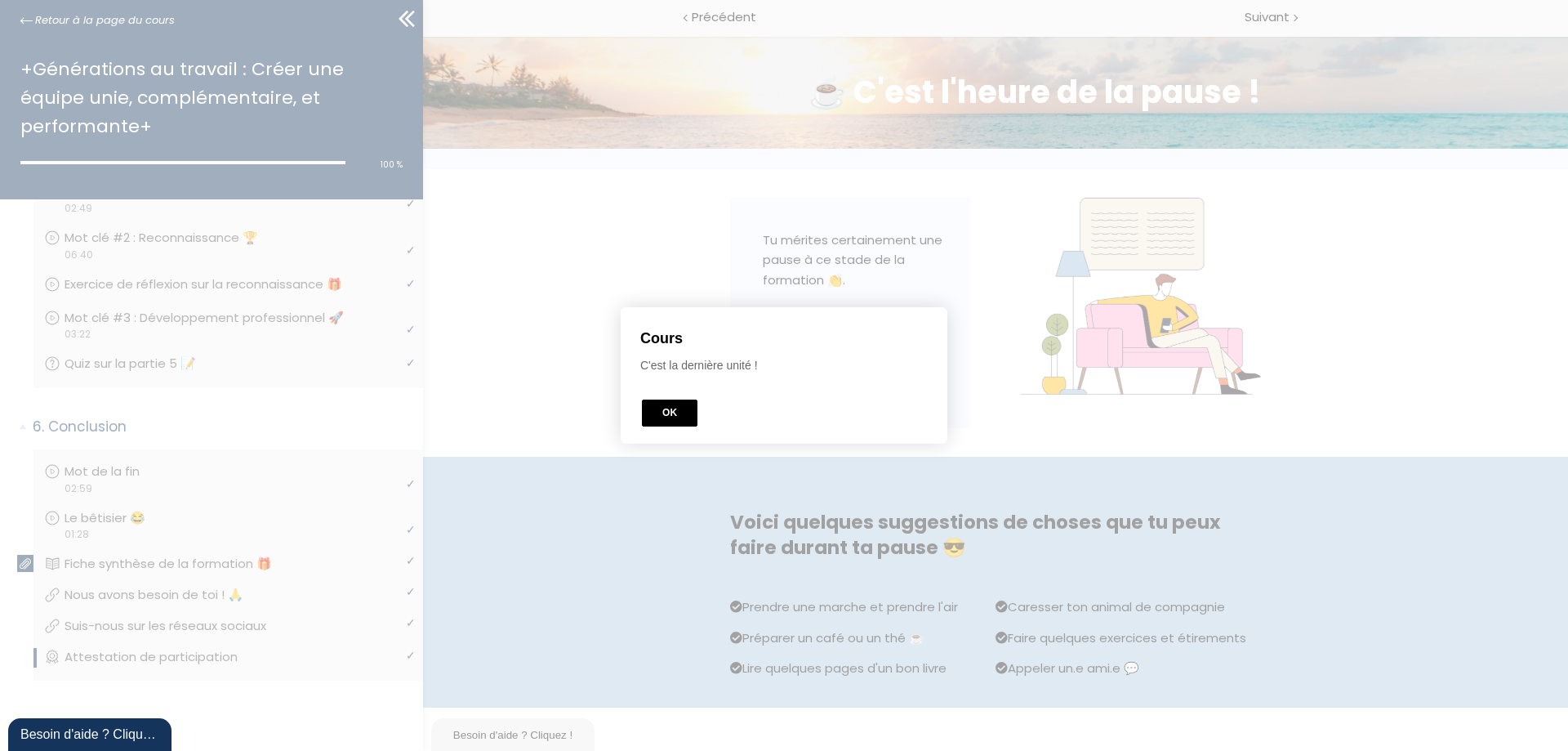
click at [661, 408] on button "OK" at bounding box center [670, 412] width 56 height 27
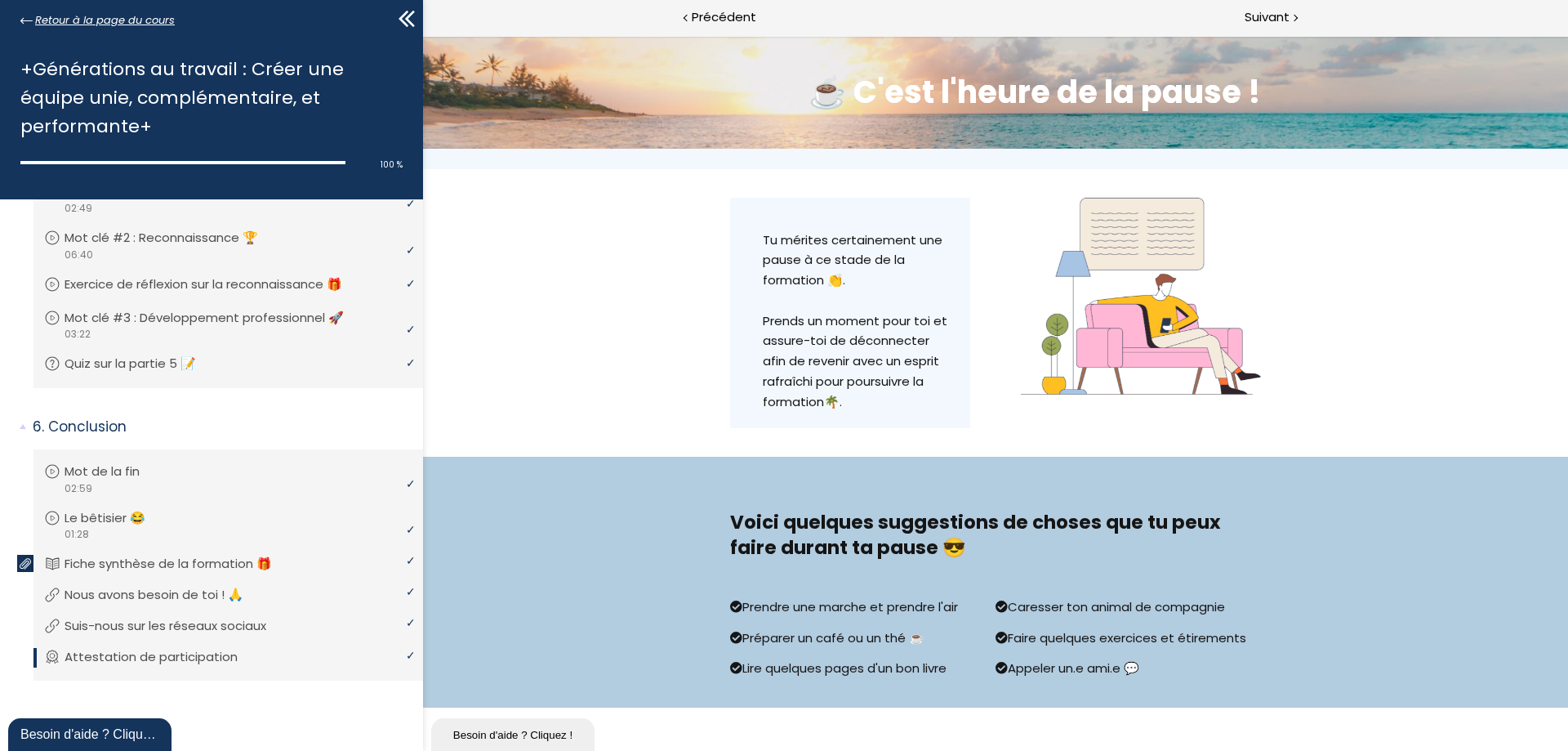
click at [79, 22] on span "Retour à la page du cours" at bounding box center [105, 19] width 140 height 18
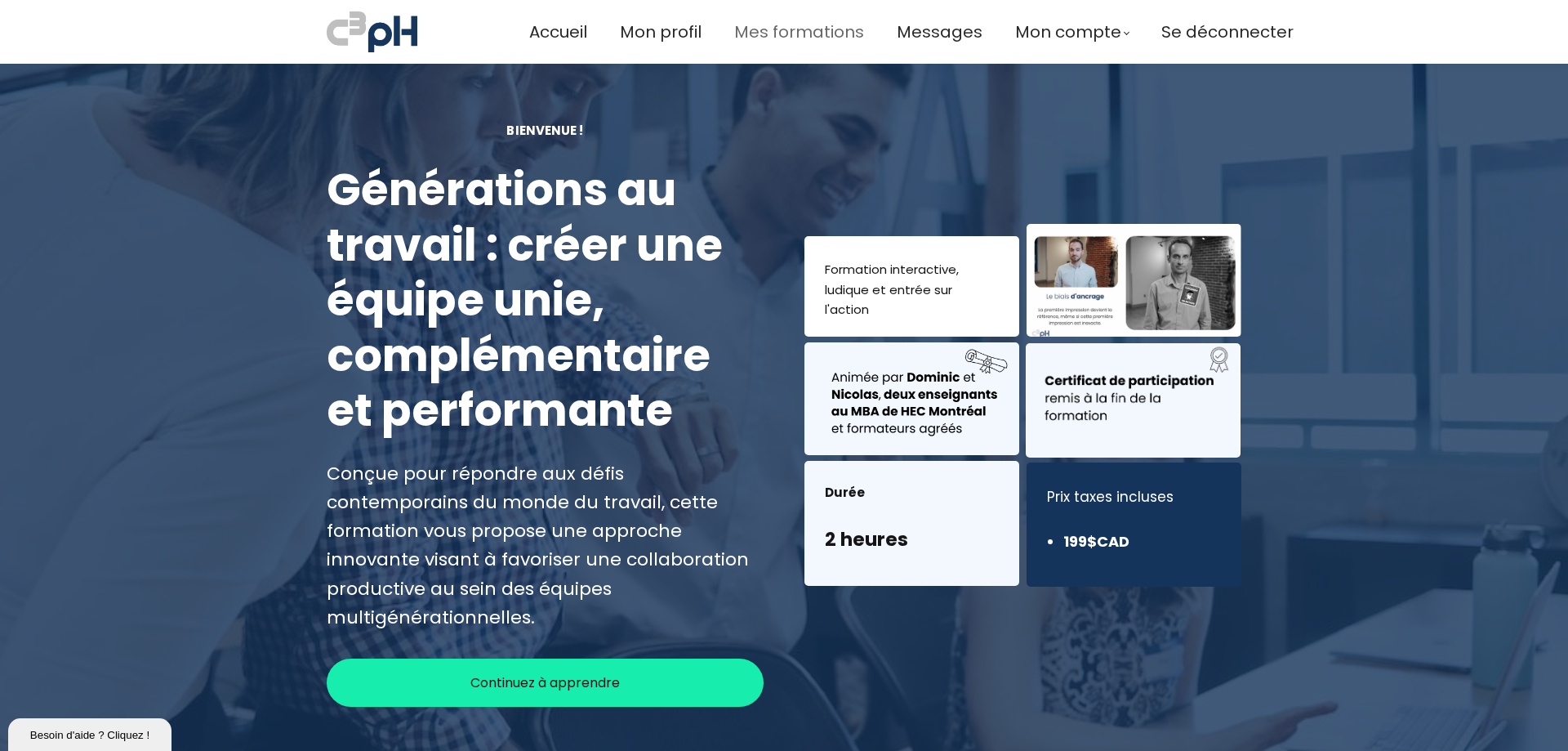
click at [773, 37] on span "Mes formations" at bounding box center [799, 32] width 130 height 27
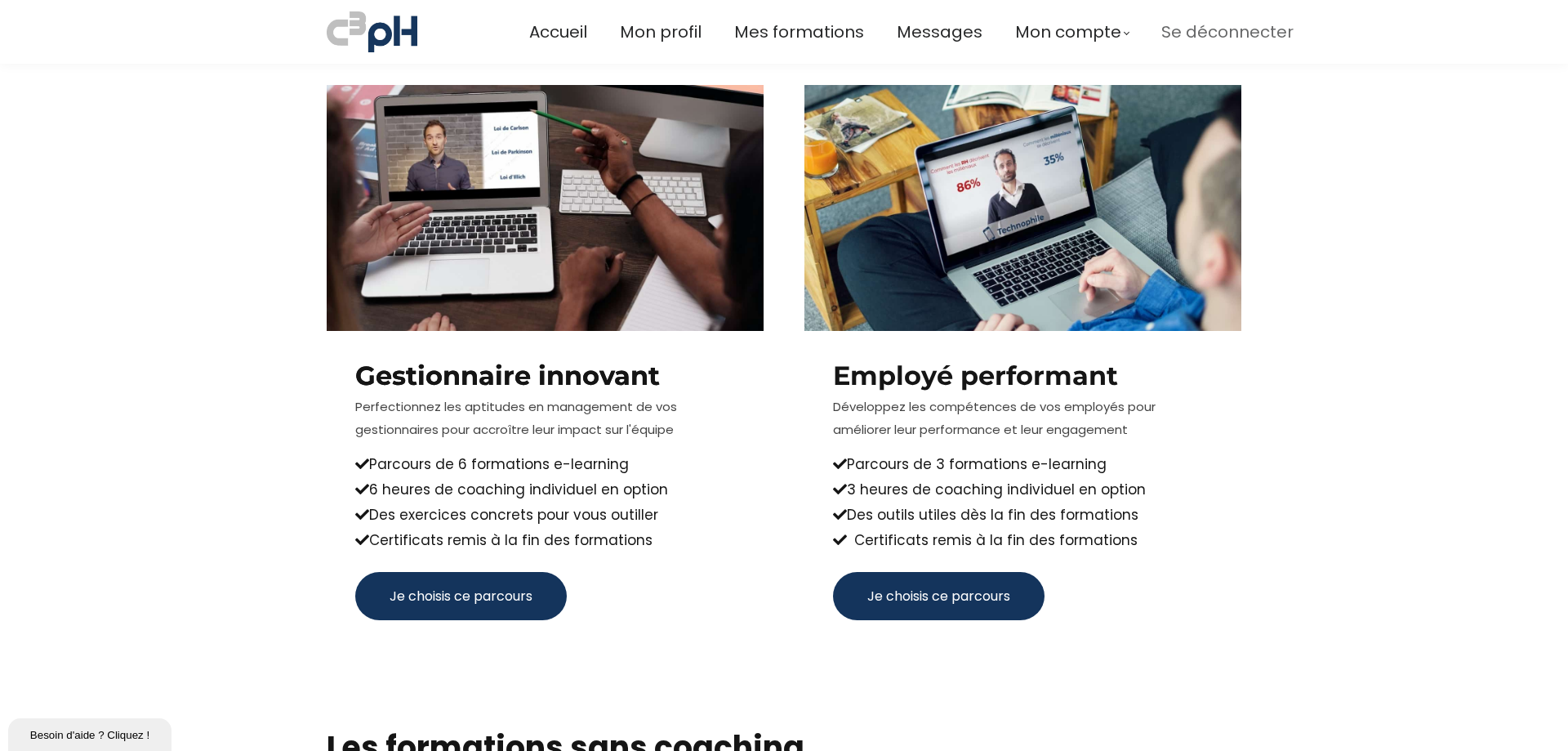
scroll to position [2452, 0]
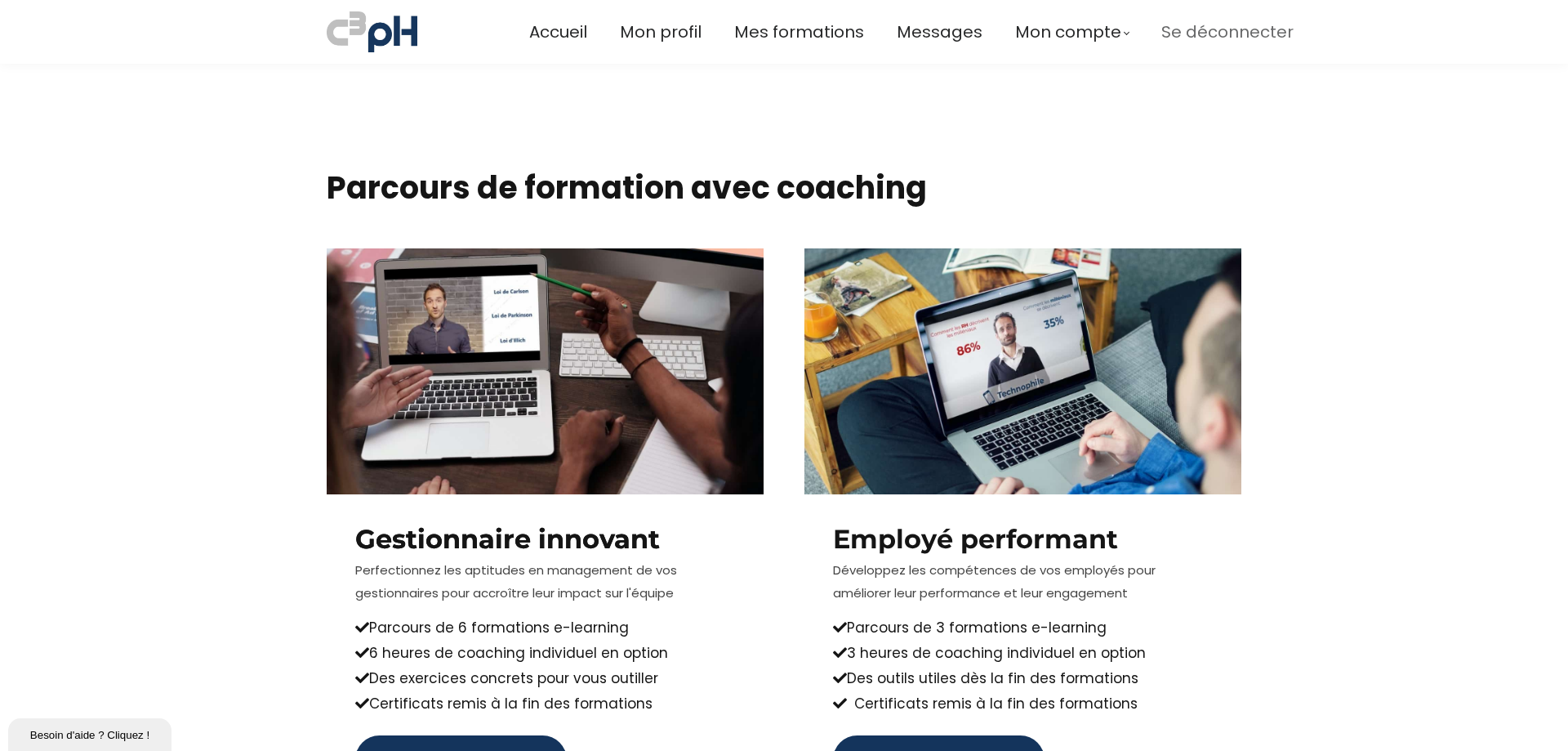
click at [1188, 35] on span "Se déconnecter" at bounding box center [1227, 32] width 133 height 27
